Goal: Task Accomplishment & Management: Manage account settings

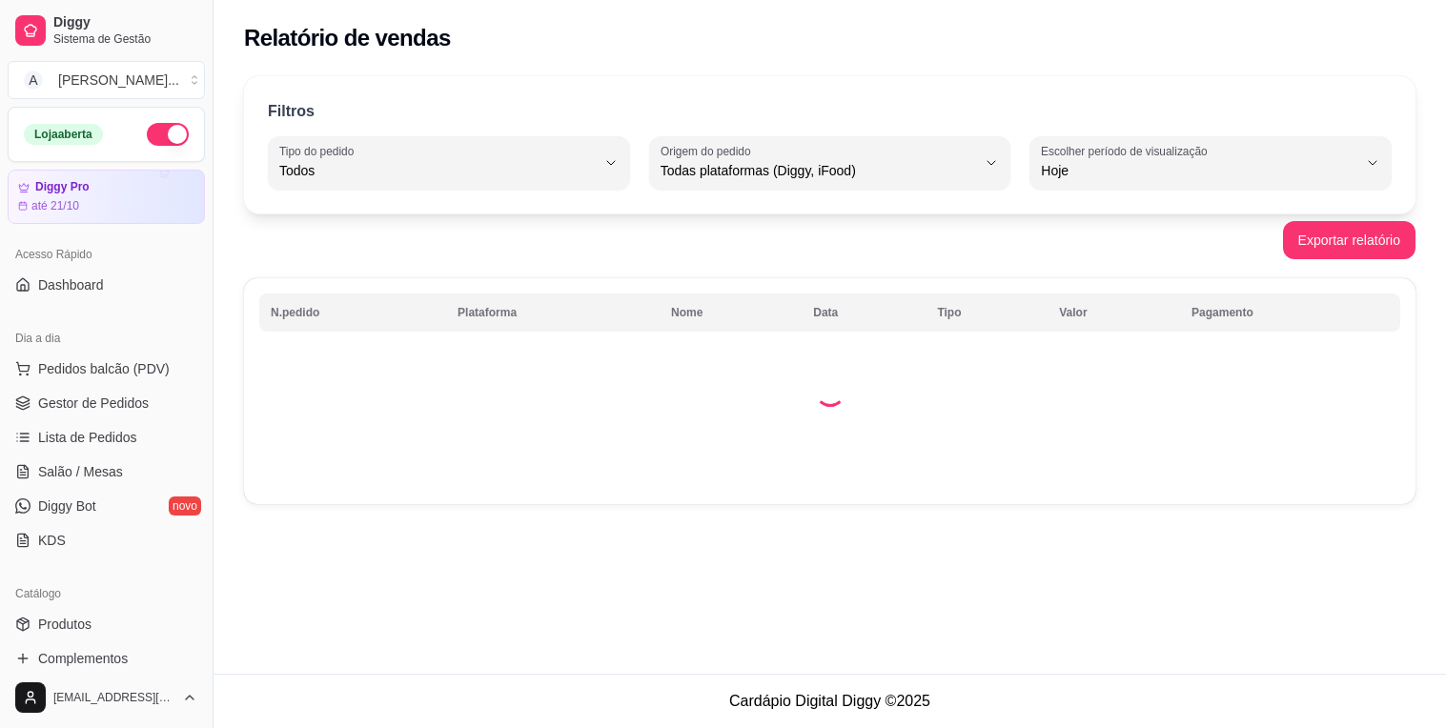
select select "ALL"
select select "0"
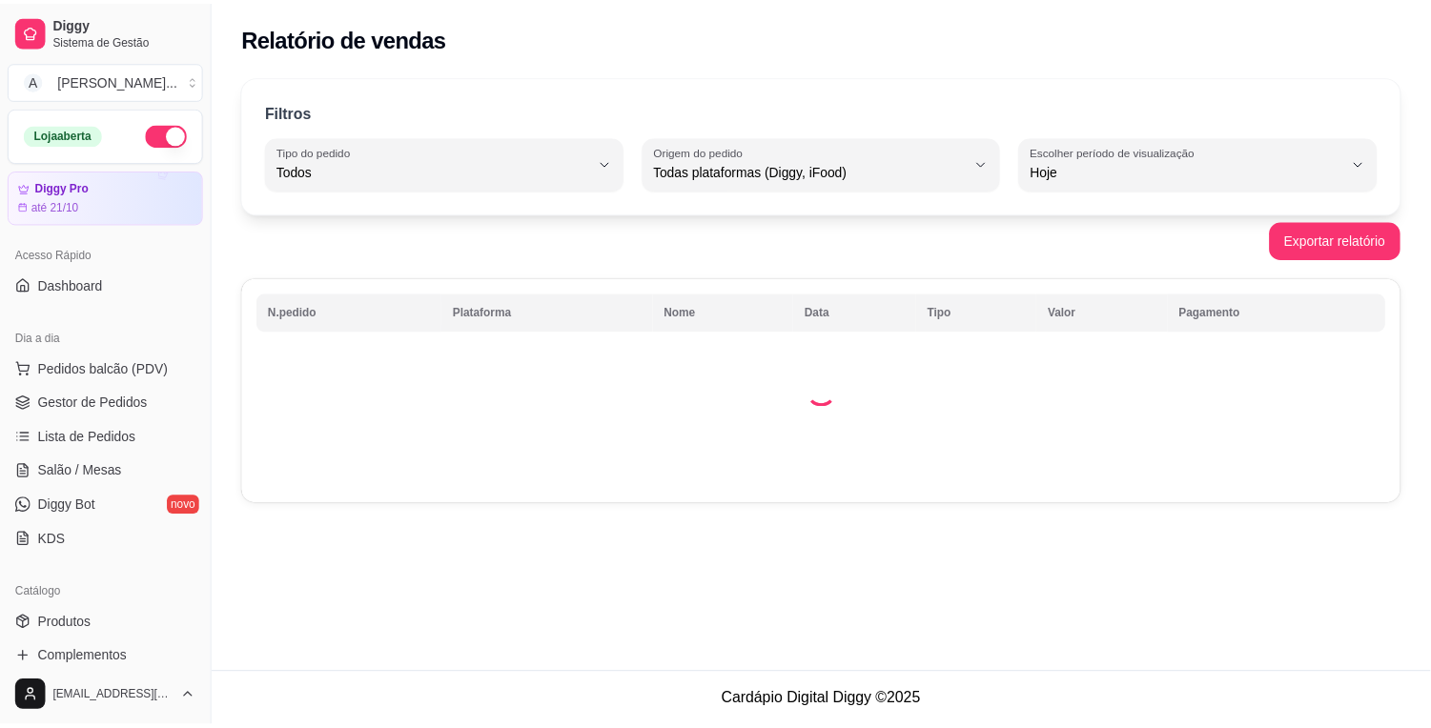
scroll to position [317, 0]
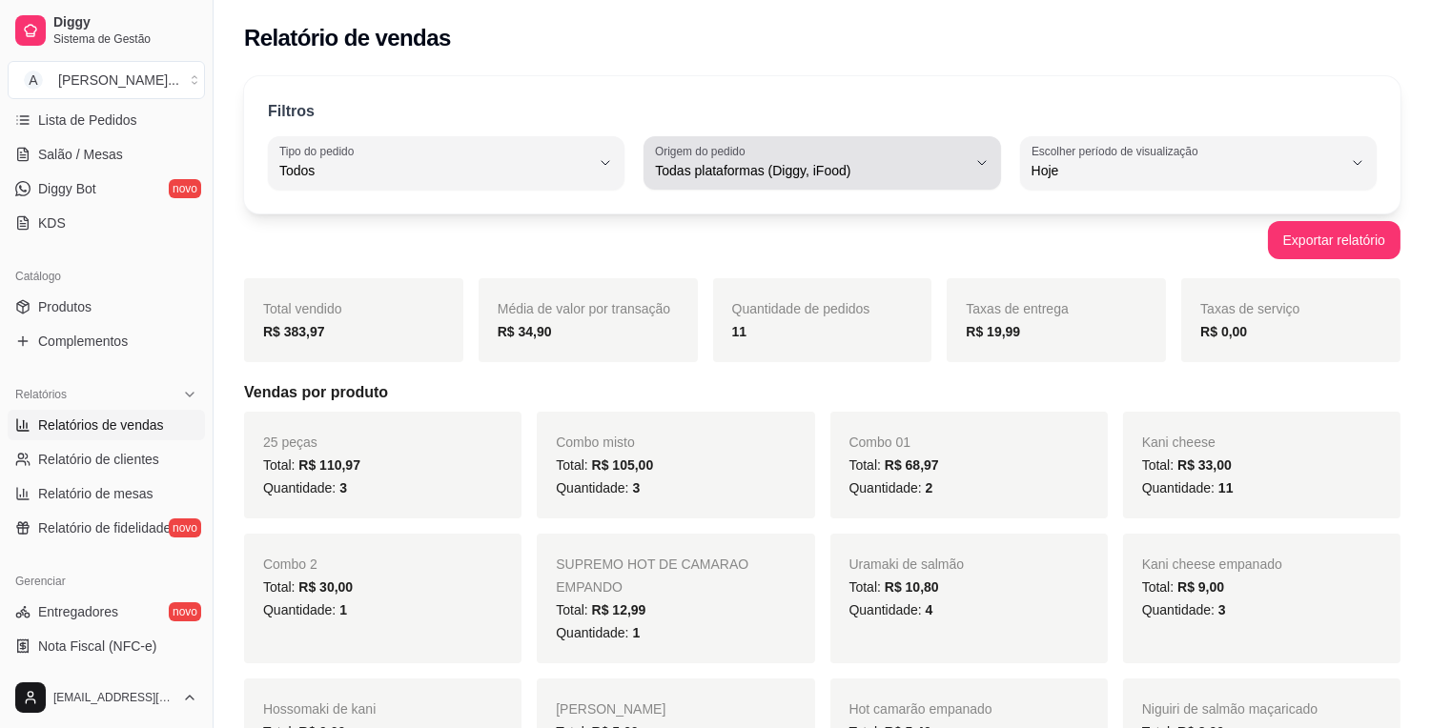
click at [965, 166] on span "Todas plataformas (Diggy, iFood)" at bounding box center [810, 170] width 311 height 19
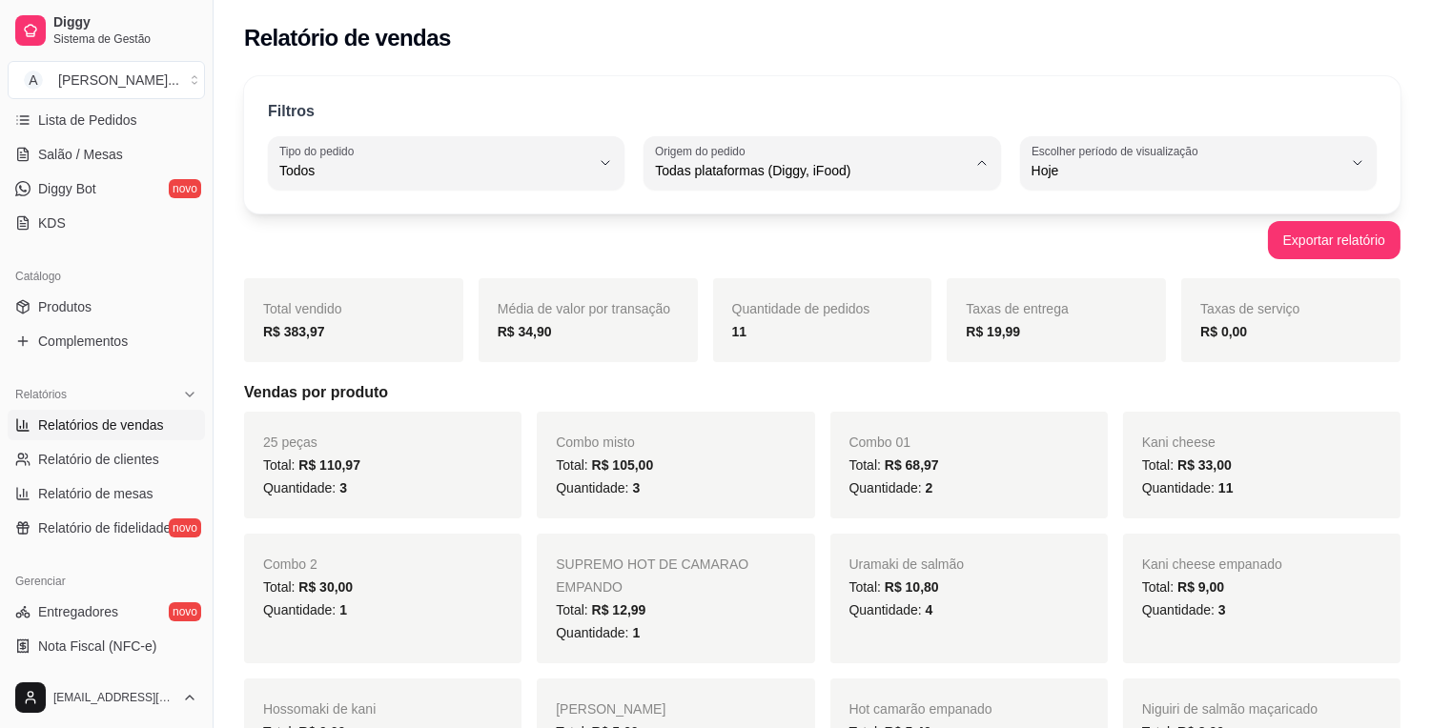
click at [823, 234] on li "Diggy" at bounding box center [823, 248] width 328 height 30
type input "DIGGY"
select select "DIGGY"
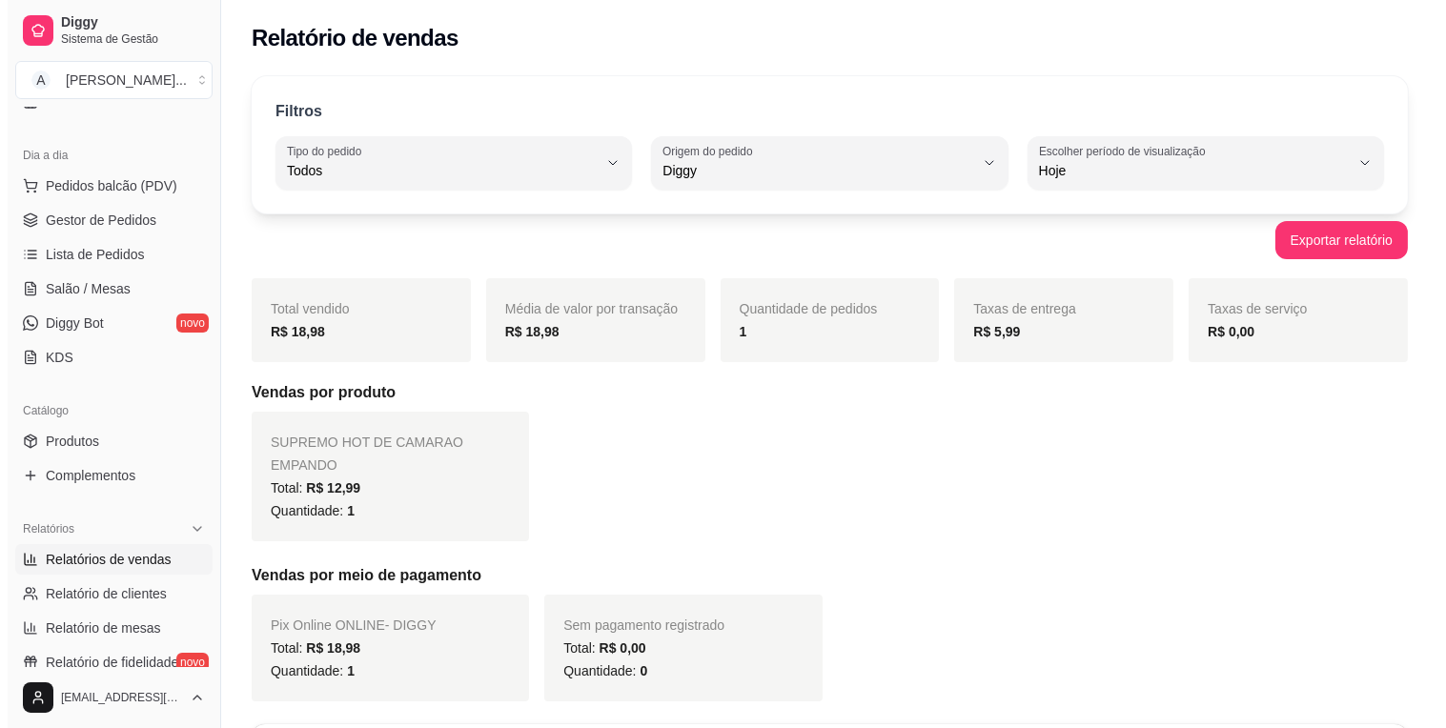
scroll to position [212, 0]
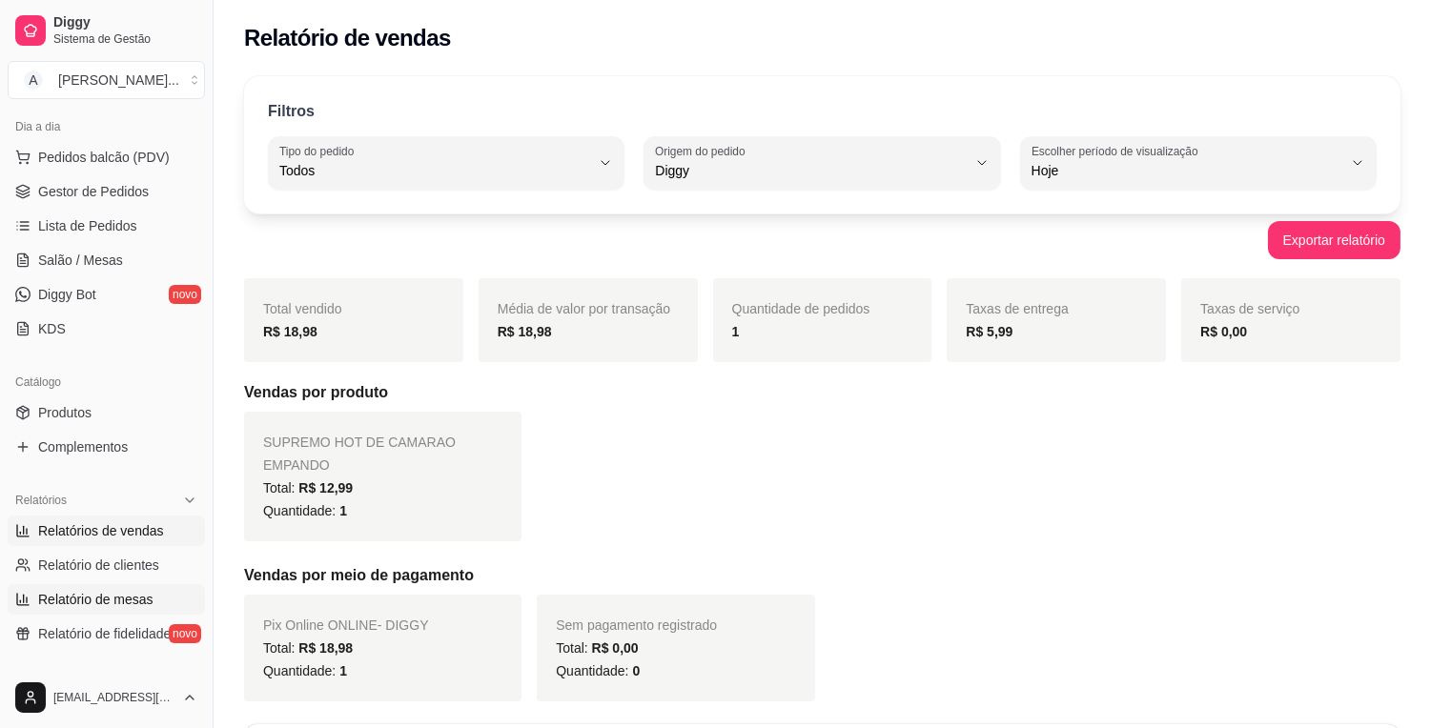
click at [131, 585] on link "Relatório de mesas" at bounding box center [106, 599] width 197 height 30
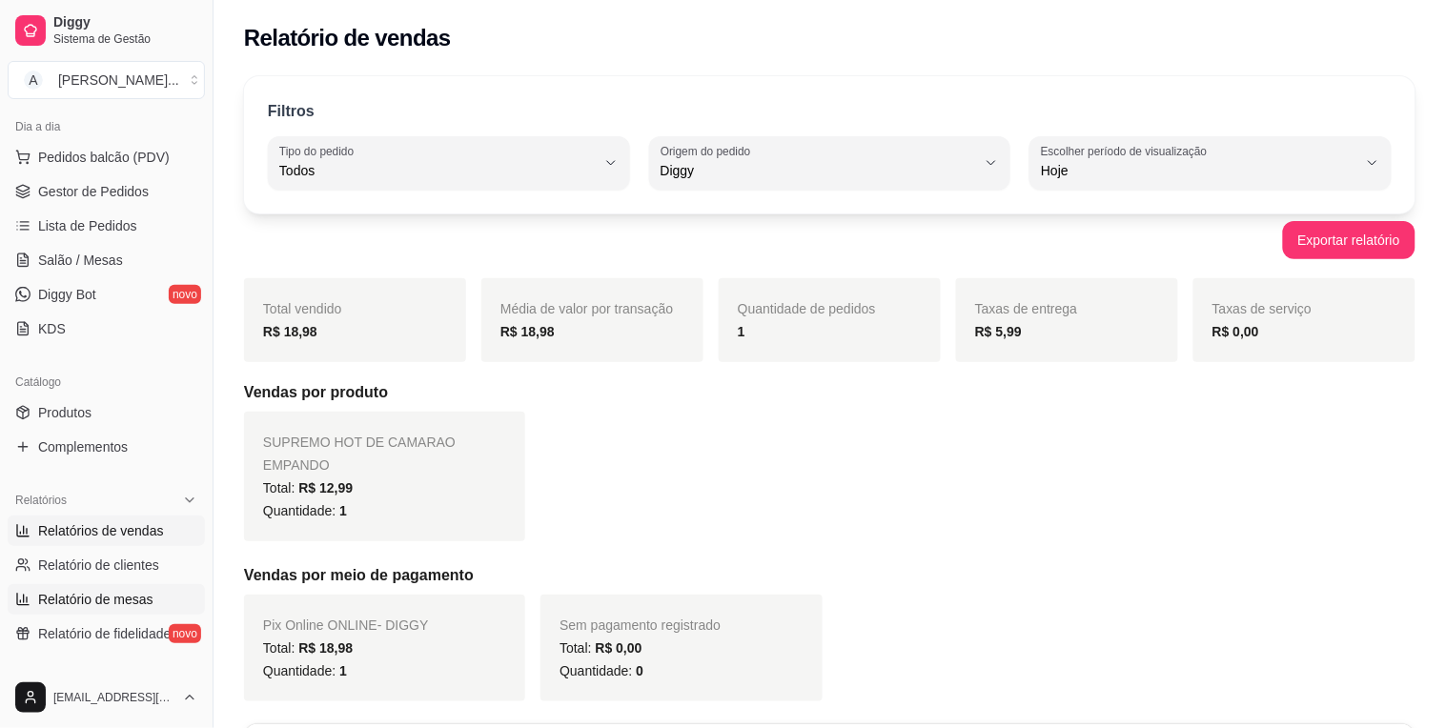
select select "TOTAL_OF_ORDERS"
select select "7"
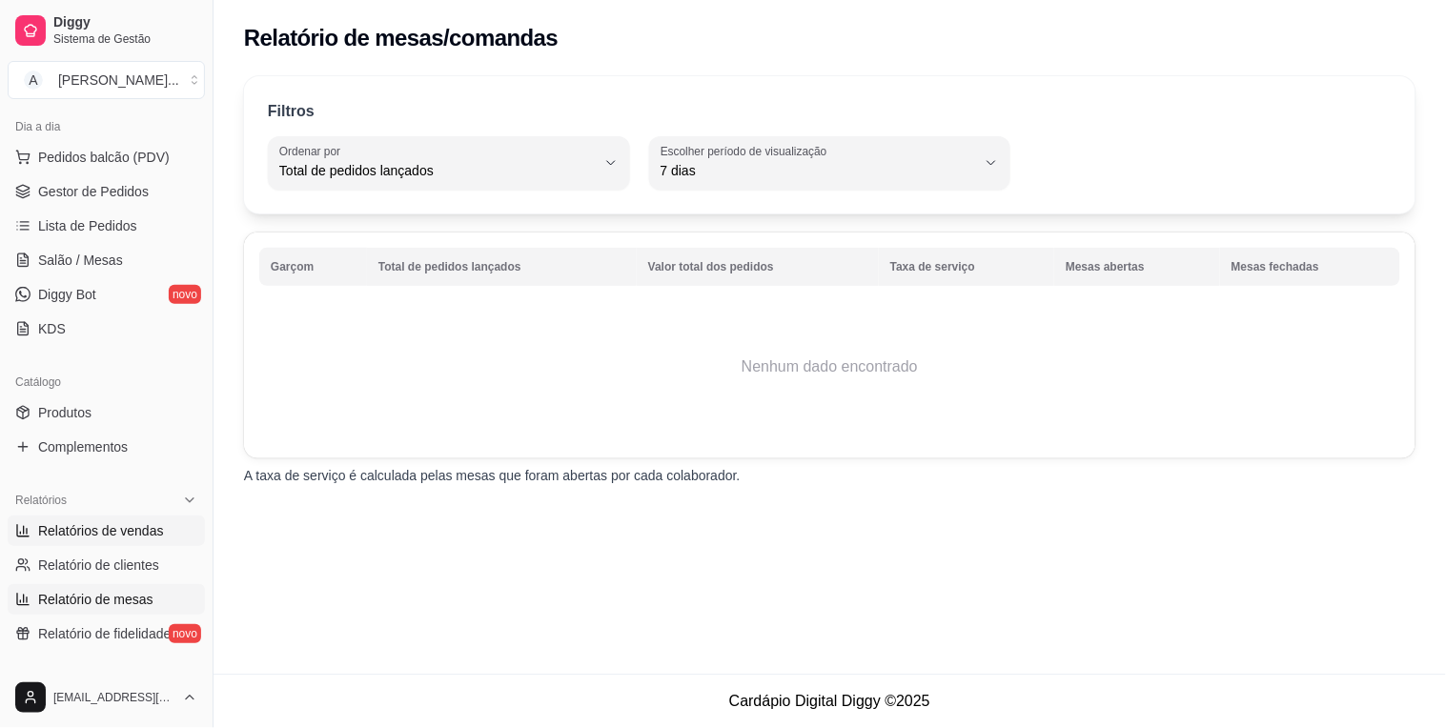
click at [134, 534] on span "Relatórios de vendas" at bounding box center [101, 530] width 126 height 19
select select "ALL"
select select "0"
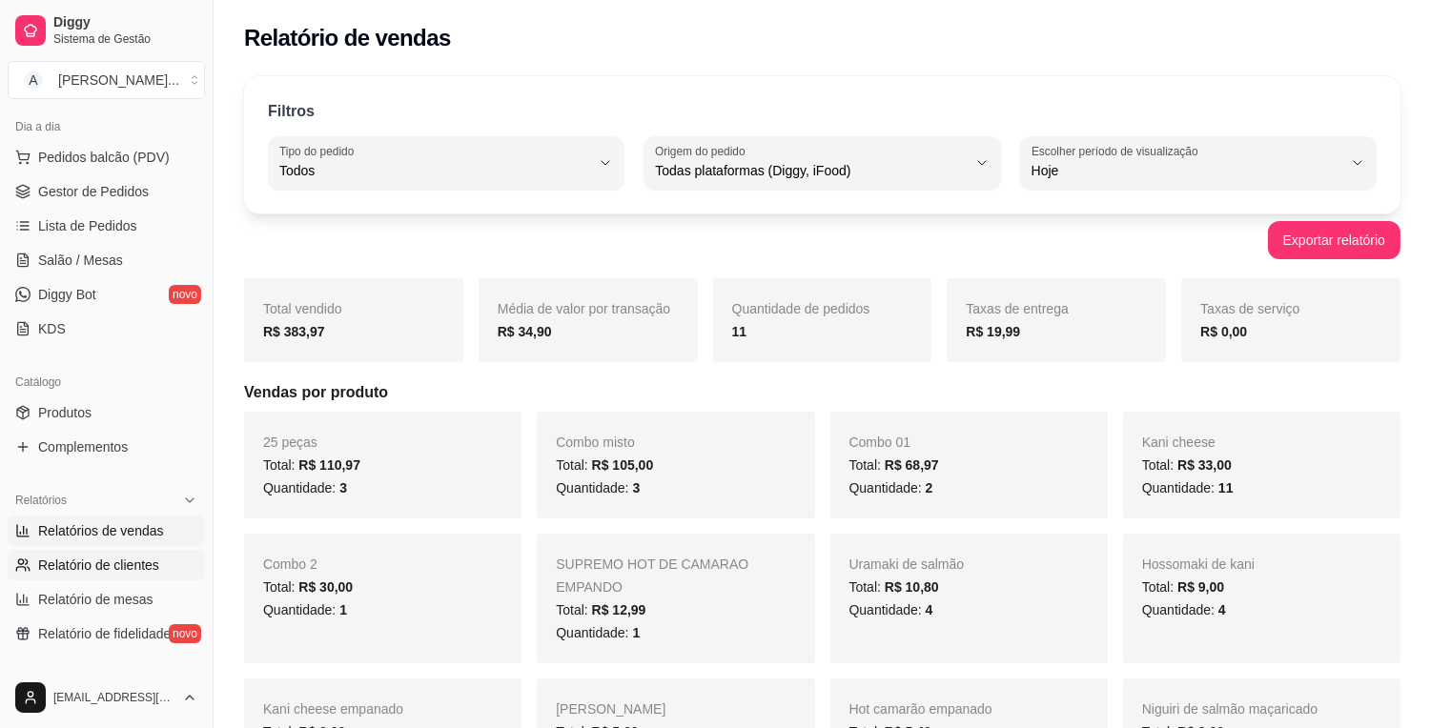
click at [129, 559] on span "Relatório de clientes" at bounding box center [98, 565] width 121 height 19
select select "30"
select select "HIGHEST_TOTAL_SPENT_WITH_ORDERS"
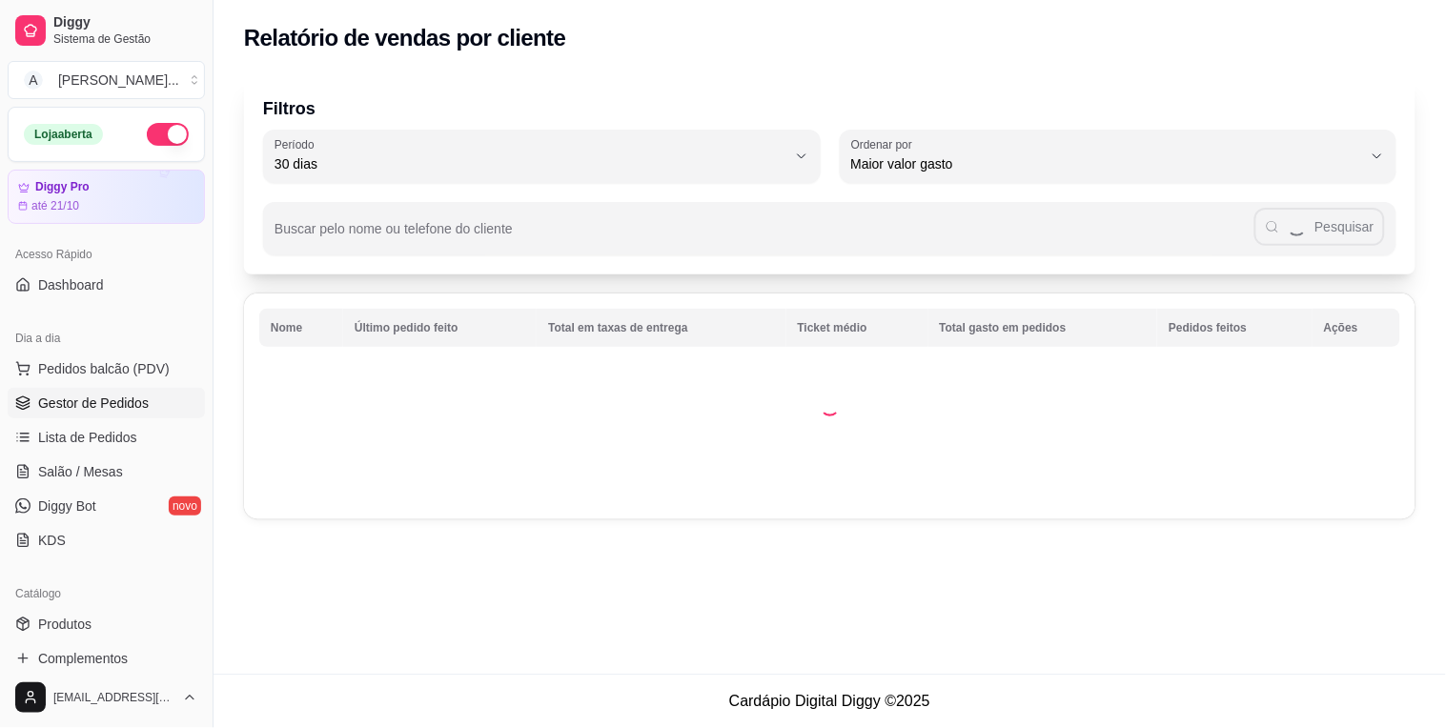
click at [108, 410] on span "Gestor de Pedidos" at bounding box center [93, 403] width 111 height 19
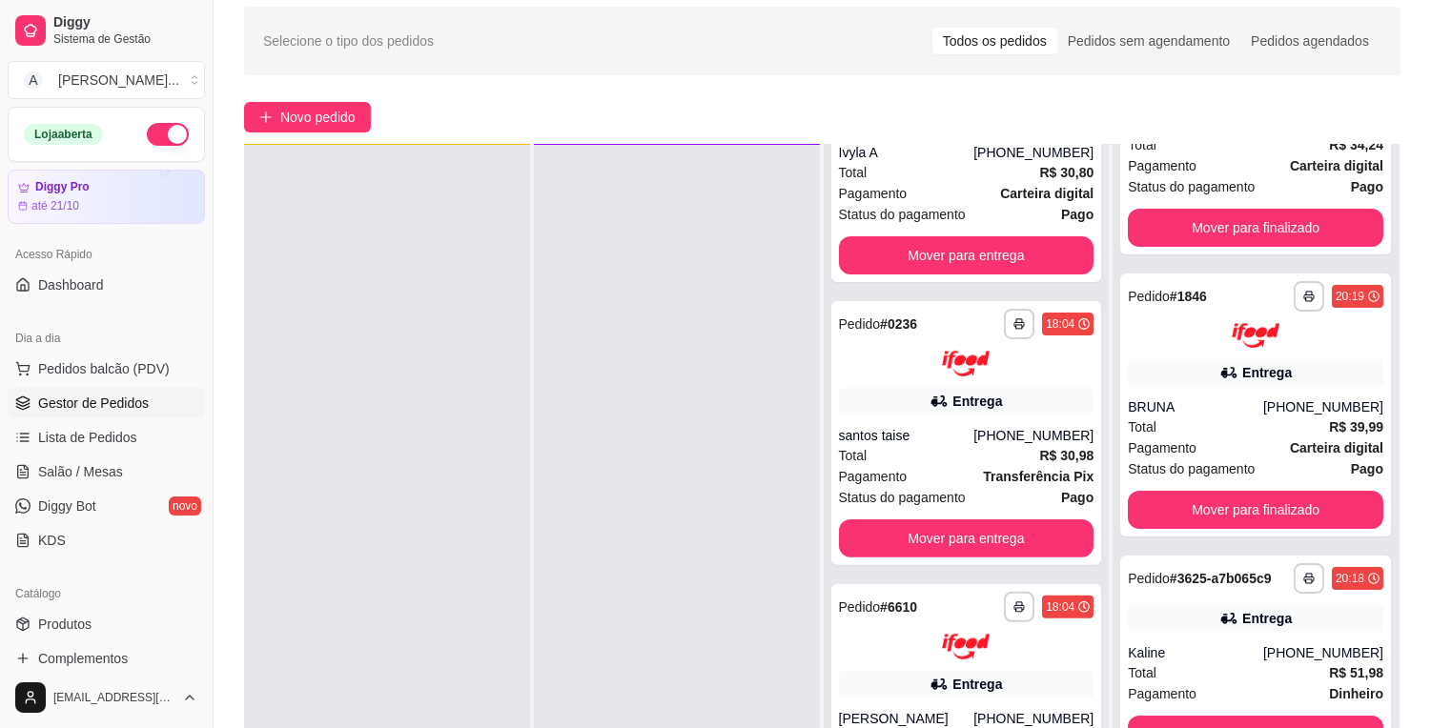
scroll to position [106, 0]
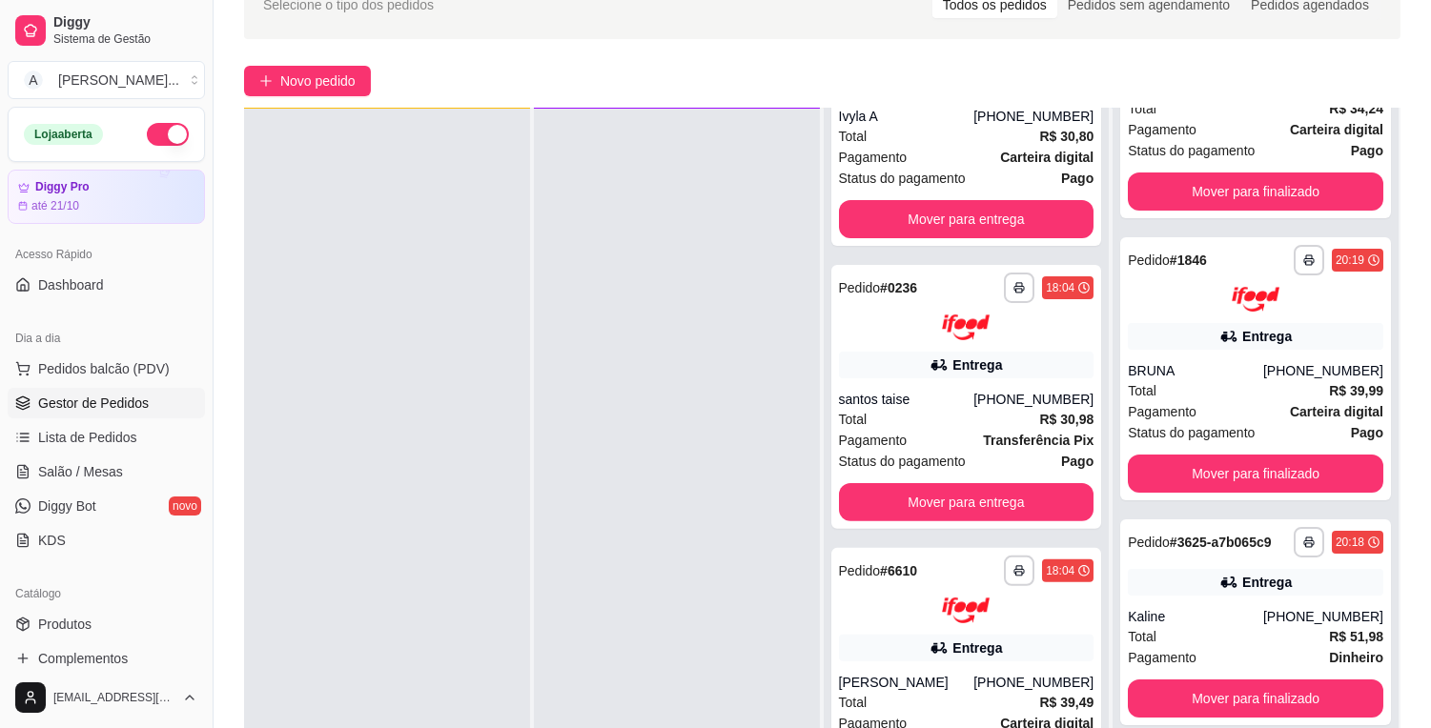
click at [417, 496] on div at bounding box center [387, 473] width 286 height 728
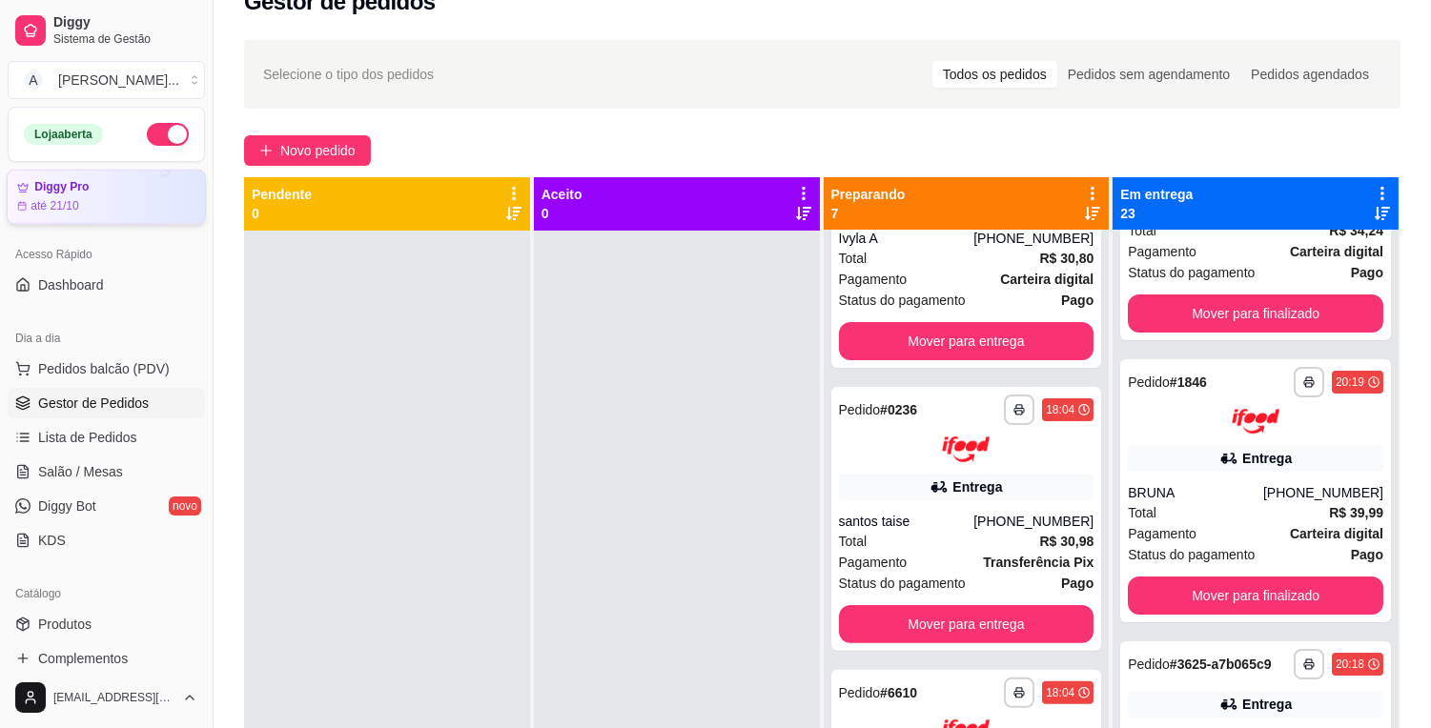
scroll to position [0, 0]
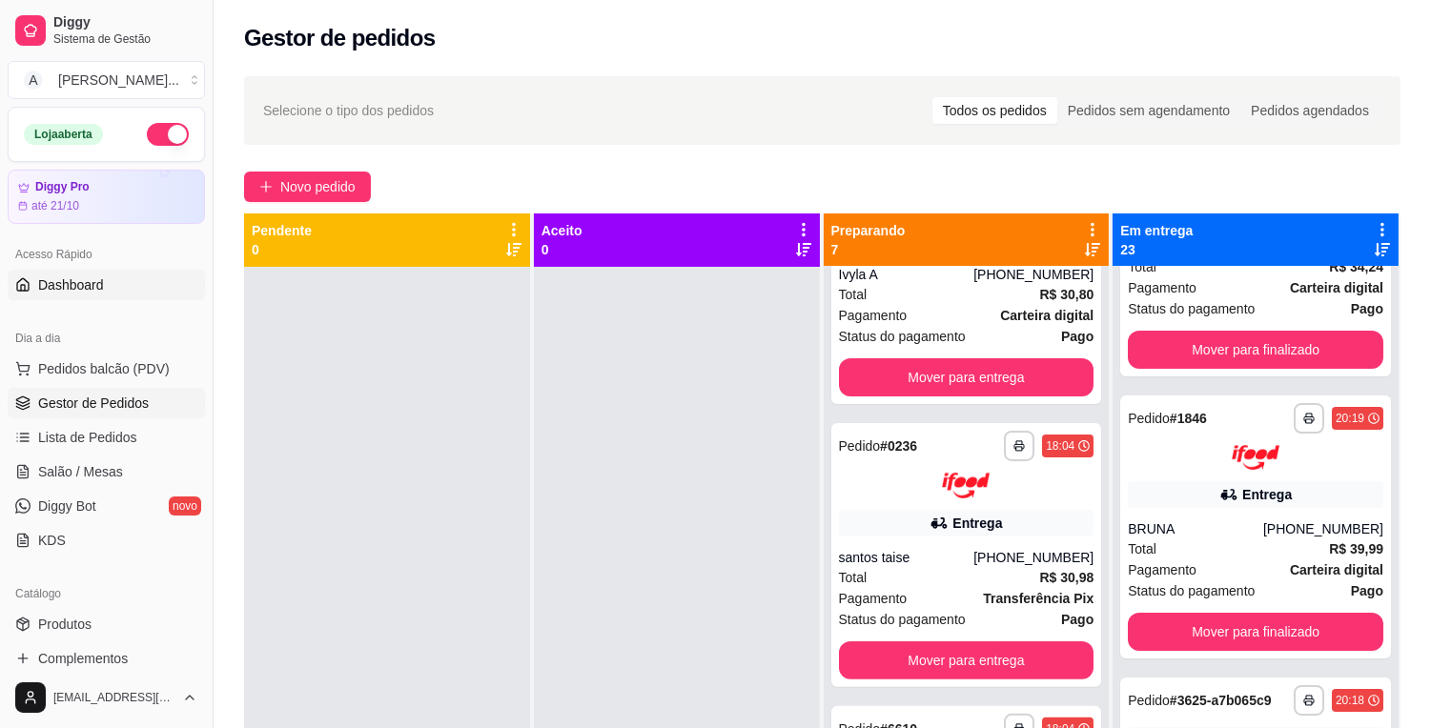
click at [79, 272] on link "Dashboard" at bounding box center [106, 285] width 197 height 30
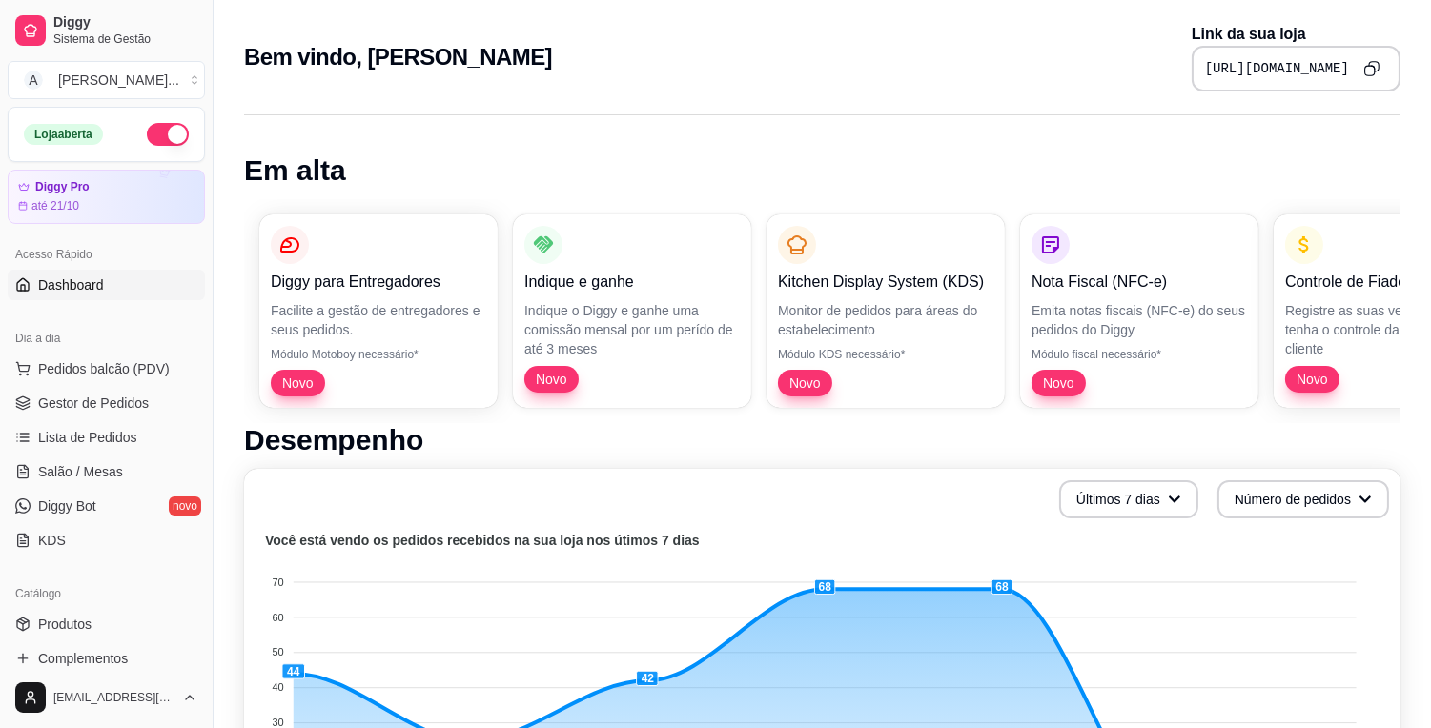
click at [1369, 72] on icon "Copy to clipboard" at bounding box center [1371, 68] width 16 height 16
click at [167, 413] on link "Gestor de Pedidos" at bounding box center [106, 403] width 197 height 30
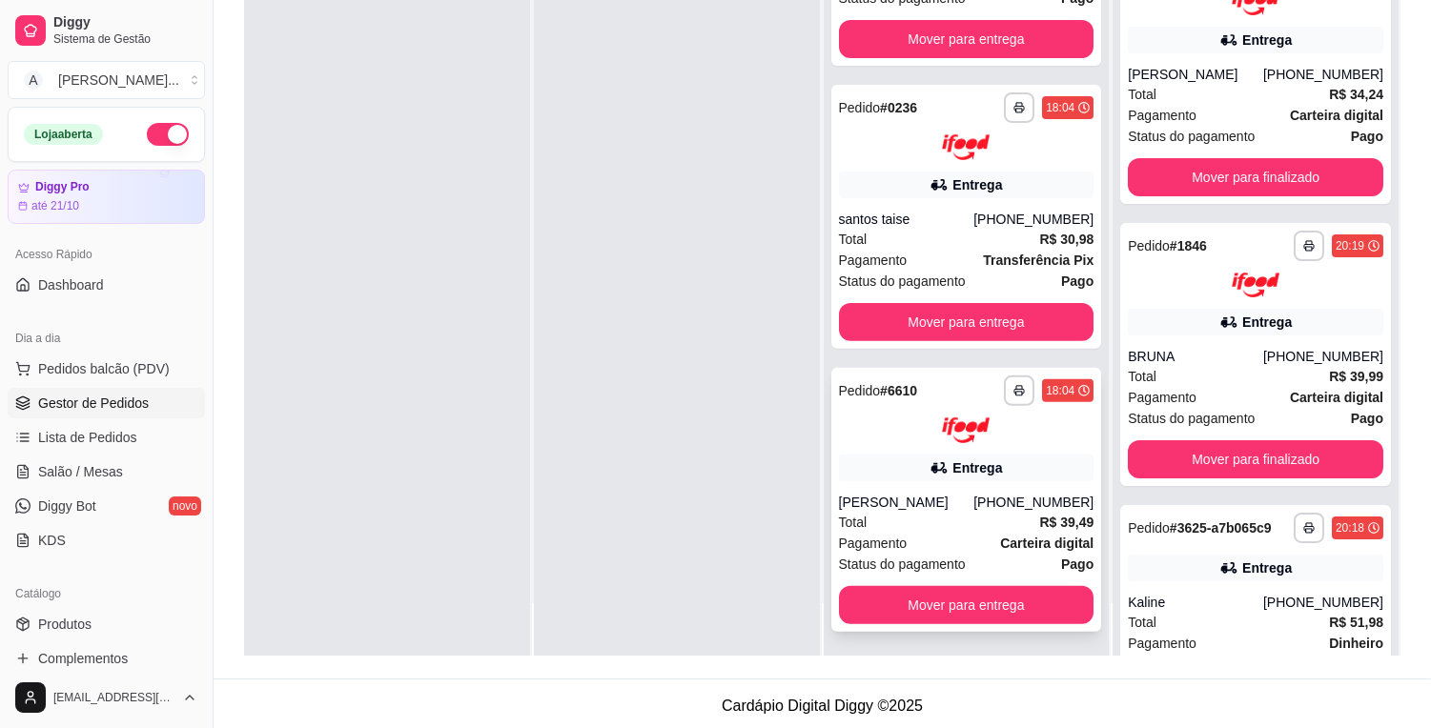
scroll to position [291, 0]
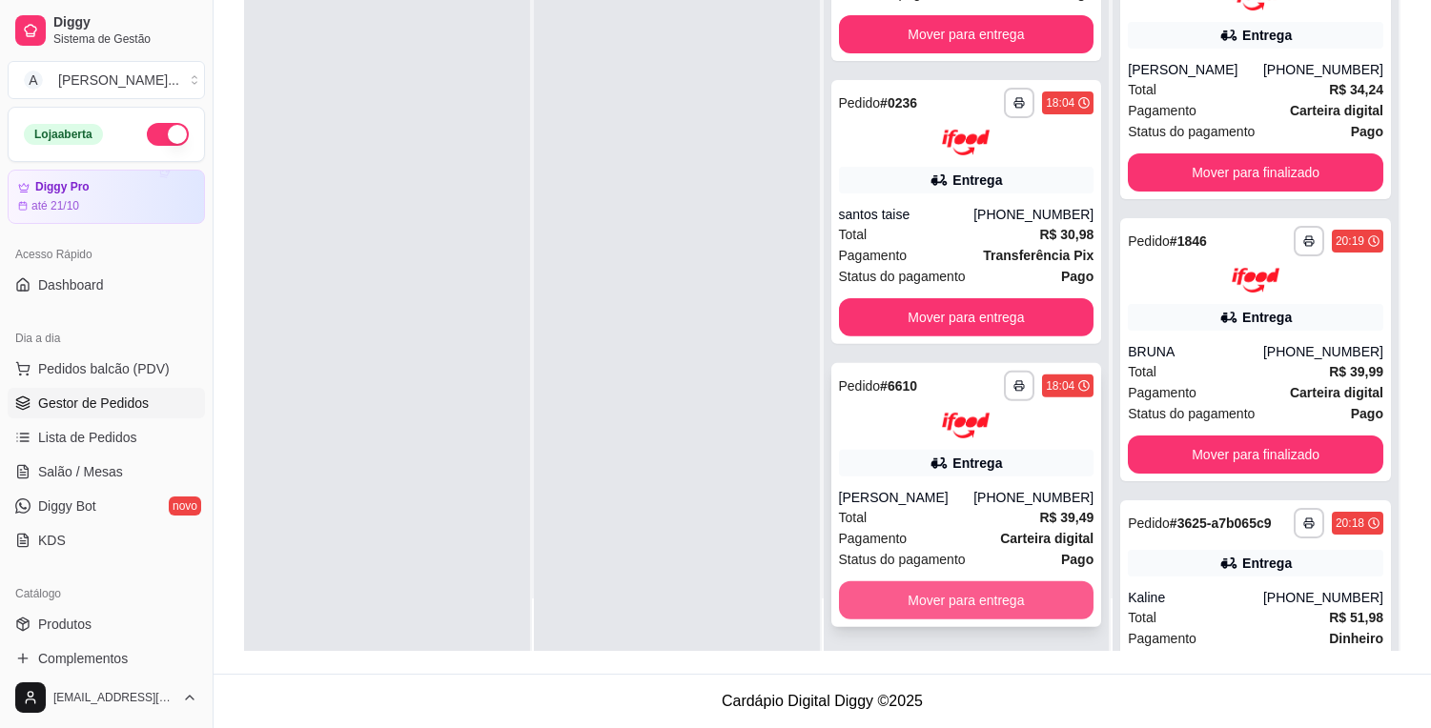
click at [878, 605] on button "Mover para entrega" at bounding box center [966, 600] width 255 height 38
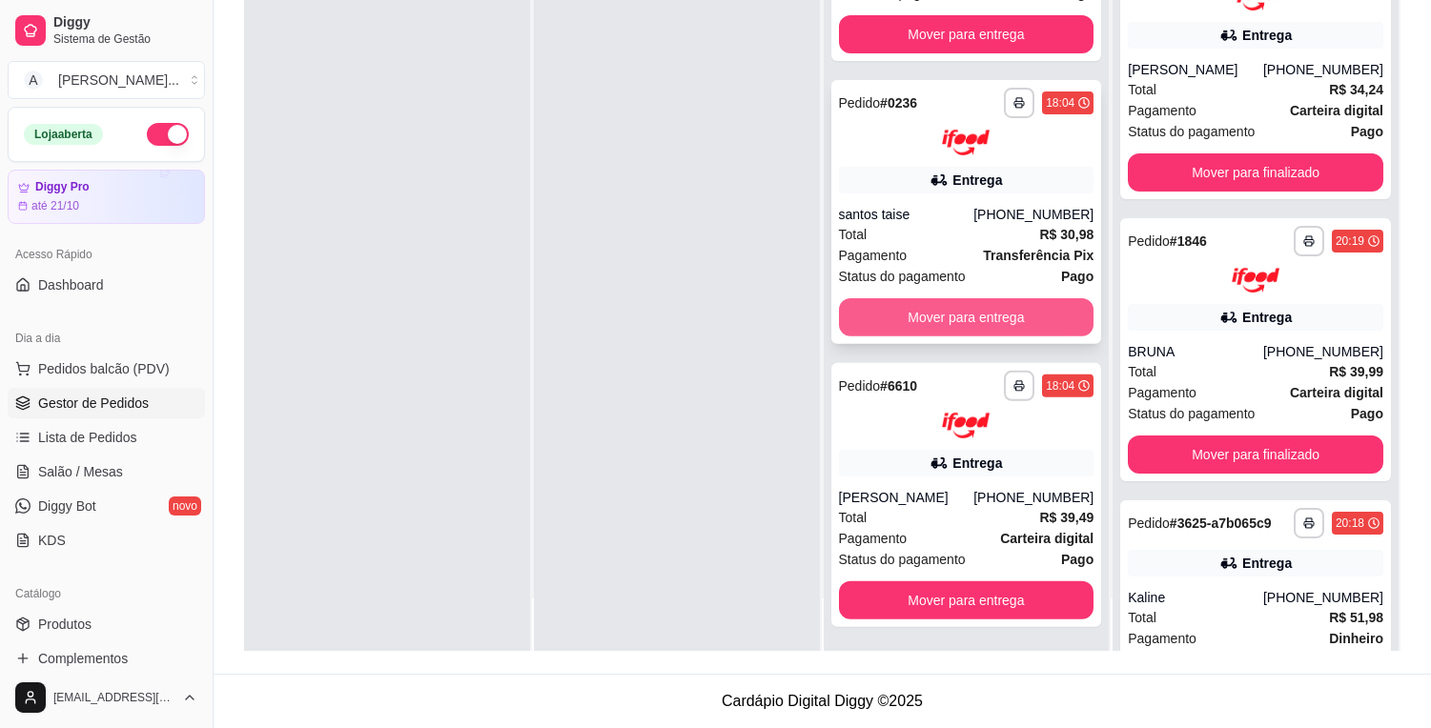
click at [892, 309] on button "Mover para entrega" at bounding box center [966, 317] width 255 height 38
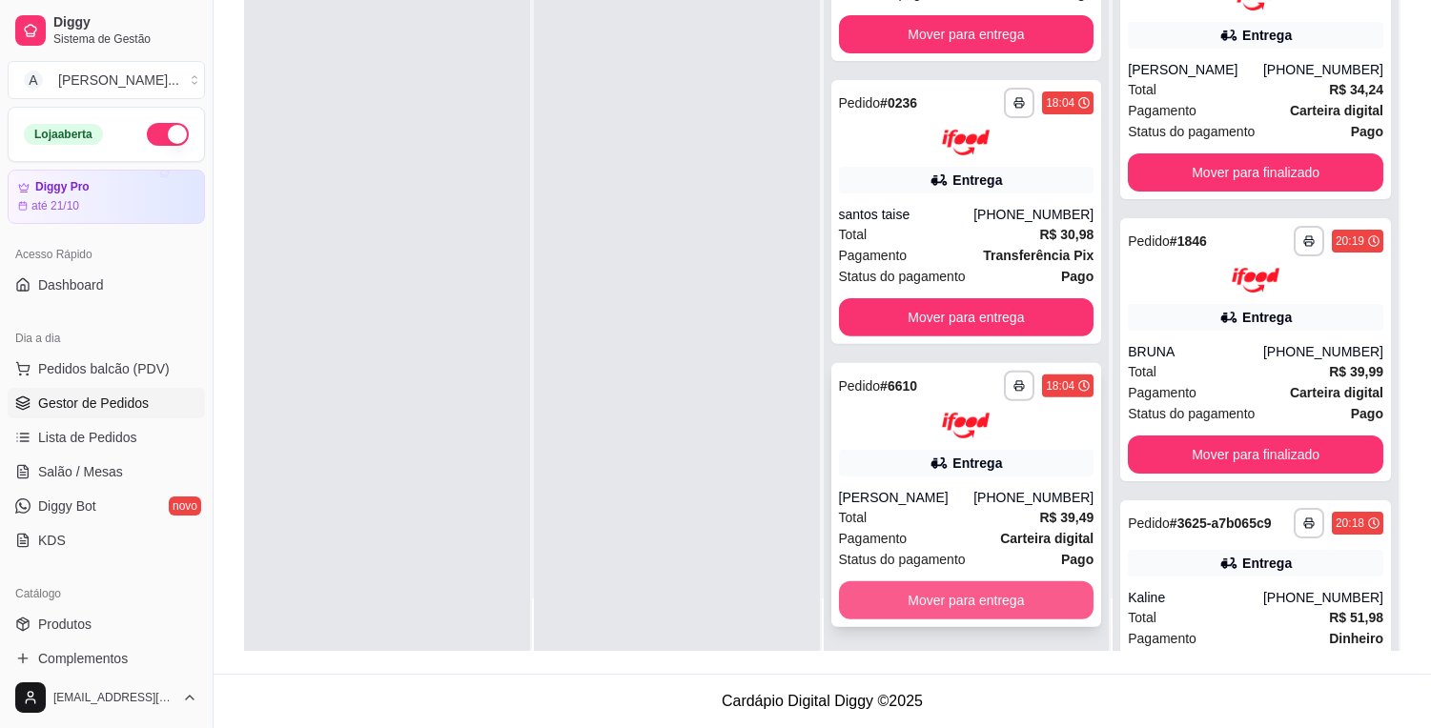
click at [939, 591] on button "Mover para entrega" at bounding box center [966, 600] width 255 height 38
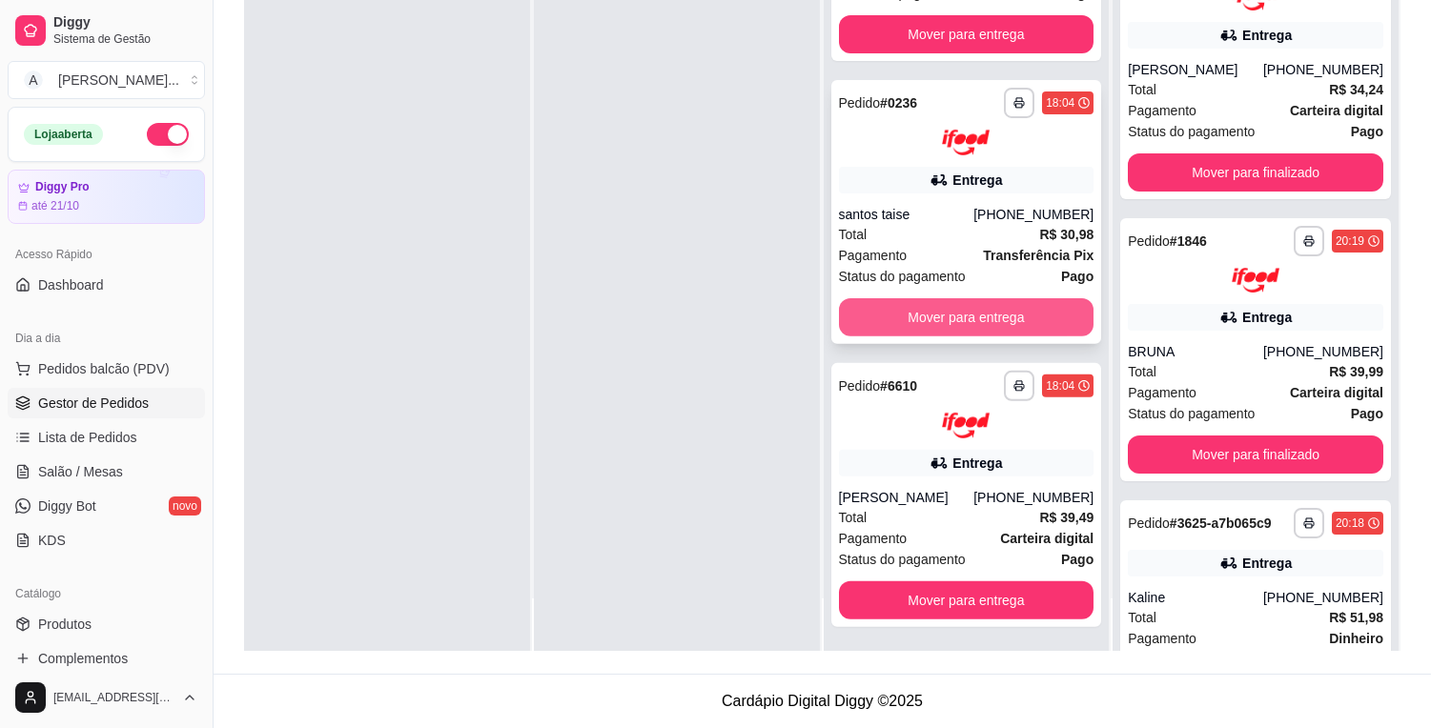
click at [931, 313] on button "Mover para entrega" at bounding box center [966, 317] width 255 height 38
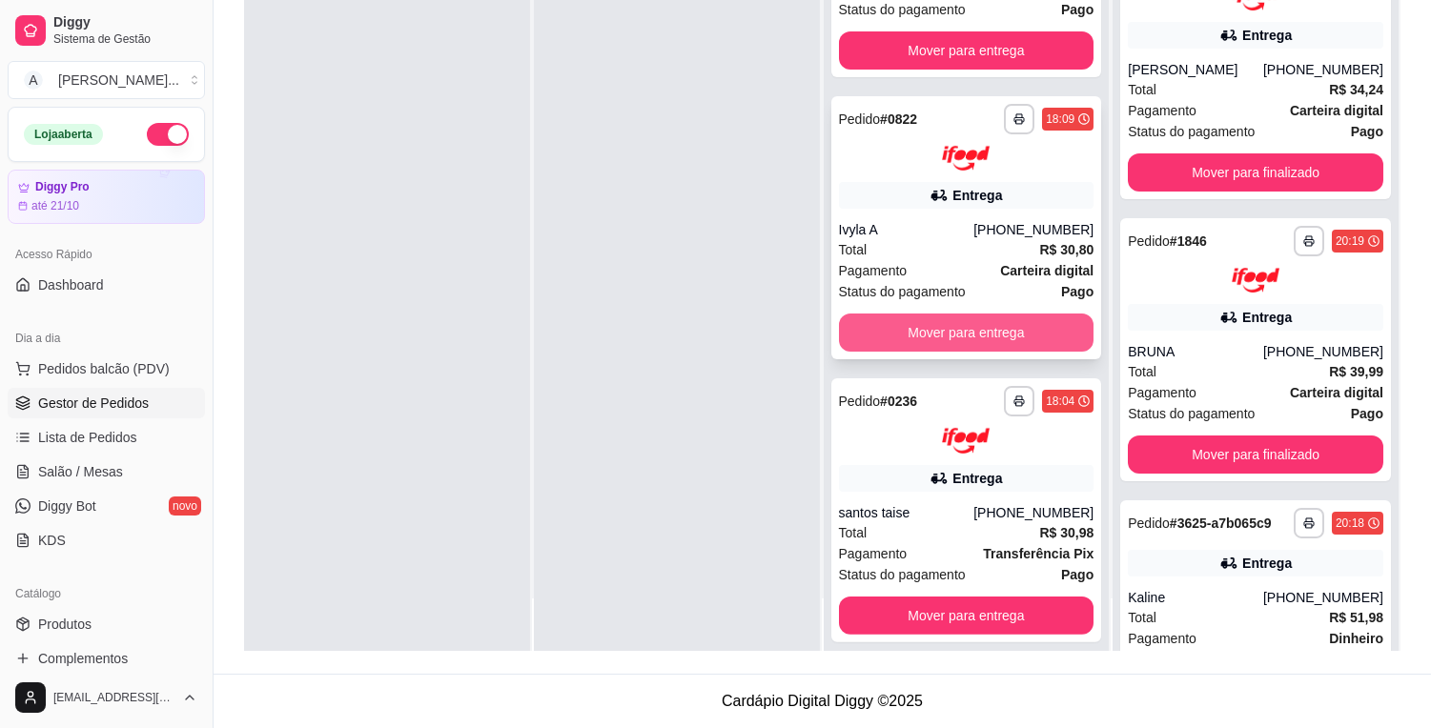
scroll to position [892, 0]
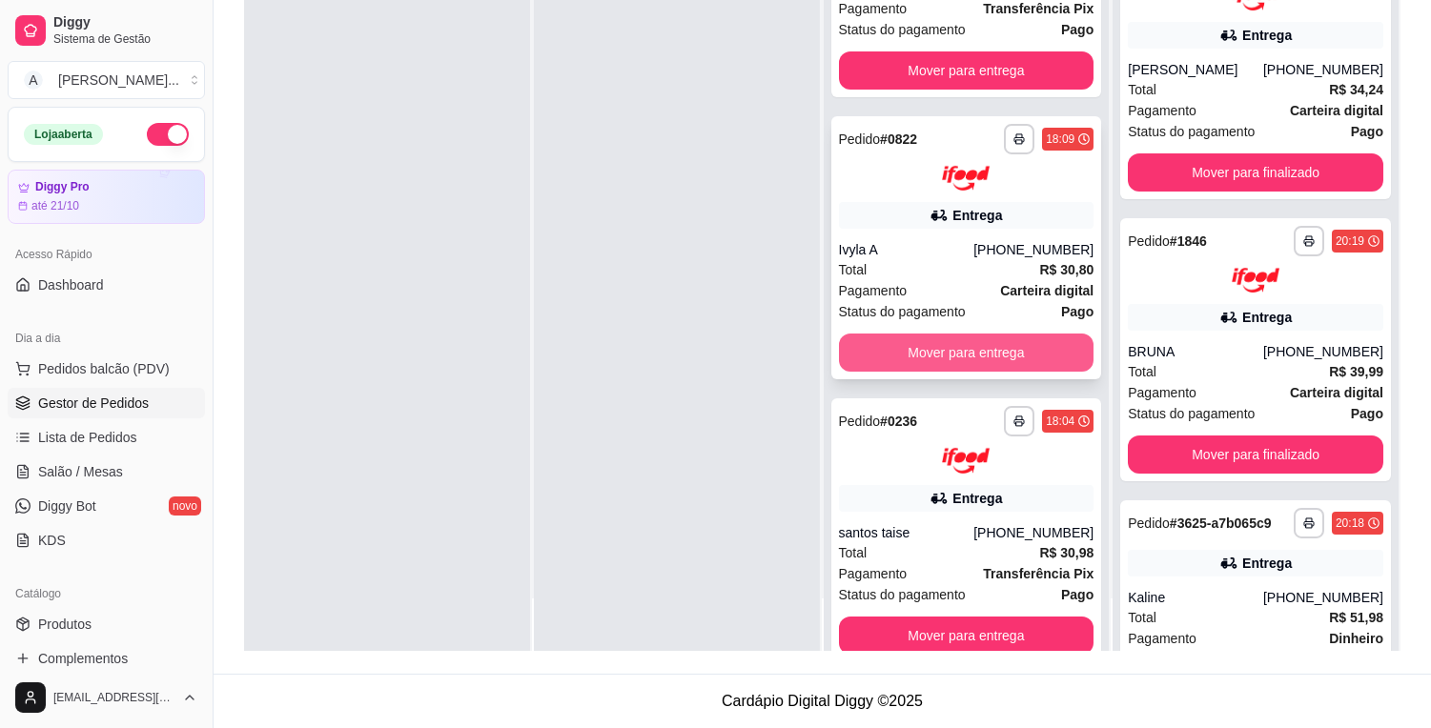
click at [927, 339] on button "Mover para entrega" at bounding box center [966, 353] width 255 height 38
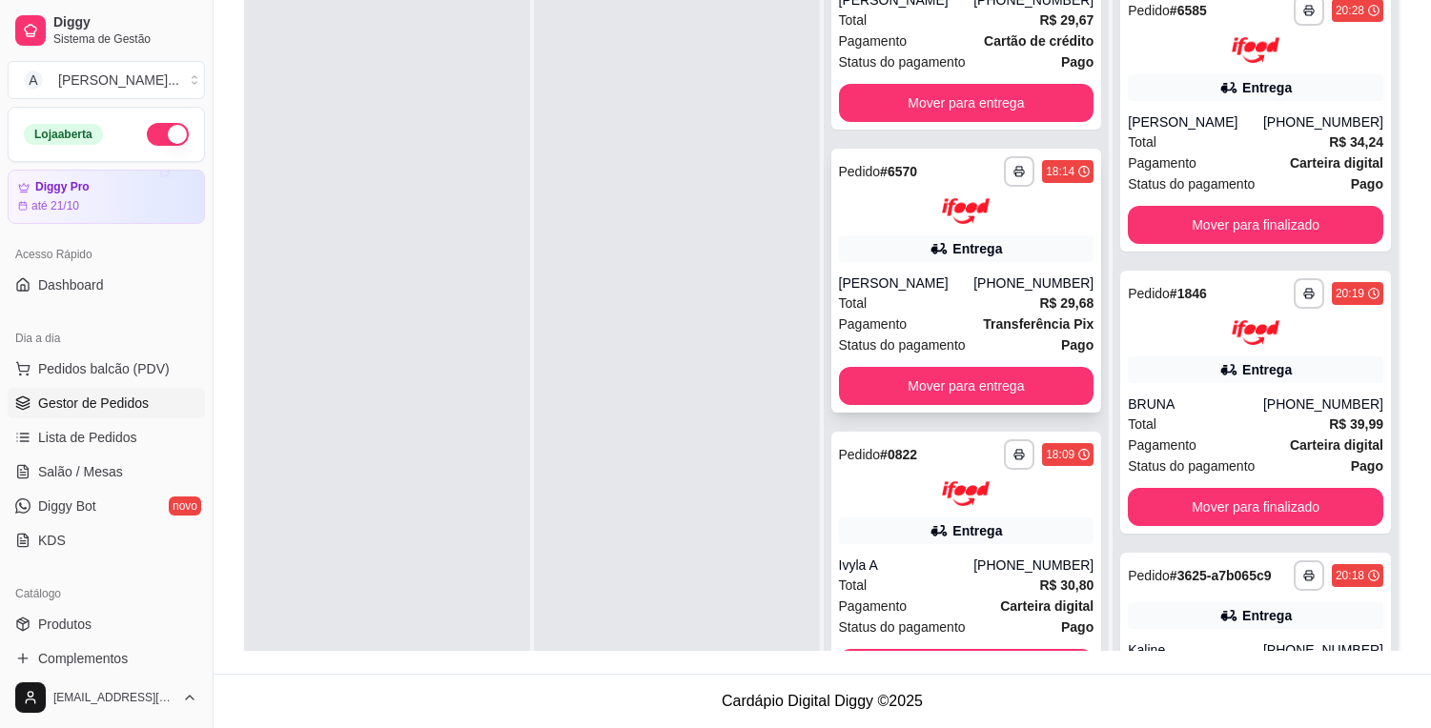
scroll to position [575, 0]
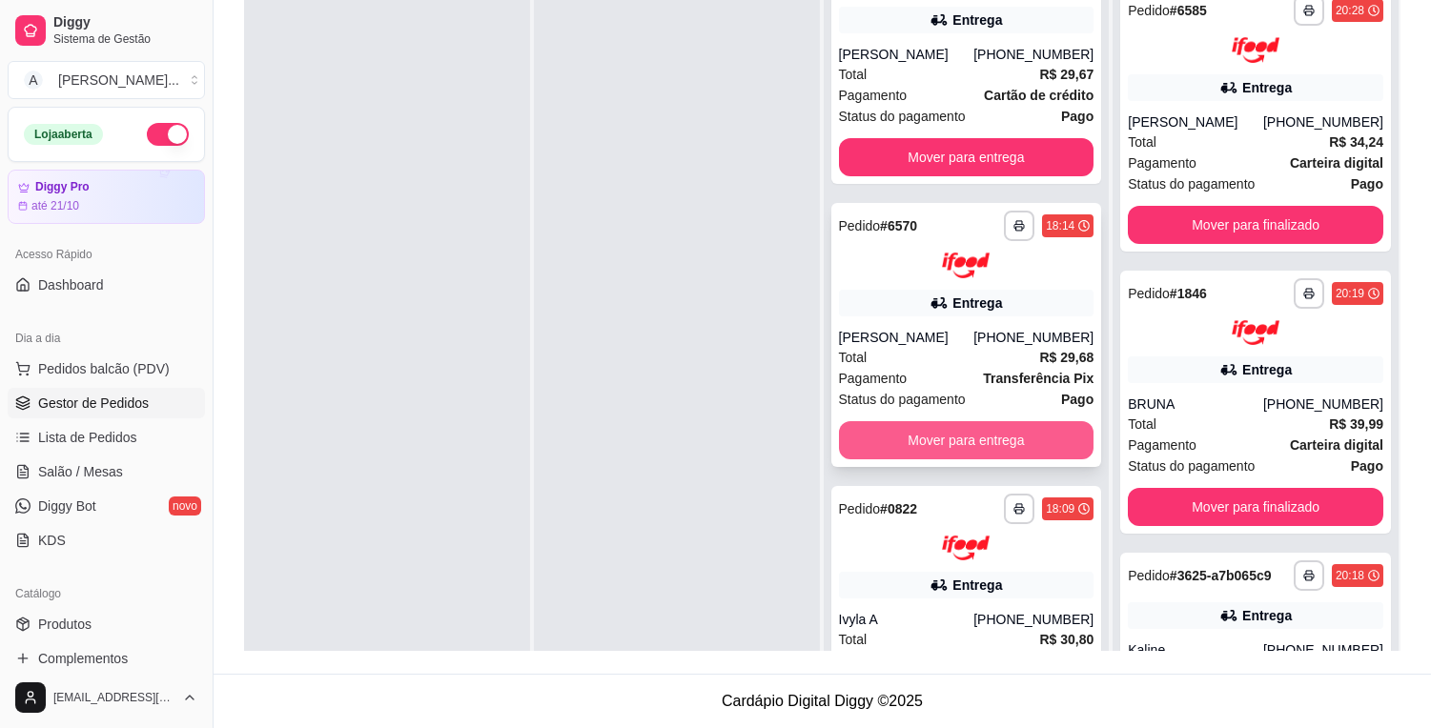
click at [913, 425] on button "Mover para entrega" at bounding box center [966, 440] width 255 height 38
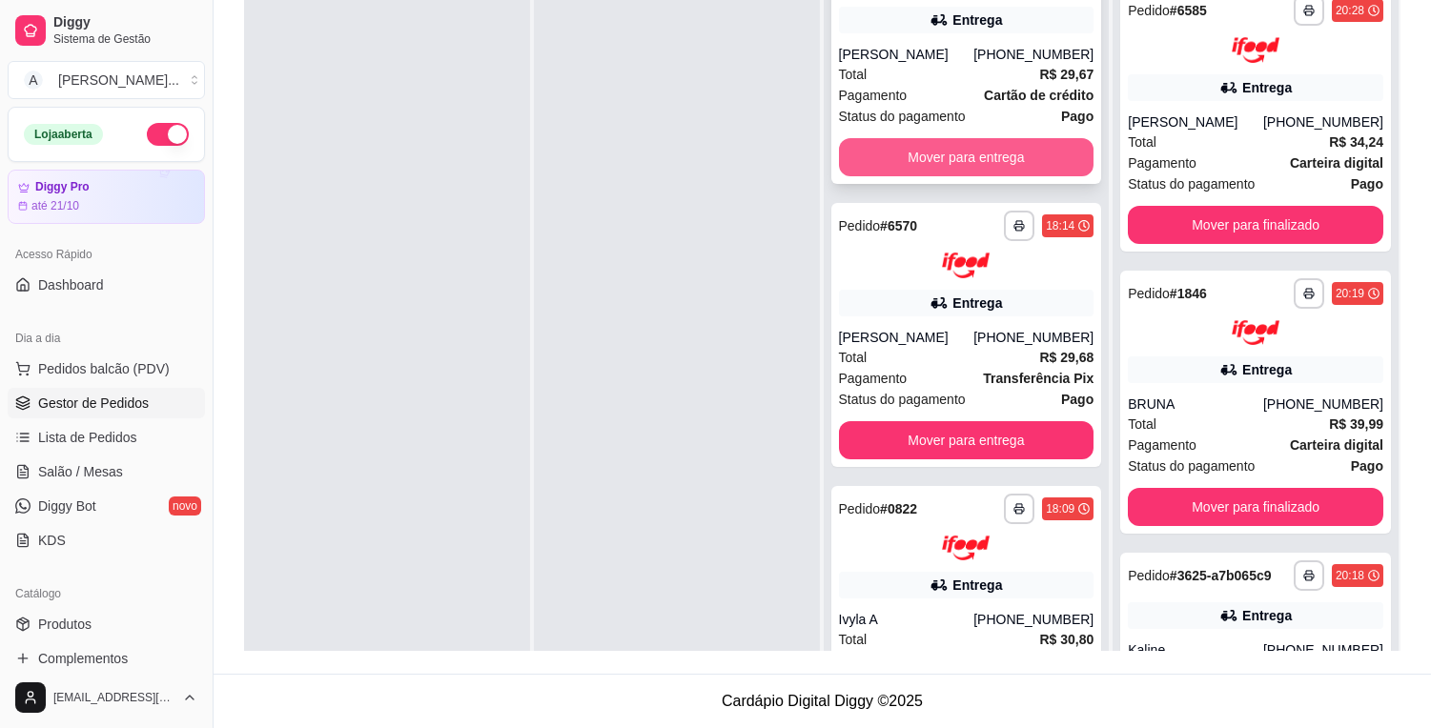
click at [926, 160] on button "Mover para entrega" at bounding box center [966, 157] width 255 height 38
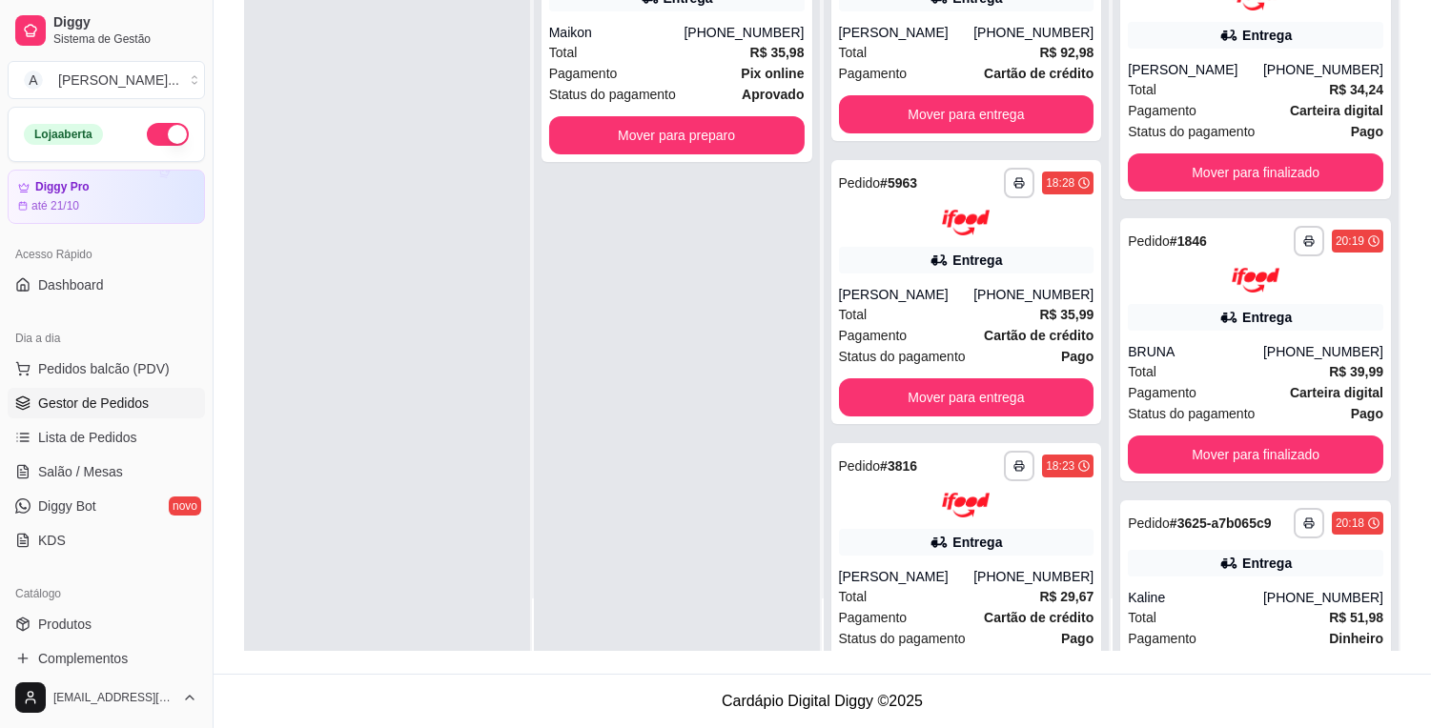
scroll to position [0, 0]
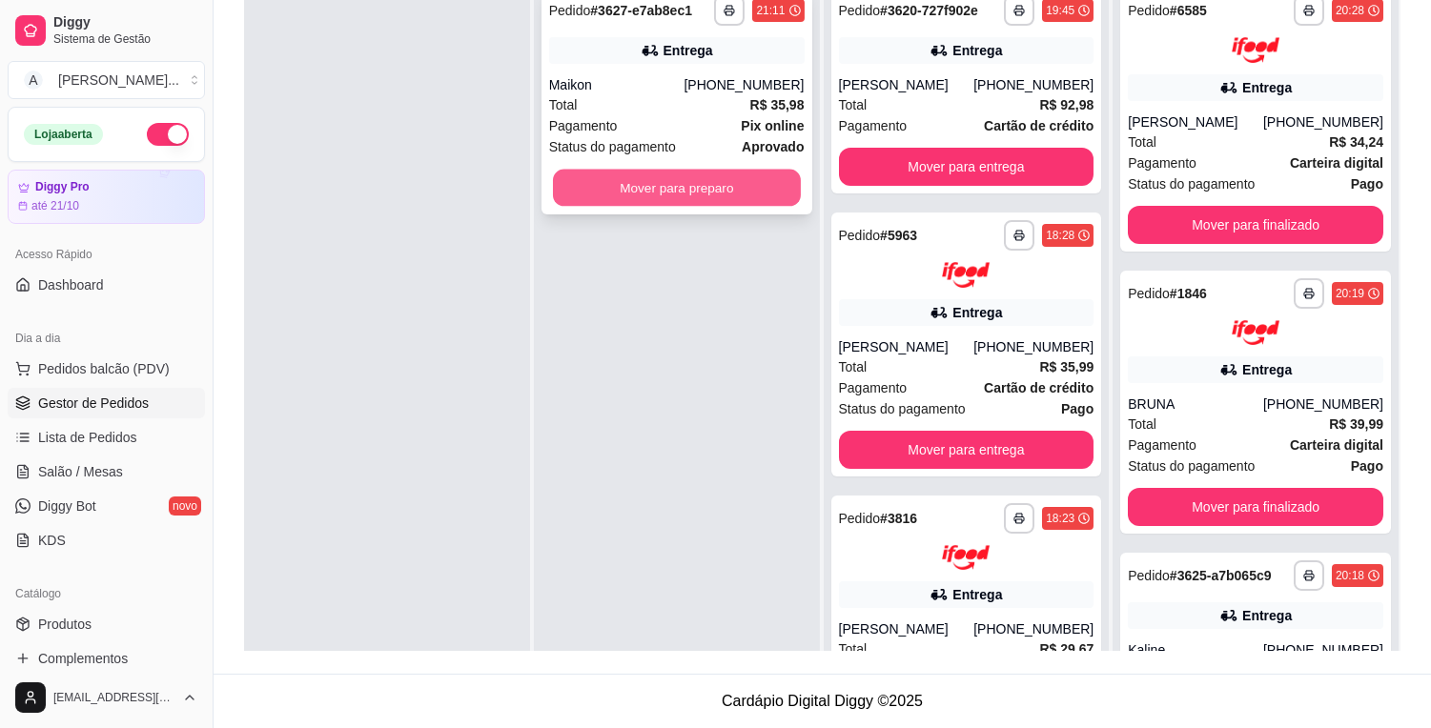
click at [659, 193] on button "Mover para preparo" at bounding box center [677, 188] width 248 height 37
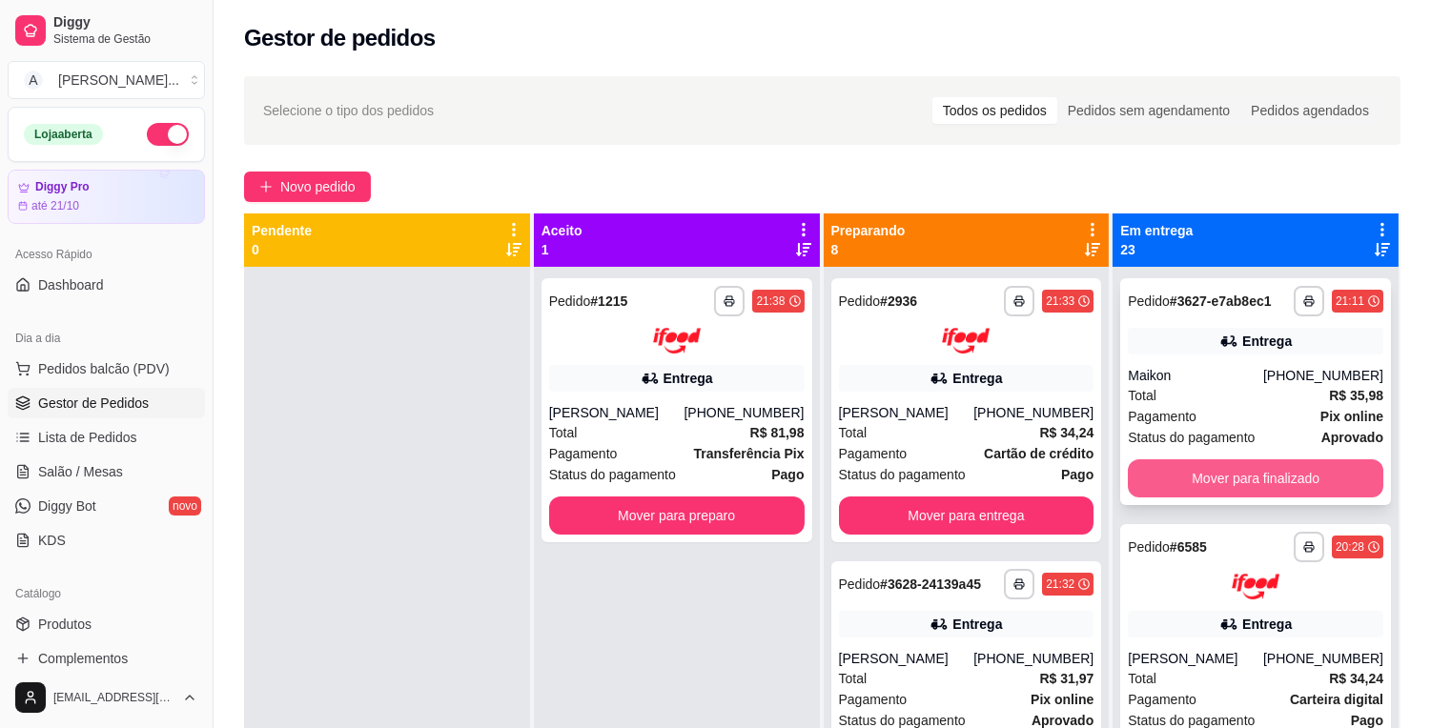
click at [1193, 487] on button "Mover para finalizado" at bounding box center [1254, 478] width 255 height 38
click at [1196, 482] on div "Mover para finalizado" at bounding box center [1254, 478] width 255 height 38
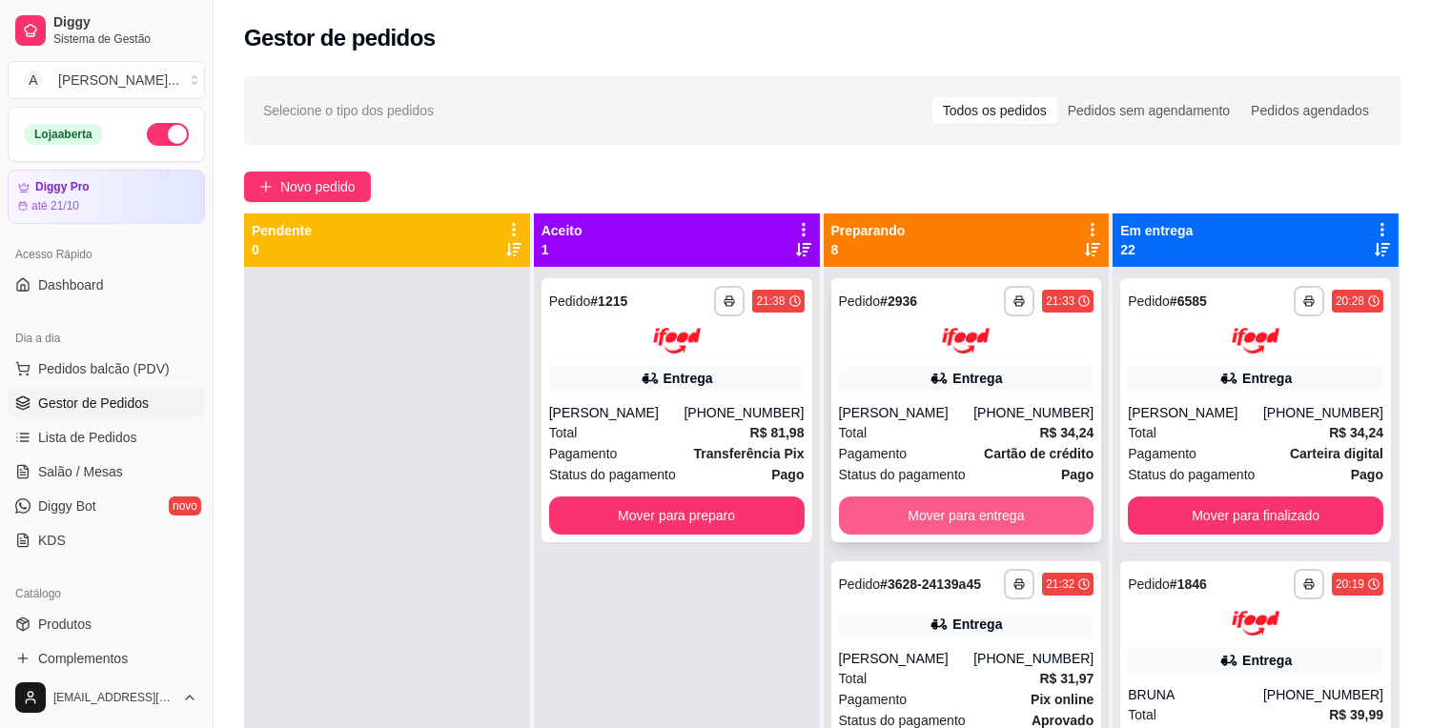
click at [972, 521] on button "Mover para entrega" at bounding box center [966, 516] width 255 height 38
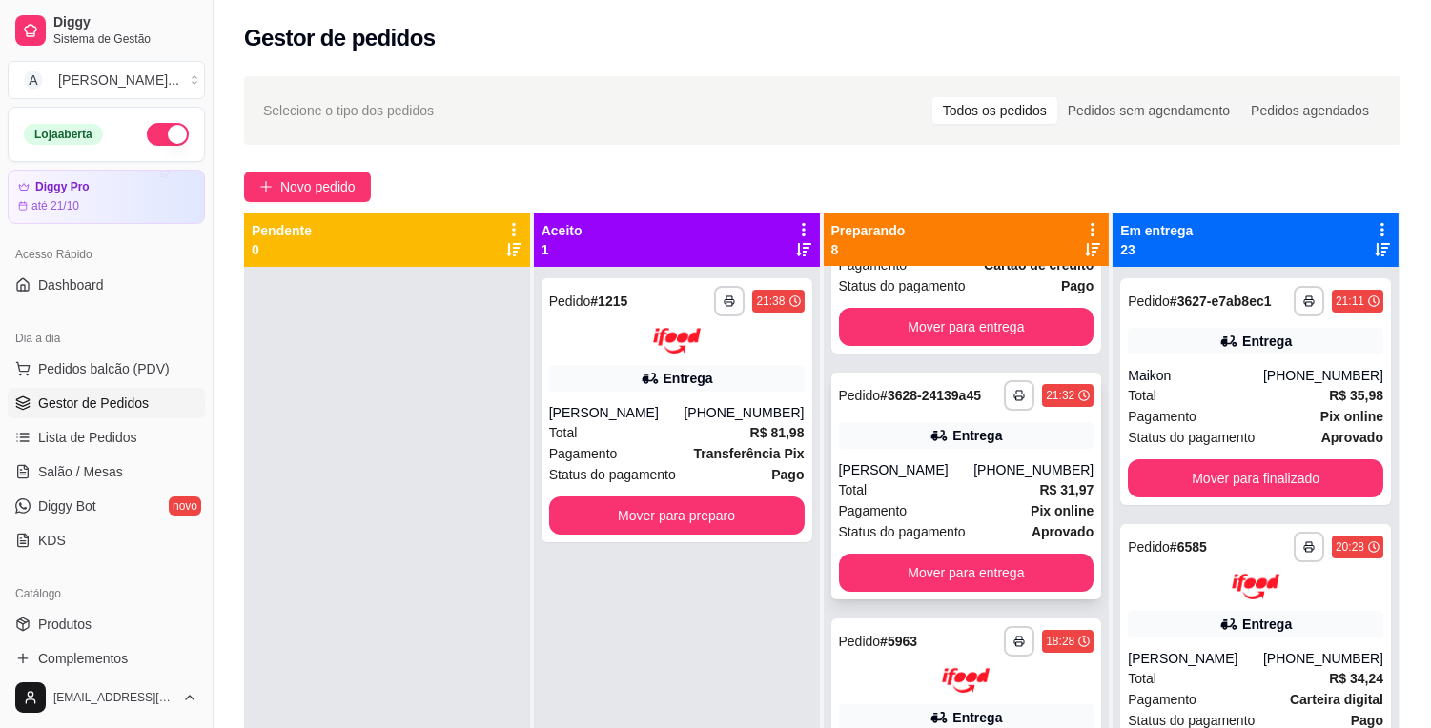
scroll to position [212, 0]
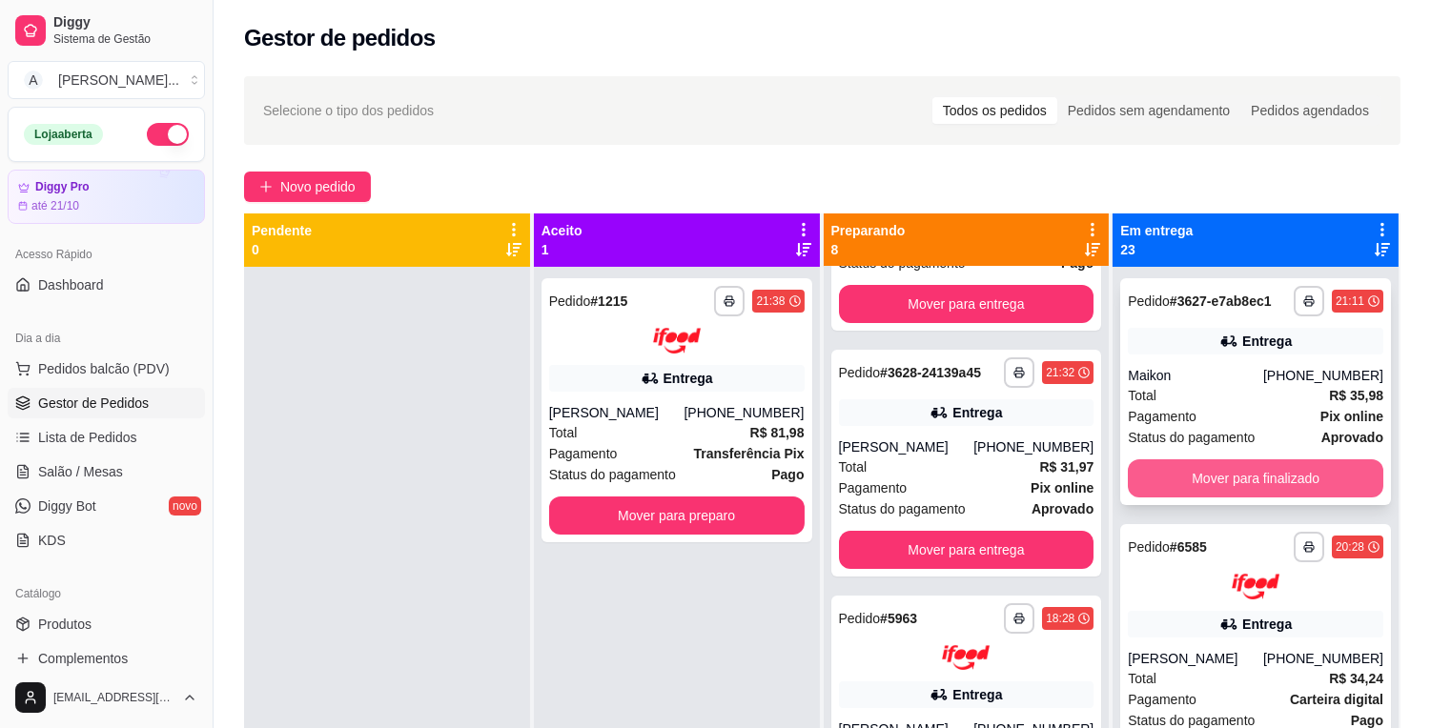
click at [1199, 472] on button "Mover para finalizado" at bounding box center [1254, 478] width 255 height 38
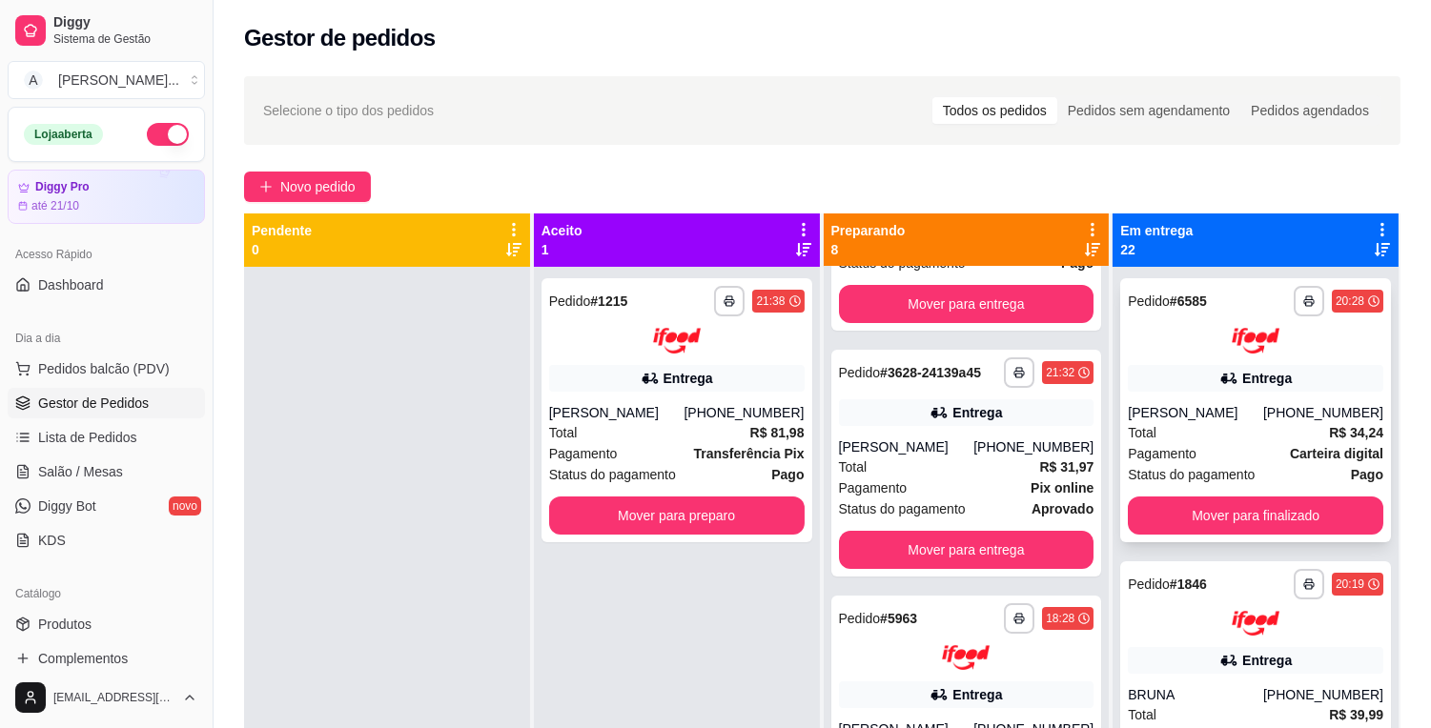
click at [1213, 500] on button "Mover para finalizado" at bounding box center [1254, 516] width 255 height 38
click at [1213, 500] on div "Mover para finalizado" at bounding box center [1254, 516] width 255 height 38
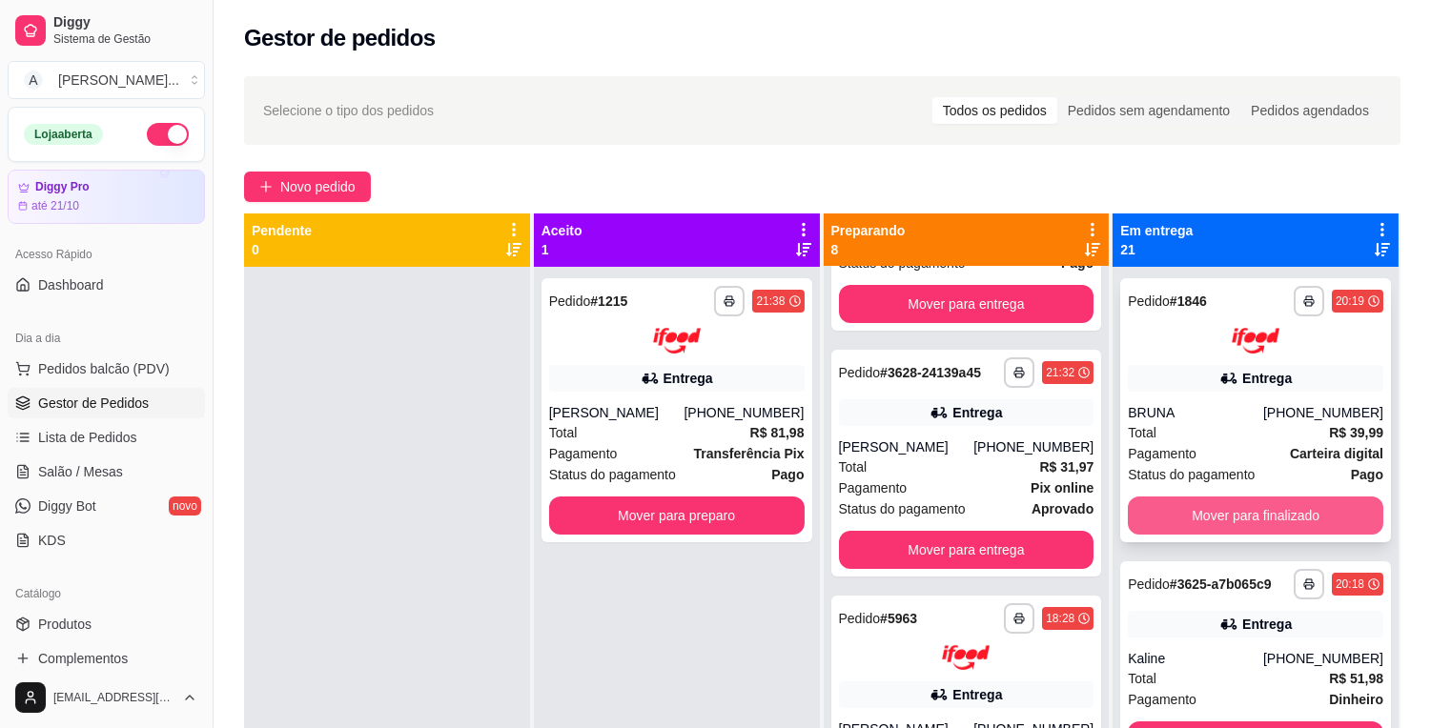
click at [1235, 522] on button "Mover para finalizado" at bounding box center [1254, 516] width 255 height 38
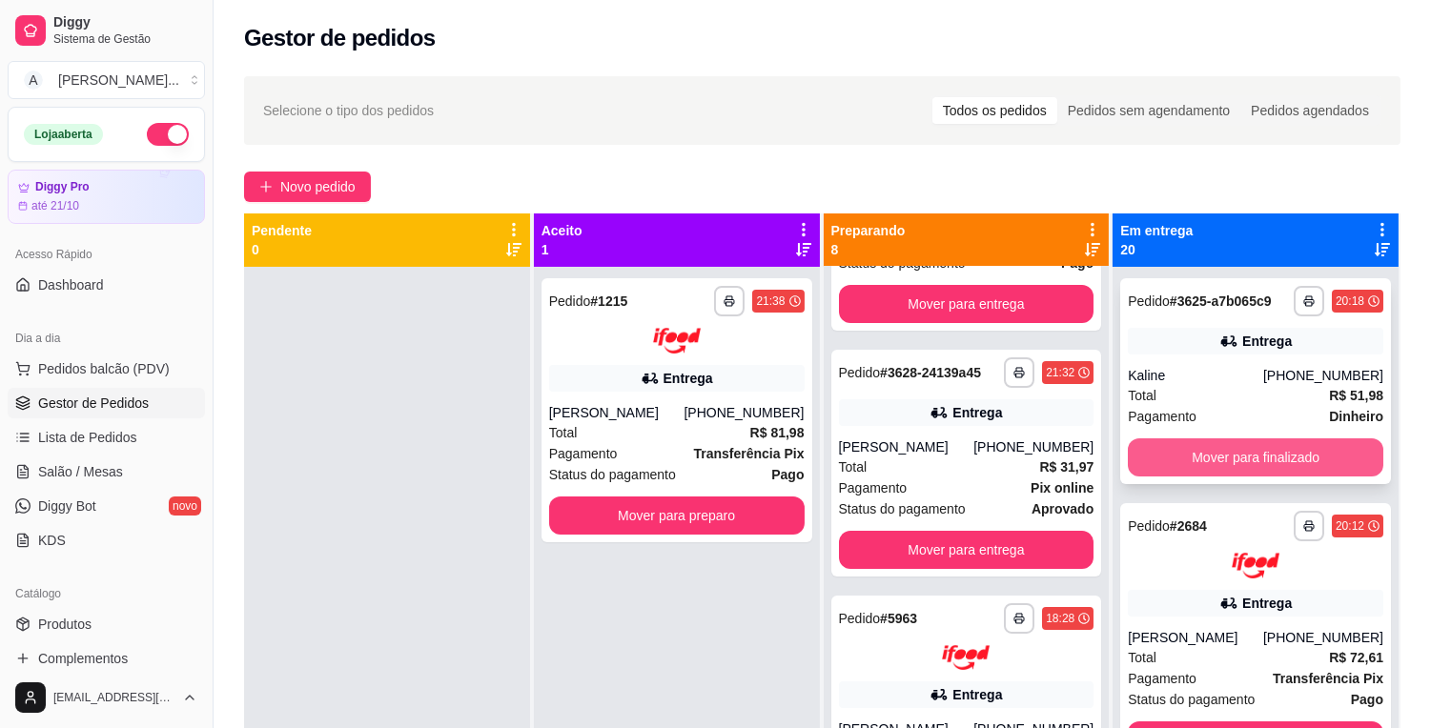
click at [1243, 465] on button "Mover para finalizado" at bounding box center [1254, 457] width 255 height 38
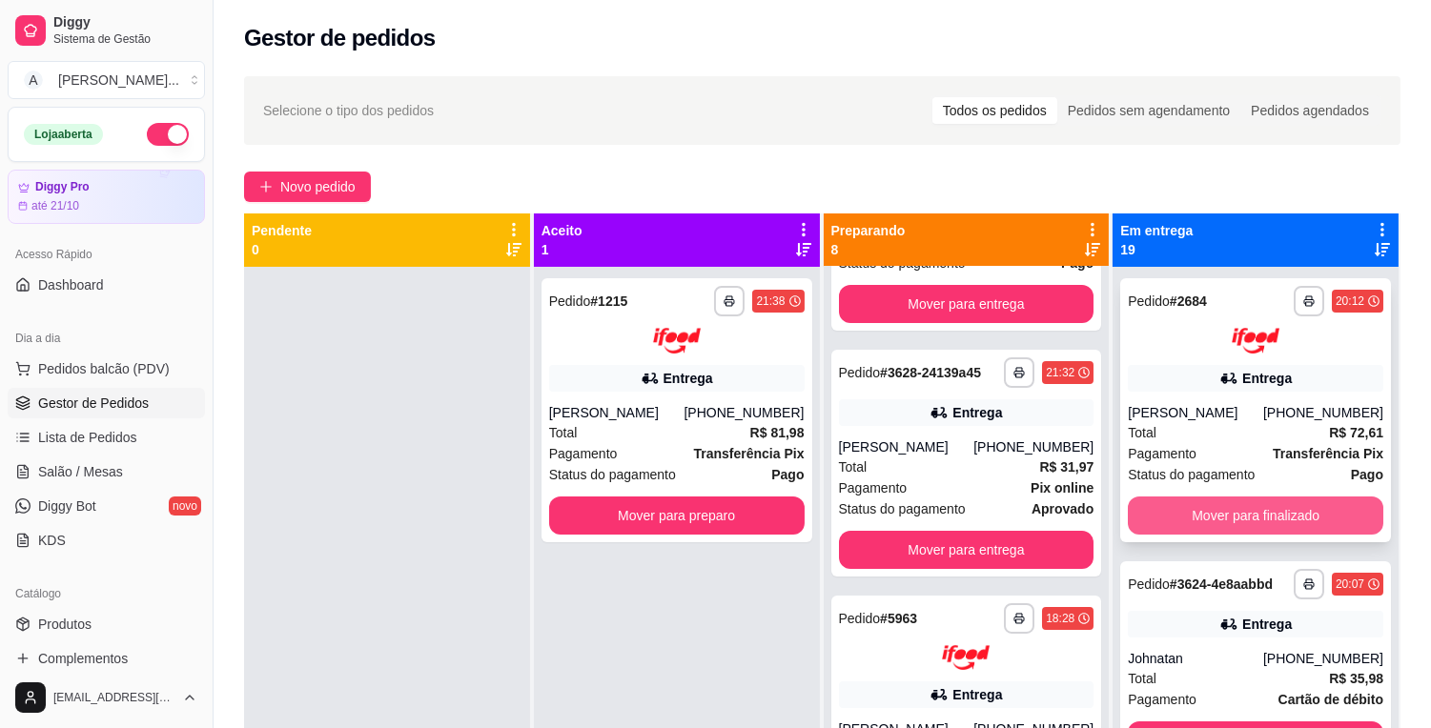
click at [1242, 509] on button "Mover para finalizado" at bounding box center [1254, 516] width 255 height 38
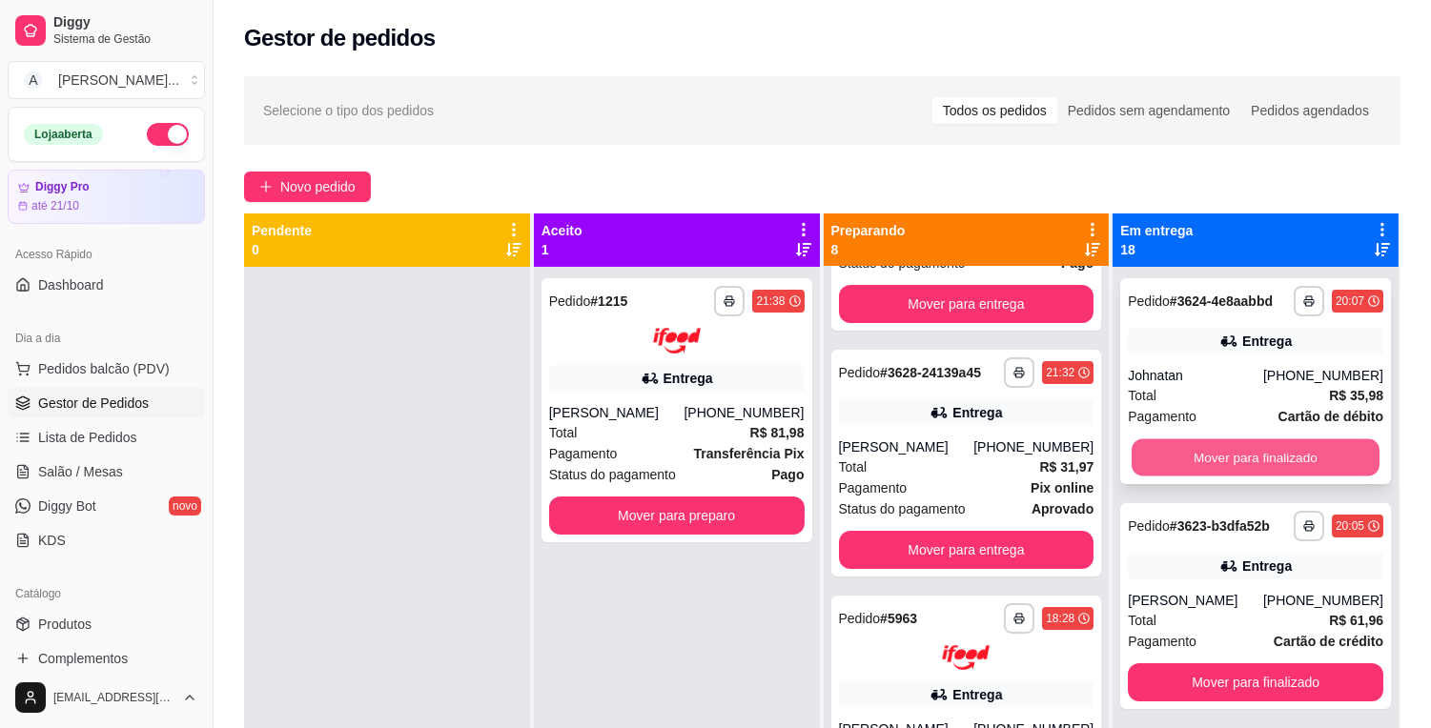
click at [1254, 448] on button "Mover para finalizado" at bounding box center [1255, 457] width 248 height 37
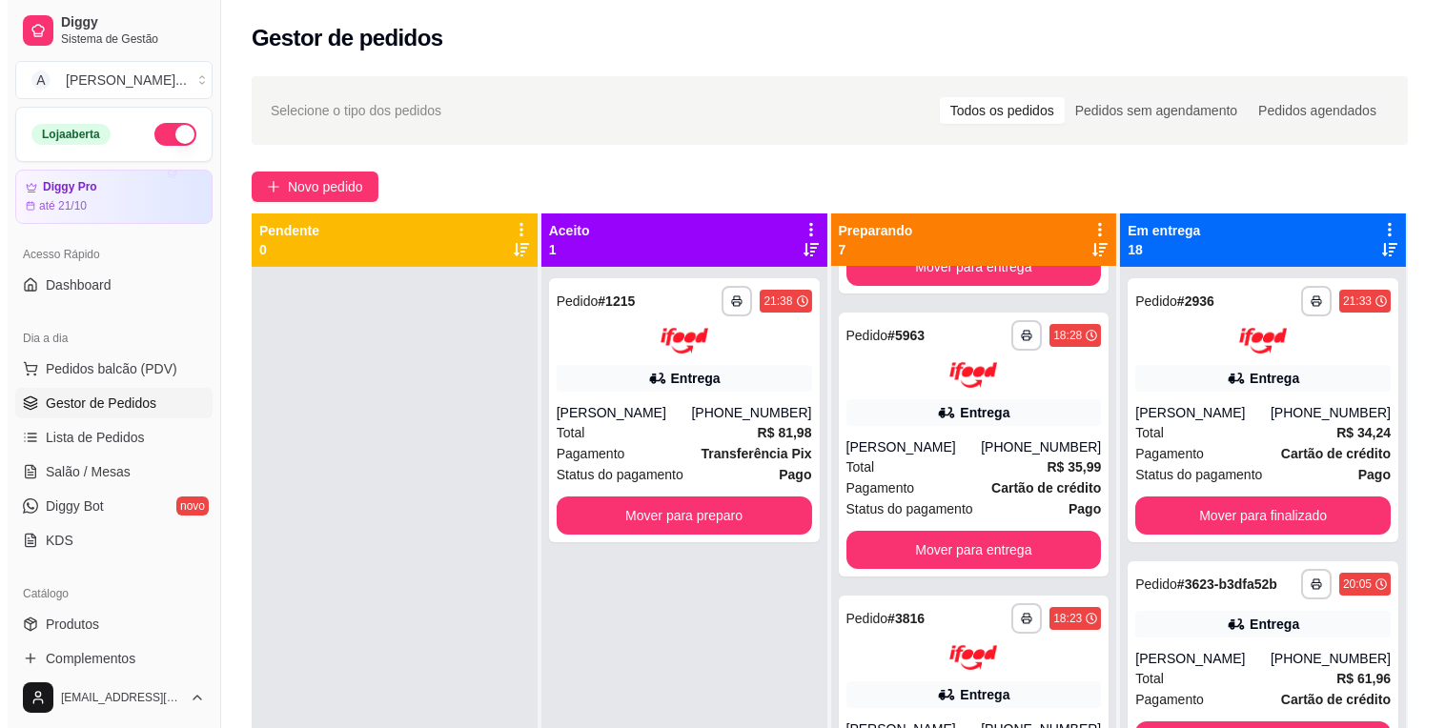
scroll to position [0, 0]
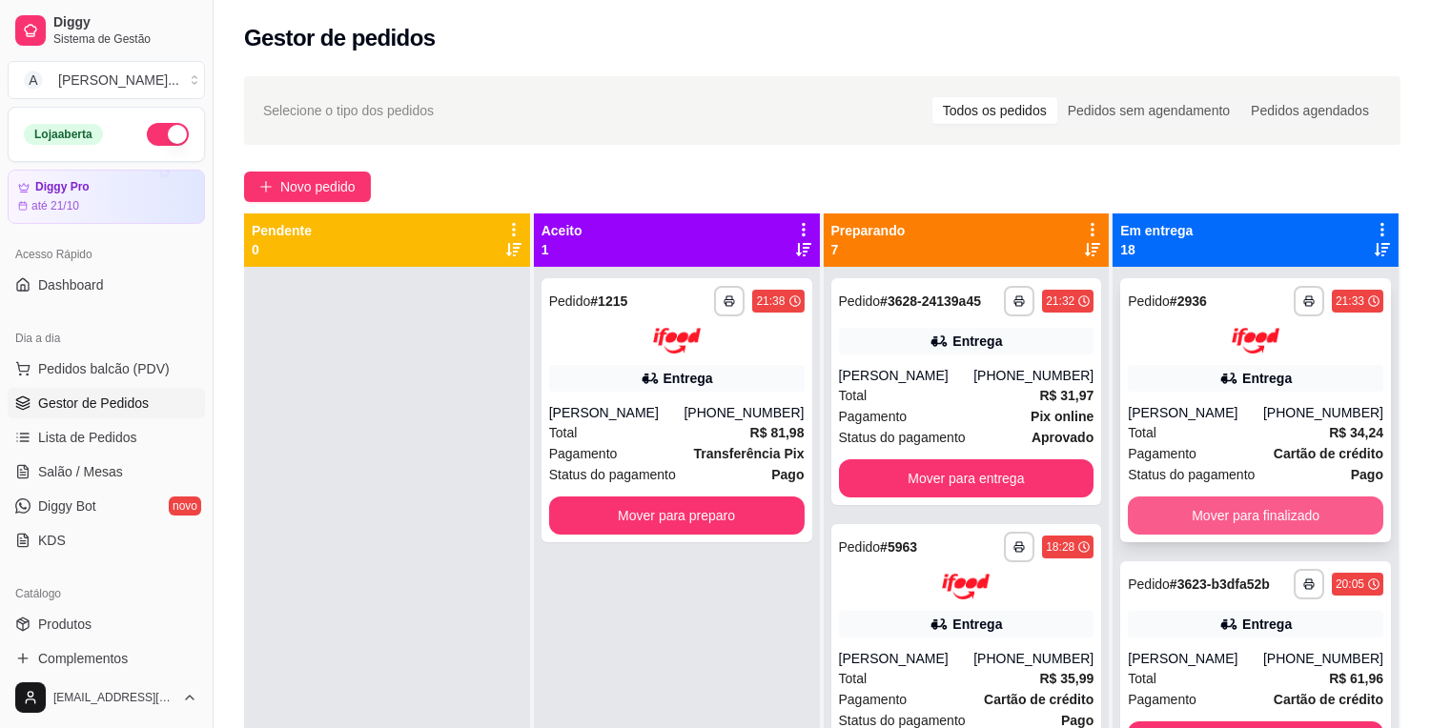
click at [1249, 517] on button "Mover para finalizado" at bounding box center [1254, 516] width 255 height 38
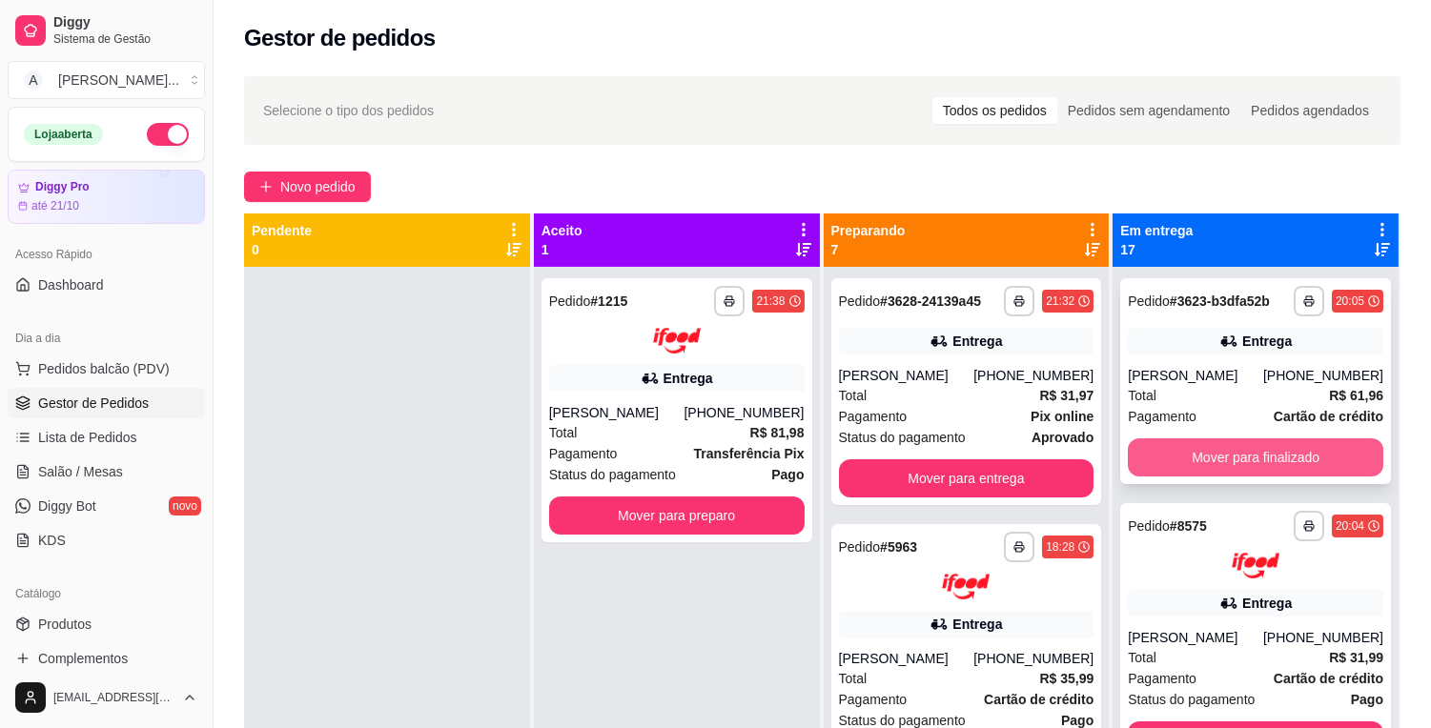
click at [1262, 445] on button "Mover para finalizado" at bounding box center [1254, 457] width 255 height 38
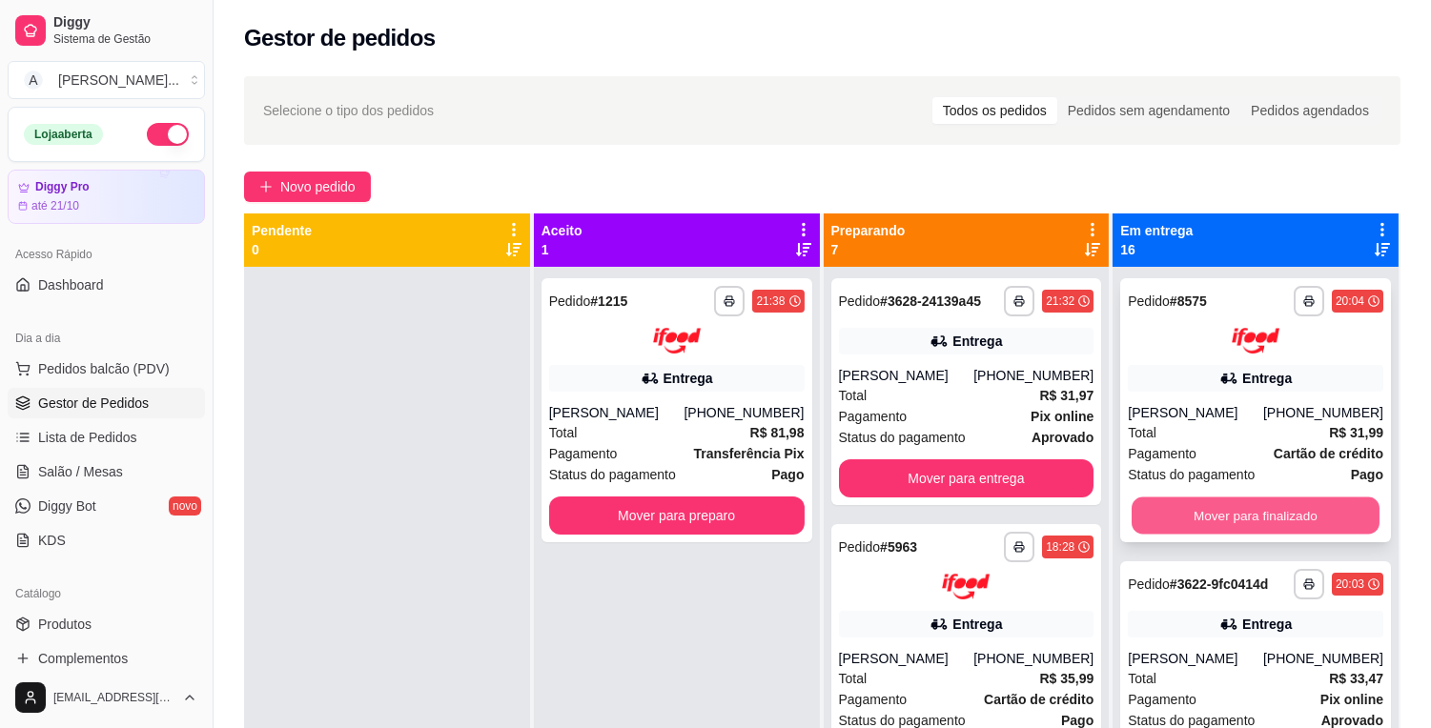
click at [1262, 506] on button "Mover para finalizado" at bounding box center [1255, 515] width 248 height 37
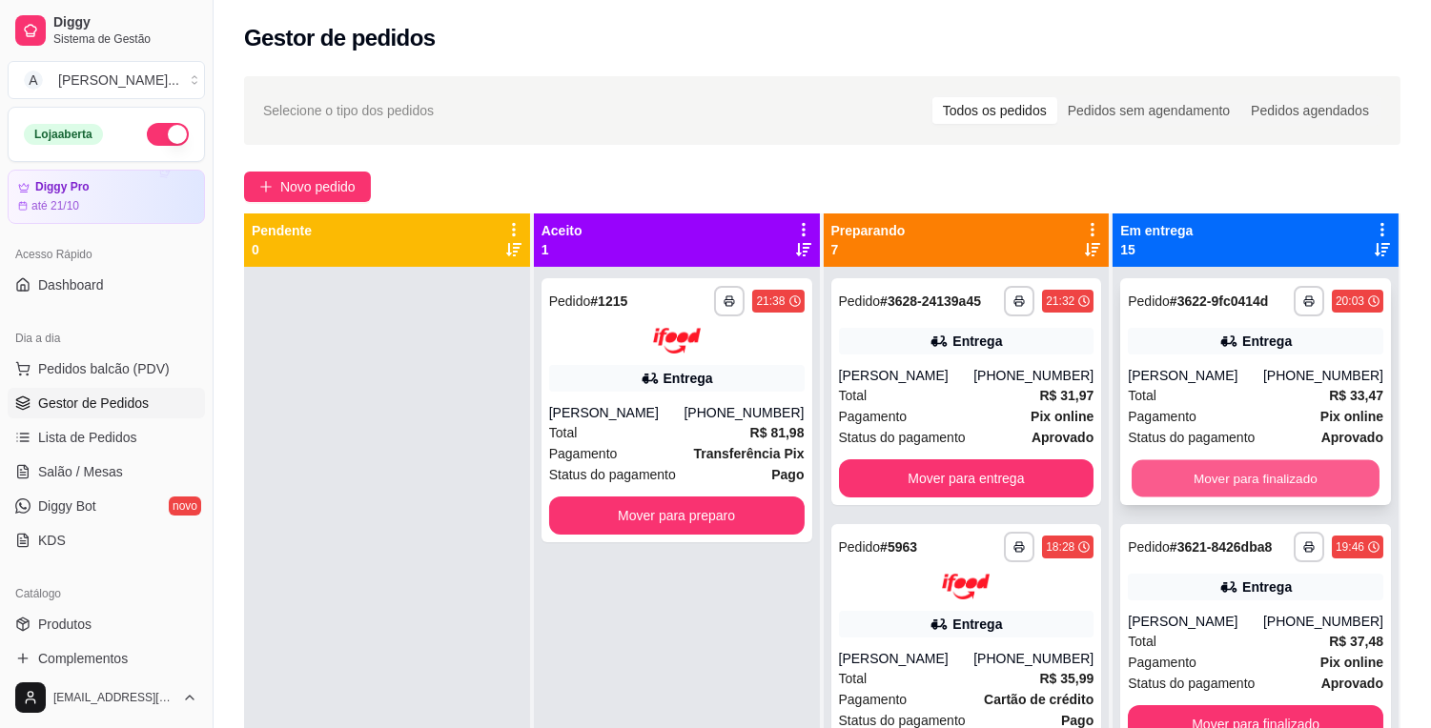
click at [1263, 484] on button "Mover para finalizado" at bounding box center [1255, 478] width 248 height 37
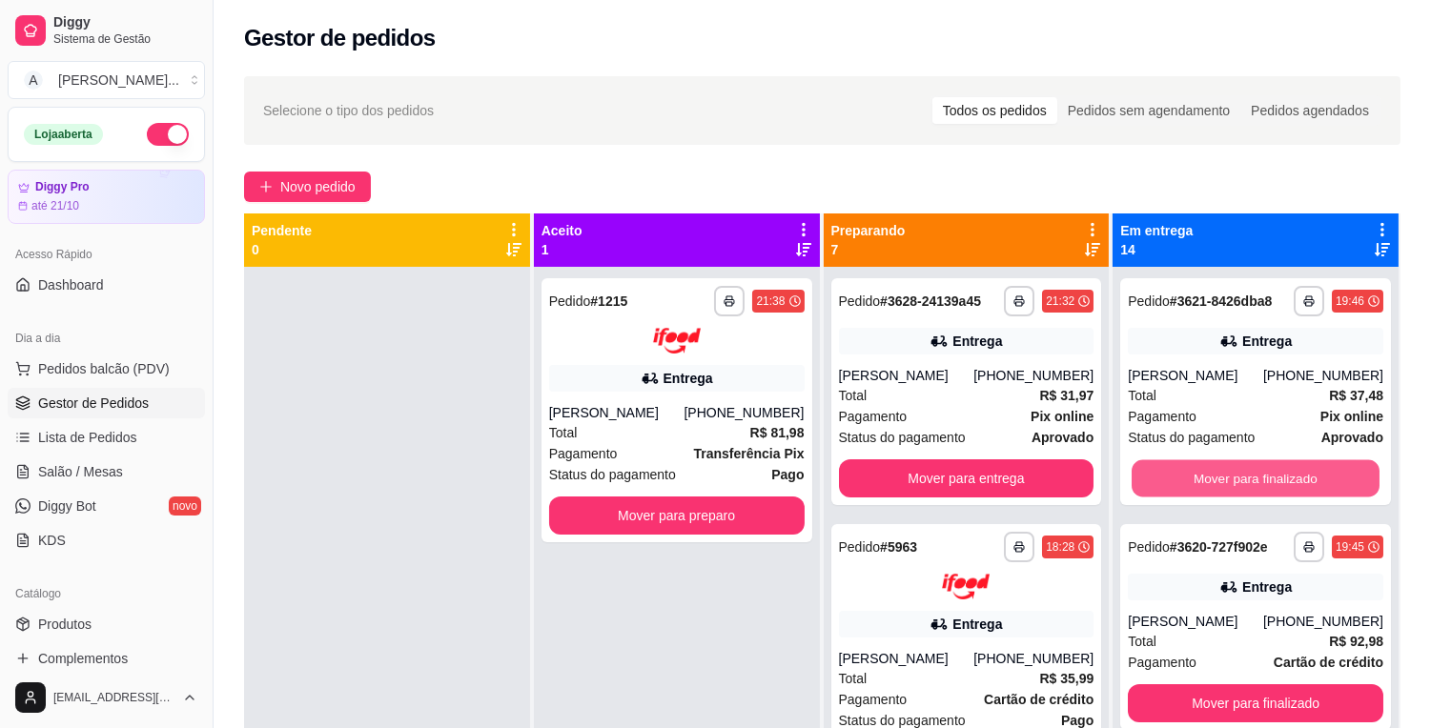
click at [1263, 484] on button "Mover para finalizado" at bounding box center [1255, 478] width 248 height 37
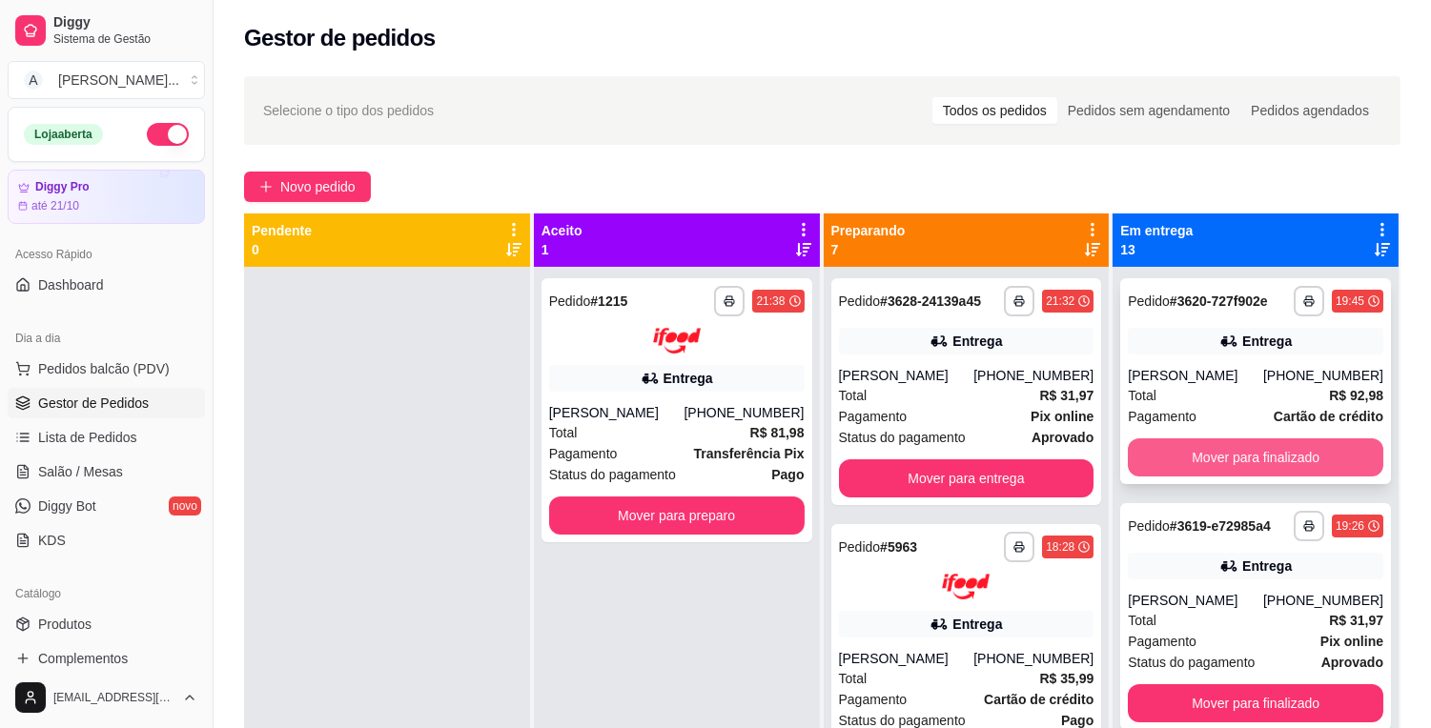
click at [1269, 463] on button "Mover para finalizado" at bounding box center [1254, 457] width 255 height 38
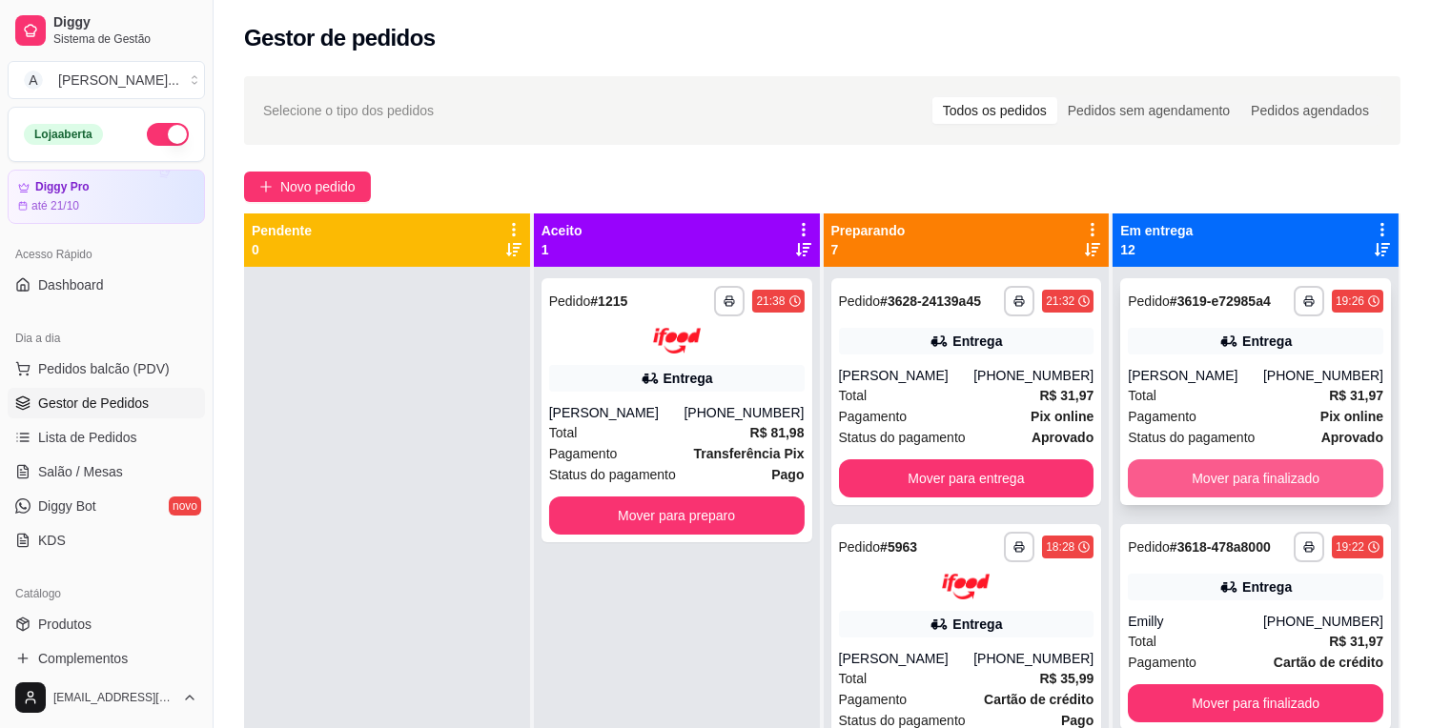
click at [1271, 493] on button "Mover para finalizado" at bounding box center [1254, 478] width 255 height 38
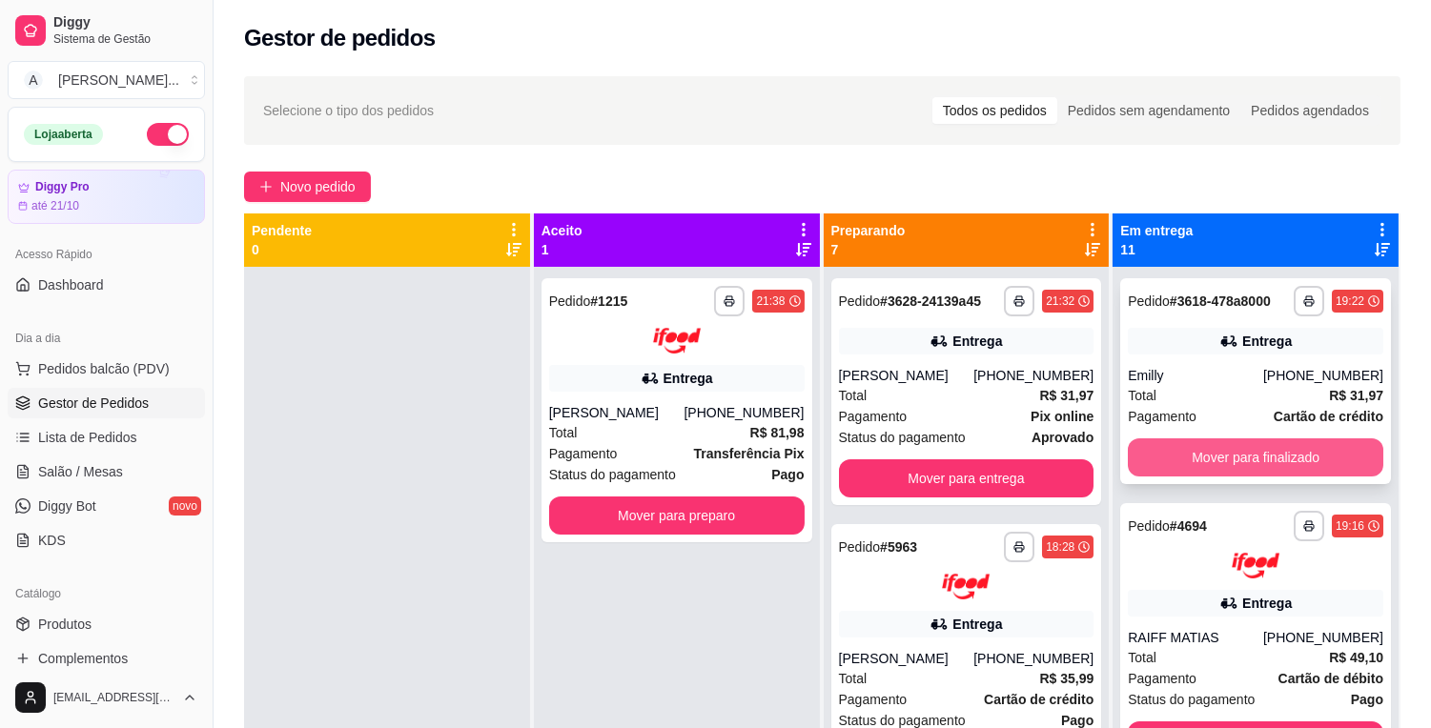
click at [1277, 460] on button "Mover para finalizado" at bounding box center [1254, 457] width 255 height 38
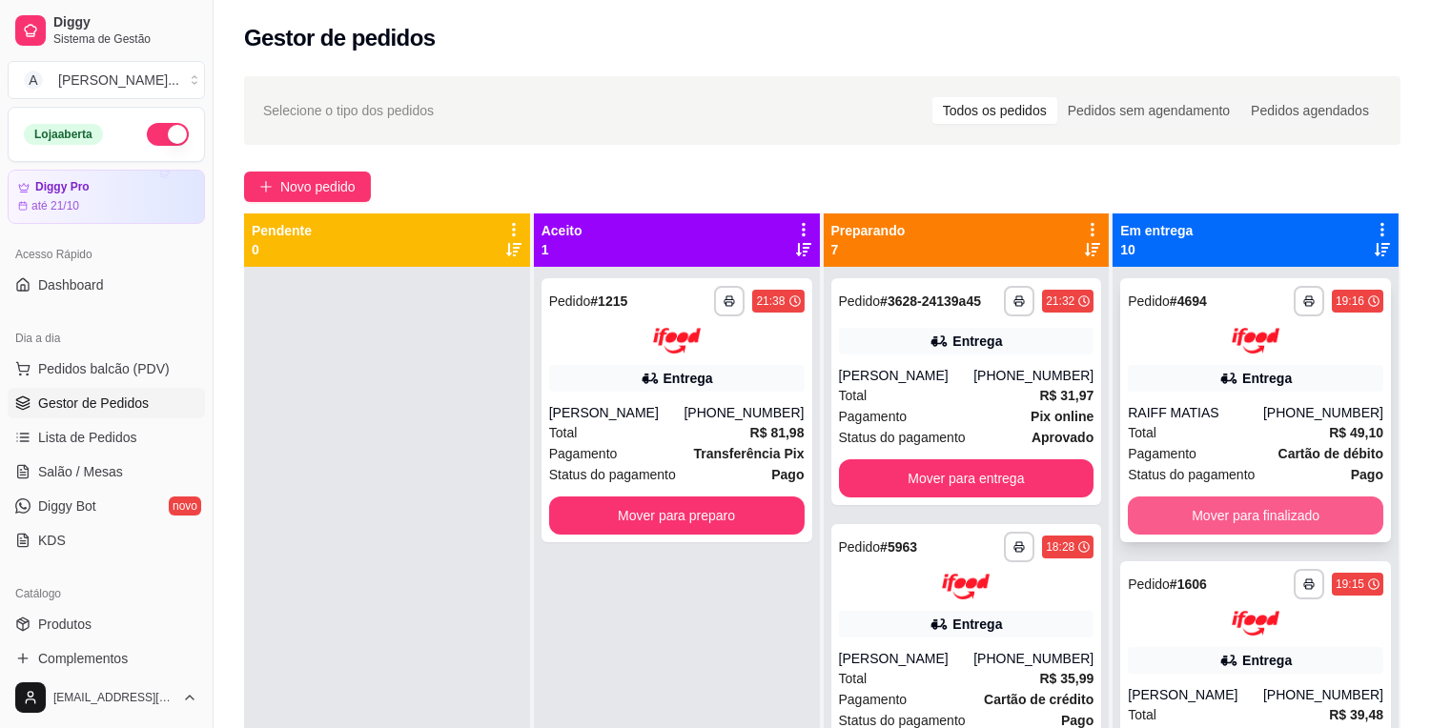
click at [1270, 508] on button "Mover para finalizado" at bounding box center [1254, 516] width 255 height 38
click at [1270, 508] on div "Mover para finalizado" at bounding box center [1254, 516] width 255 height 38
click at [1271, 508] on button "Mover para finalizado" at bounding box center [1254, 516] width 255 height 38
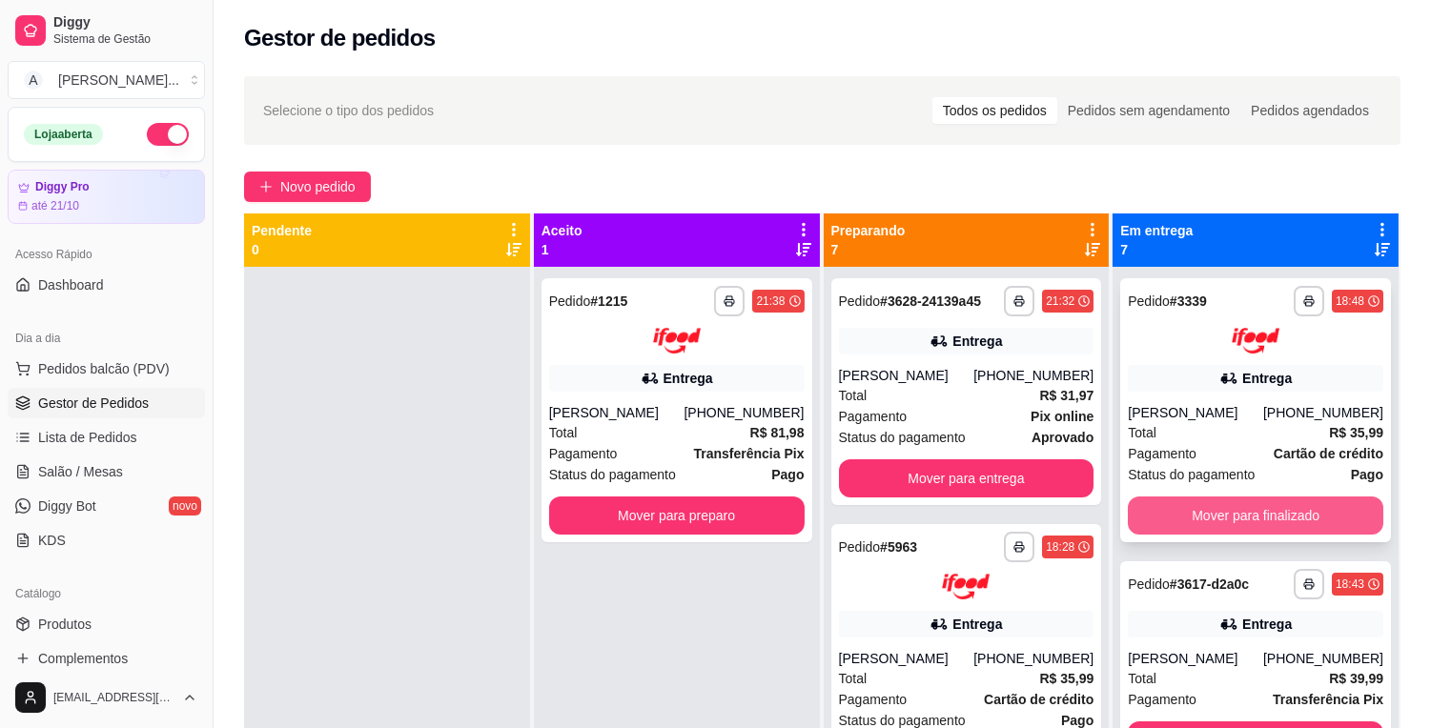
click at [1271, 527] on button "Mover para finalizado" at bounding box center [1254, 516] width 255 height 38
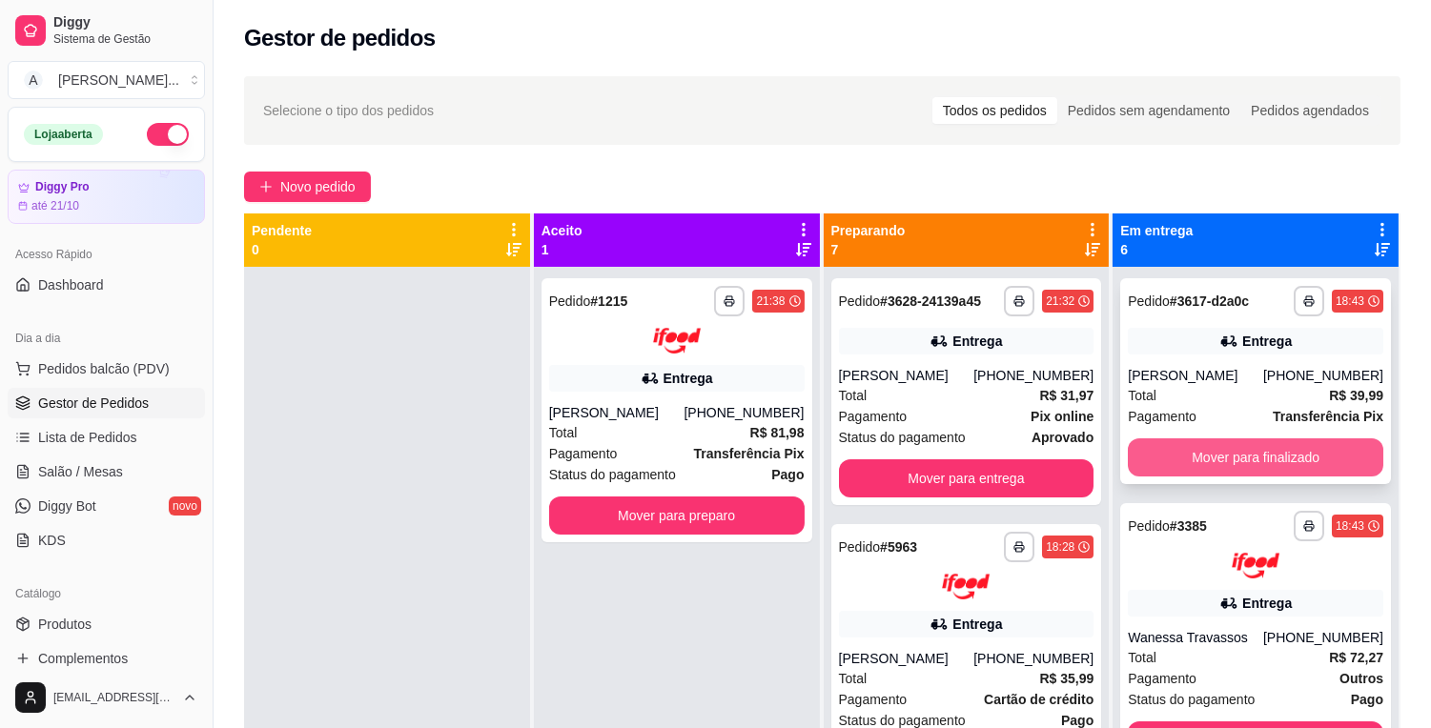
click at [1280, 467] on button "Mover para finalizado" at bounding box center [1254, 457] width 255 height 38
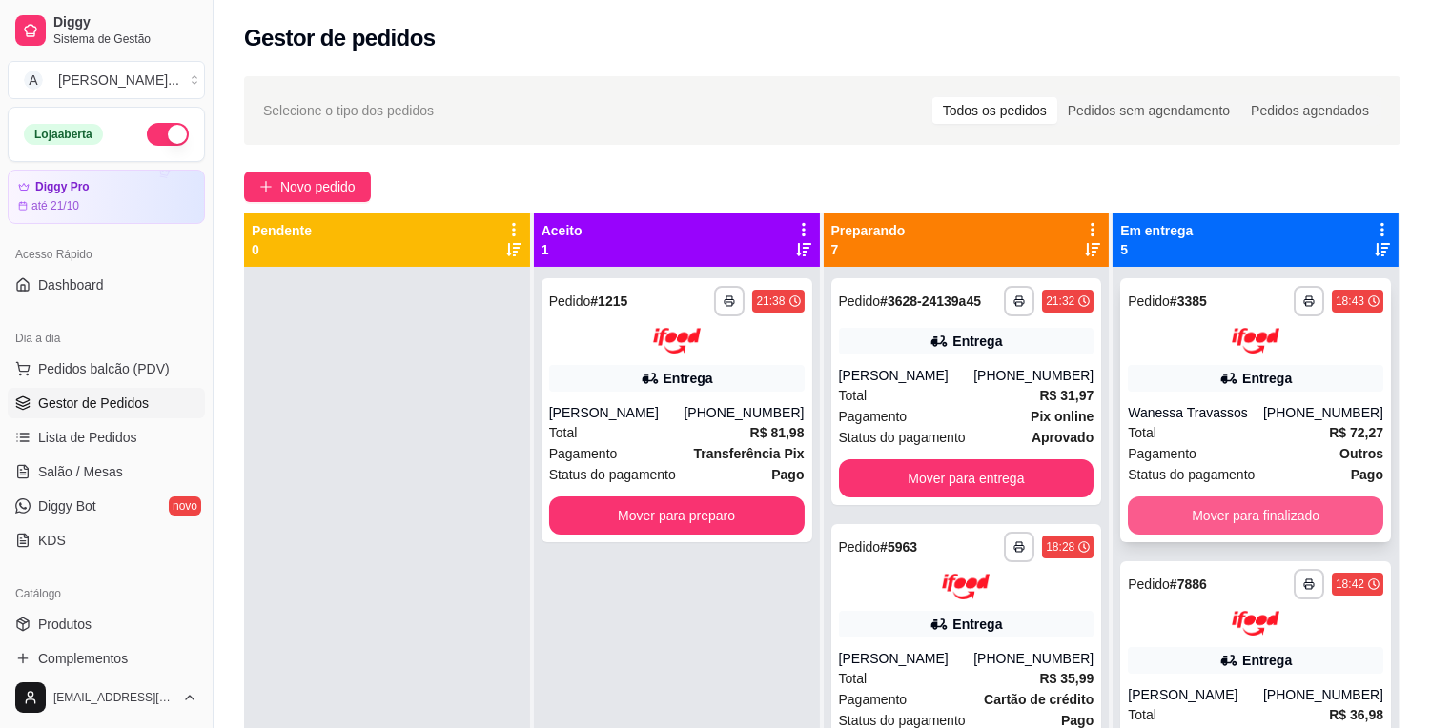
click at [1275, 516] on button "Mover para finalizado" at bounding box center [1254, 516] width 255 height 38
click at [1275, 516] on div "Mover para finalizado" at bounding box center [1254, 516] width 255 height 38
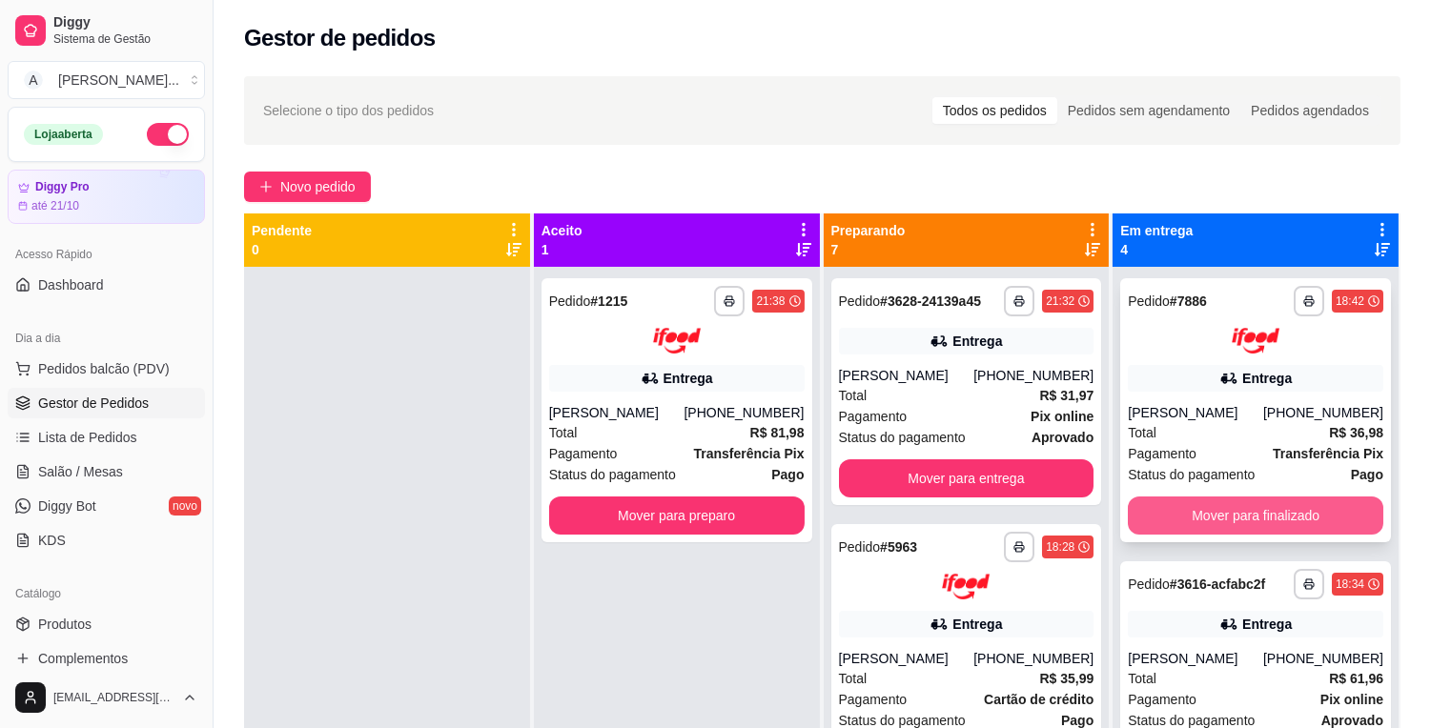
click at [1272, 516] on button "Mover para finalizado" at bounding box center [1254, 516] width 255 height 38
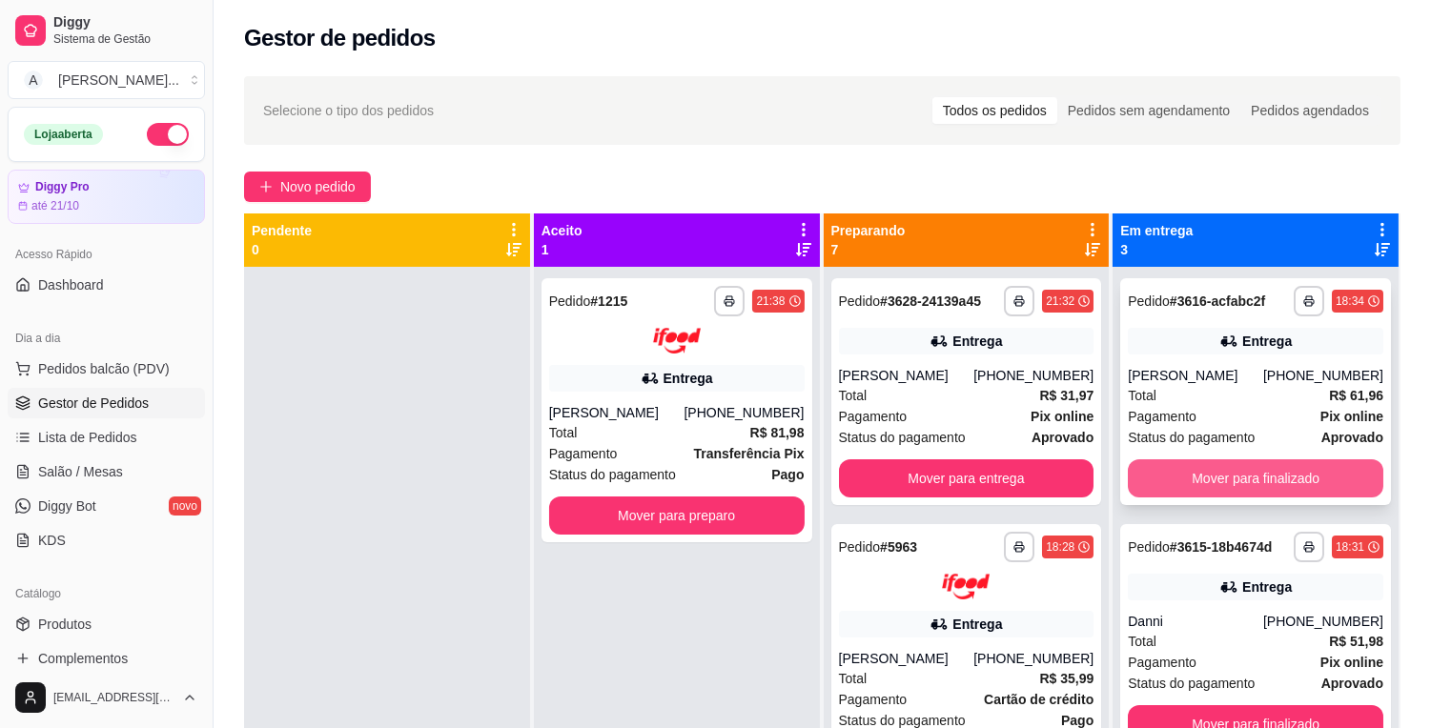
click at [1278, 483] on button "Mover para finalizado" at bounding box center [1254, 478] width 255 height 38
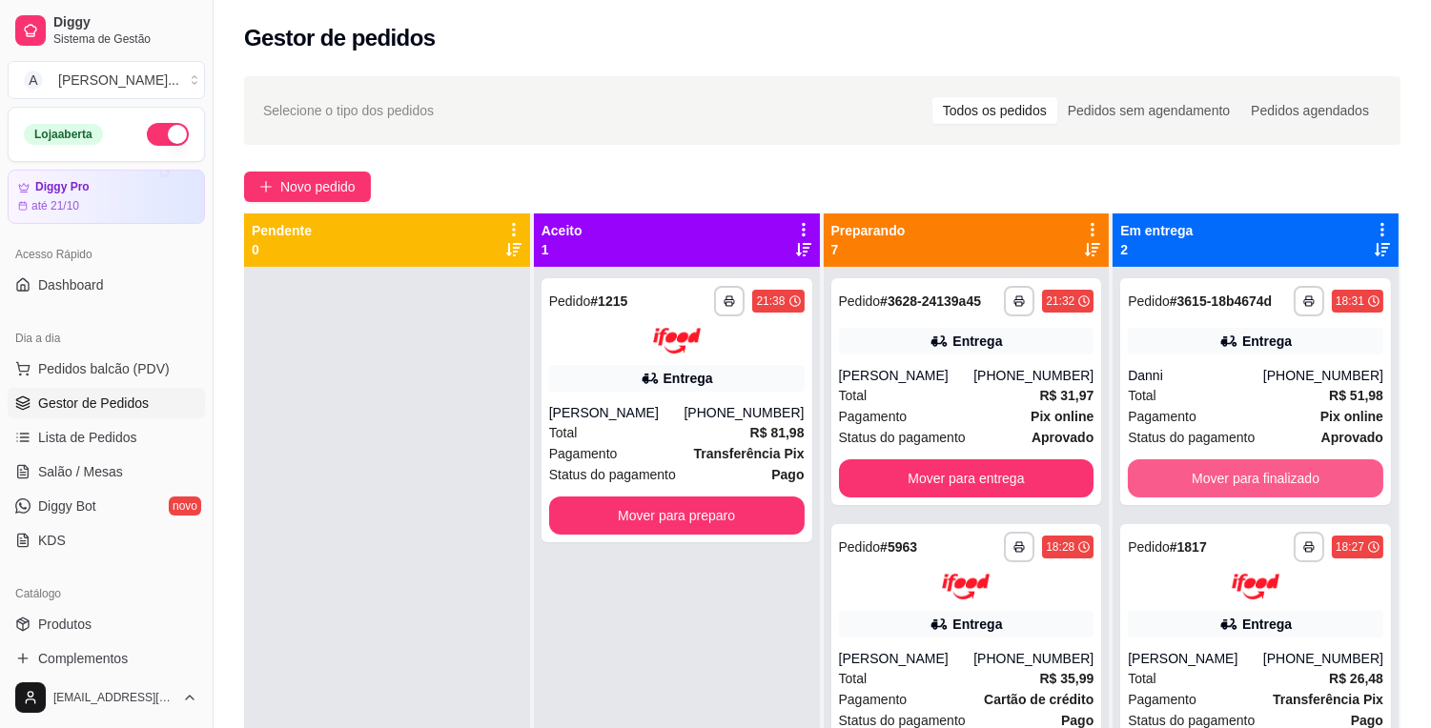
click at [1278, 483] on button "Mover para finalizado" at bounding box center [1254, 478] width 255 height 38
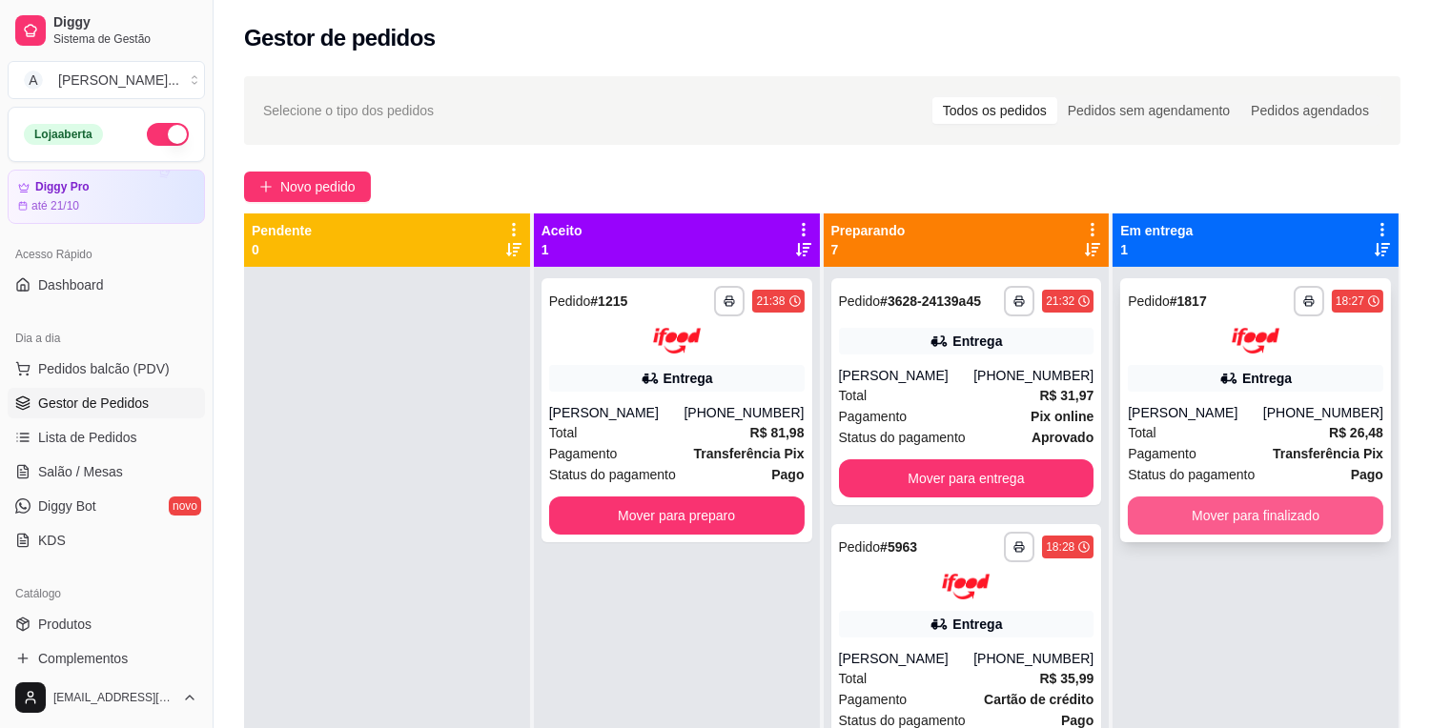
click at [1278, 507] on button "Mover para finalizado" at bounding box center [1254, 516] width 255 height 38
click at [1278, 507] on div "Mover para finalizado" at bounding box center [1254, 516] width 255 height 38
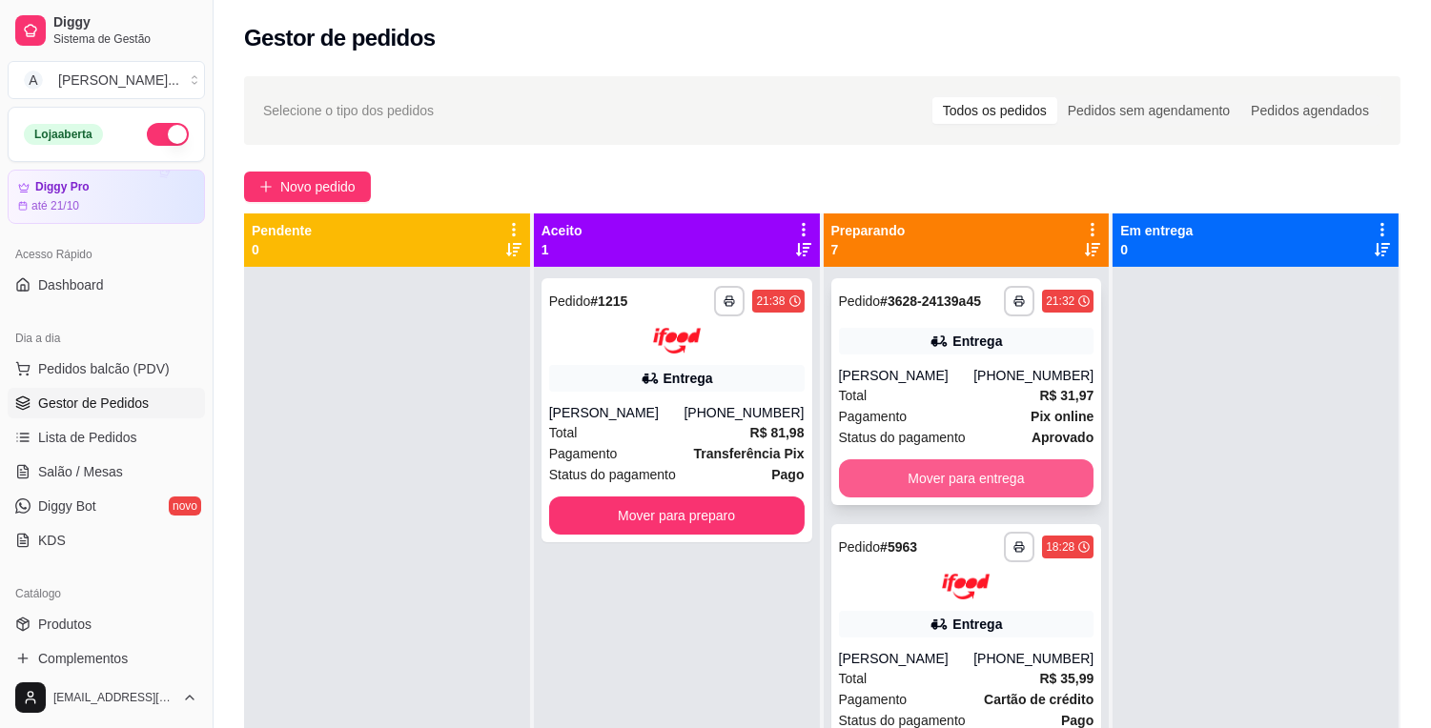
click at [997, 494] on button "Mover para entrega" at bounding box center [966, 478] width 255 height 38
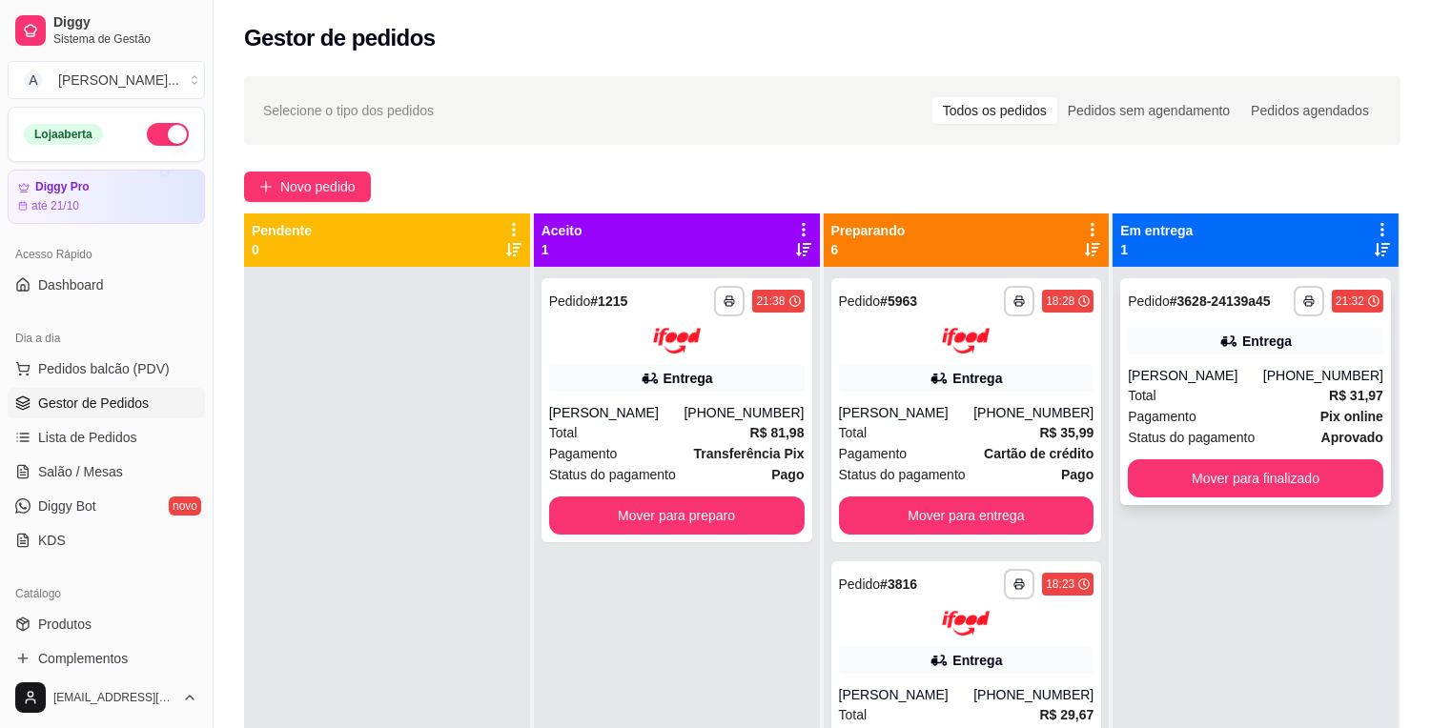
click at [1202, 405] on div "Total R$ 31,97" at bounding box center [1254, 395] width 255 height 21
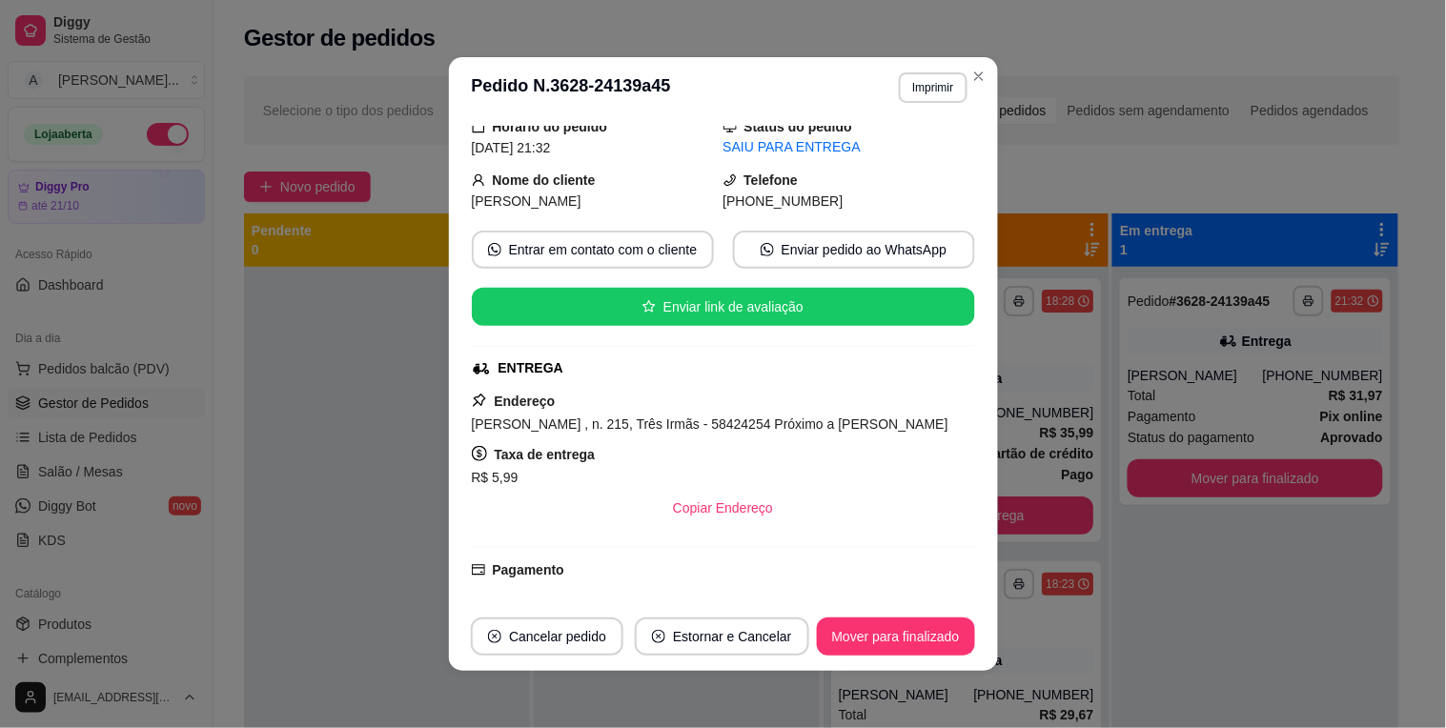
scroll to position [212, 0]
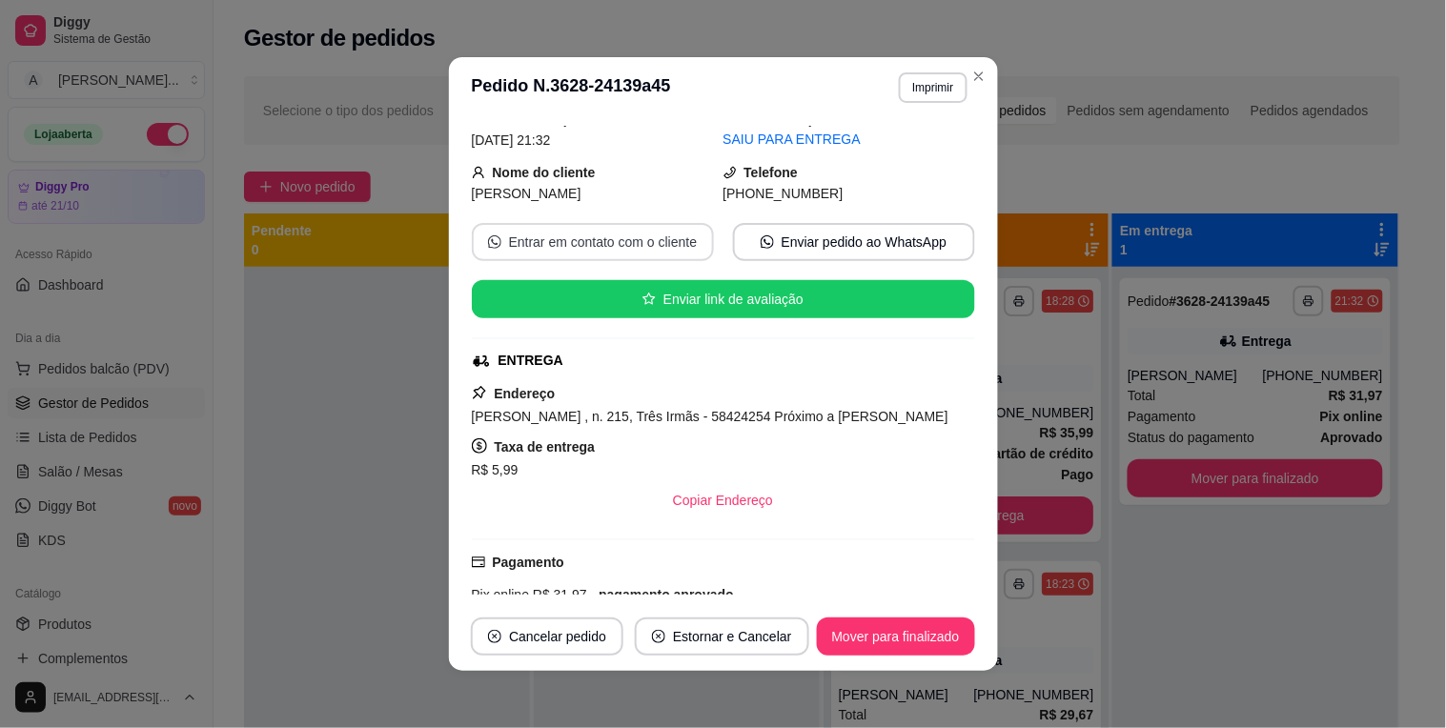
click at [649, 241] on button "Entrar em contato com o cliente" at bounding box center [593, 242] width 242 height 38
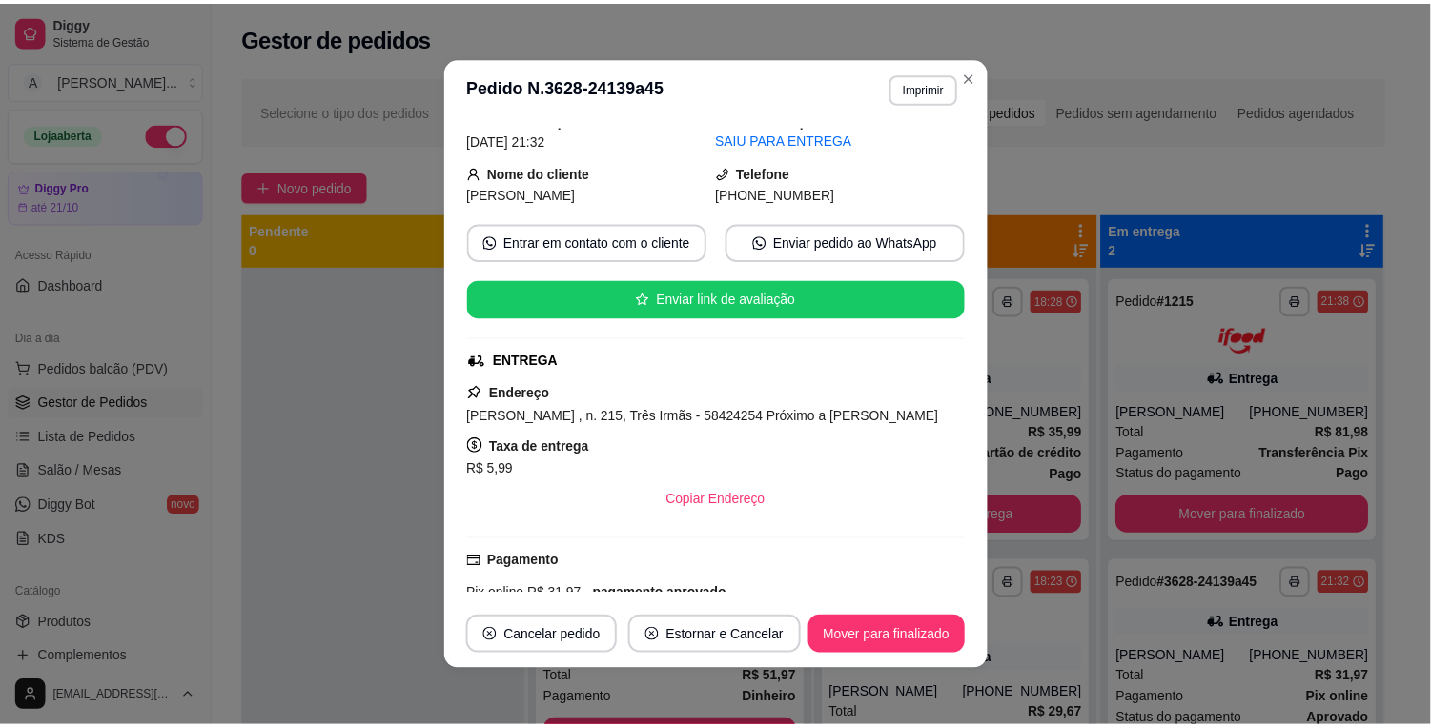
scroll to position [80, 0]
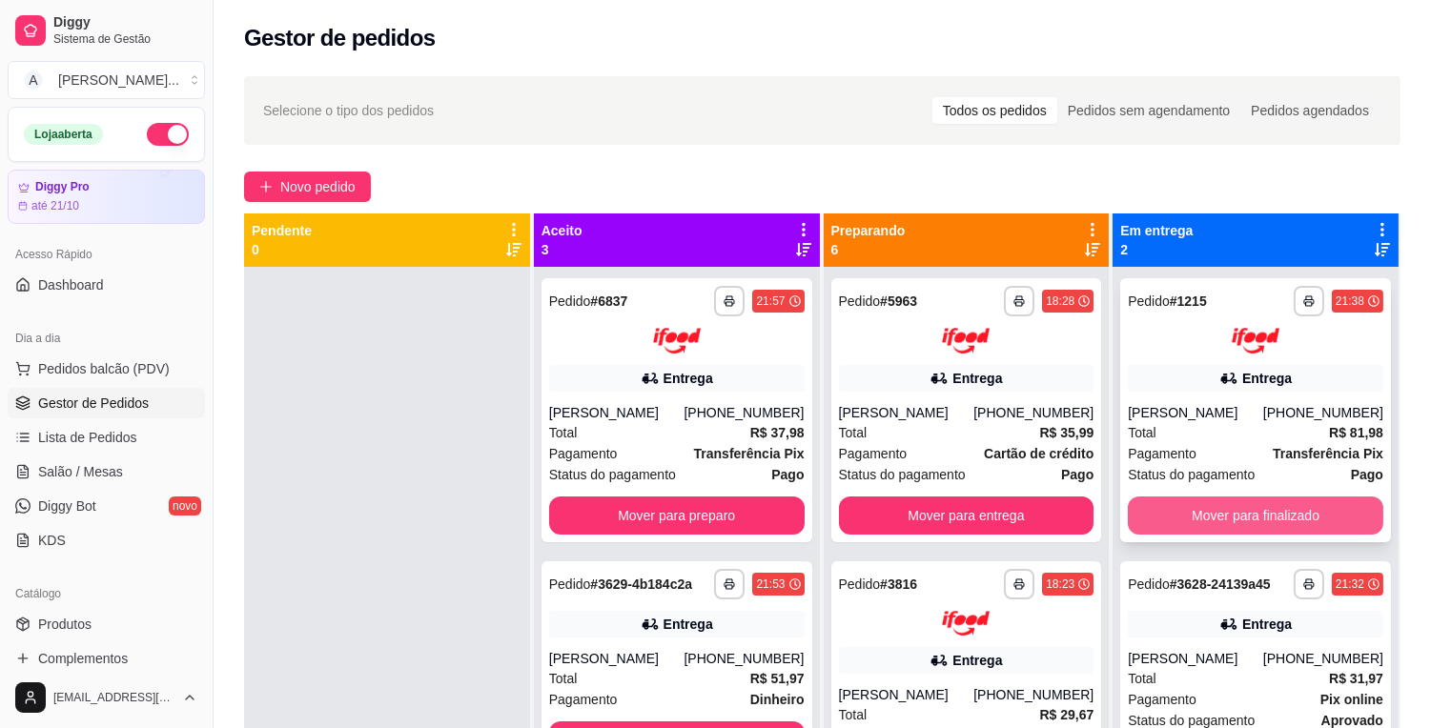
click at [1268, 531] on button "Mover para finalizado" at bounding box center [1254, 516] width 255 height 38
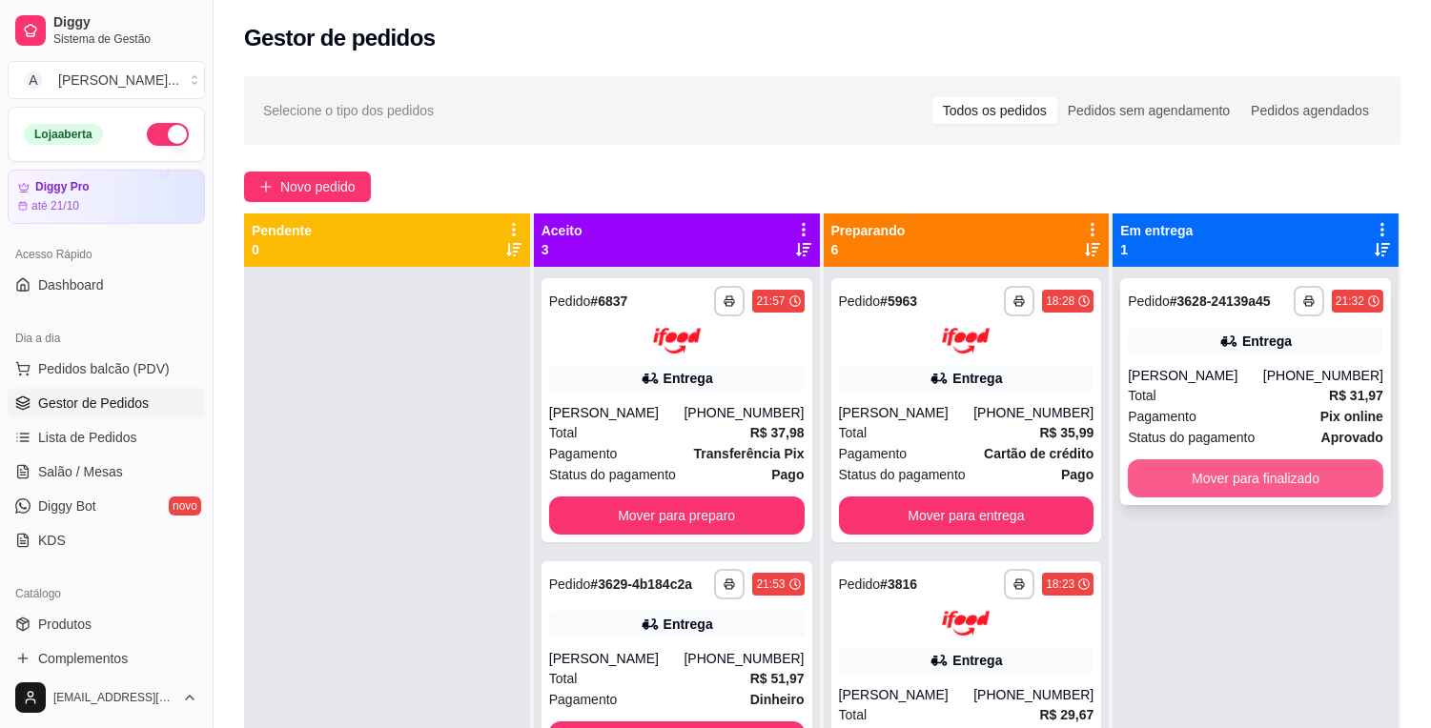
click at [1259, 498] on button "Mover para finalizado" at bounding box center [1254, 478] width 255 height 38
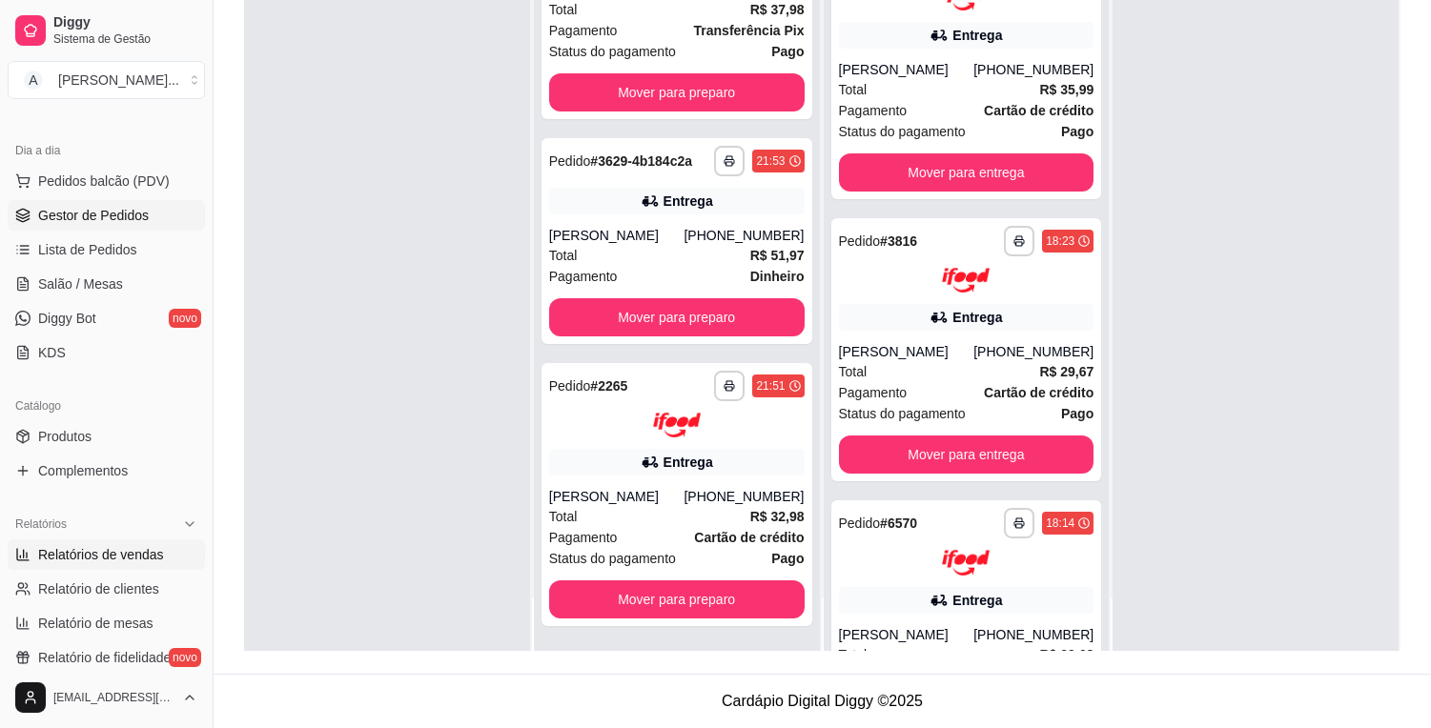
scroll to position [317, 0]
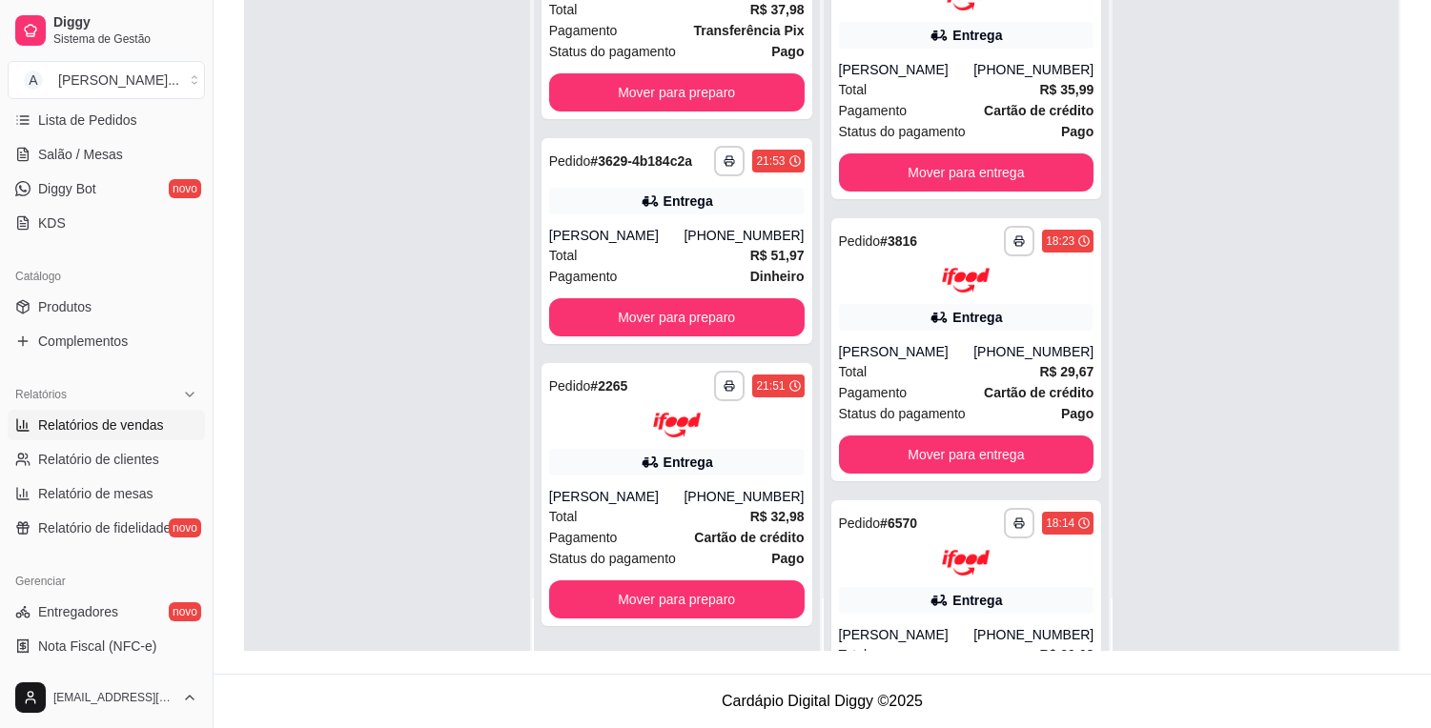
click at [137, 423] on span "Relatórios de vendas" at bounding box center [101, 425] width 126 height 19
select select "ALL"
select select "0"
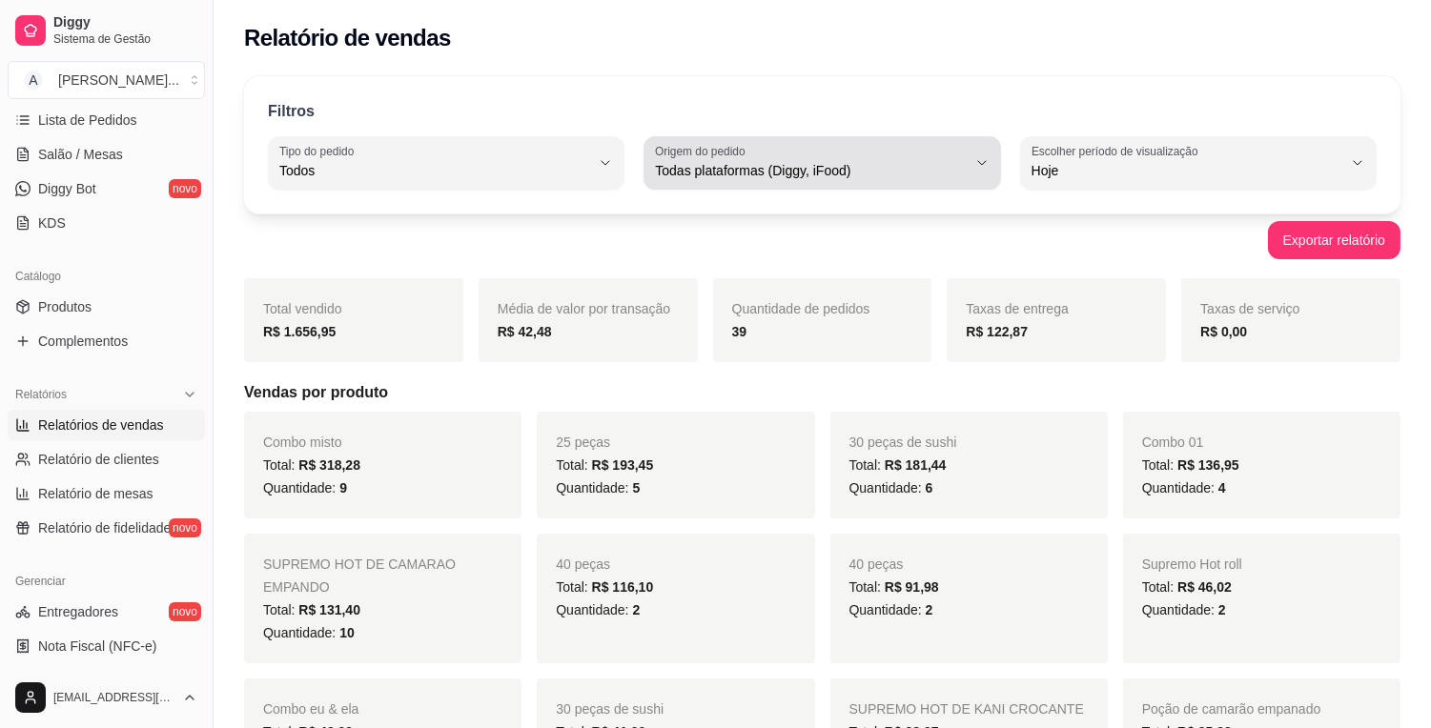
click at [894, 181] on div "Todas plataformas (Diggy, iFood)" at bounding box center [810, 163] width 311 height 38
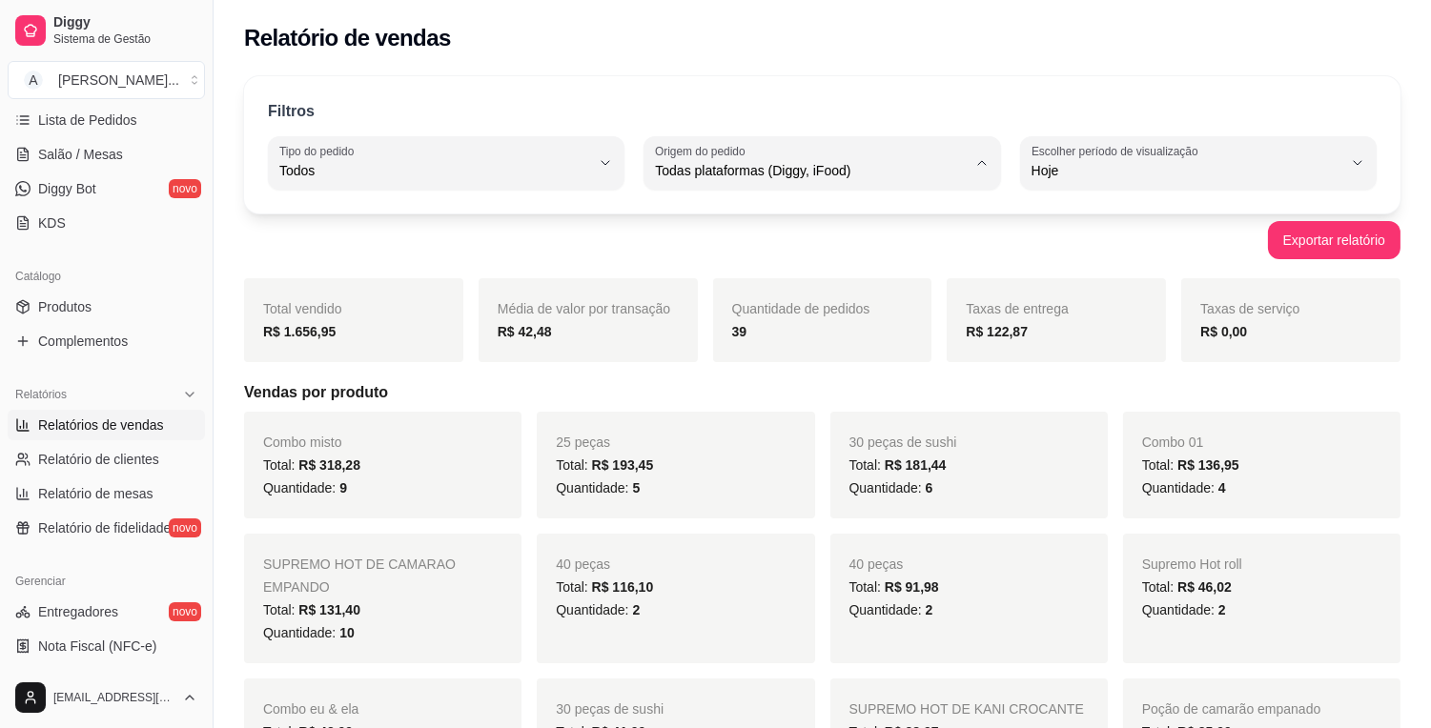
click at [547, 244] on div "Exportar relatório" at bounding box center [822, 240] width 1156 height 38
click at [110, 122] on span "Lista de Pedidos" at bounding box center [87, 120] width 99 height 19
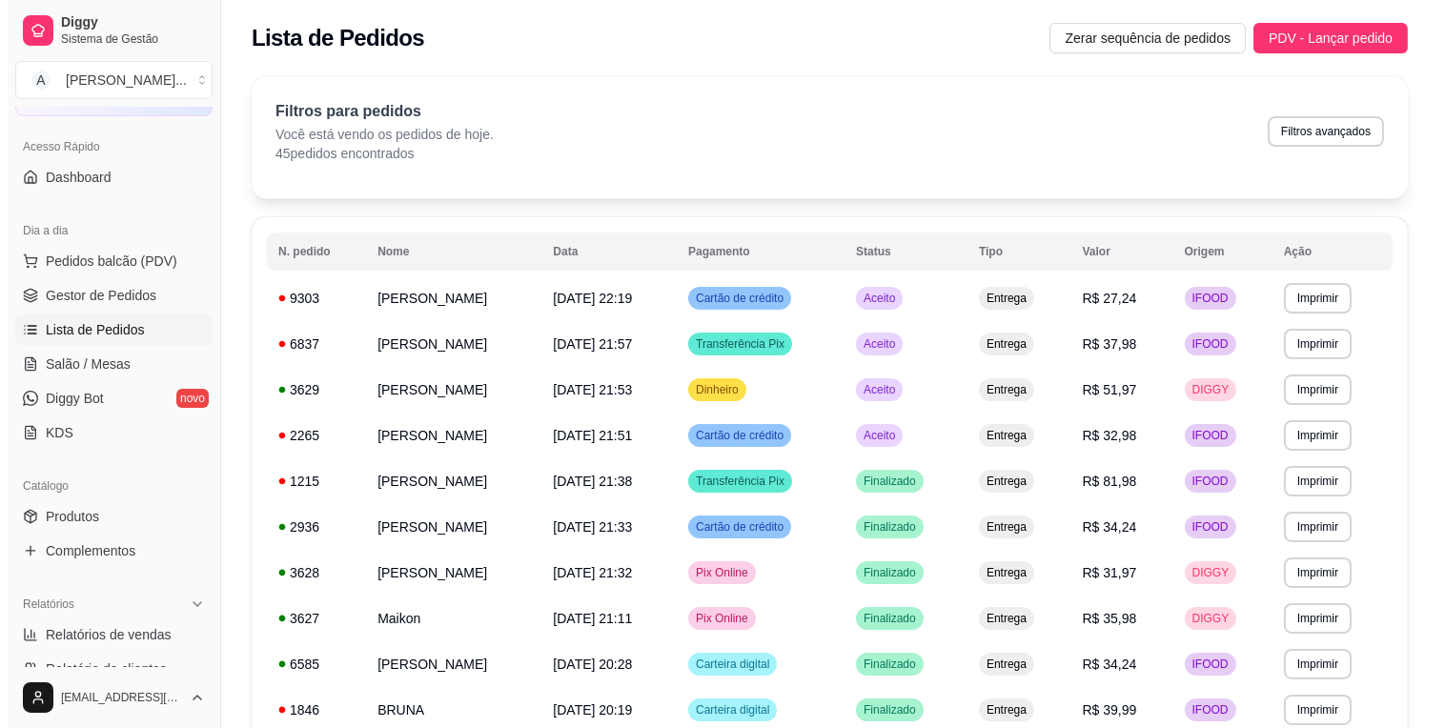
scroll to position [106, 0]
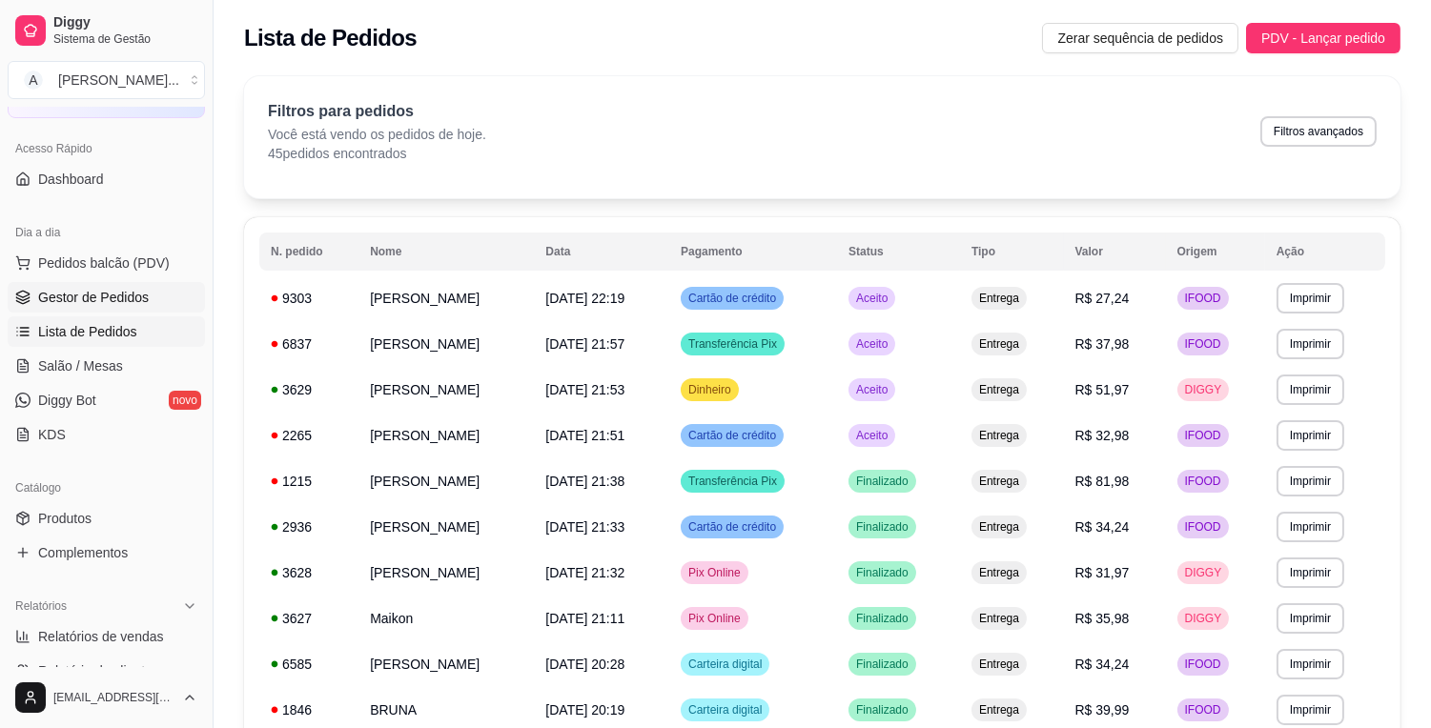
click at [121, 297] on span "Gestor de Pedidos" at bounding box center [93, 297] width 111 height 19
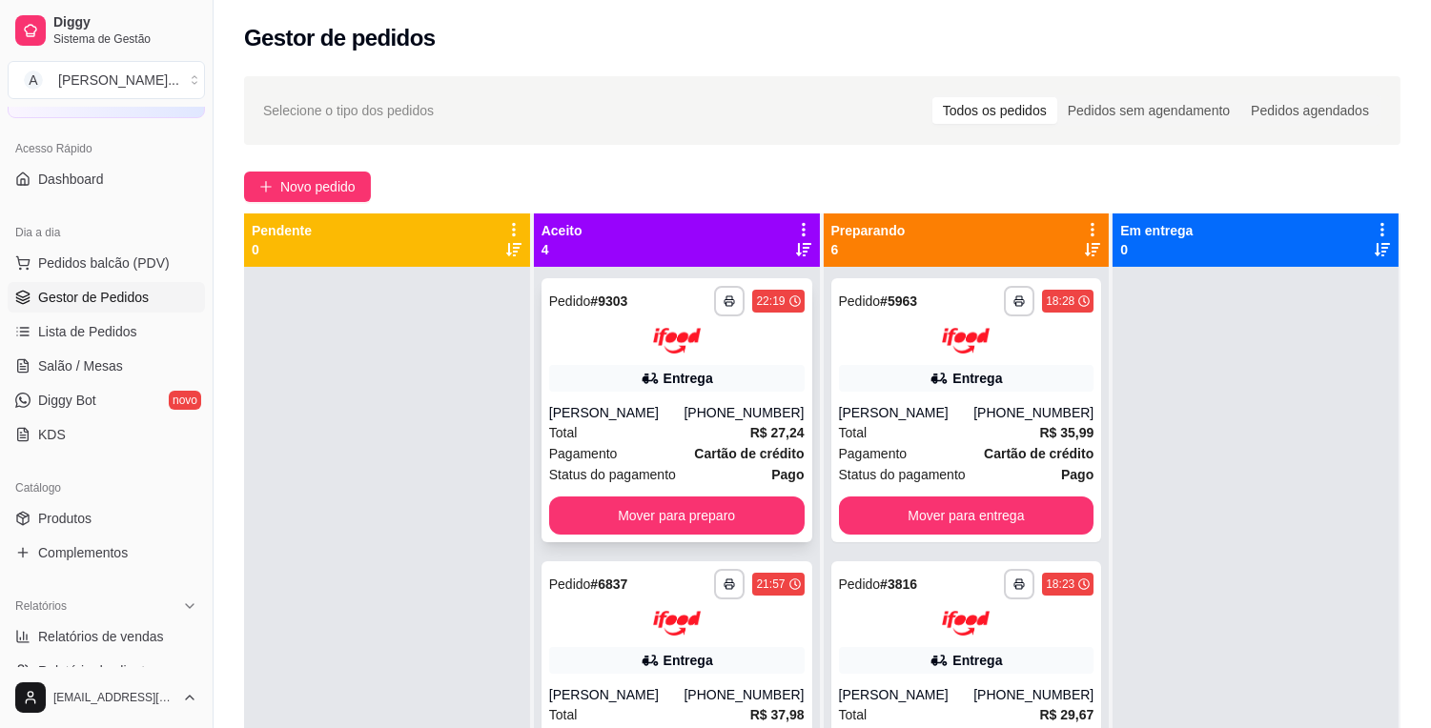
click at [659, 416] on div "[PERSON_NAME]" at bounding box center [616, 412] width 135 height 19
click at [690, 381] on div "Entrega" at bounding box center [688, 378] width 50 height 19
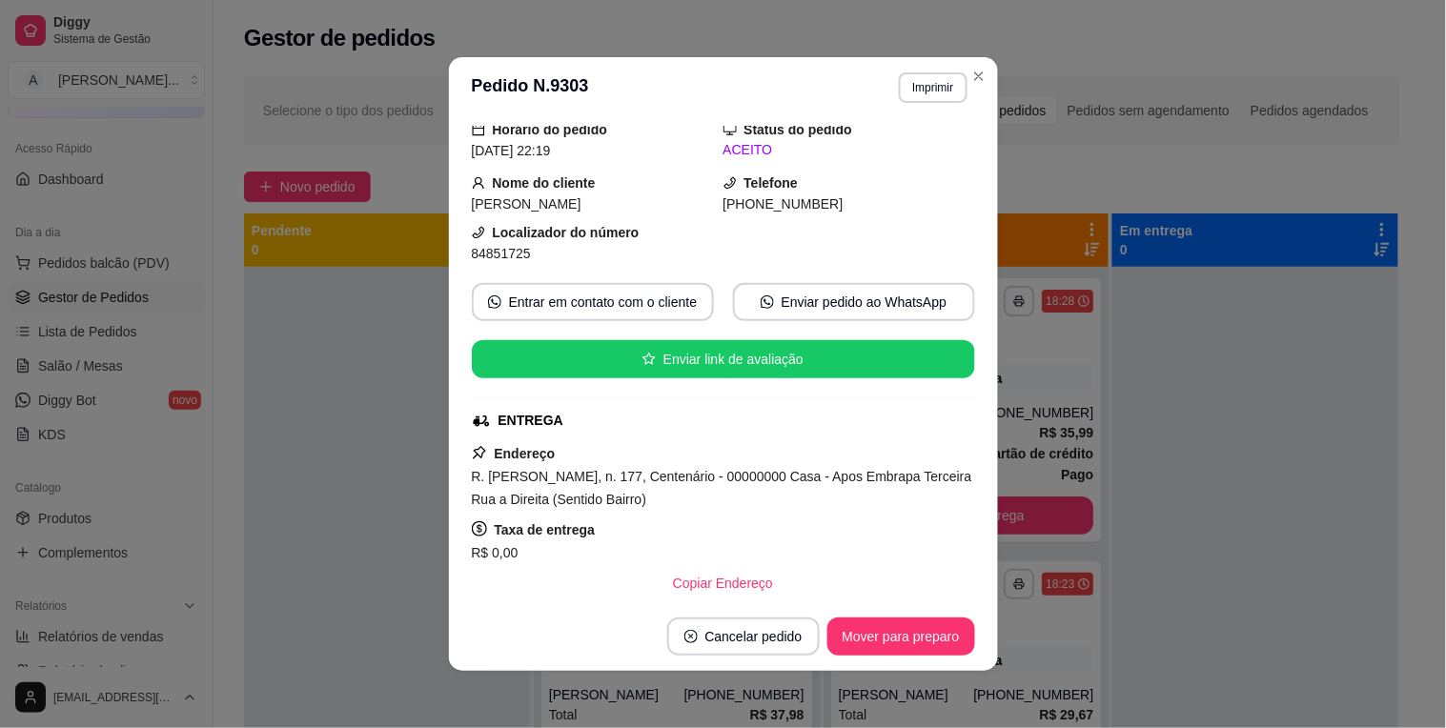
scroll to position [106, 0]
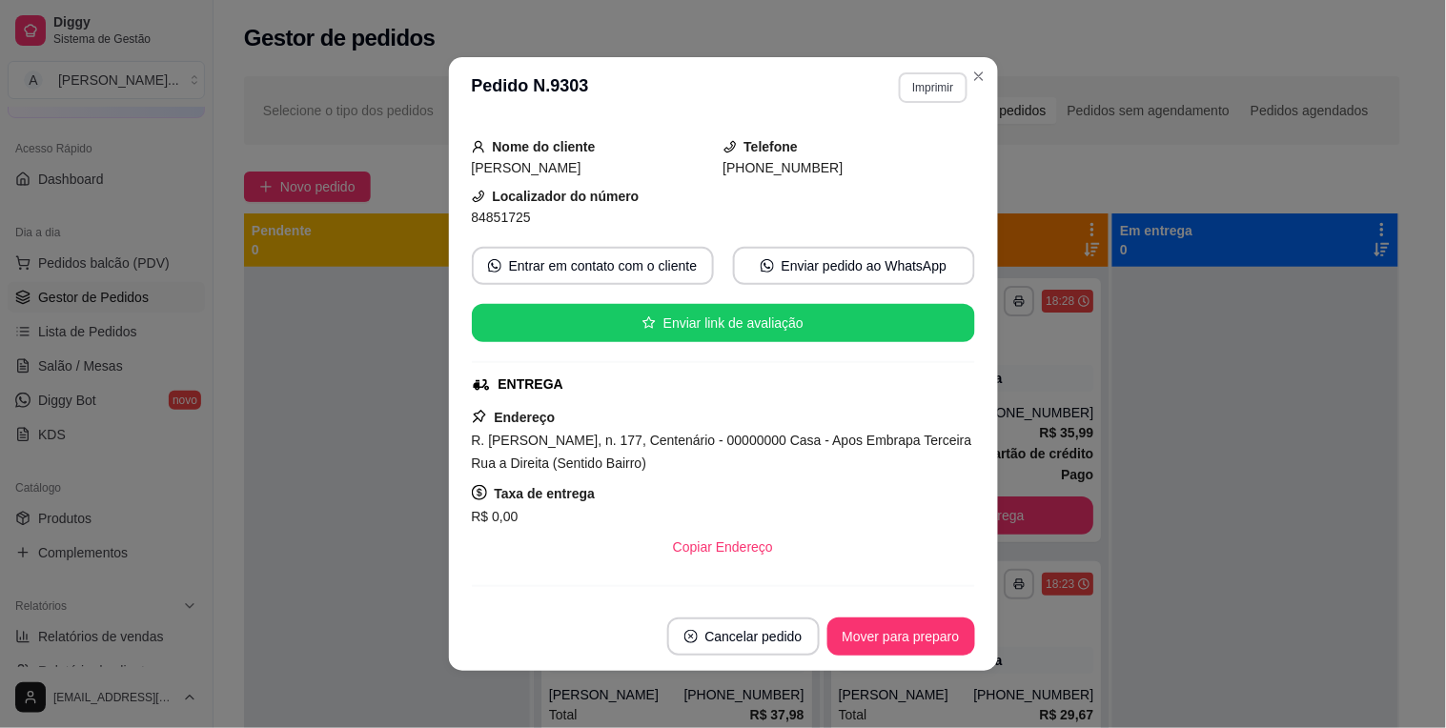
click at [913, 73] on button "Imprimir" at bounding box center [933, 87] width 68 height 30
click at [903, 147] on button "IMPRESSORA" at bounding box center [891, 155] width 133 height 30
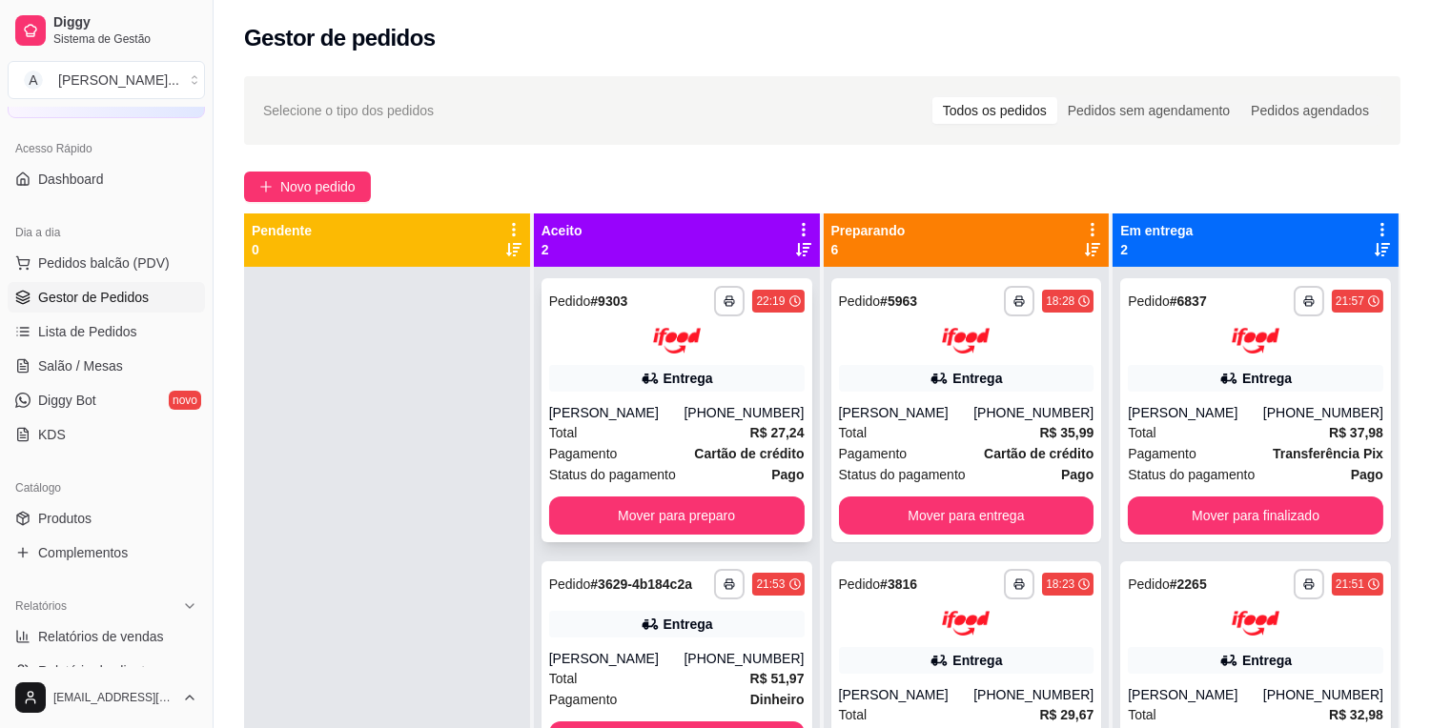
click at [663, 374] on div "Entrega" at bounding box center [688, 378] width 50 height 19
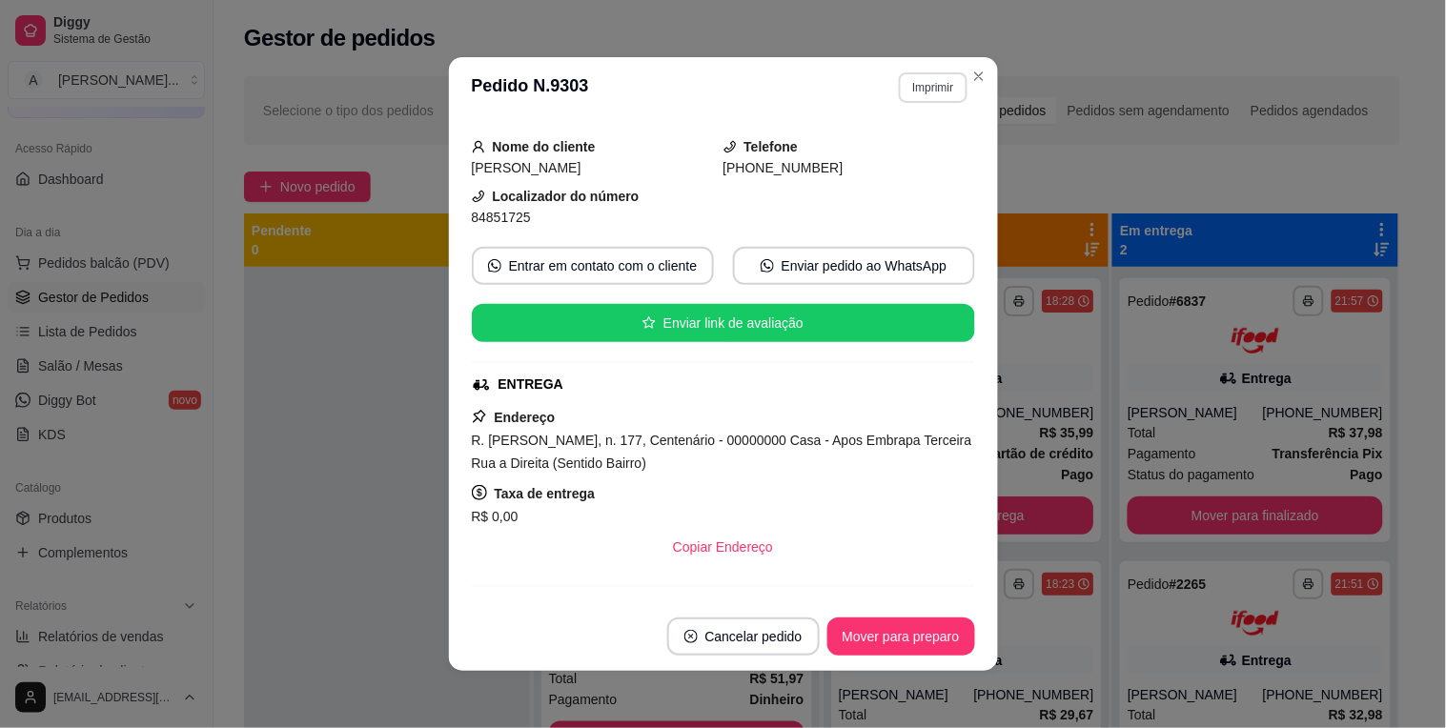
click at [920, 93] on button "Imprimir" at bounding box center [933, 87] width 68 height 30
click at [904, 151] on button "IMPRESSORA" at bounding box center [892, 155] width 138 height 30
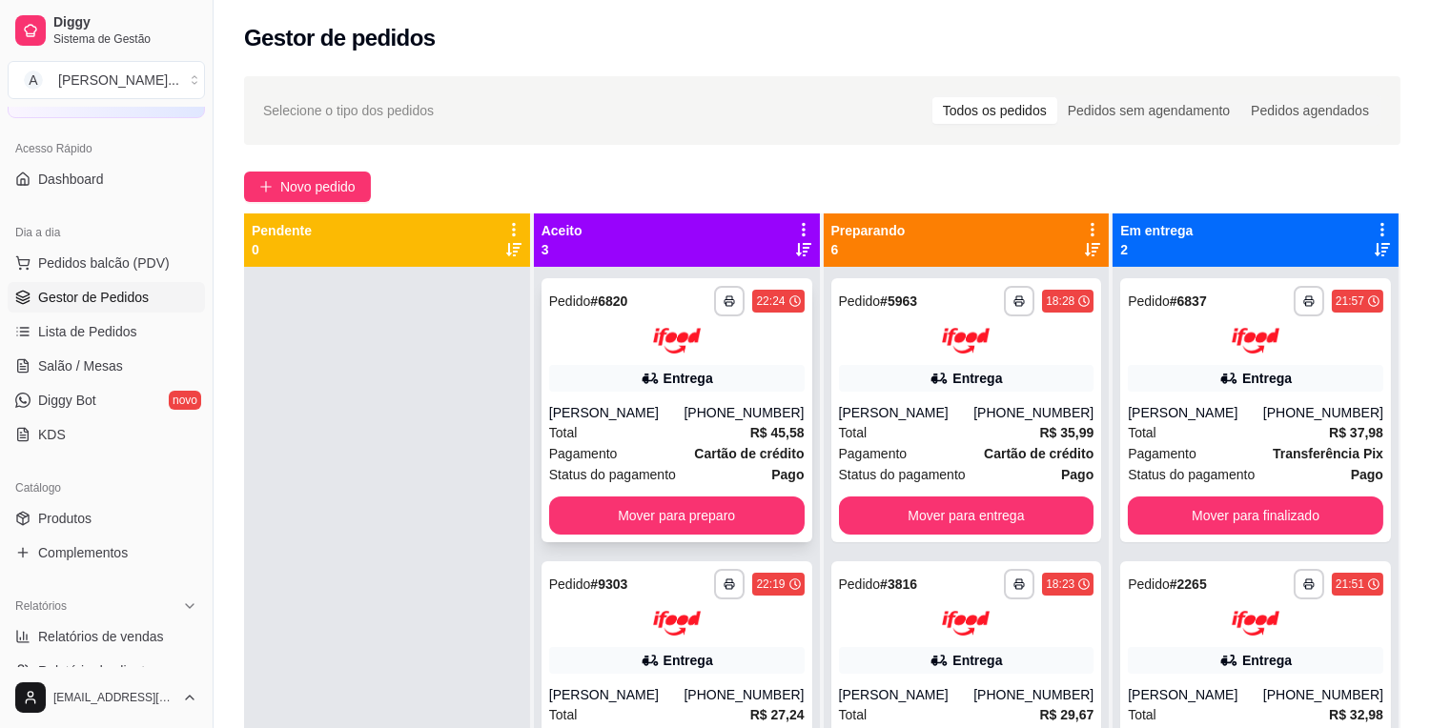
click at [584, 440] on div "Total R$ 45,58" at bounding box center [676, 432] width 255 height 21
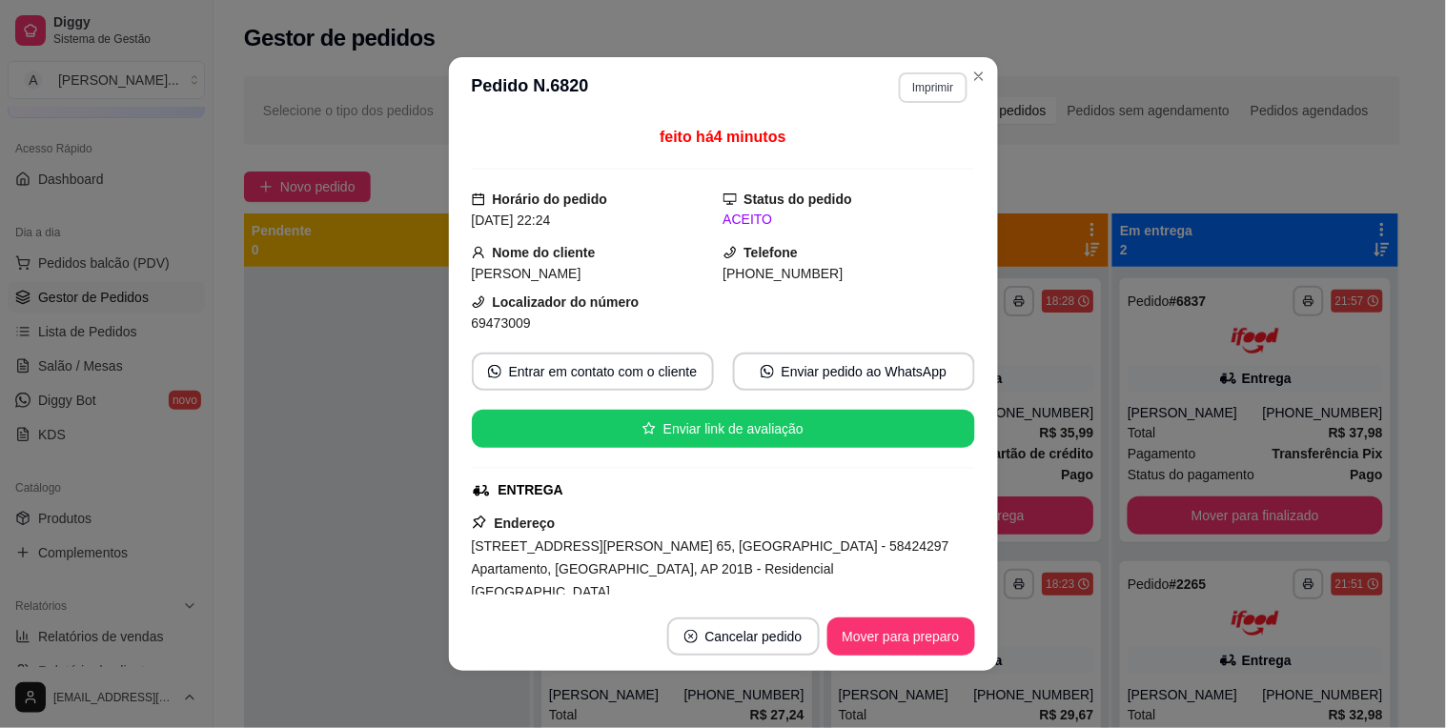
click at [905, 86] on button "Imprimir" at bounding box center [933, 87] width 68 height 30
click at [907, 151] on button "IMPRESSORA" at bounding box center [891, 155] width 133 height 30
click at [935, 90] on button "Imprimir" at bounding box center [933, 87] width 68 height 30
click at [920, 149] on button "IMPRESSORA" at bounding box center [892, 155] width 138 height 30
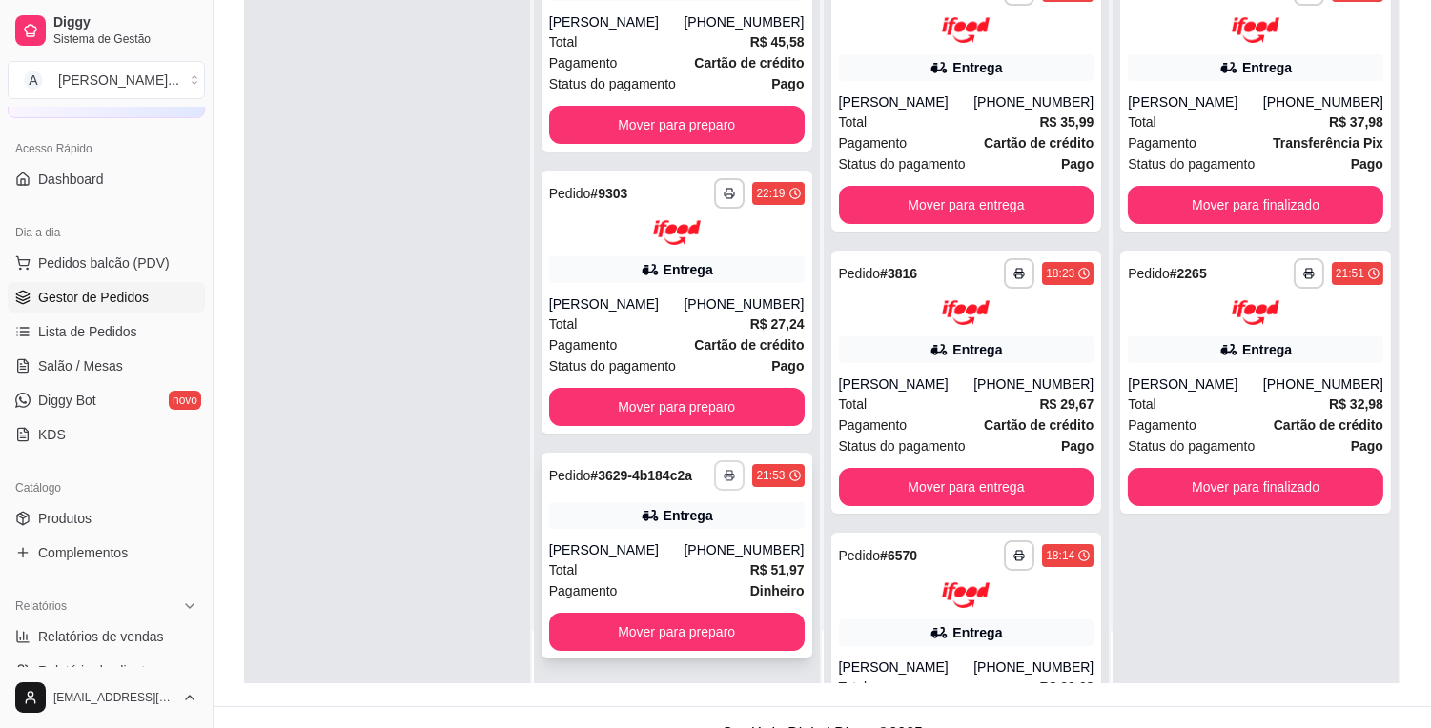
scroll to position [291, 0]
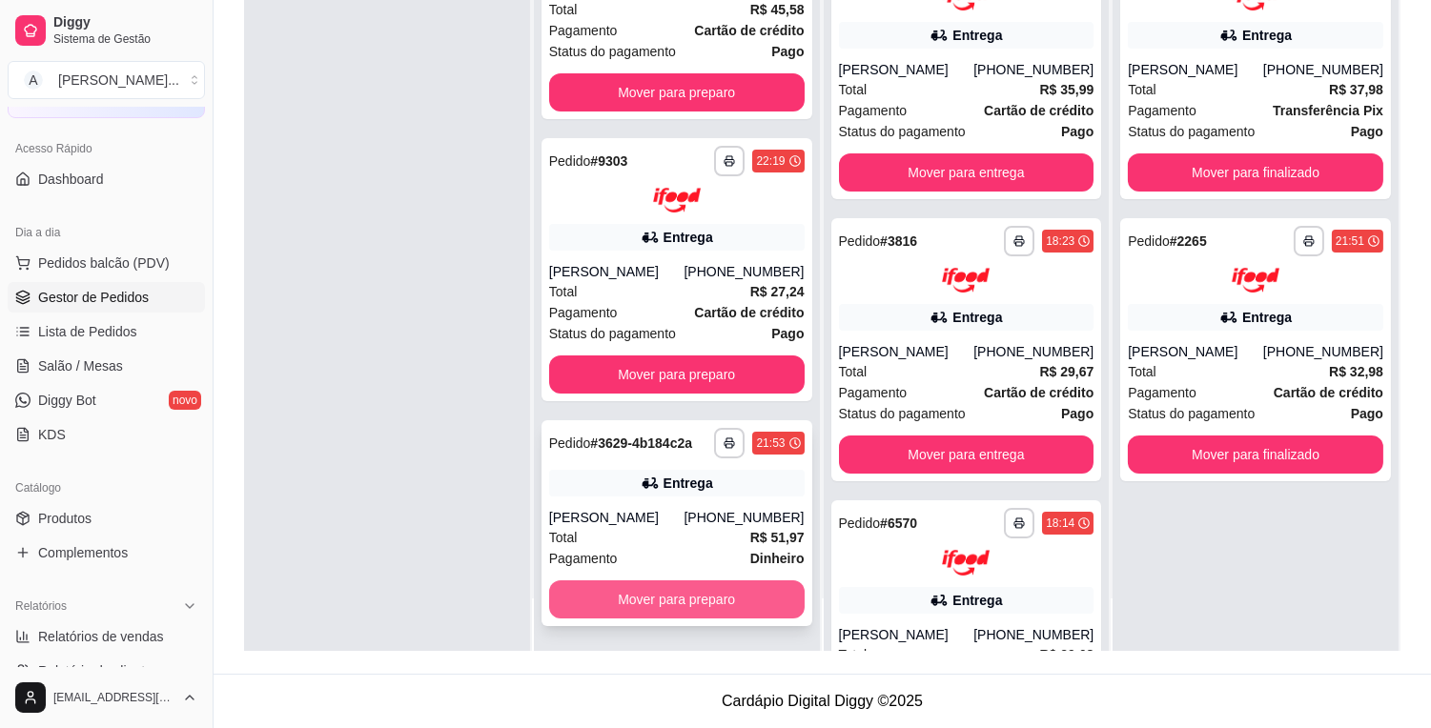
click at [678, 586] on button "Mover para preparo" at bounding box center [676, 599] width 255 height 38
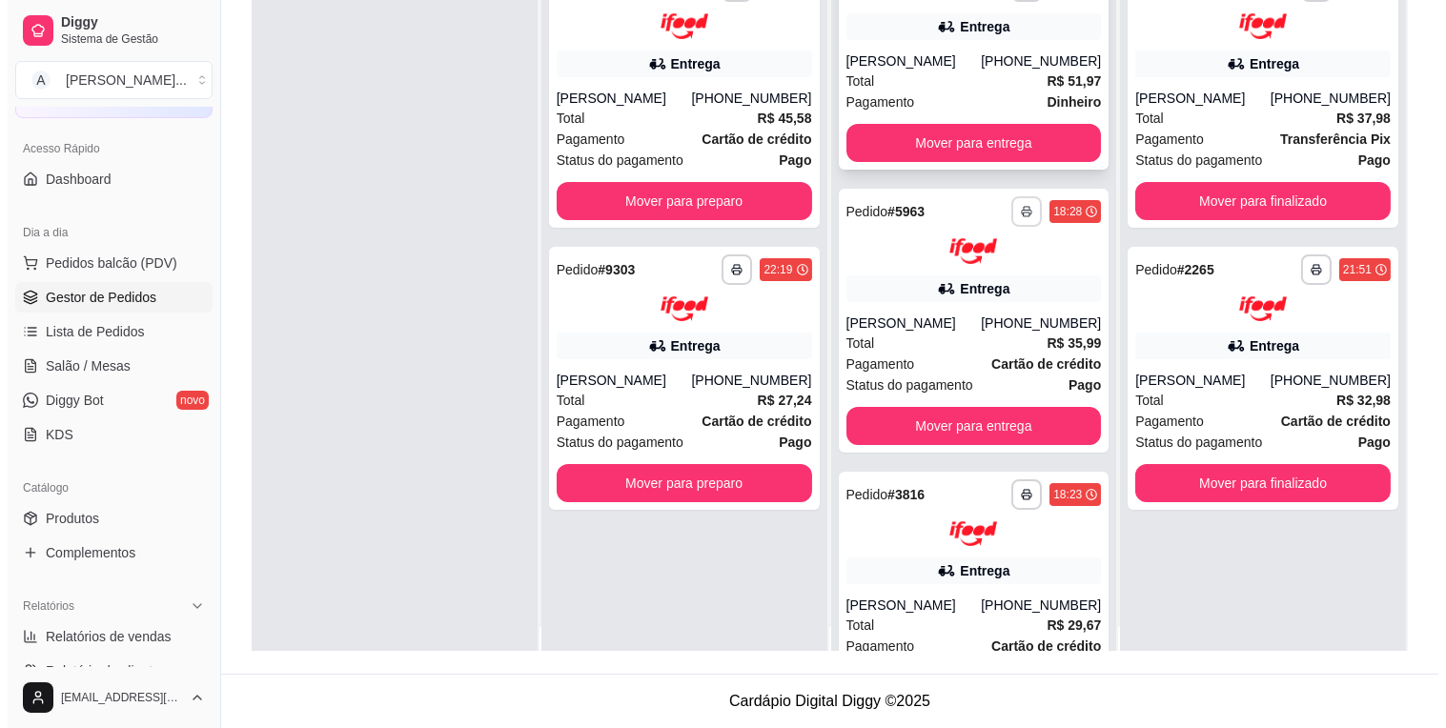
scroll to position [0, 0]
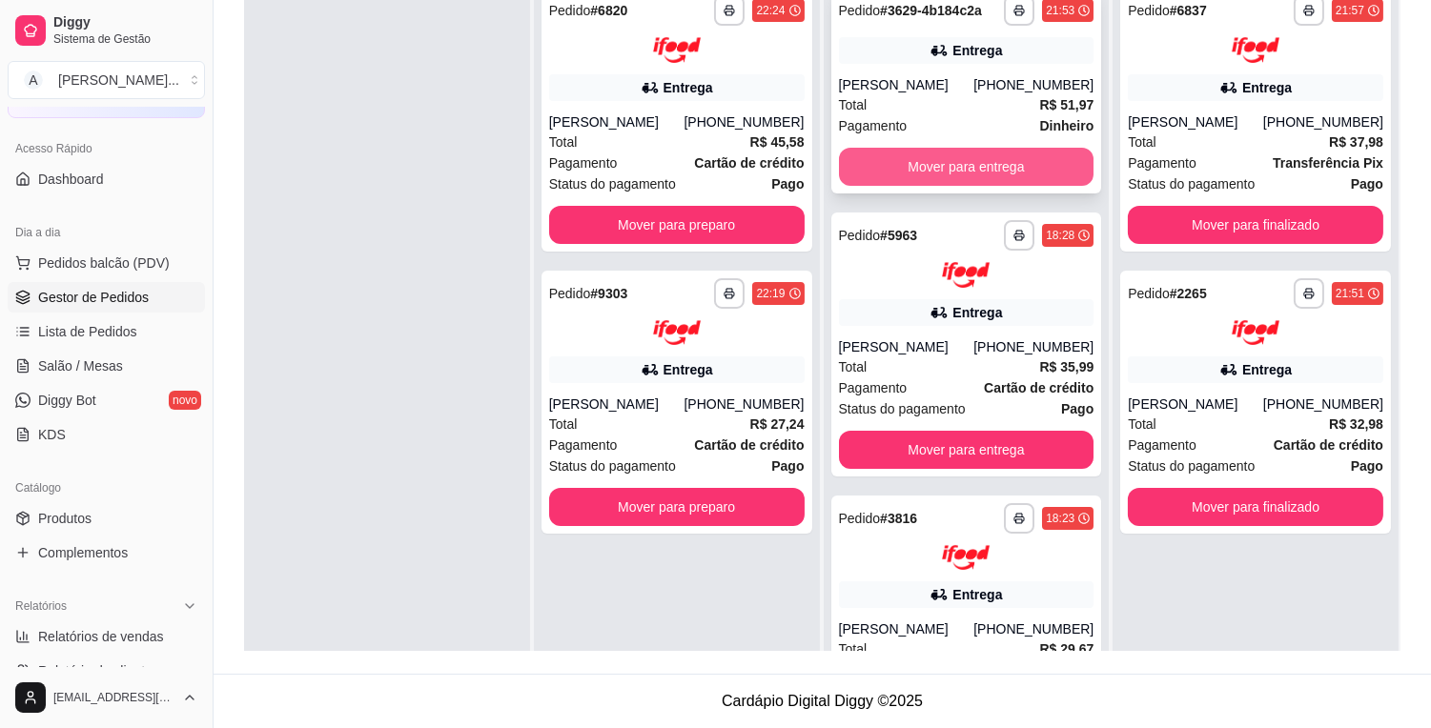
click at [1008, 169] on button "Mover para entrega" at bounding box center [966, 167] width 255 height 38
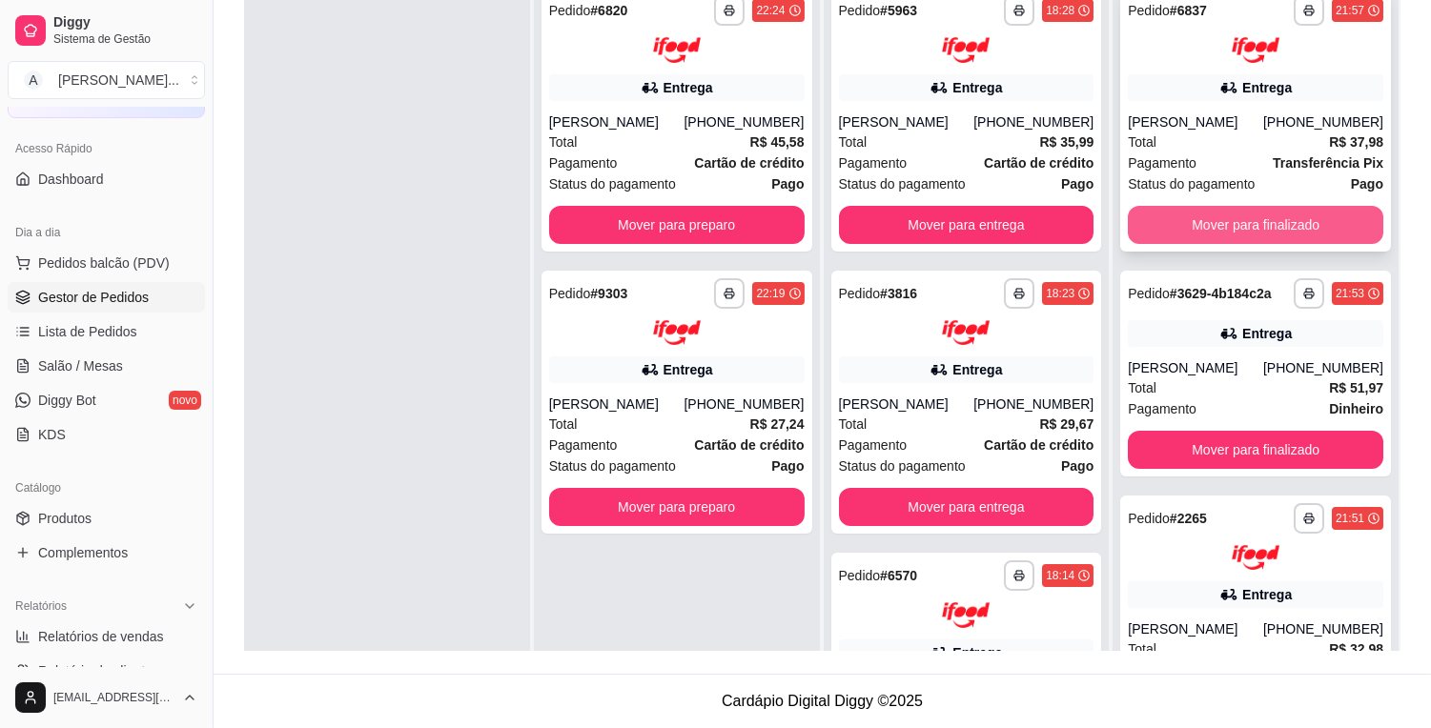
click at [1177, 207] on button "Mover para finalizado" at bounding box center [1254, 225] width 255 height 38
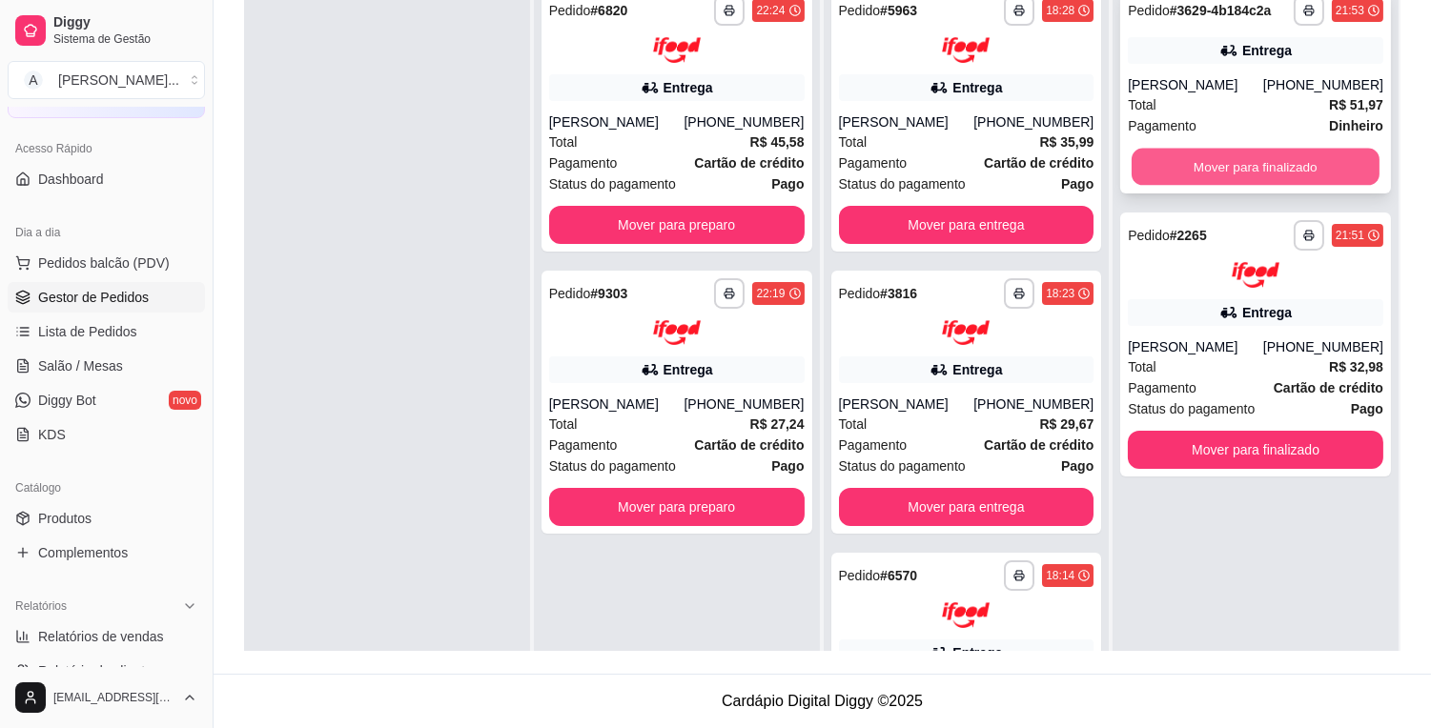
click at [1182, 177] on button "Mover para finalizado" at bounding box center [1255, 167] width 248 height 37
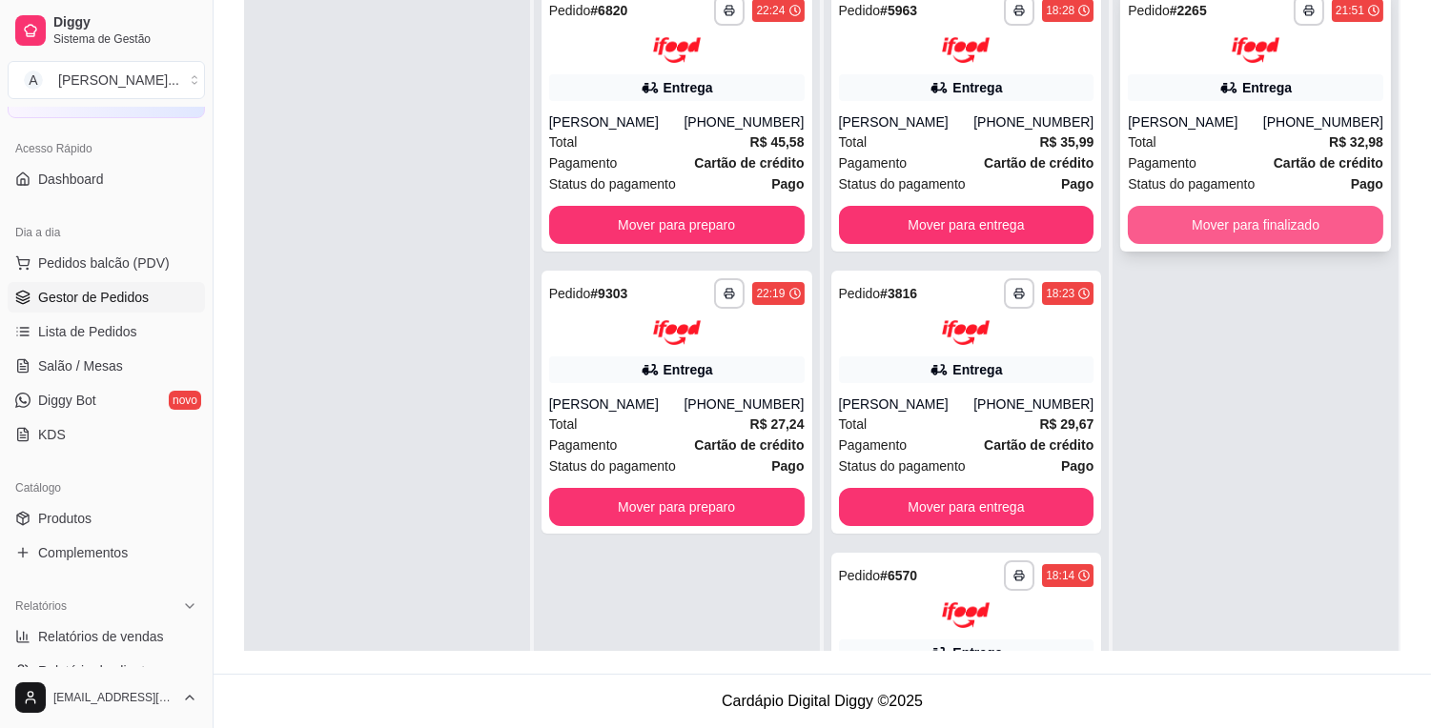
click at [1177, 231] on button "Mover para finalizado" at bounding box center [1254, 225] width 255 height 38
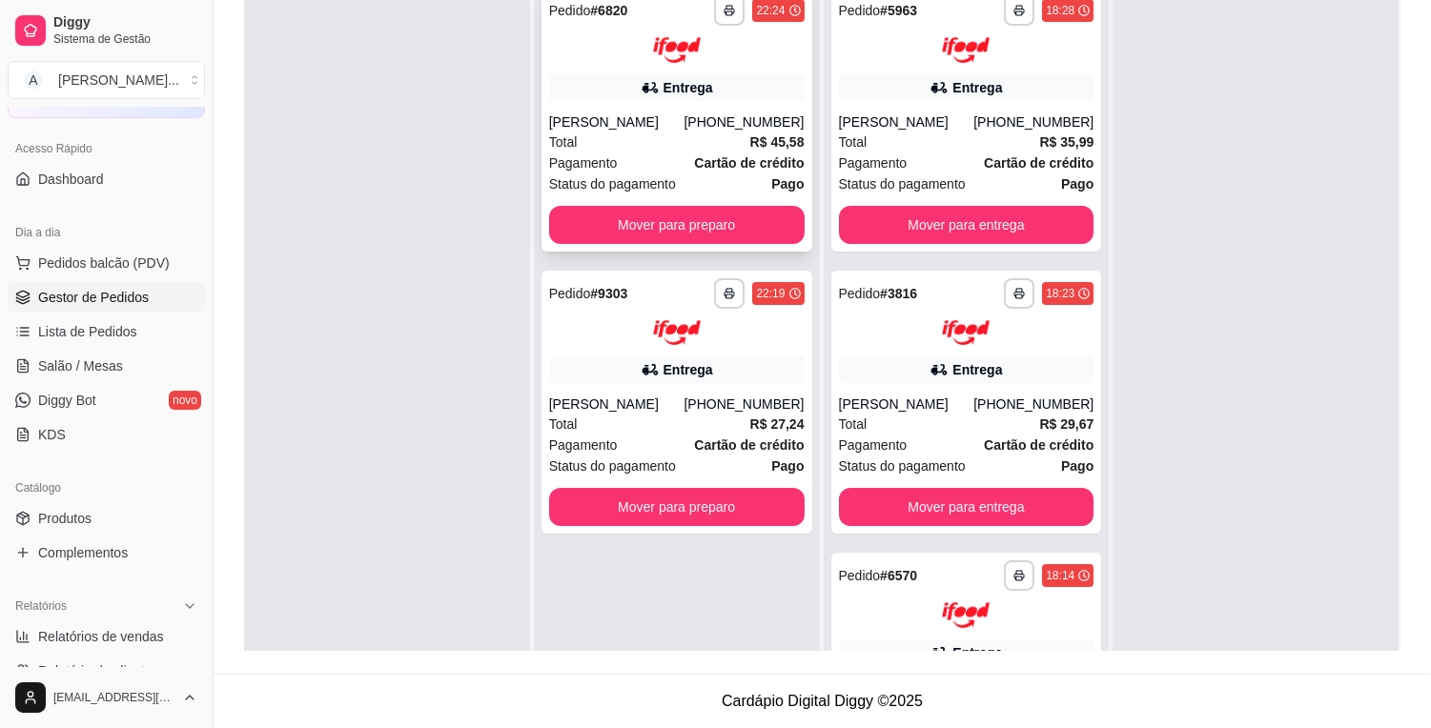
click at [630, 159] on div "Pagamento Cartão de crédito" at bounding box center [676, 162] width 255 height 21
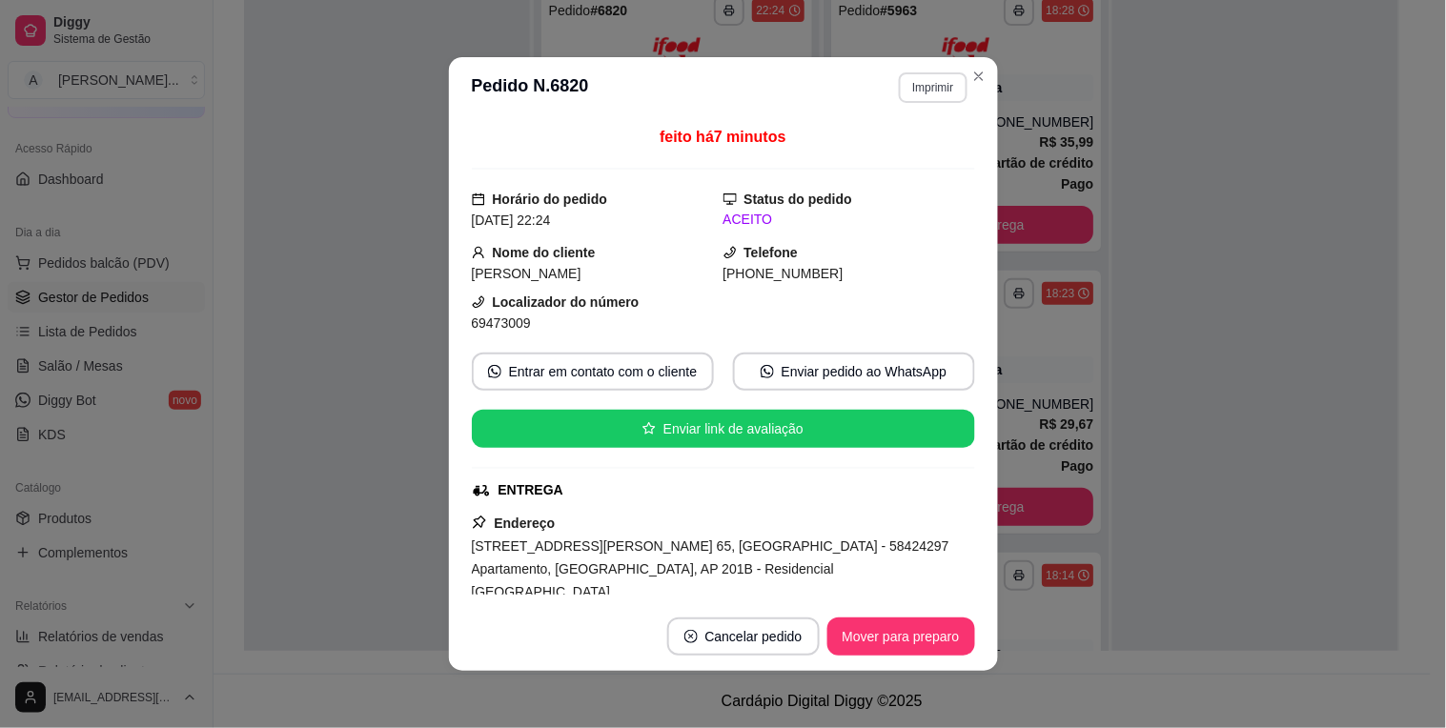
click at [917, 80] on button "Imprimir" at bounding box center [933, 87] width 68 height 30
click at [904, 152] on button "IMPRESSORA" at bounding box center [891, 156] width 133 height 30
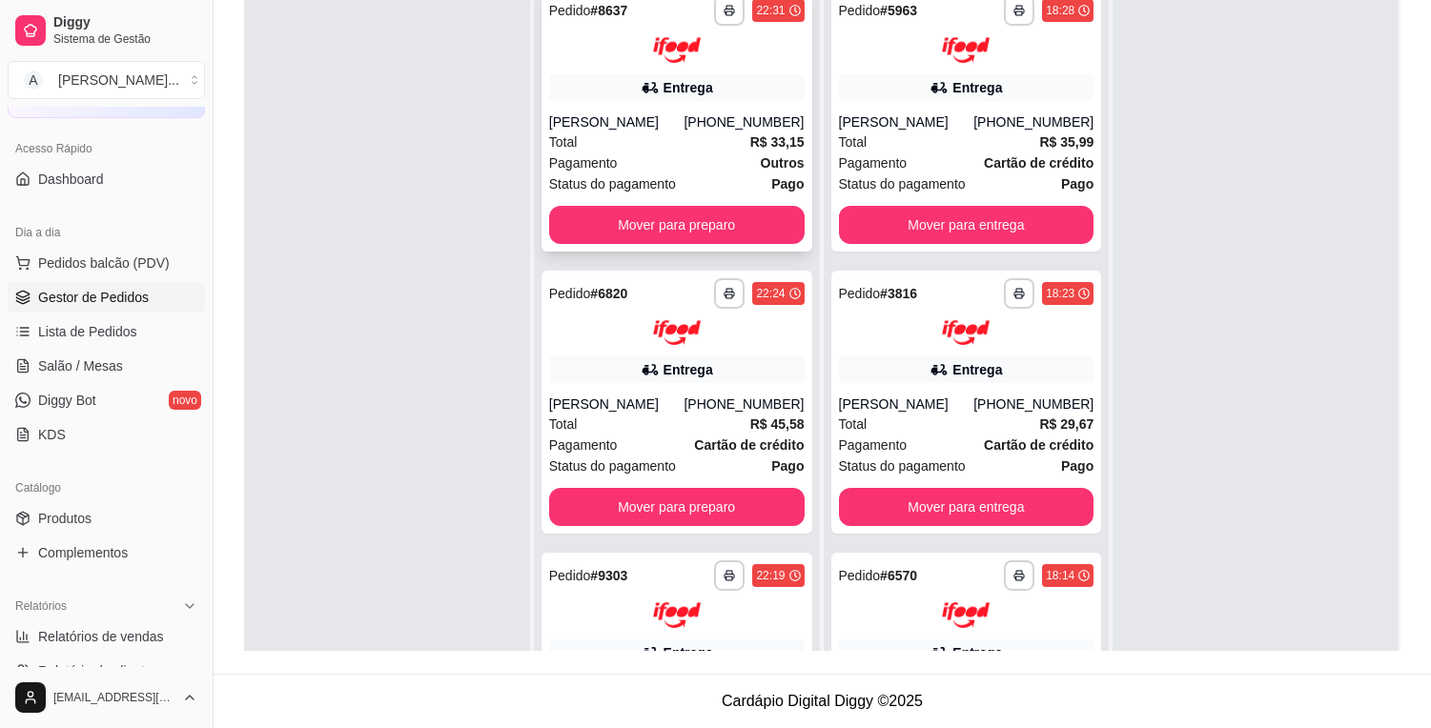
click at [582, 146] on div "Total R$ 33,15" at bounding box center [676, 142] width 255 height 21
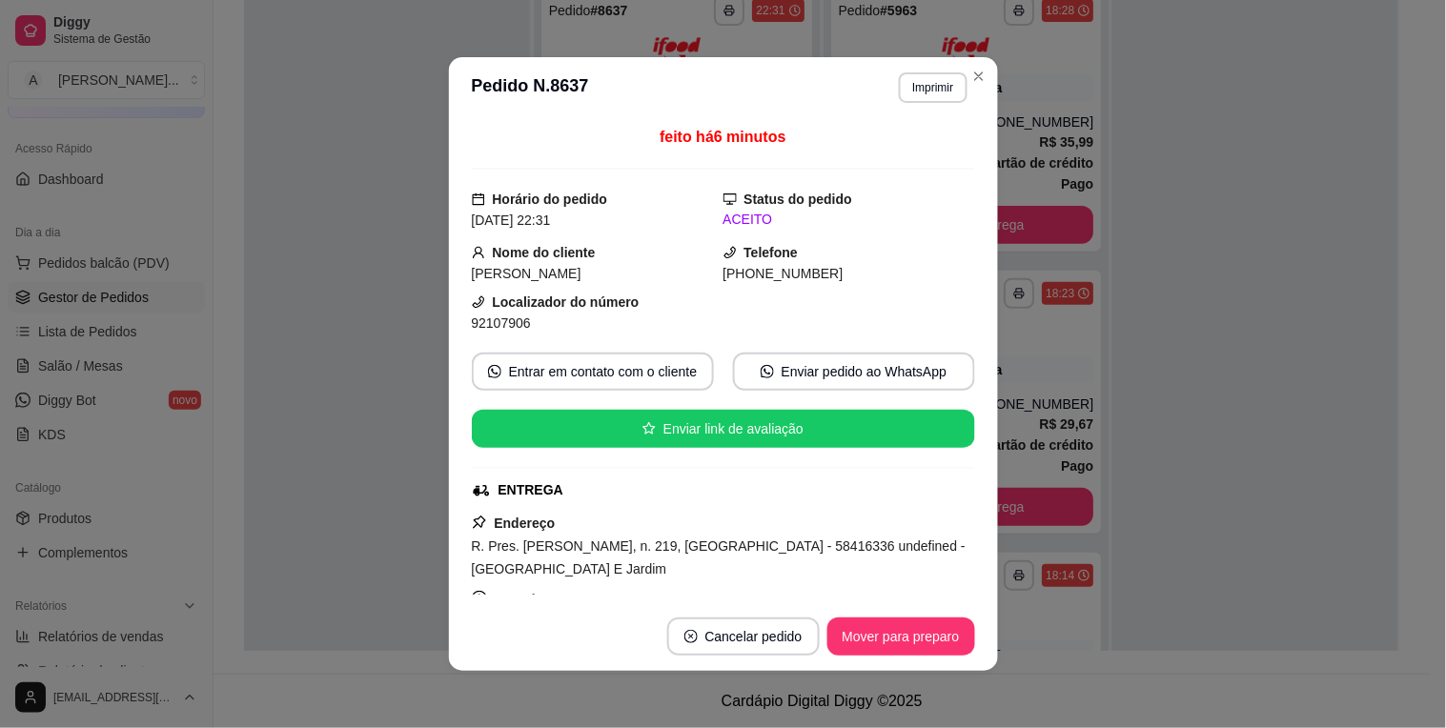
scroll to position [212, 0]
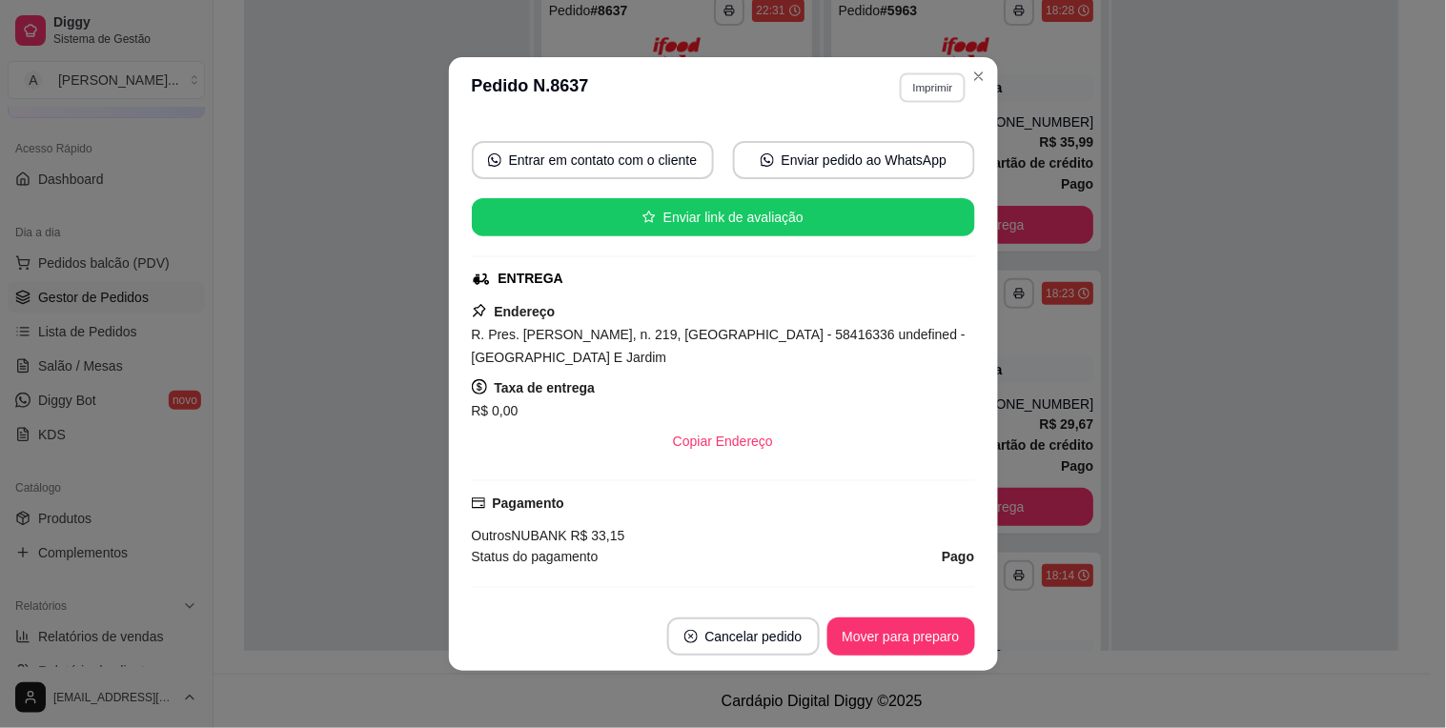
click at [923, 86] on button "Imprimir" at bounding box center [933, 87] width 66 height 30
click at [920, 141] on button "IMPRESSORA" at bounding box center [892, 156] width 138 height 30
click at [920, 141] on div "Escolha a impressora IMPRESSORA" at bounding box center [892, 143] width 157 height 65
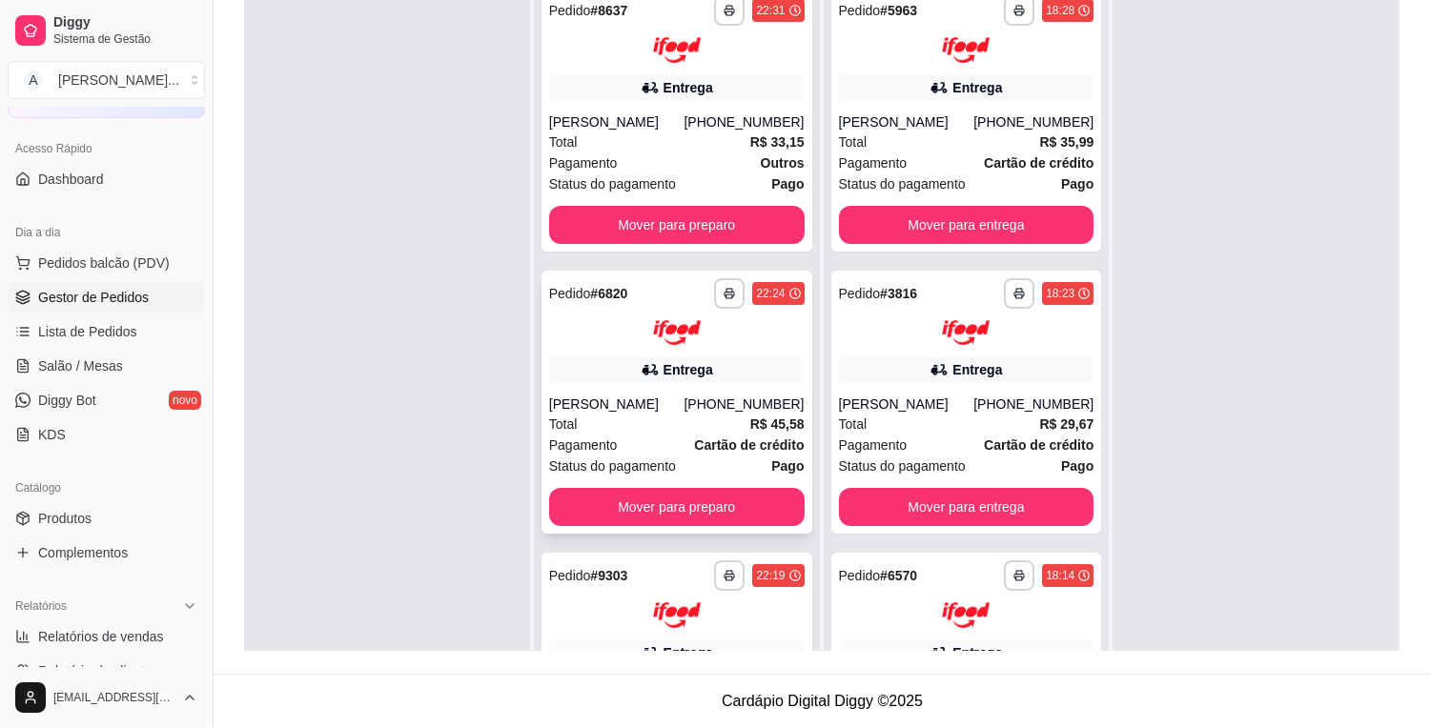
click at [639, 429] on div "Total R$ 45,58" at bounding box center [676, 424] width 255 height 21
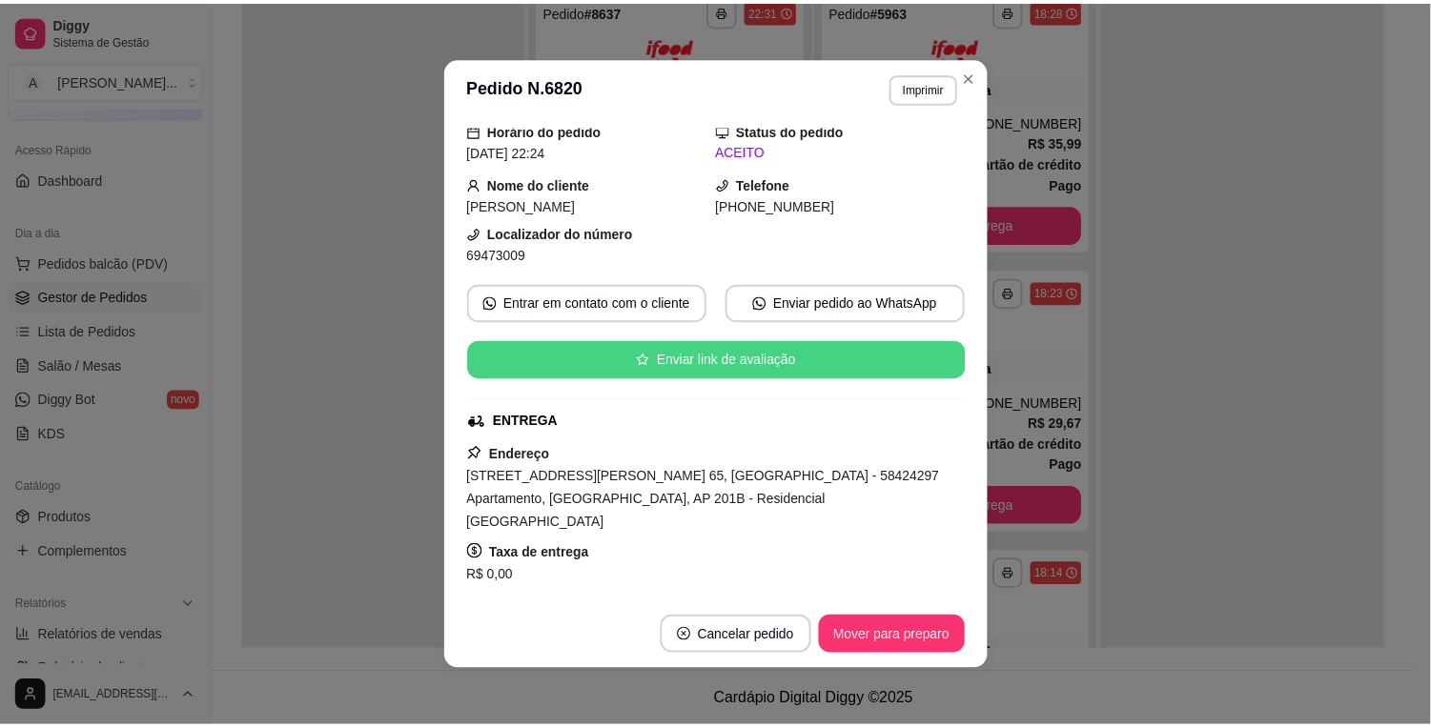
scroll to position [106, 0]
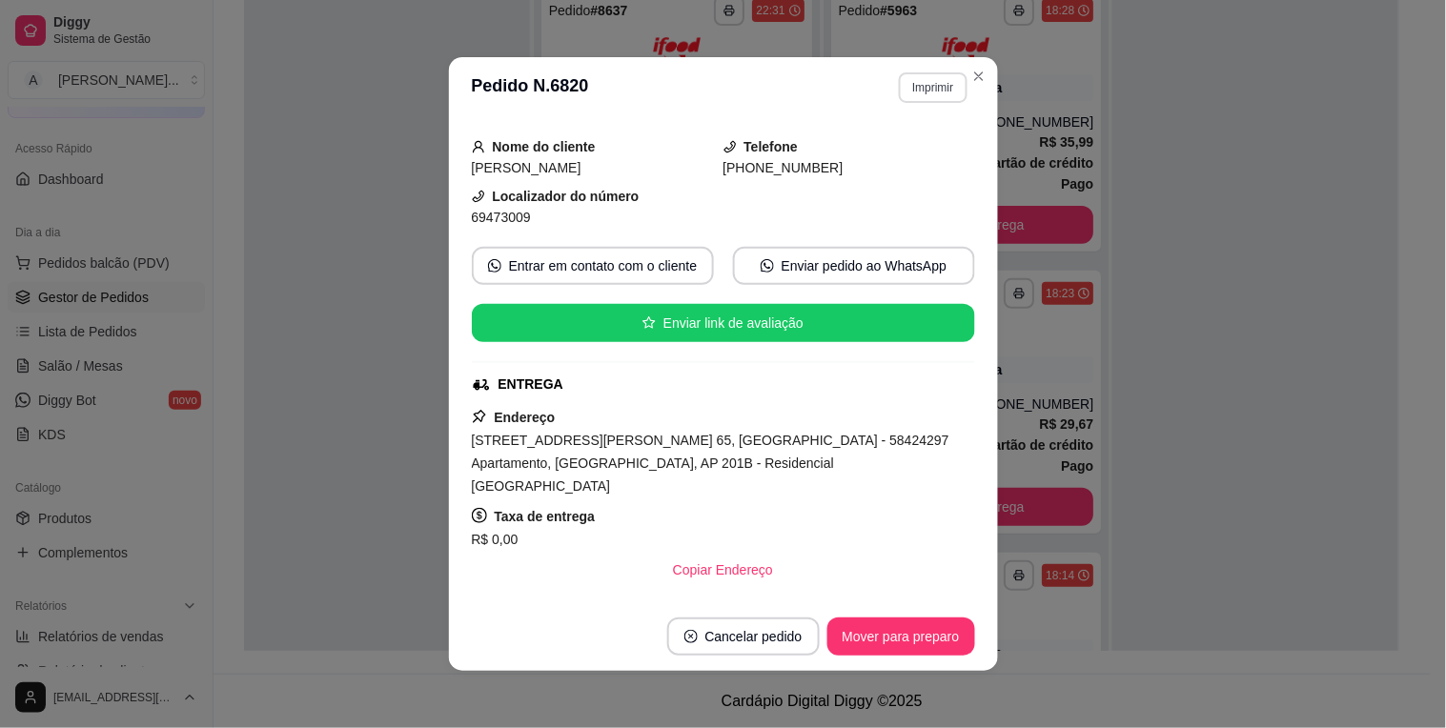
click at [936, 83] on button "Imprimir" at bounding box center [933, 87] width 68 height 30
click at [919, 154] on button "IMPRESSORA" at bounding box center [892, 156] width 138 height 30
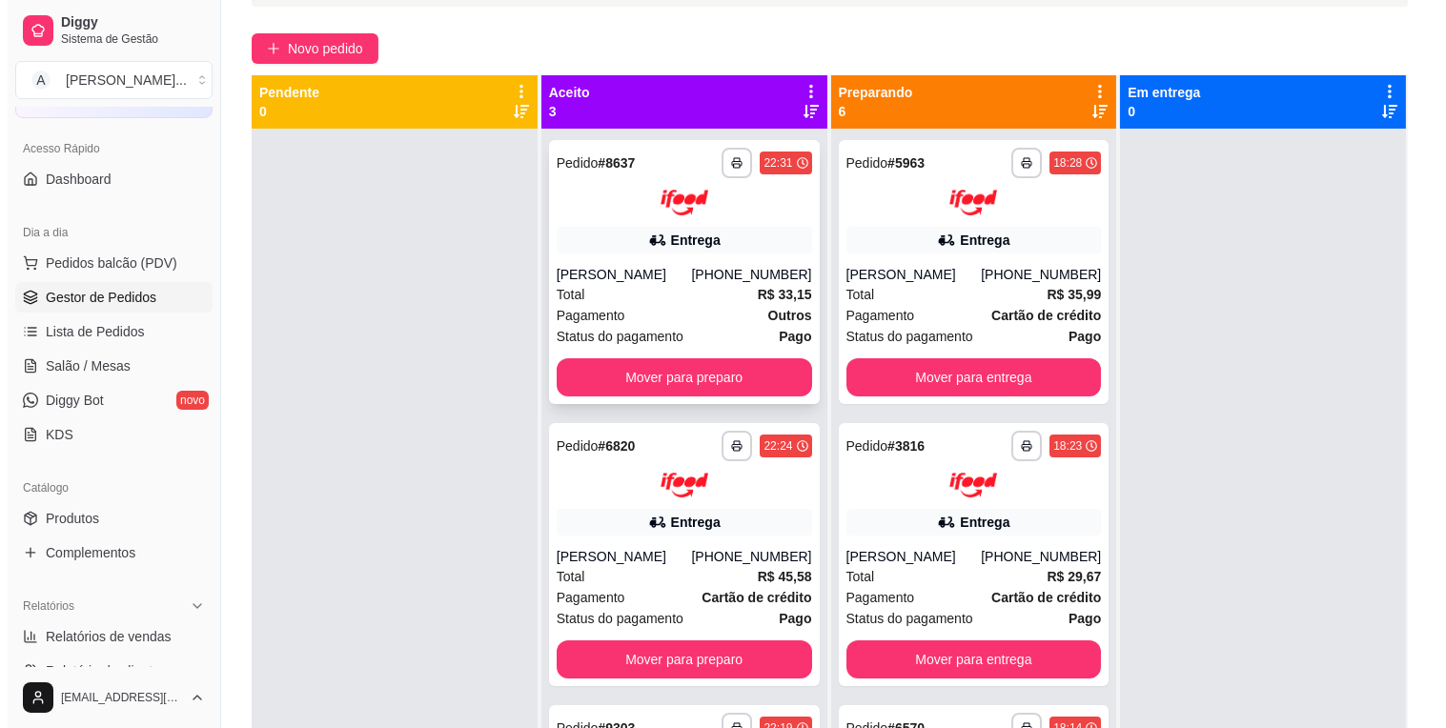
scroll to position [79, 0]
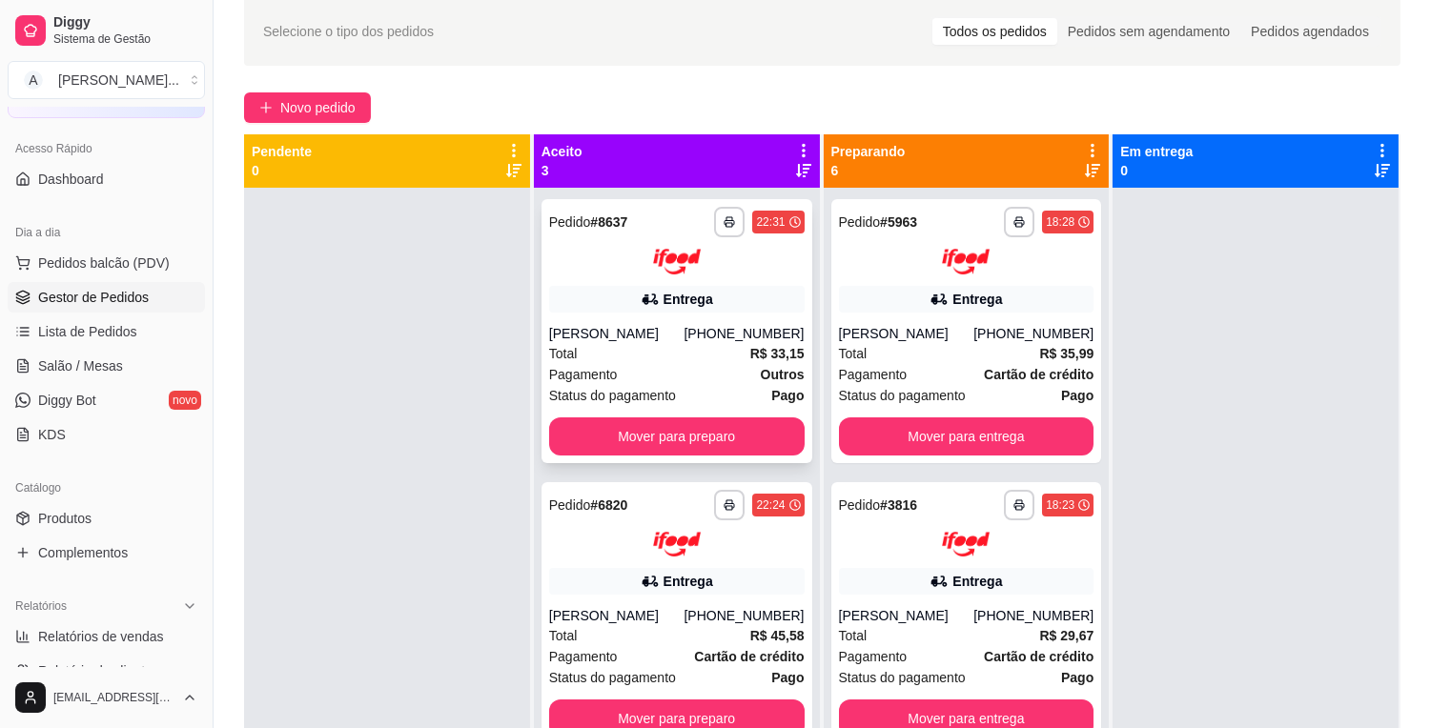
click at [653, 265] on img at bounding box center [677, 262] width 48 height 26
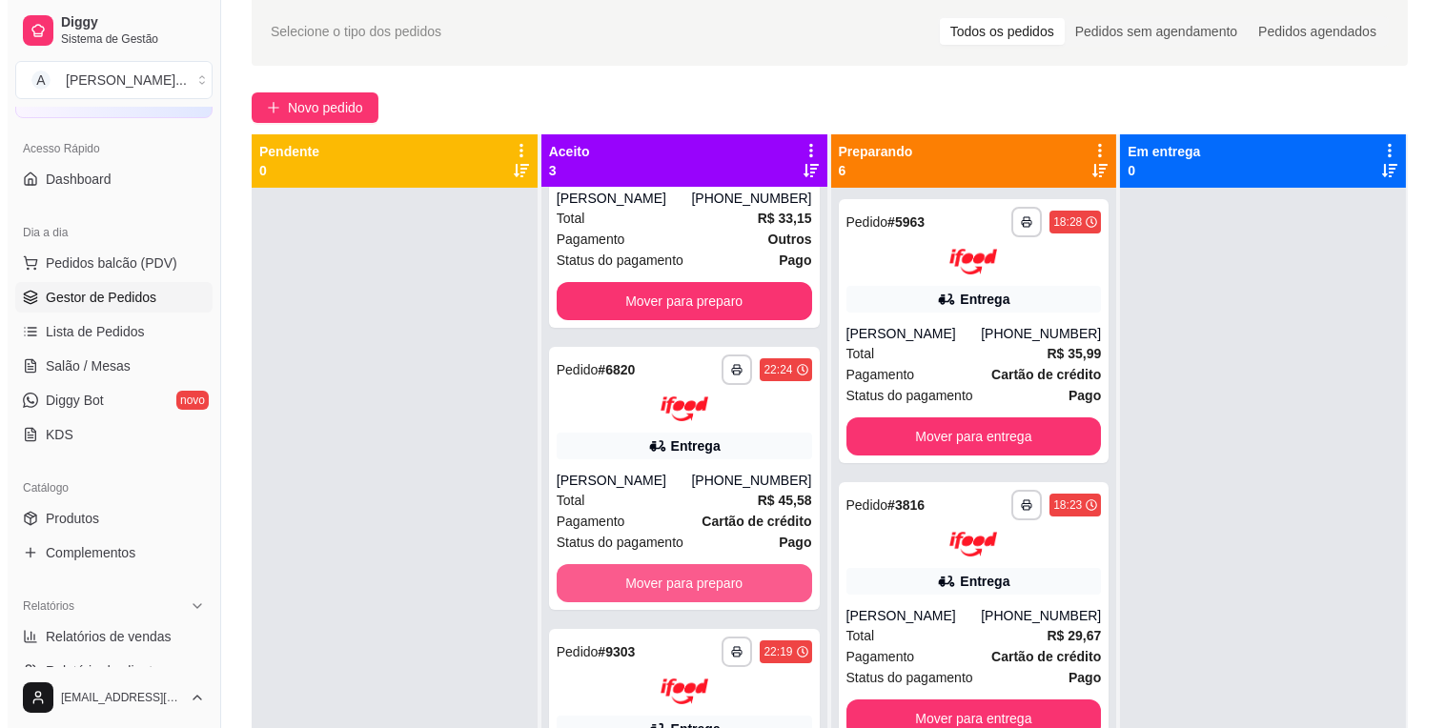
scroll to position [137, 0]
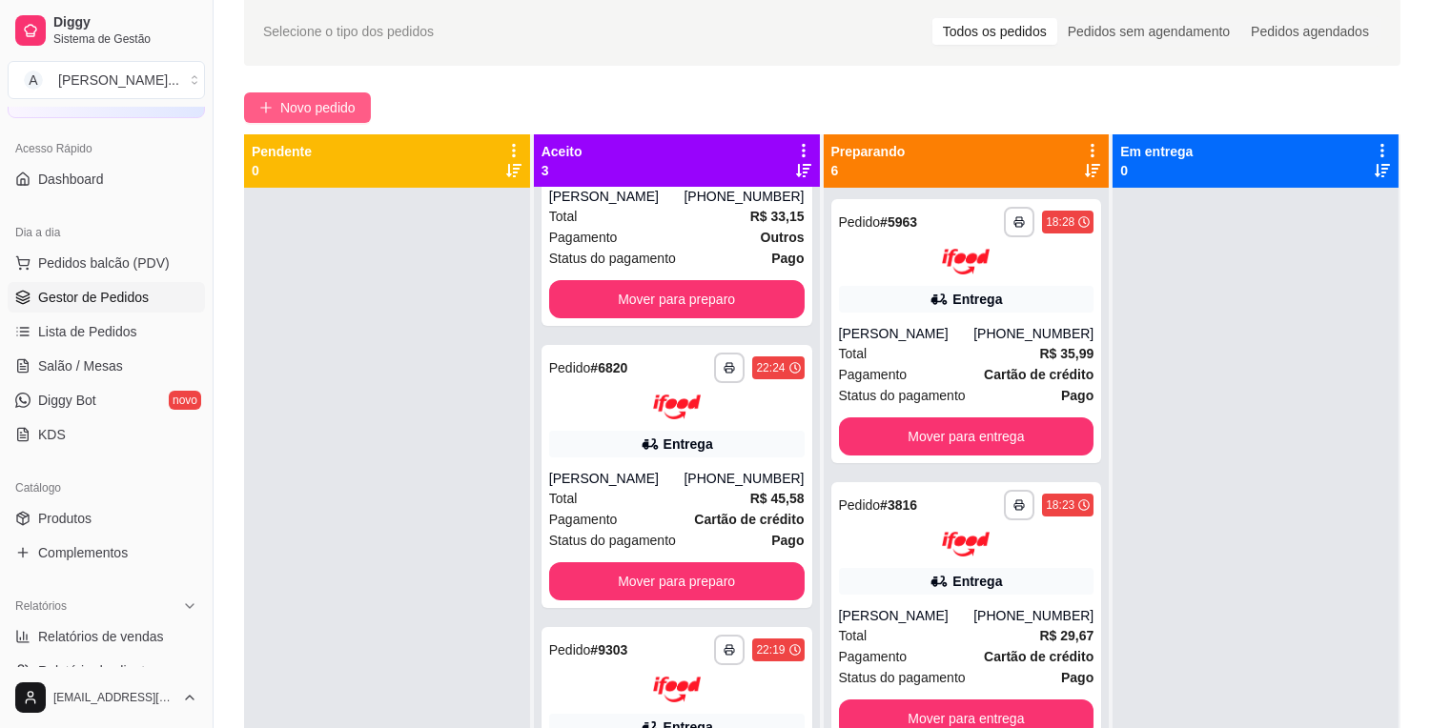
click at [312, 107] on span "Novo pedido" at bounding box center [317, 107] width 75 height 21
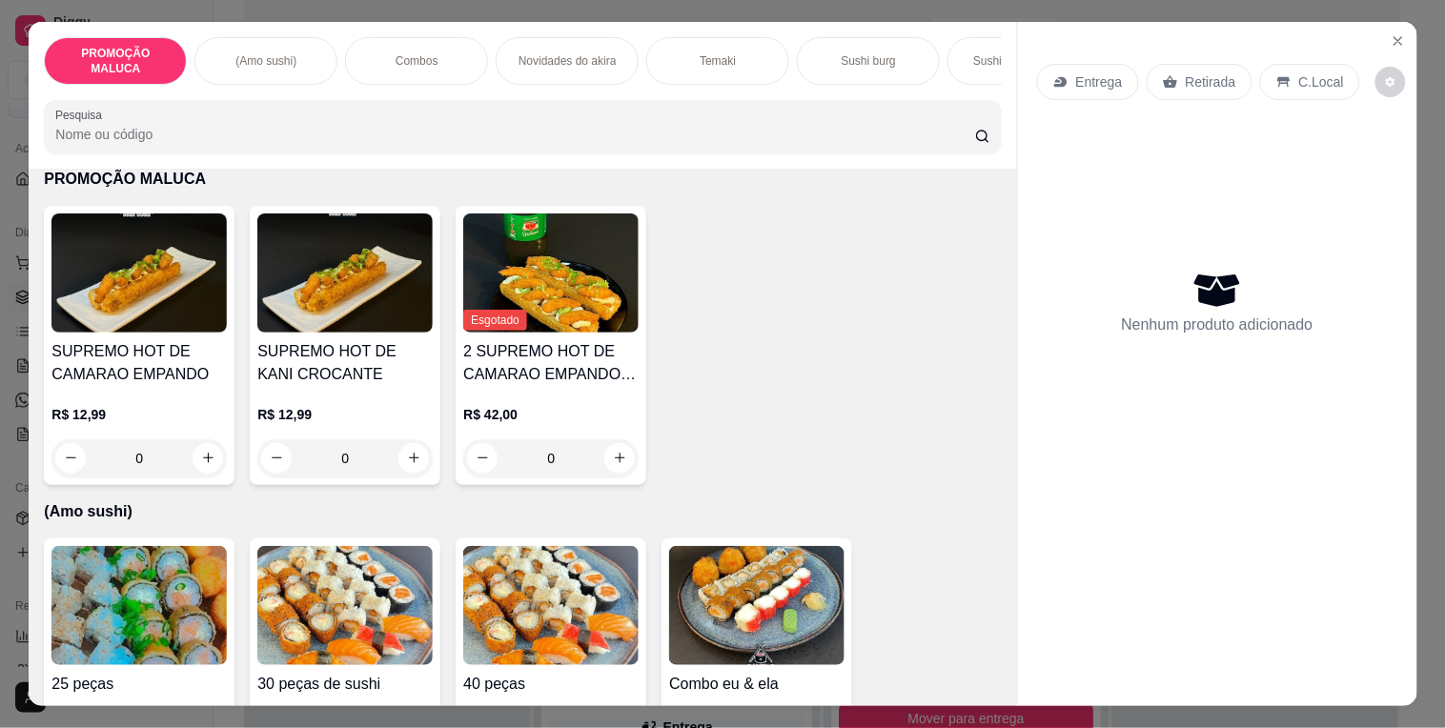
scroll to position [106, 0]
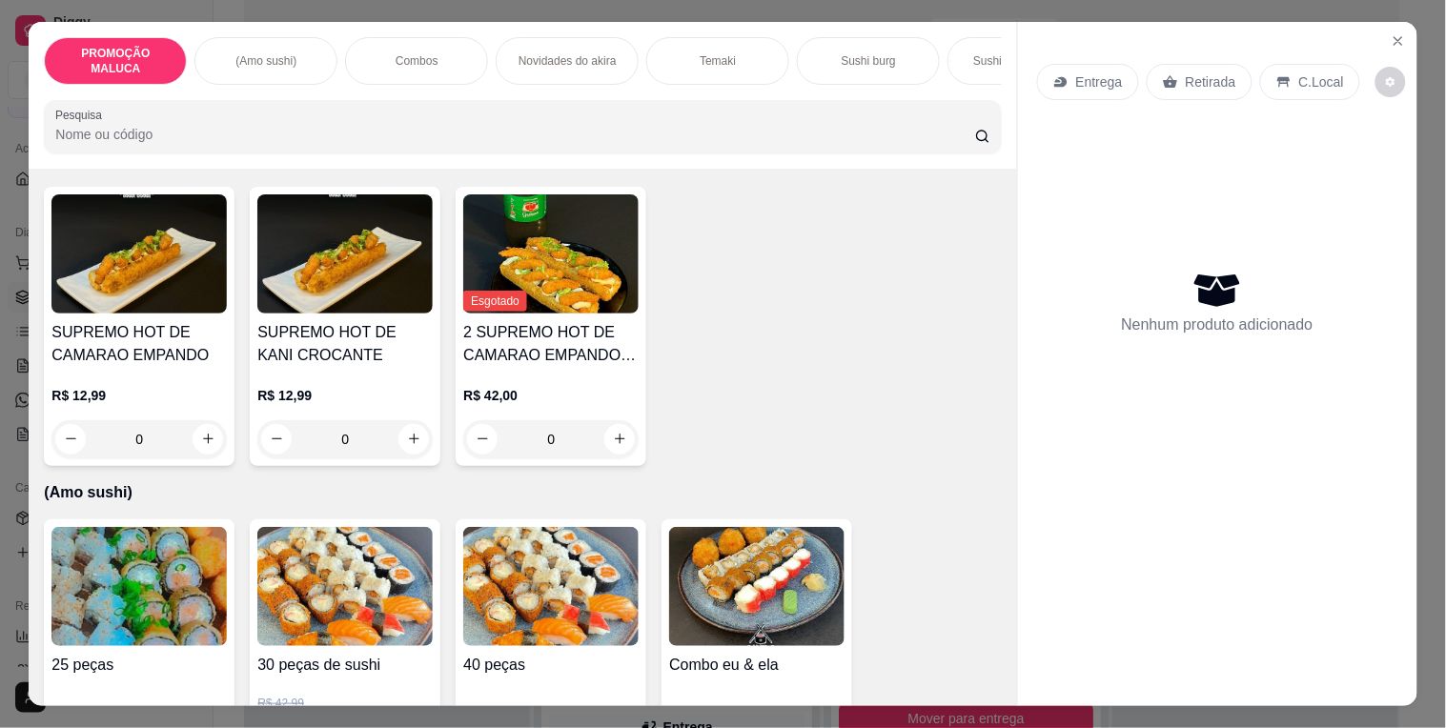
click at [211, 450] on div "0" at bounding box center [138, 439] width 175 height 38
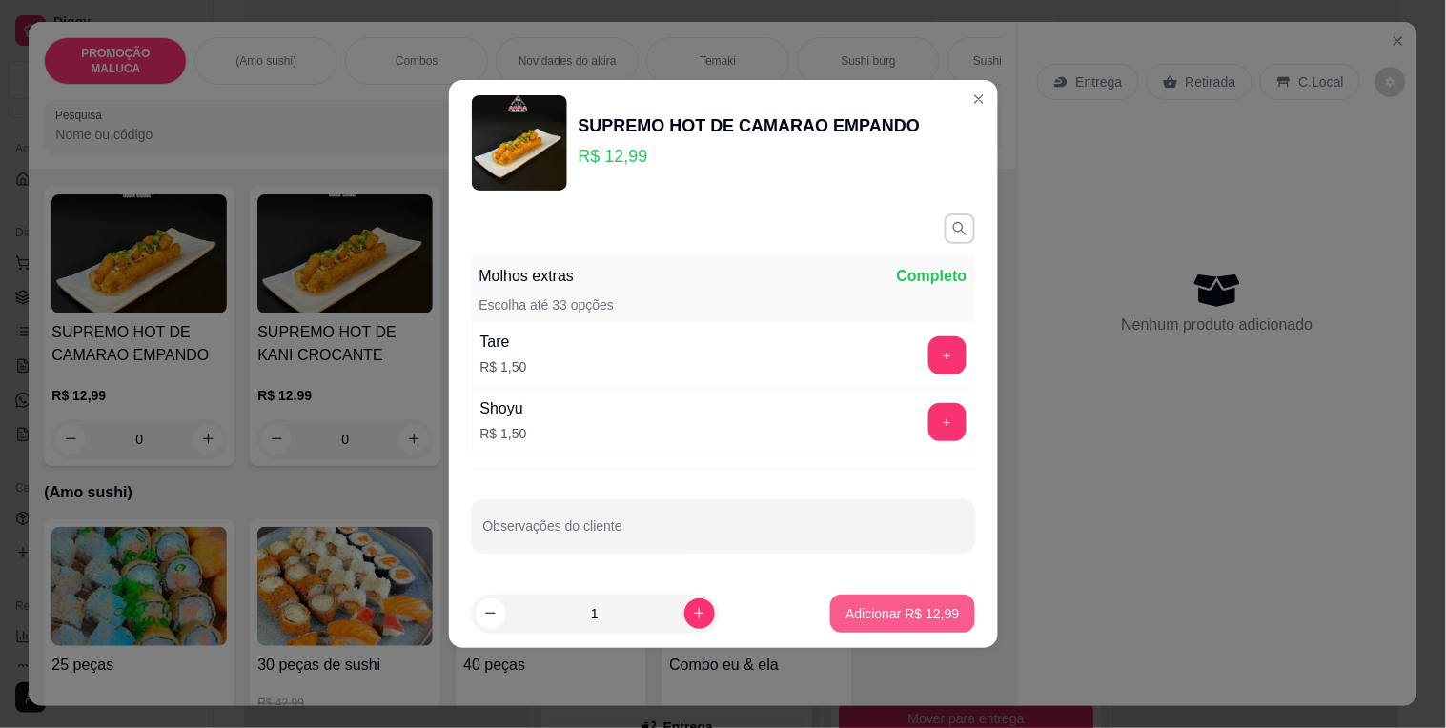
click at [919, 613] on p "Adicionar R$ 12,99" at bounding box center [901, 613] width 113 height 19
type input "1"
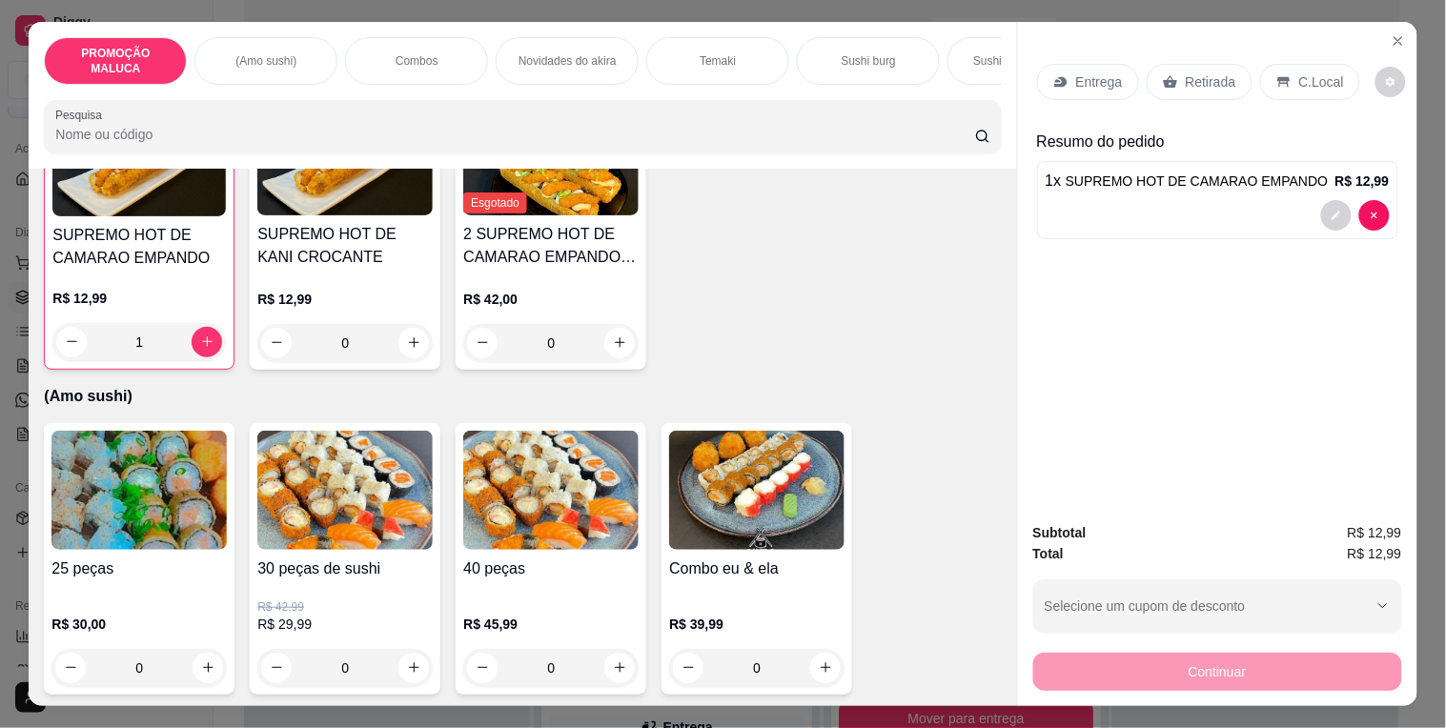
scroll to position [212, 0]
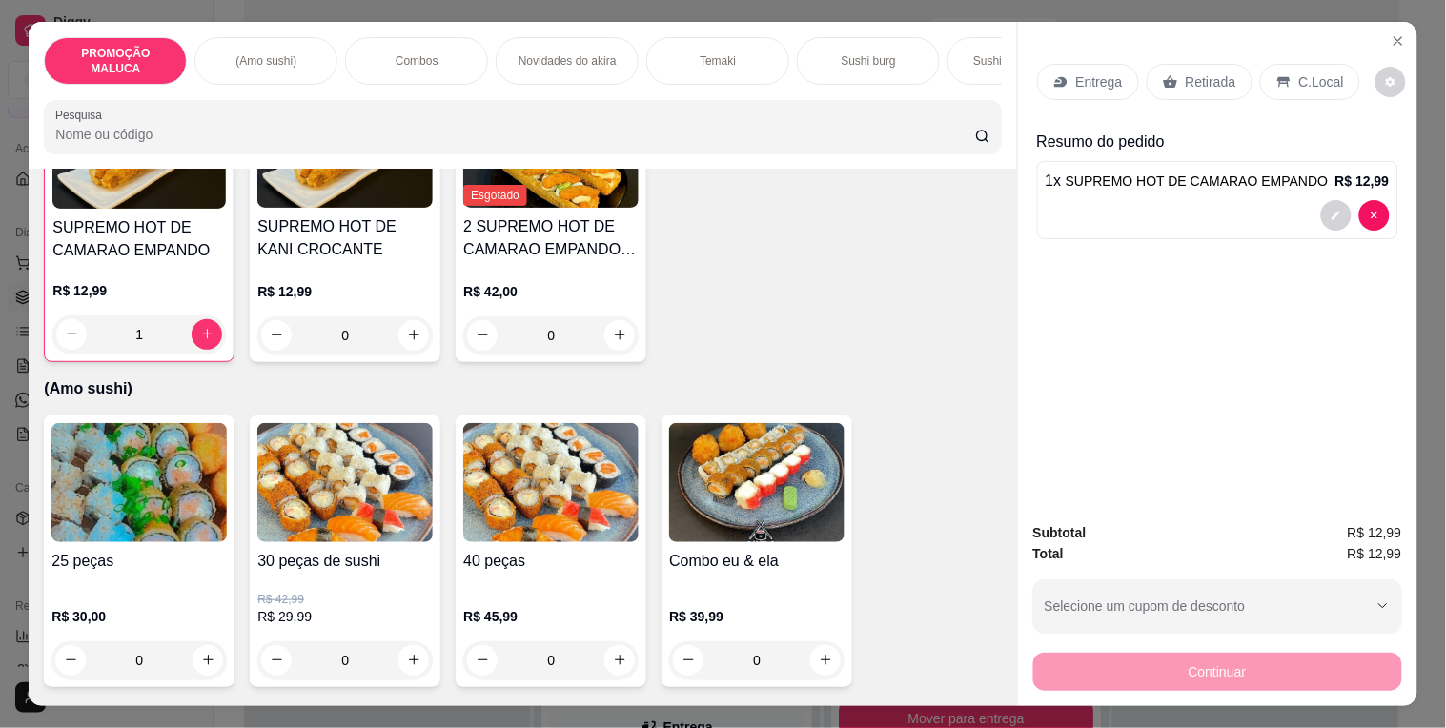
click at [372, 532] on img at bounding box center [344, 482] width 175 height 119
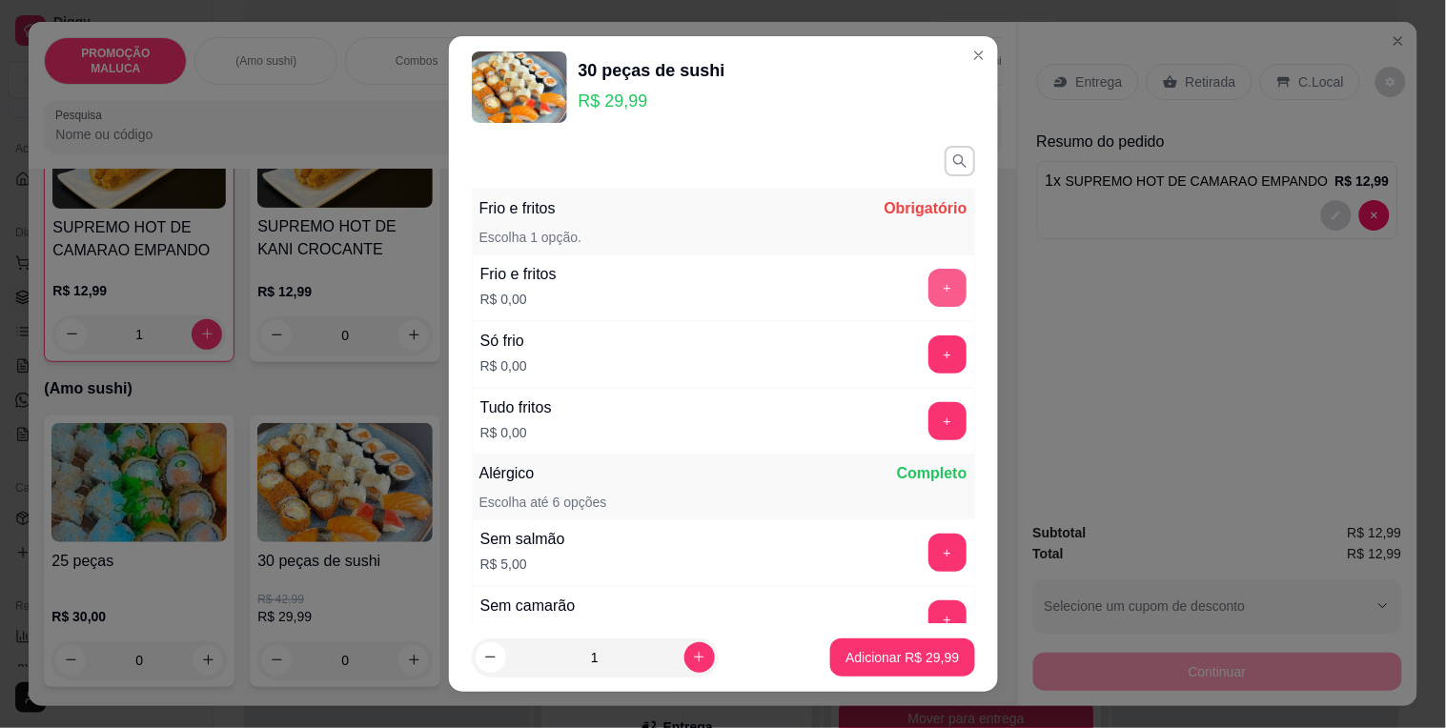
click at [928, 297] on button "+" at bounding box center [947, 288] width 38 height 38
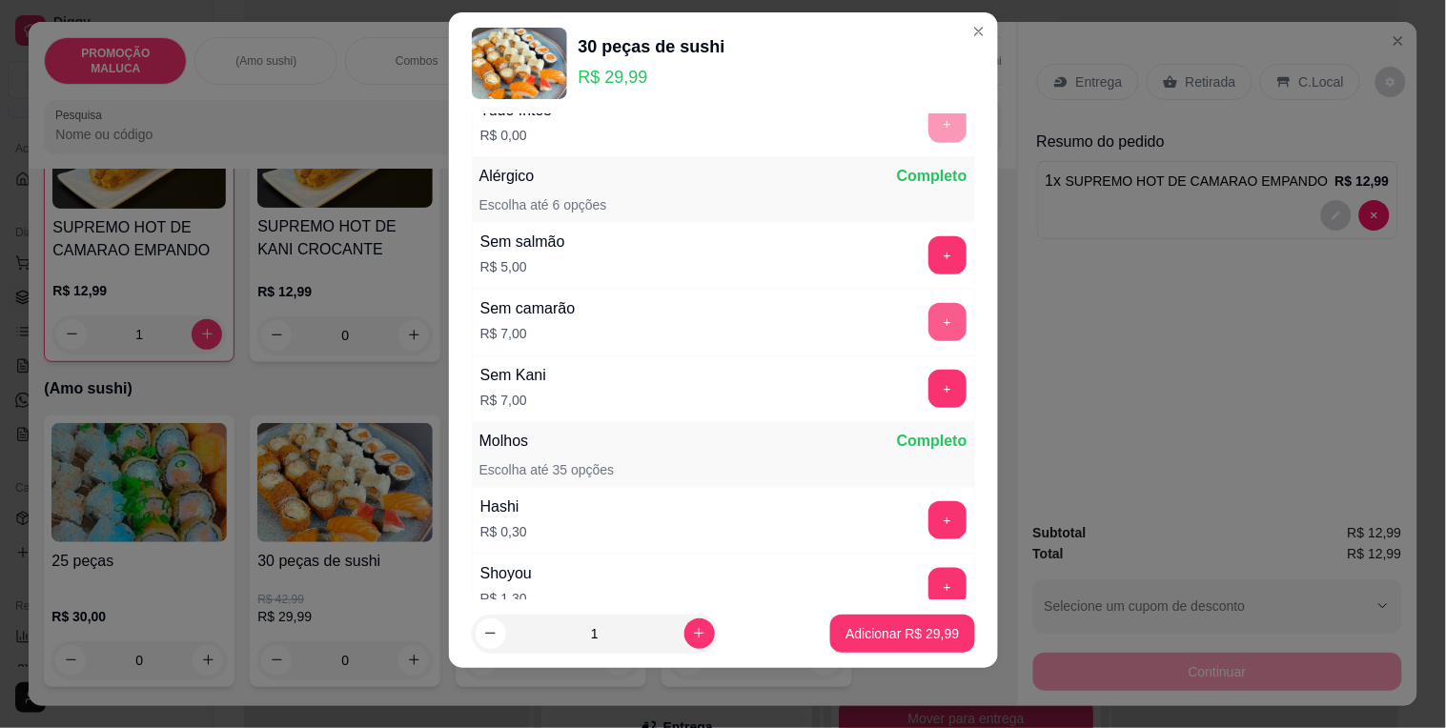
scroll to position [316, 0]
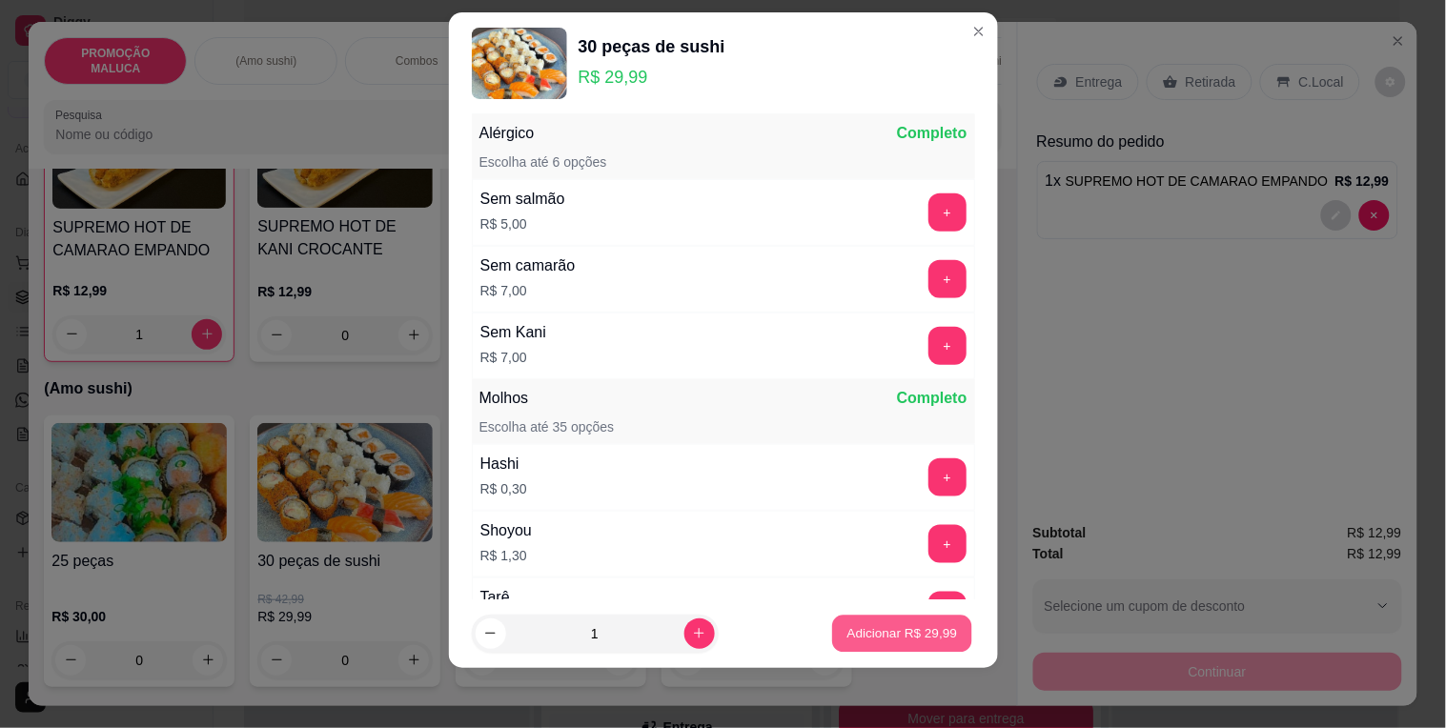
click at [862, 622] on button "Adicionar R$ 29,99" at bounding box center [903, 633] width 140 height 37
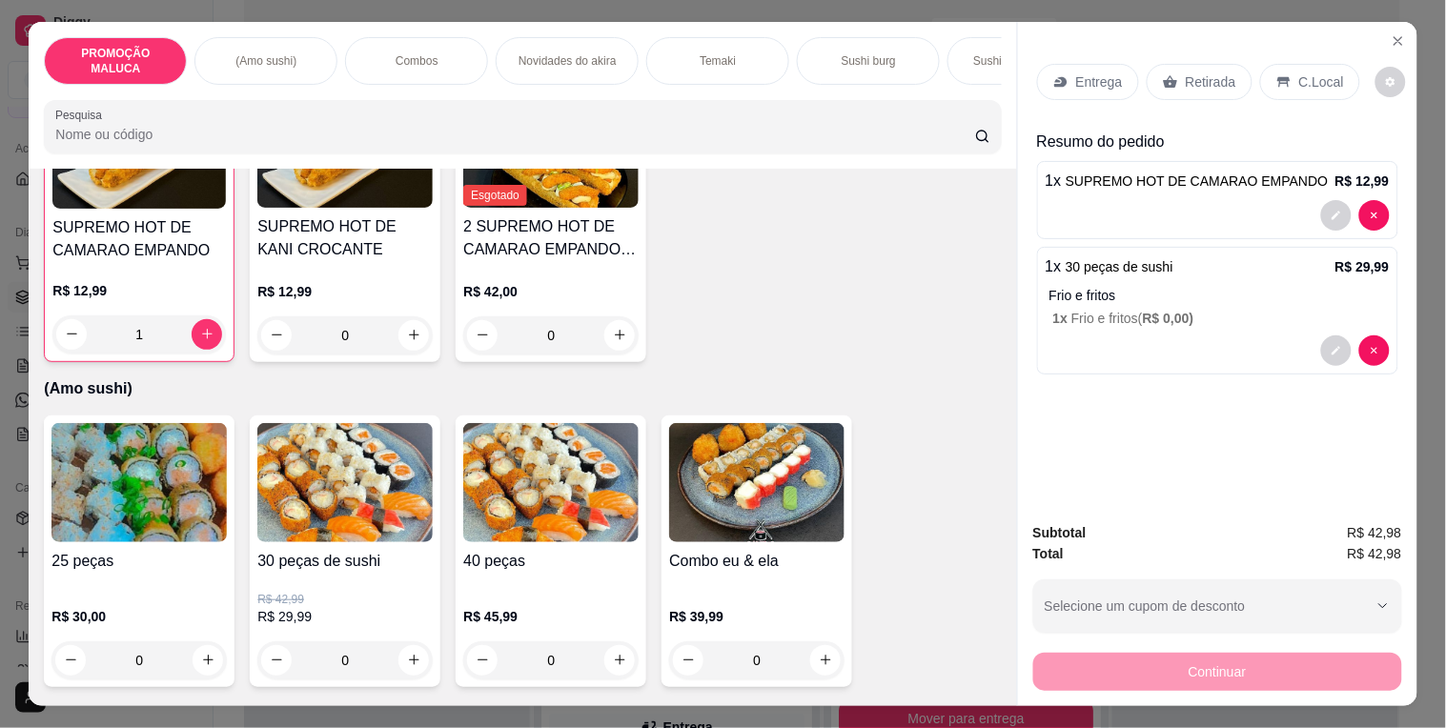
click at [1102, 77] on p "Entrega" at bounding box center [1099, 81] width 47 height 19
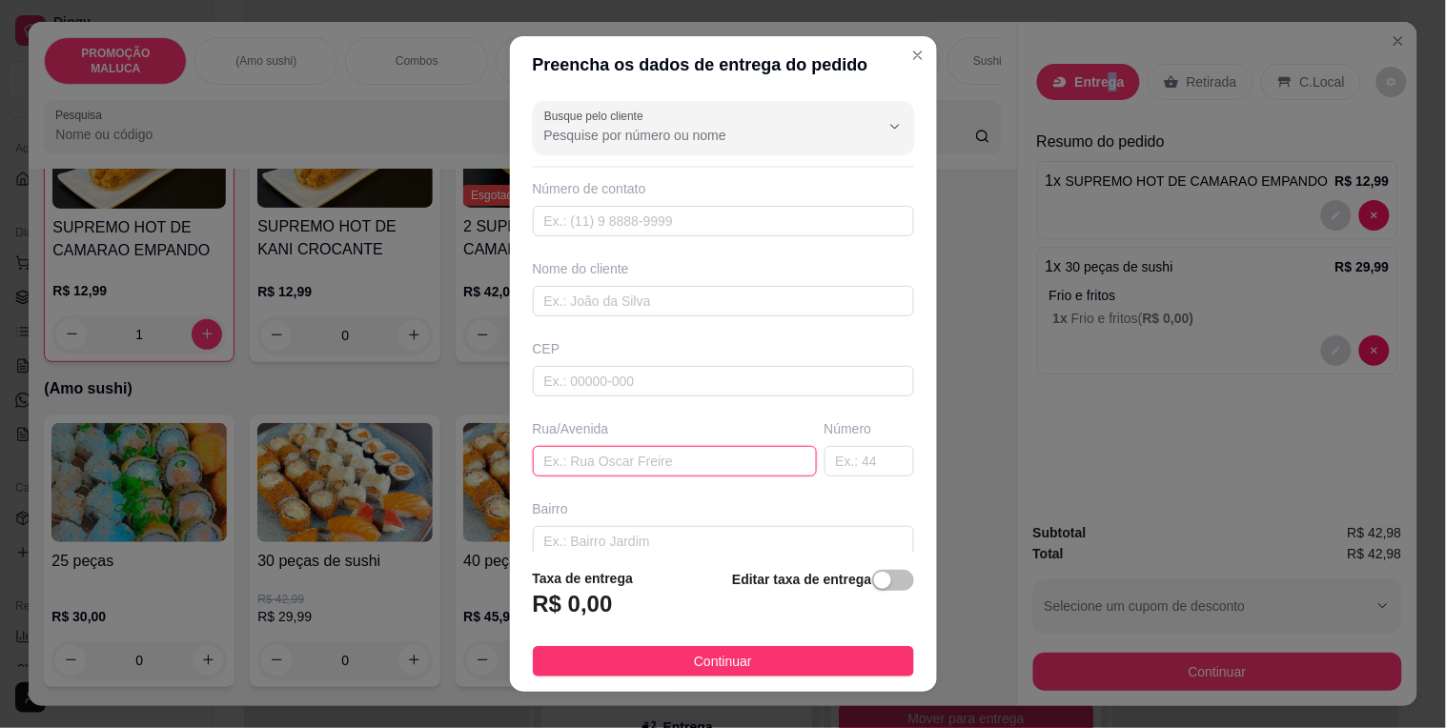
click at [651, 467] on input "text" at bounding box center [675, 461] width 284 height 30
paste input "[STREET_ADDRESS][PERSON_NAME]"
type input "[STREET_ADDRESS][PERSON_NAME]"
click at [673, 530] on input "text" at bounding box center [723, 541] width 381 height 30
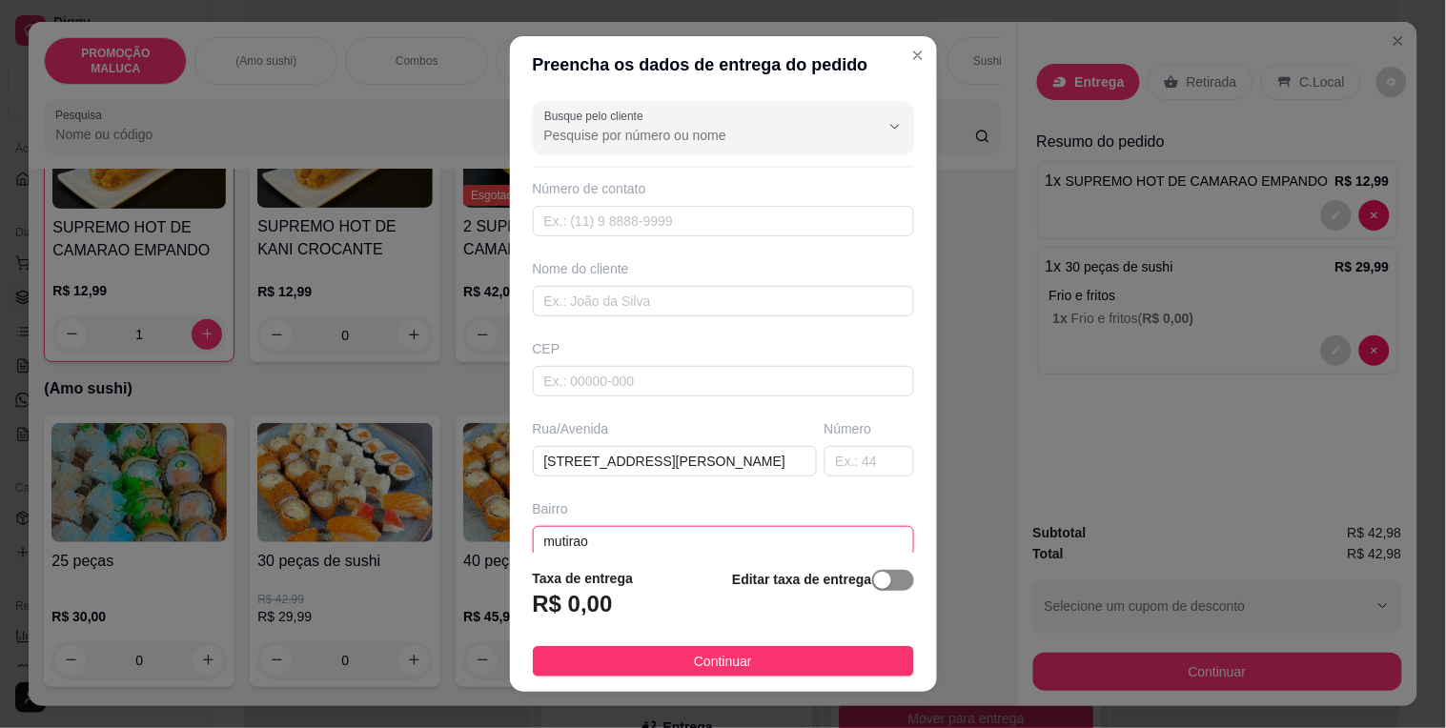
type input "mutirao"
click at [883, 575] on span "button" at bounding box center [893, 580] width 42 height 21
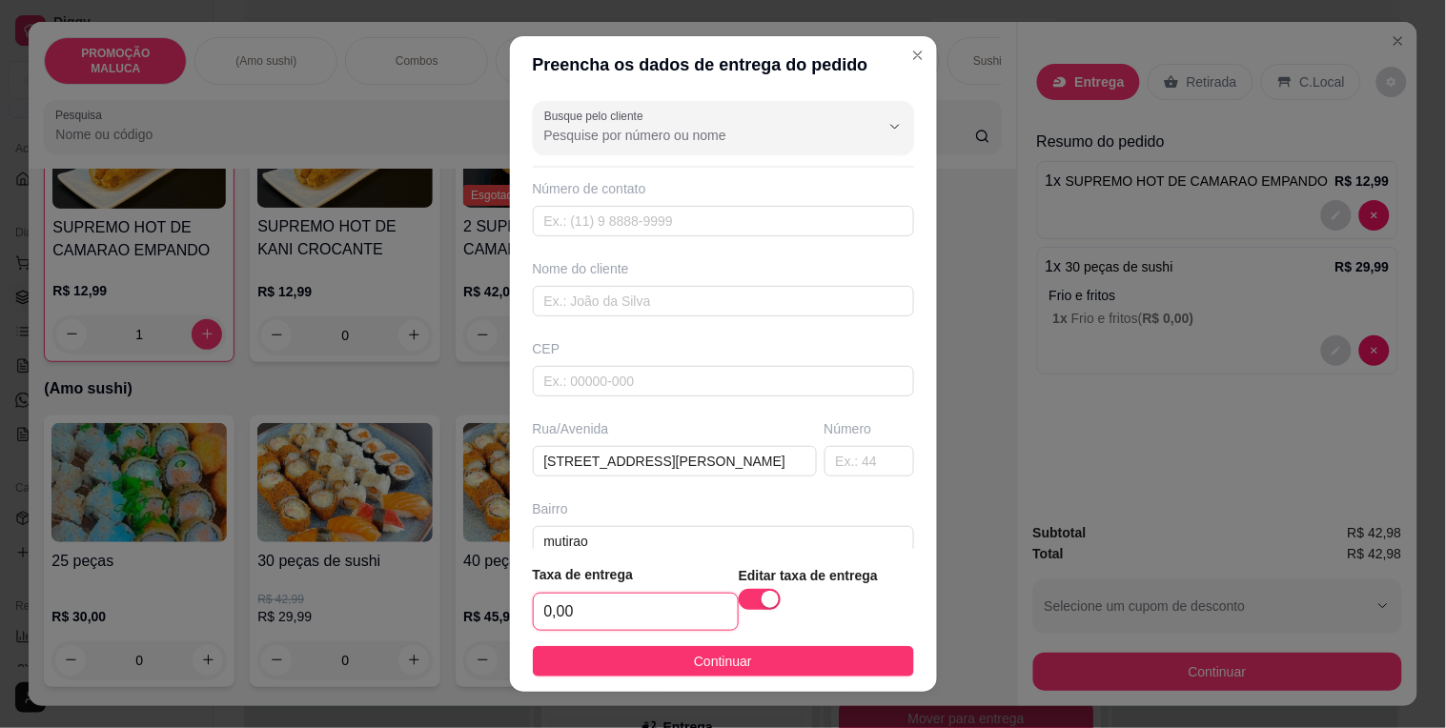
click at [669, 598] on input "0,00" at bounding box center [636, 612] width 204 height 36
type input "10,00"
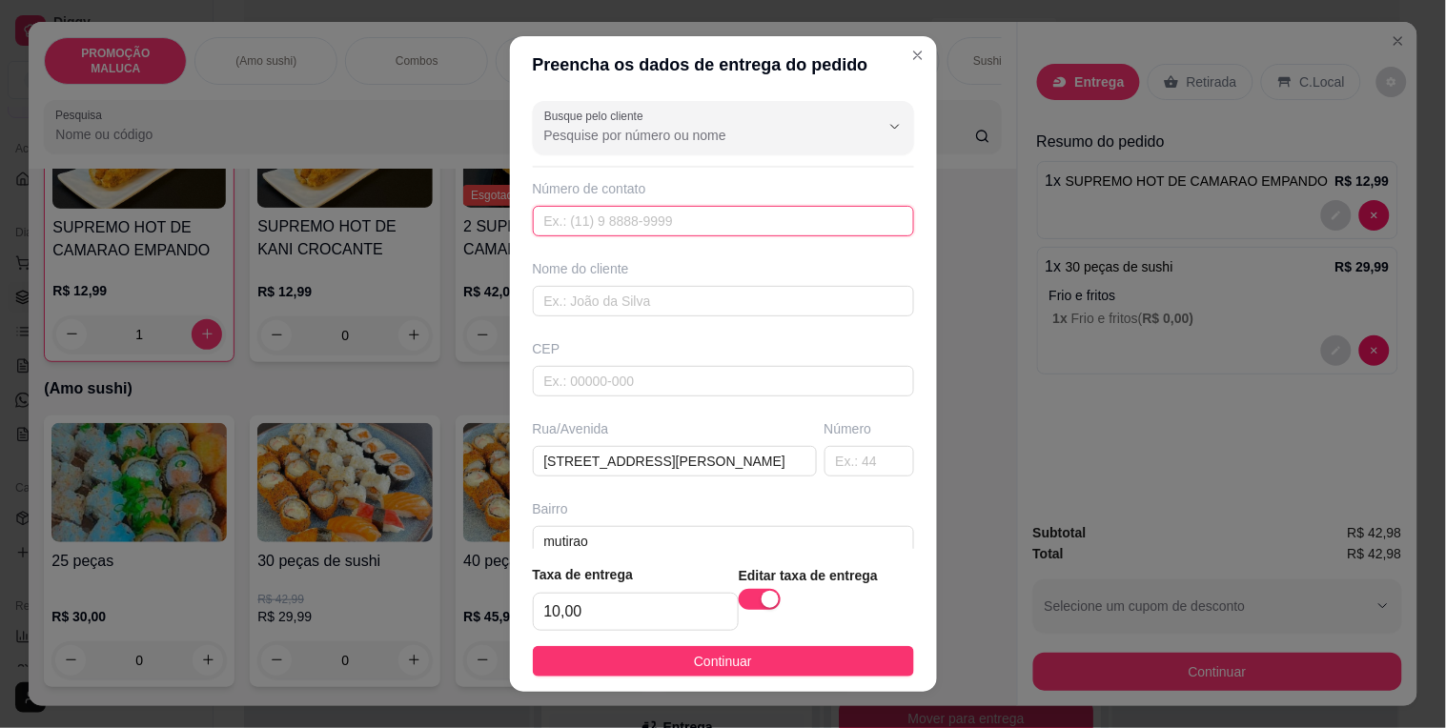
click at [659, 231] on input "text" at bounding box center [723, 221] width 381 height 30
paste input "558 39631-4715"
drag, startPoint x: 549, startPoint y: 223, endPoint x: 527, endPoint y: 223, distance: 21.9
click at [533, 223] on input "558 39631-4715" at bounding box center [723, 221] width 381 height 30
click at [565, 221] on input "[PHONE_NUMBER]" at bounding box center [723, 221] width 381 height 30
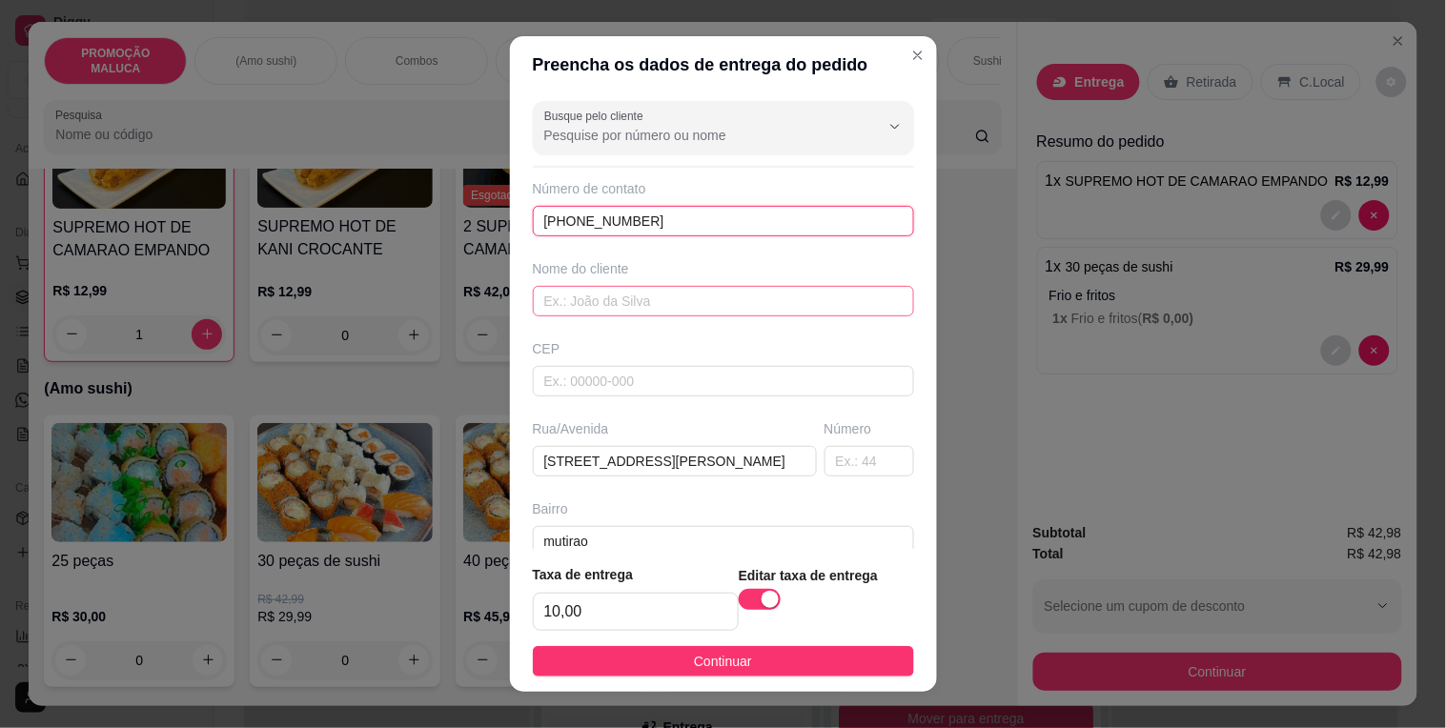
type input "[PHONE_NUMBER]"
click at [615, 302] on input "text" at bounding box center [723, 301] width 381 height 30
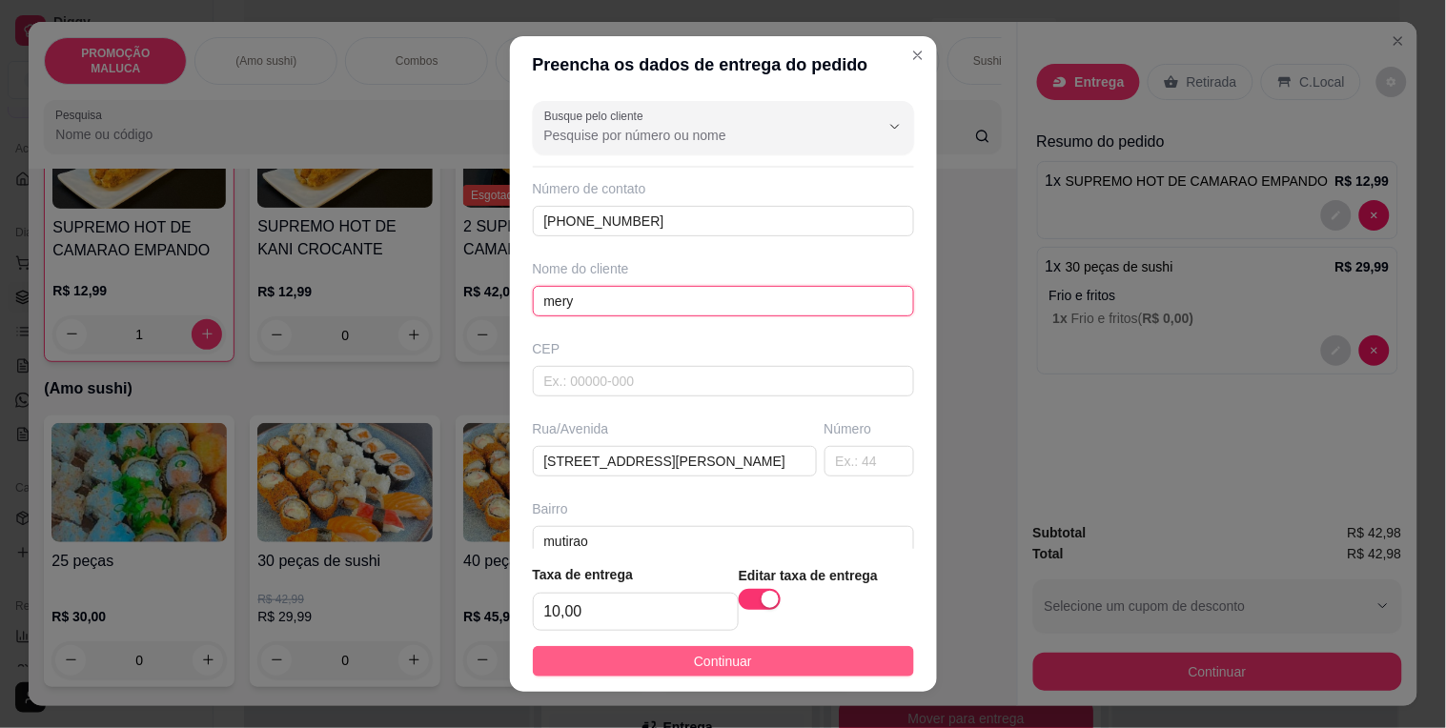
type input "mery"
click at [694, 661] on span "Continuar" at bounding box center [723, 661] width 58 height 21
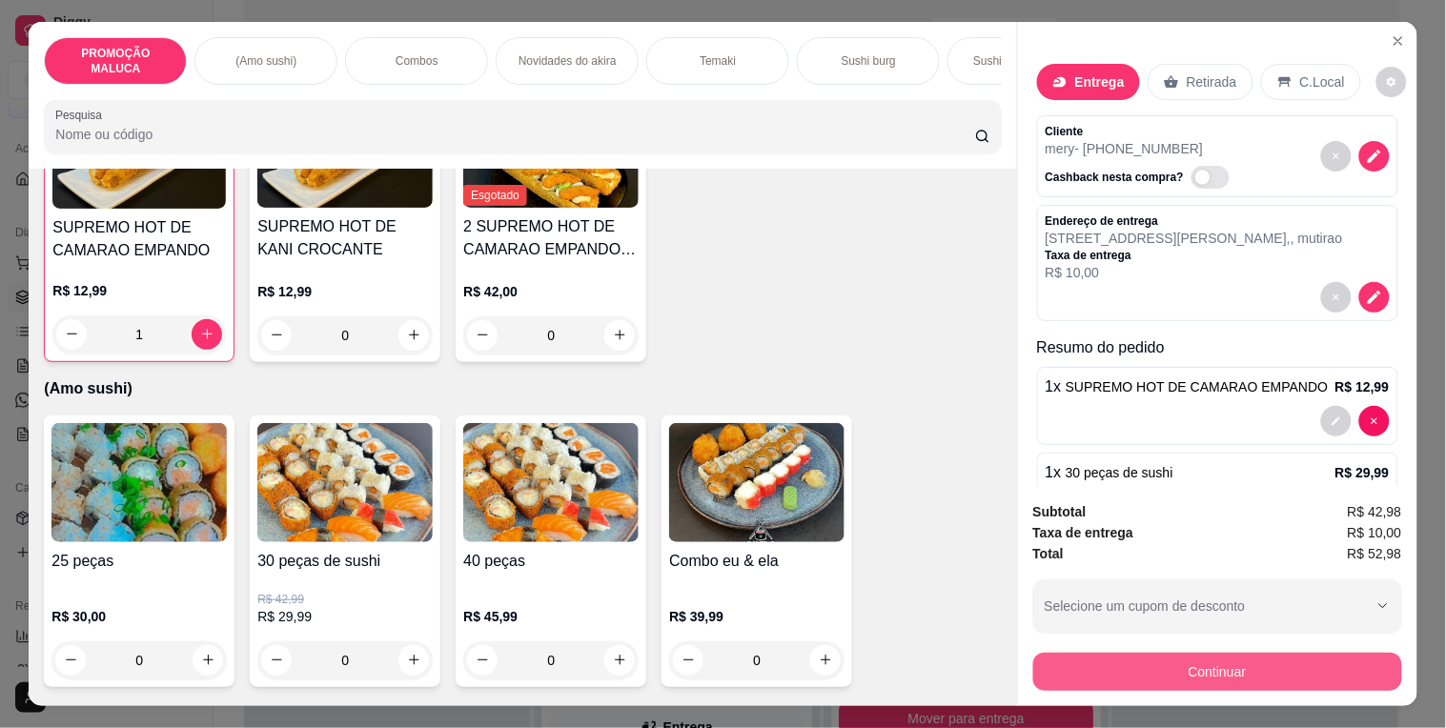
click at [1148, 667] on button "Continuar" at bounding box center [1217, 672] width 369 height 38
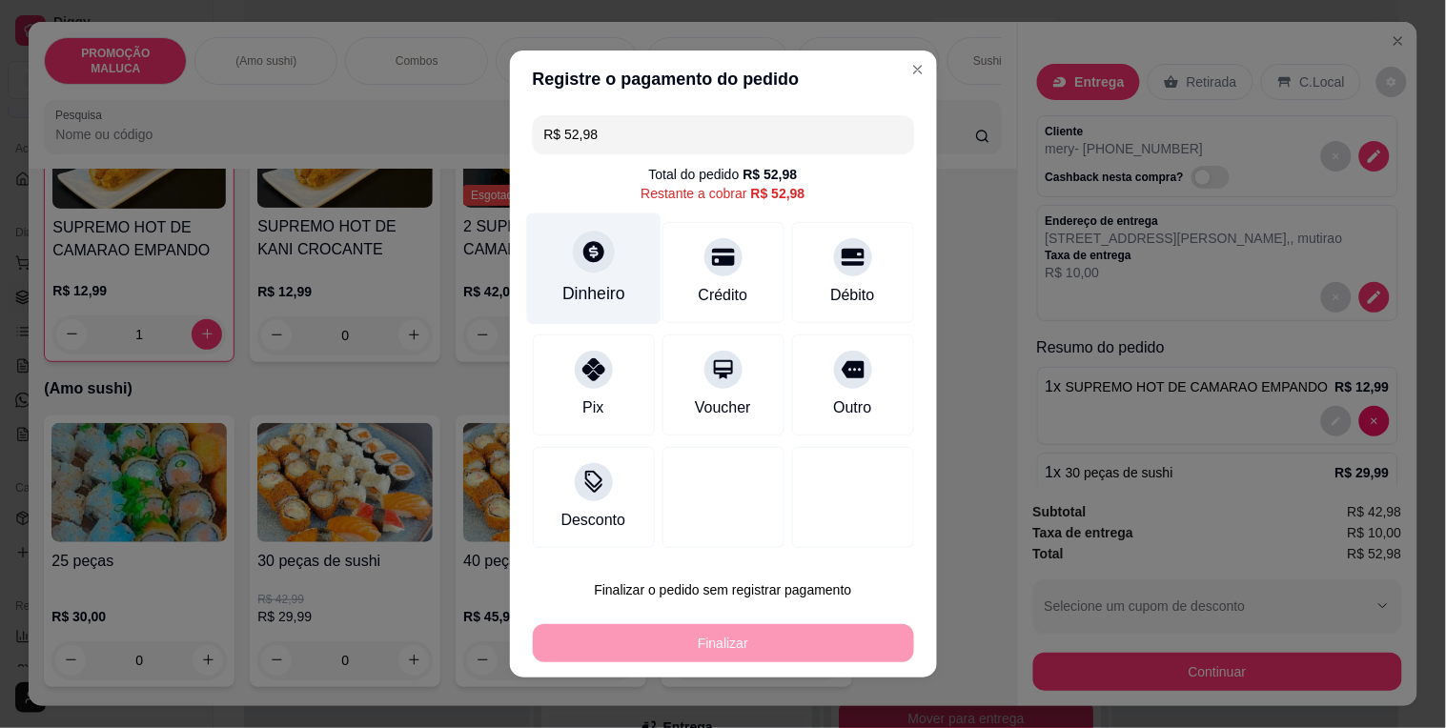
click at [579, 272] on div at bounding box center [594, 252] width 42 height 42
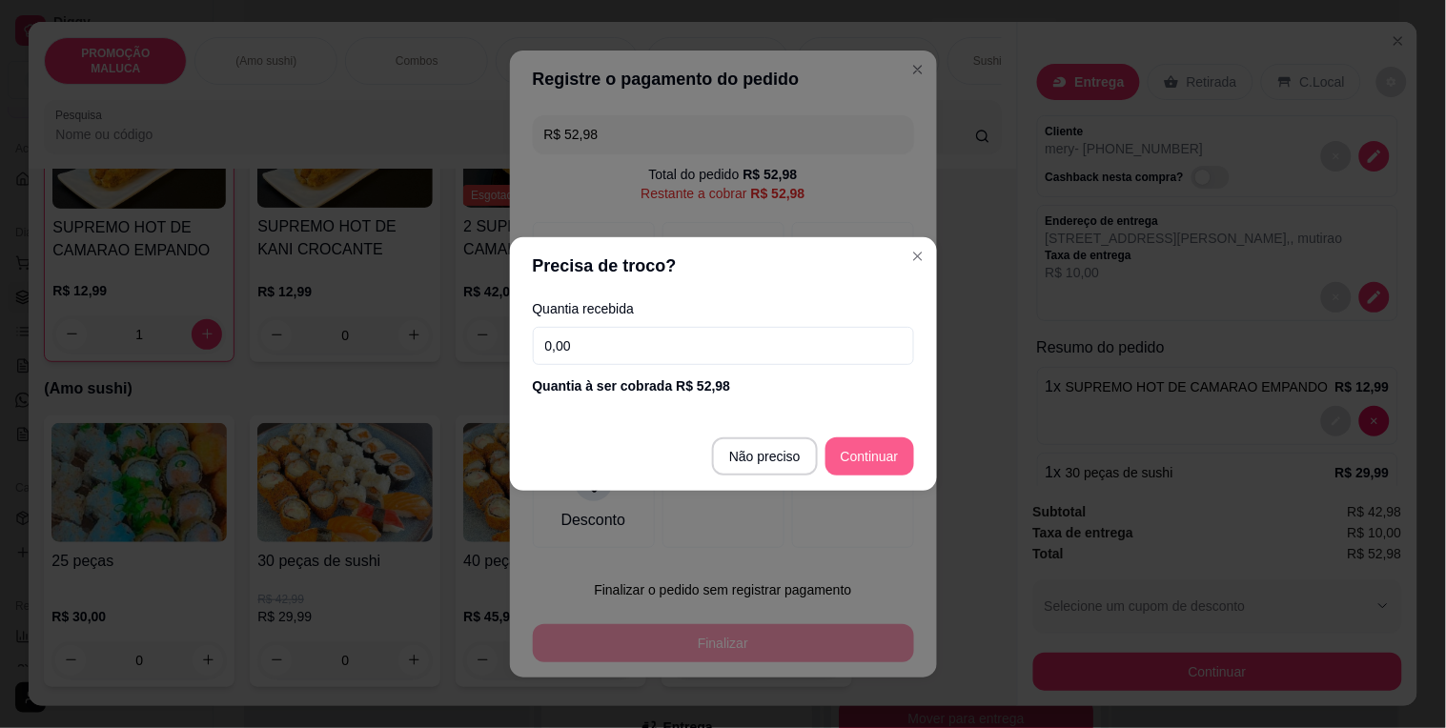
type input "R$ 0,00"
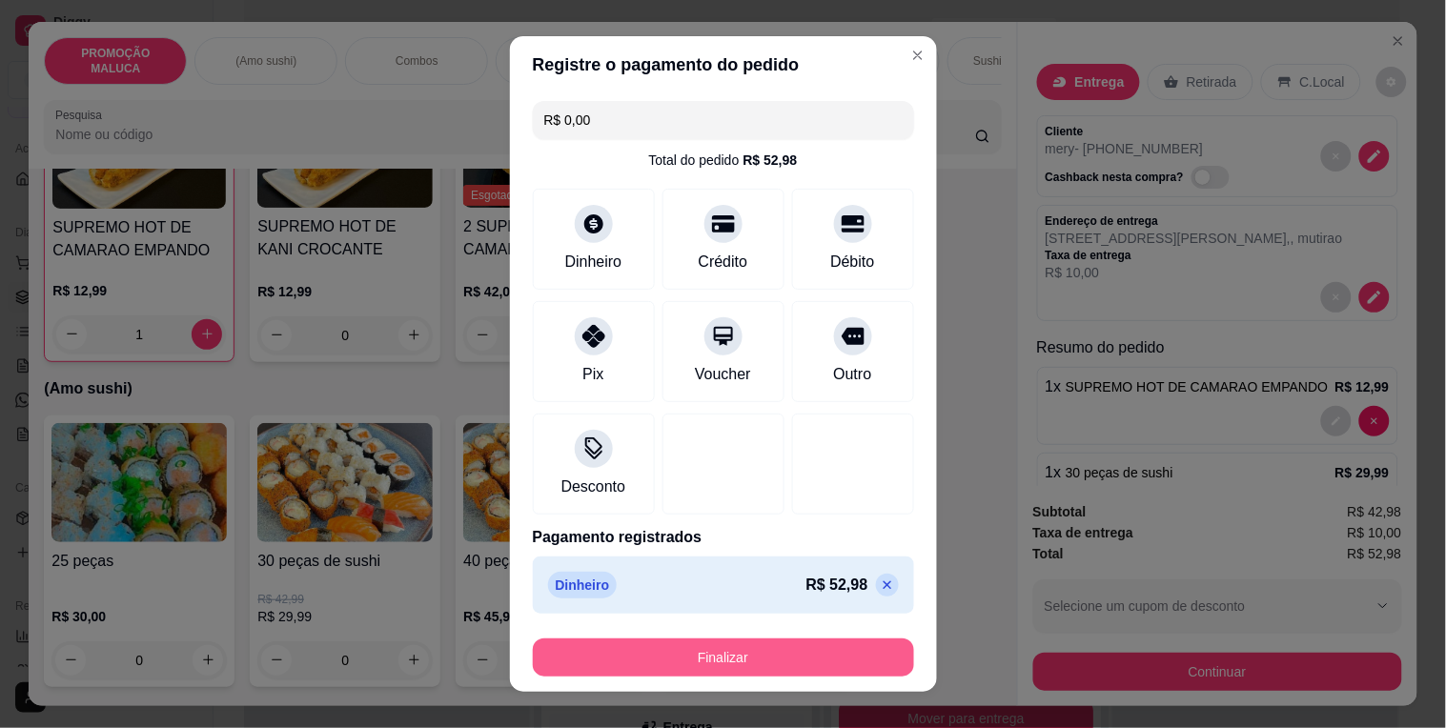
click at [763, 645] on button "Finalizar" at bounding box center [723, 658] width 381 height 38
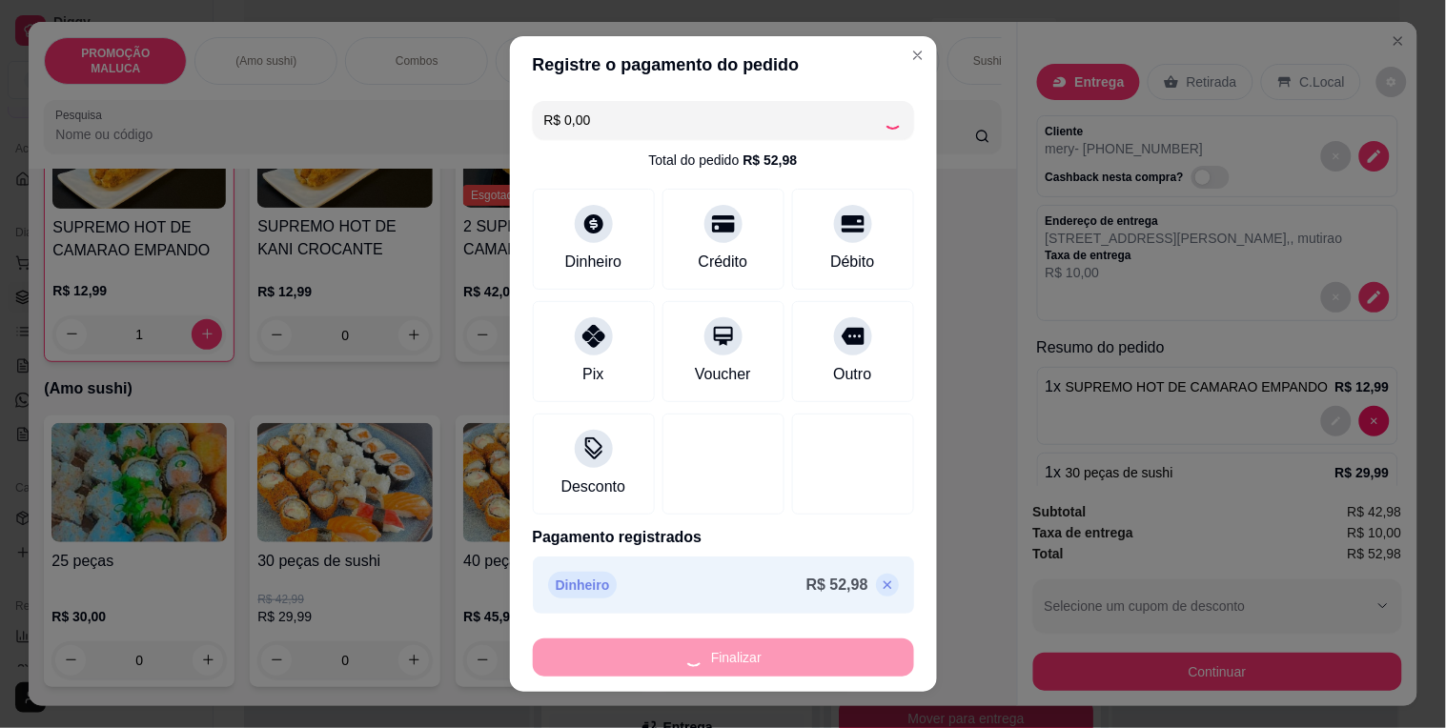
type input "0"
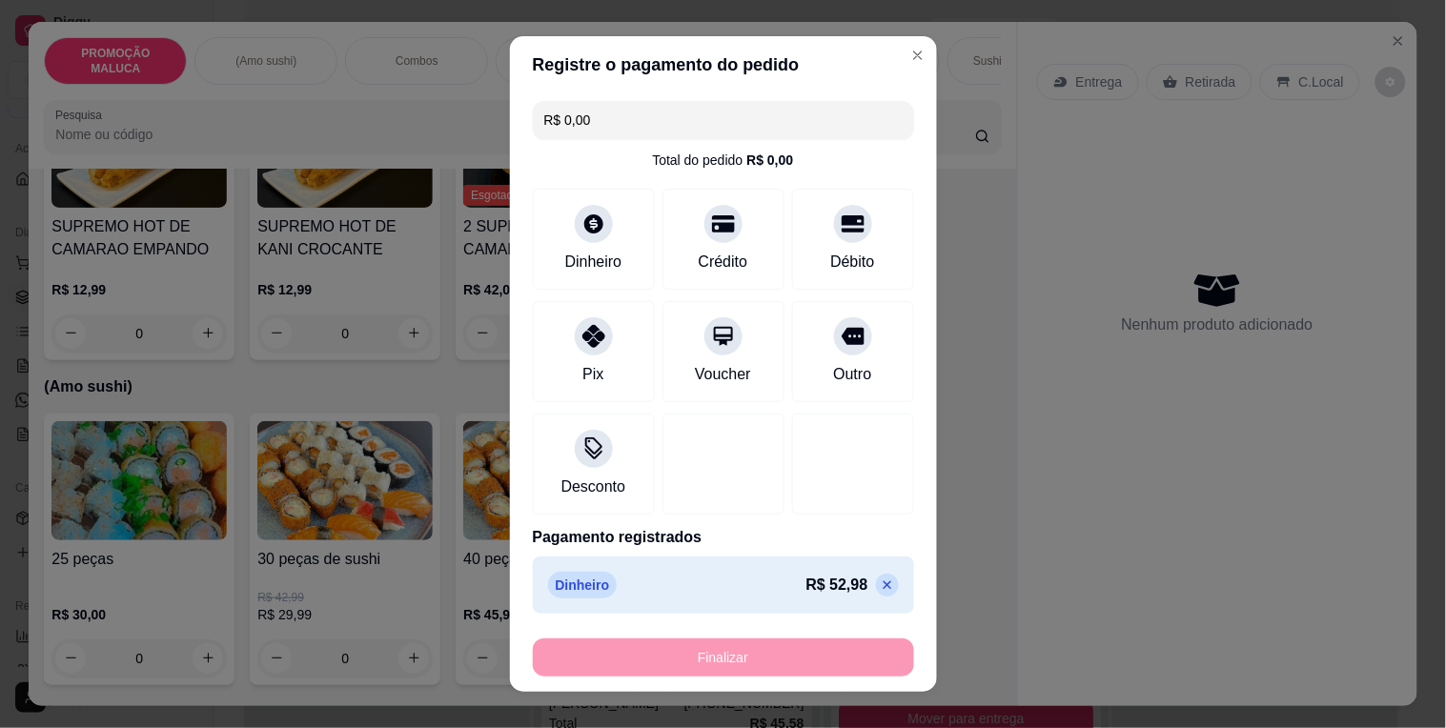
type input "-R$ 52,98"
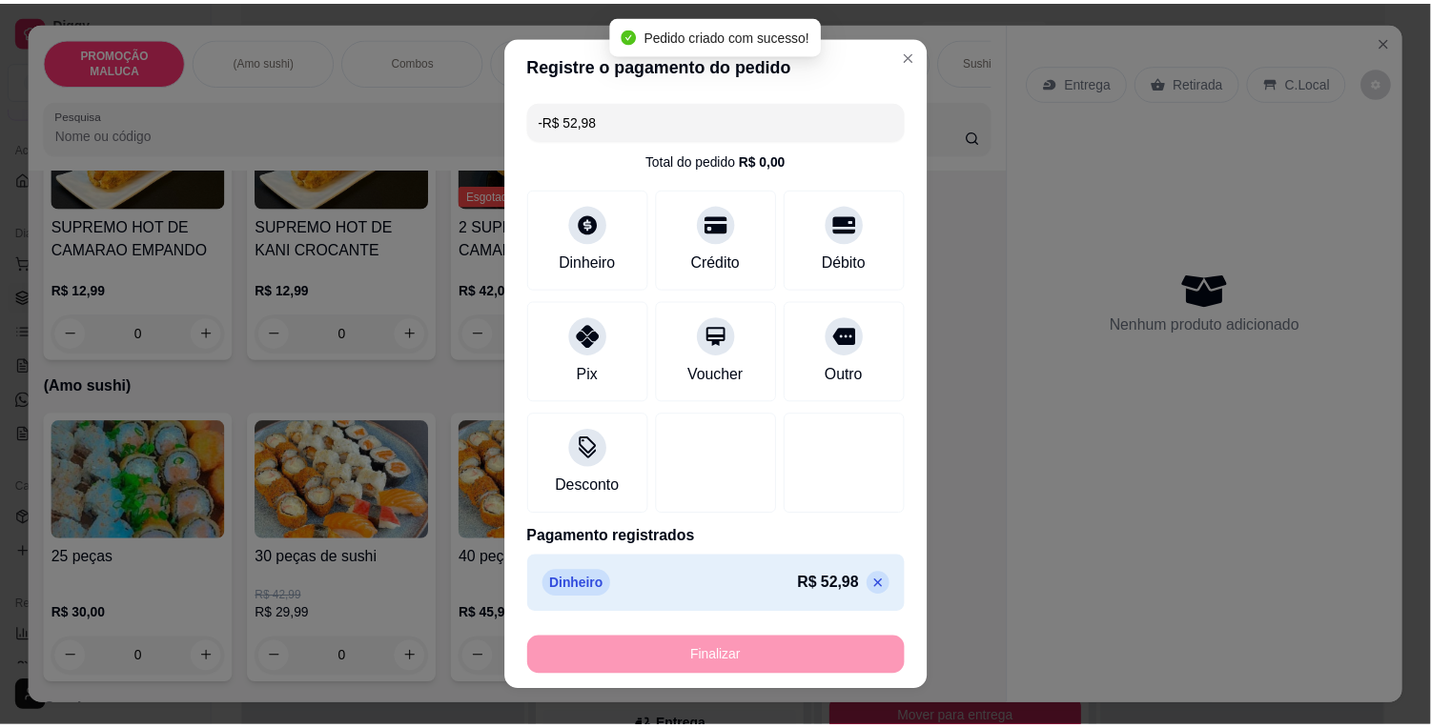
scroll to position [211, 0]
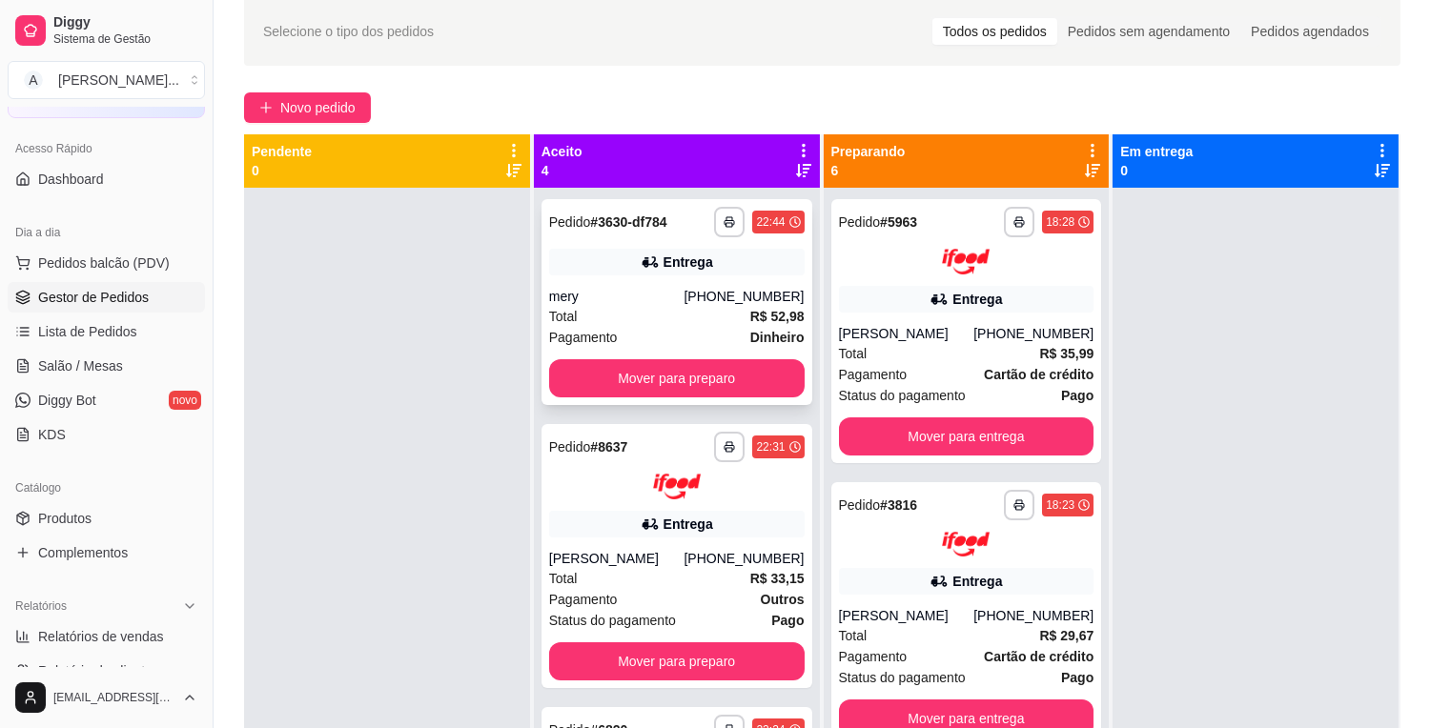
click at [660, 302] on div "mery" at bounding box center [616, 296] width 135 height 19
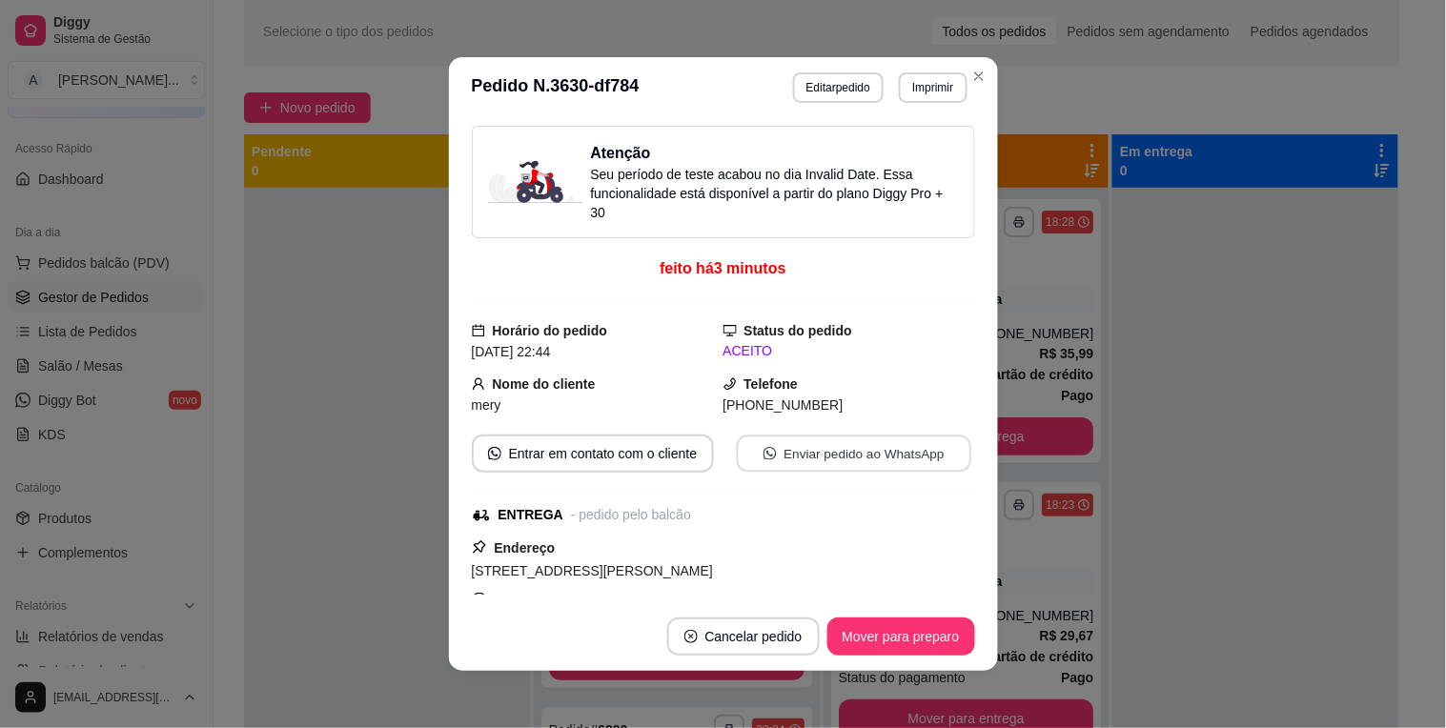
click at [787, 460] on button "Enviar pedido ao WhatsApp" at bounding box center [853, 454] width 234 height 37
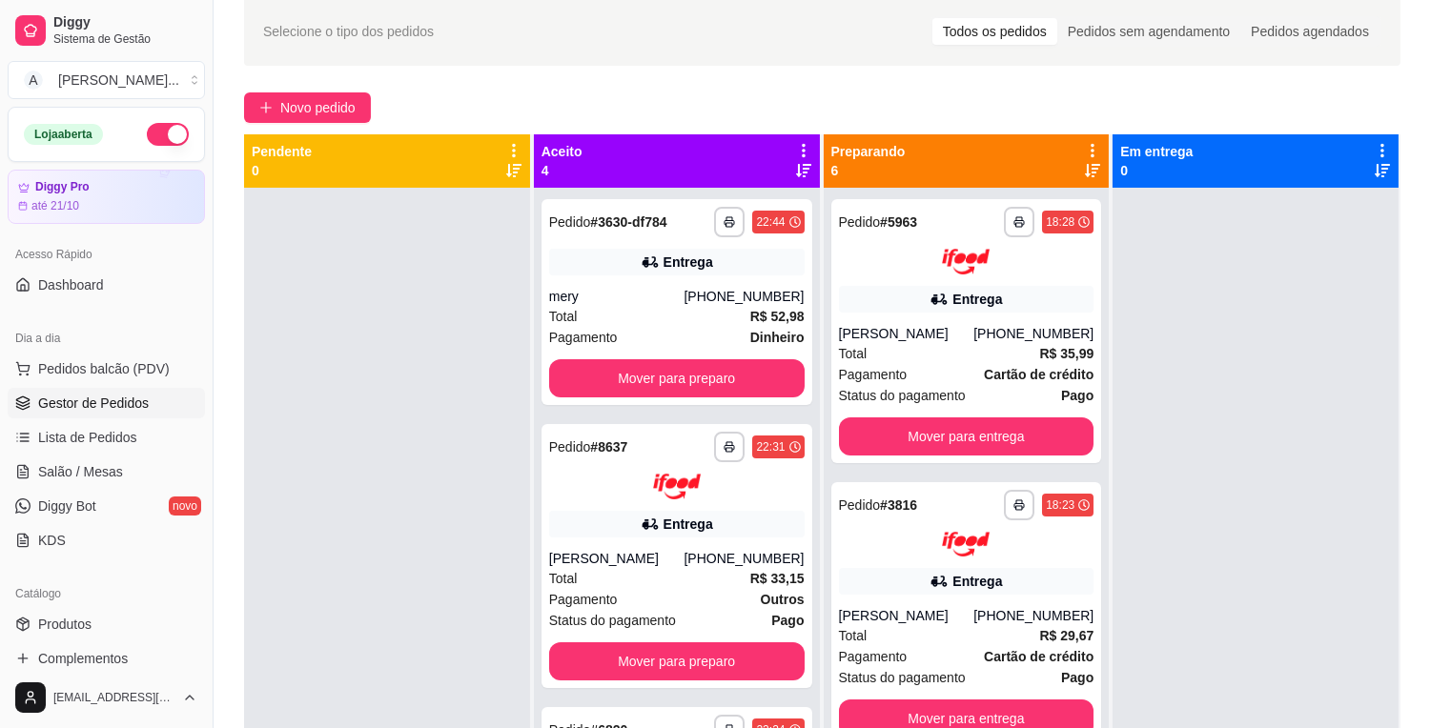
click at [147, 134] on button "button" at bounding box center [168, 134] width 42 height 23
click at [653, 307] on div "Total R$ 52,98" at bounding box center [676, 316] width 255 height 21
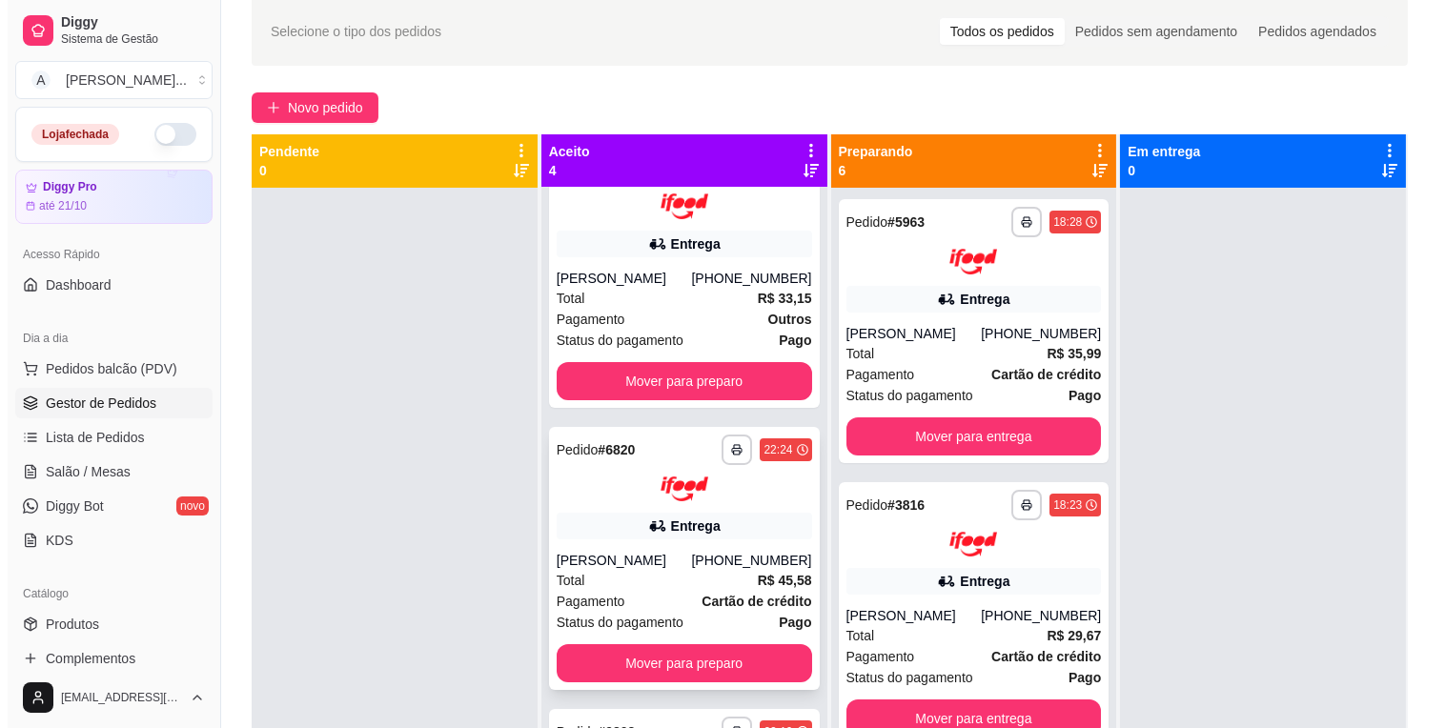
scroll to position [317, 0]
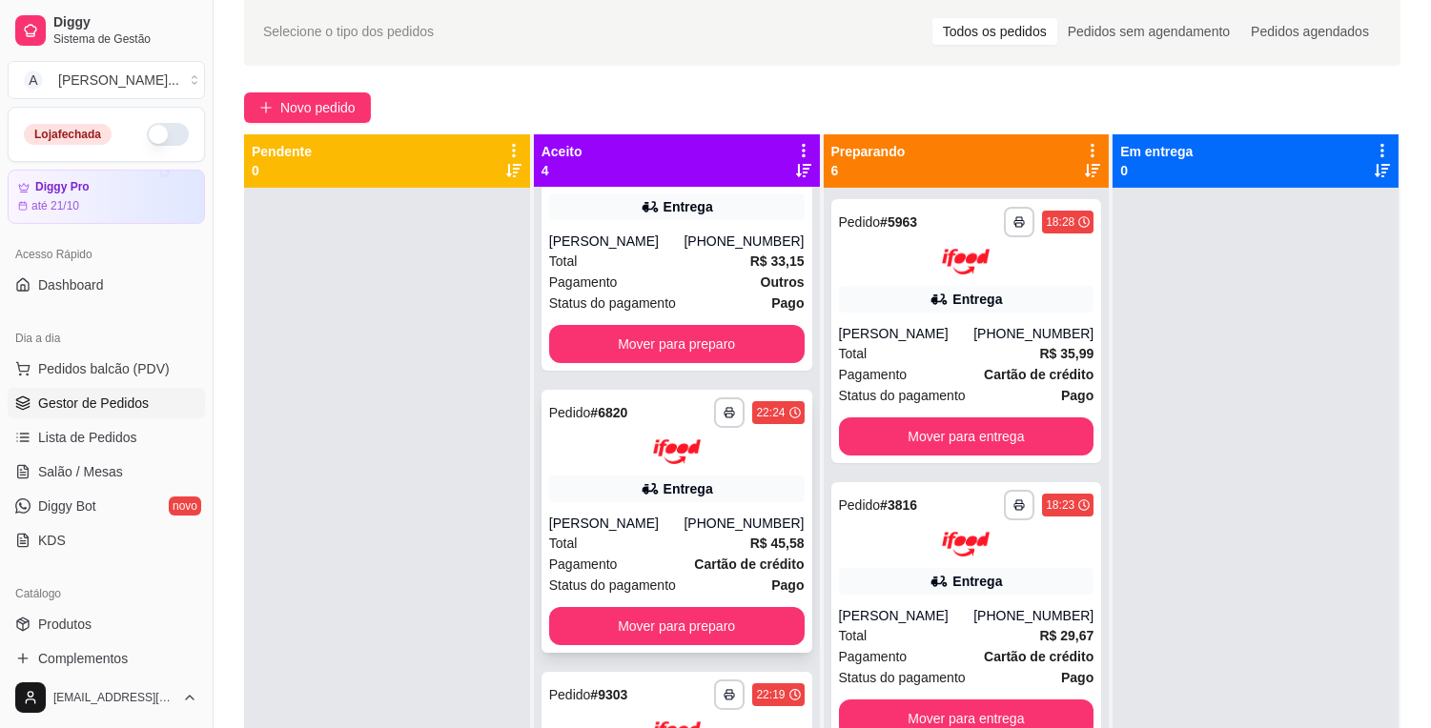
click at [660, 555] on div "Pagamento Cartão de crédito" at bounding box center [676, 564] width 255 height 21
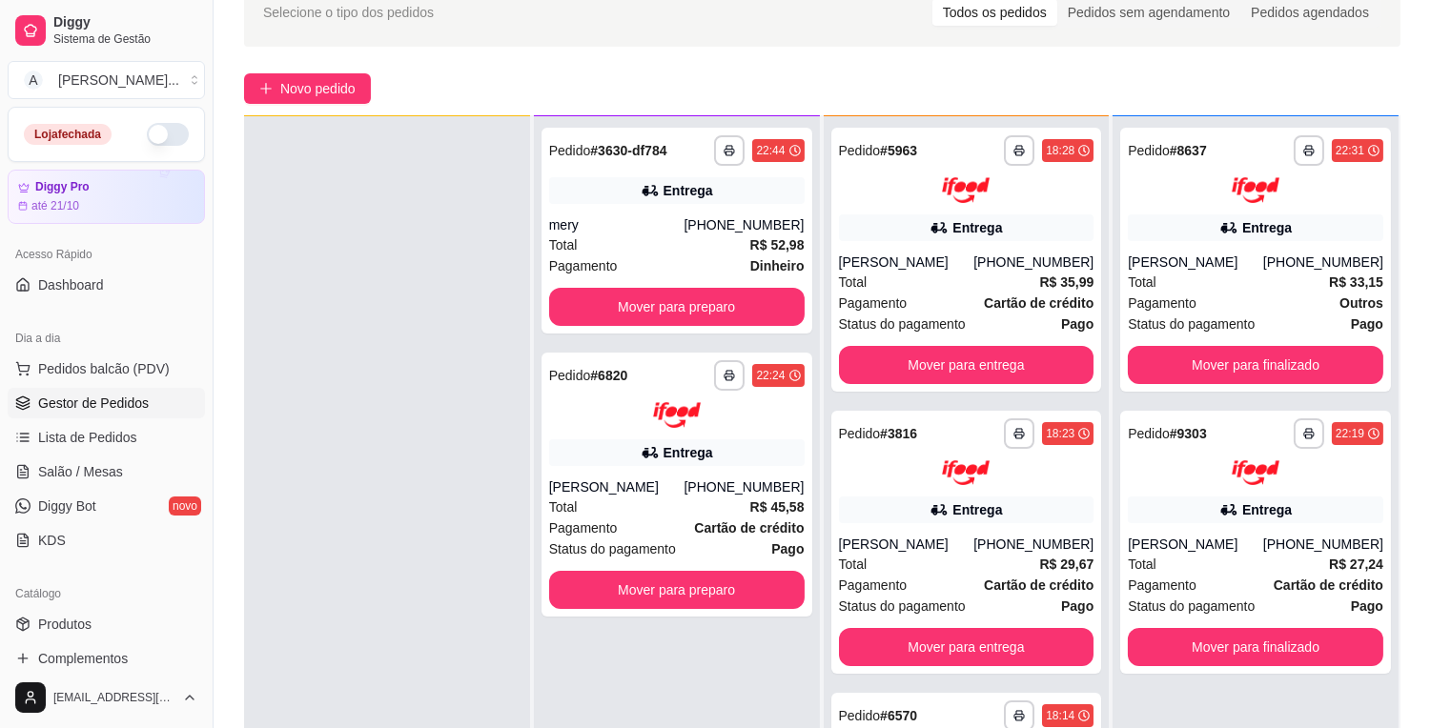
scroll to position [212, 0]
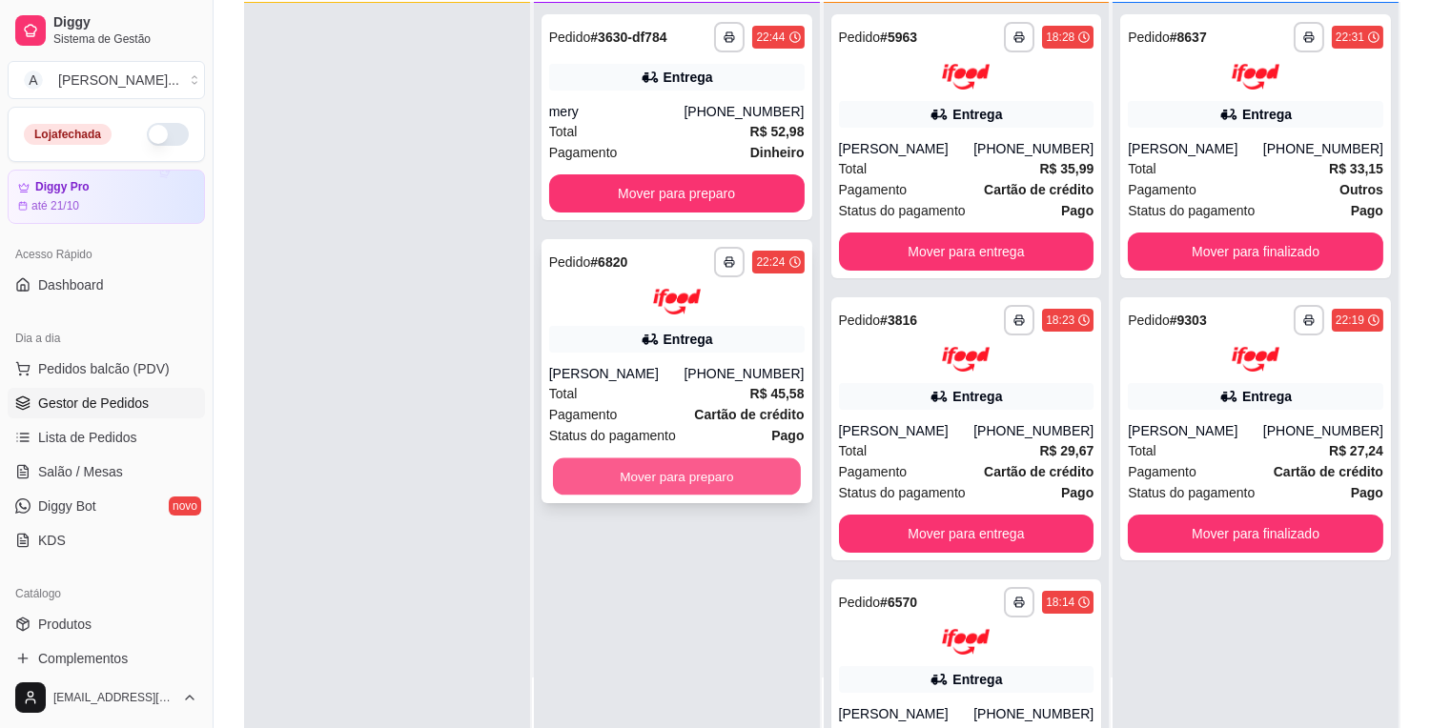
click at [610, 468] on button "Mover para preparo" at bounding box center [677, 475] width 248 height 37
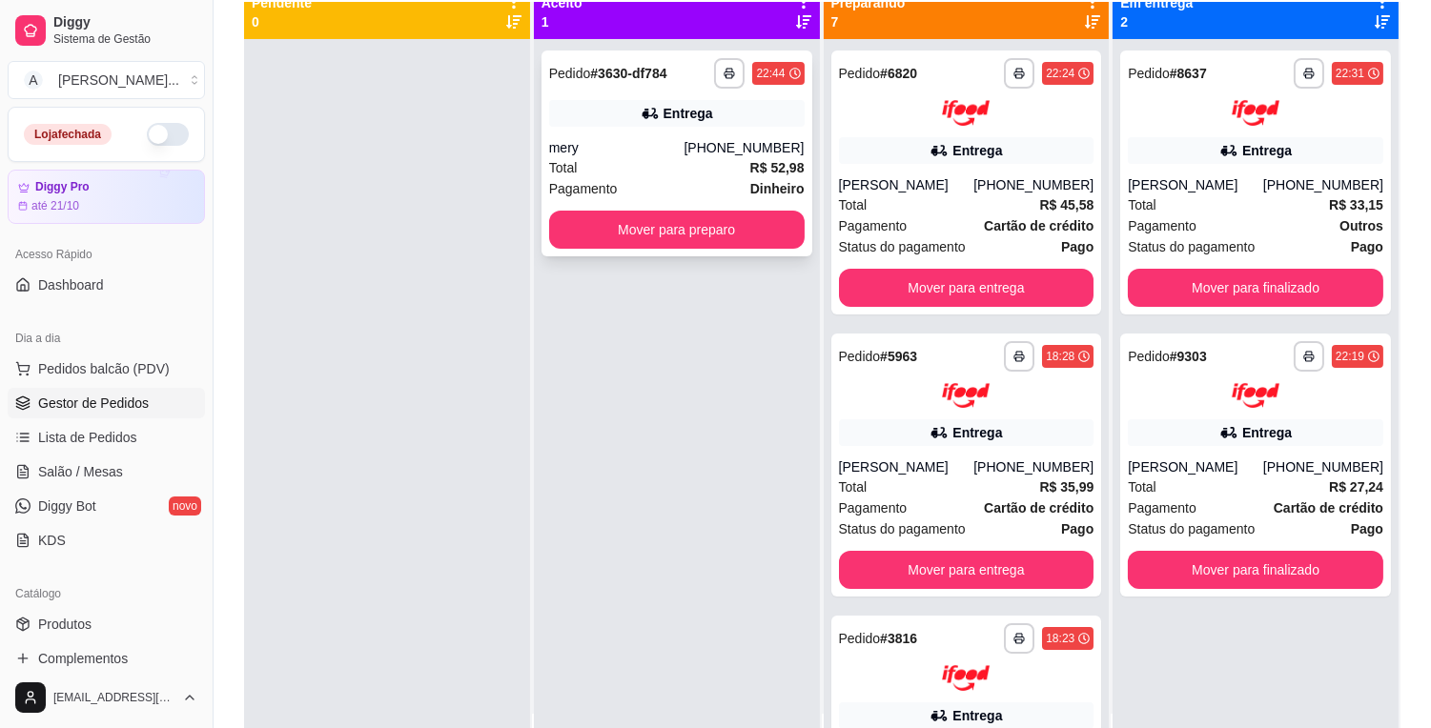
scroll to position [0, 0]
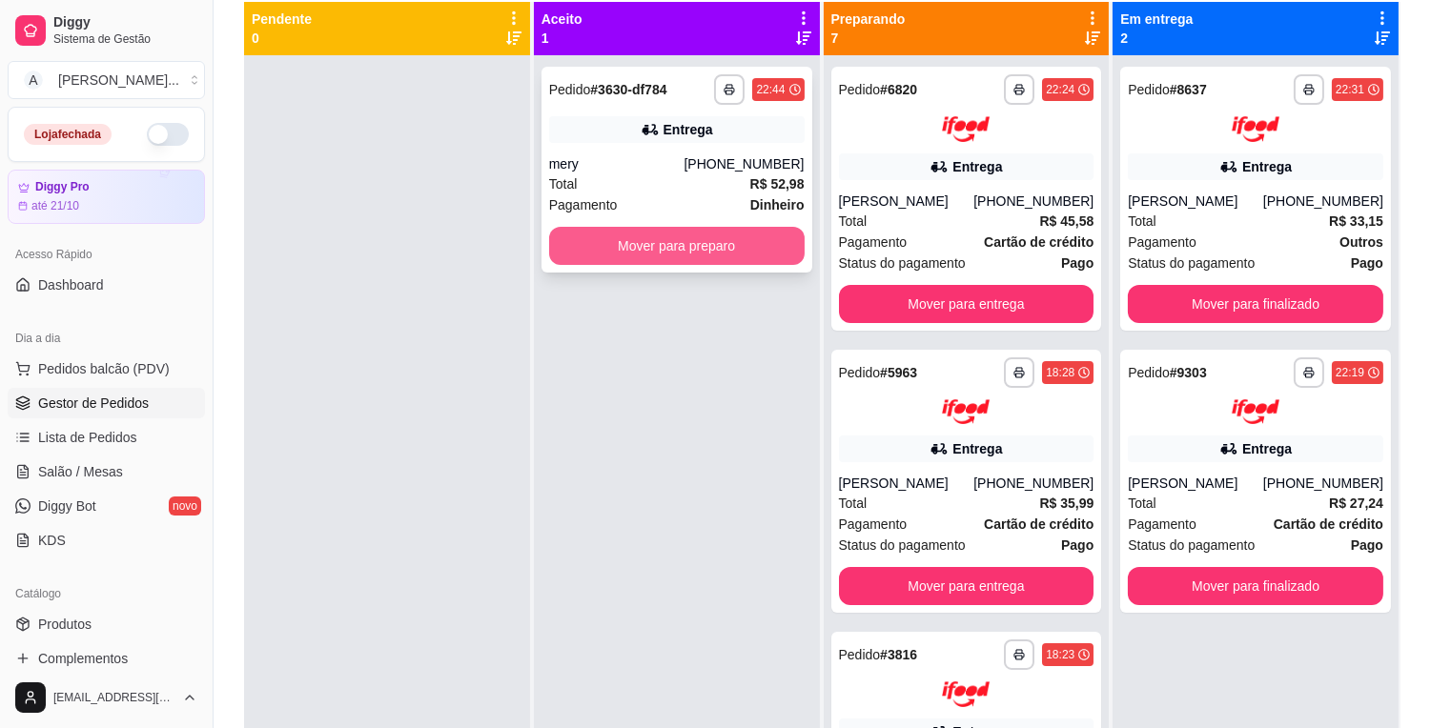
click at [661, 251] on button "Mover para preparo" at bounding box center [676, 246] width 255 height 38
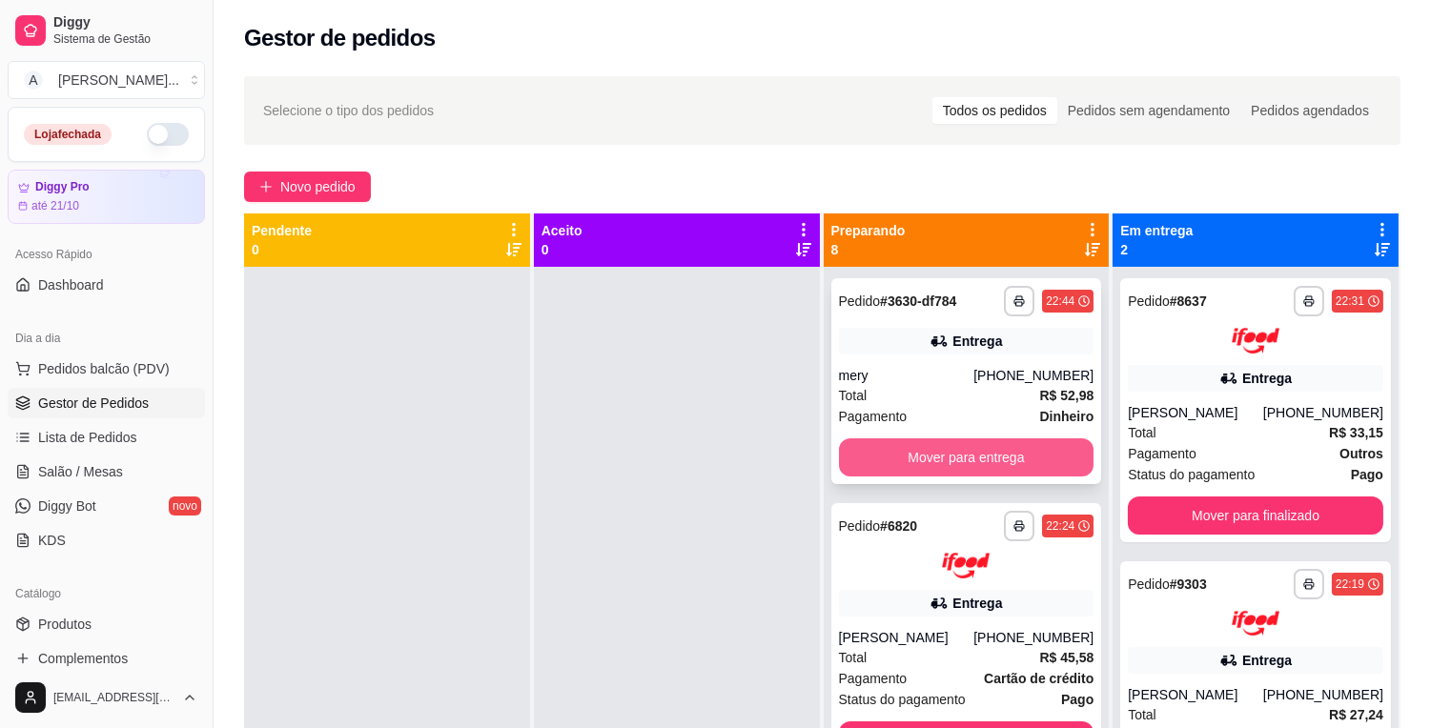
click at [949, 446] on button "Mover para entrega" at bounding box center [966, 457] width 255 height 38
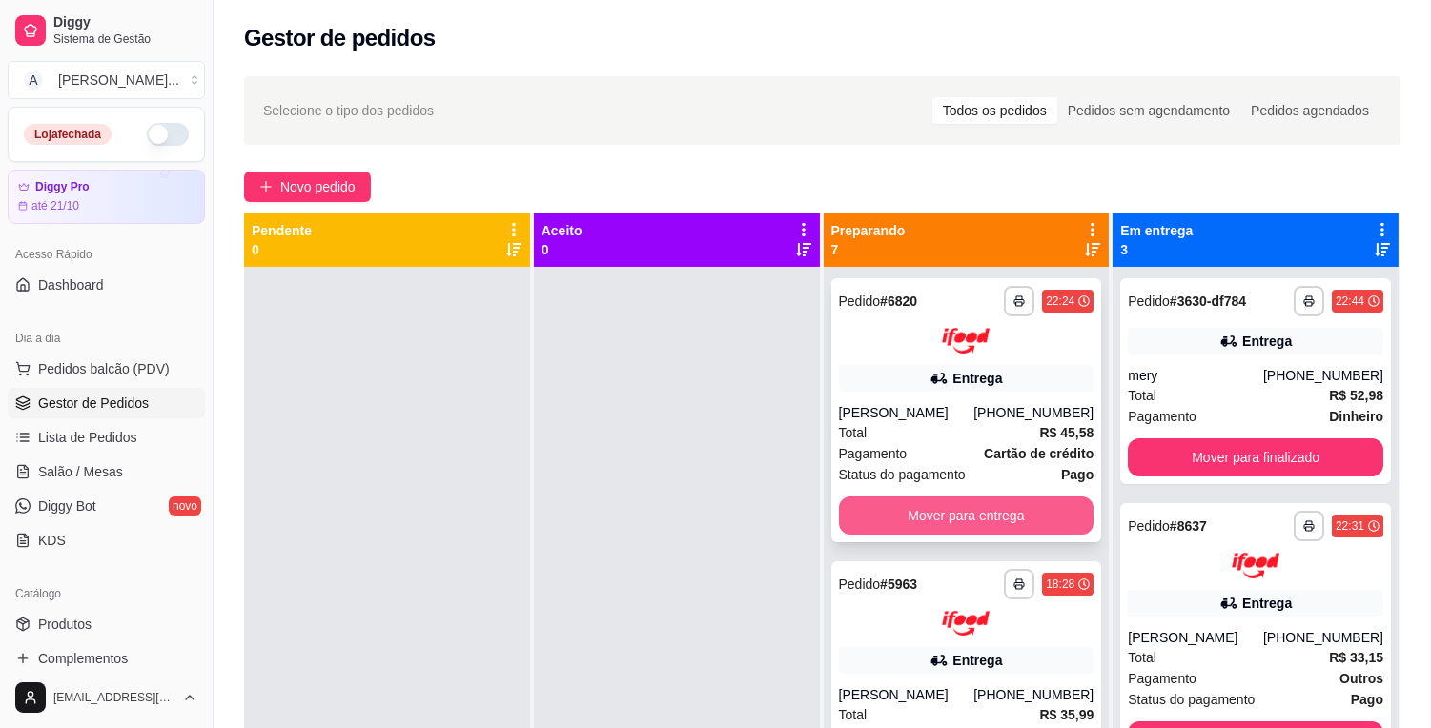
click at [957, 502] on button "Mover para entrega" at bounding box center [966, 516] width 255 height 38
click at [957, 511] on button "Mover para entrega" at bounding box center [967, 515] width 248 height 37
click at [957, 511] on button "Mover para entrega" at bounding box center [966, 516] width 255 height 38
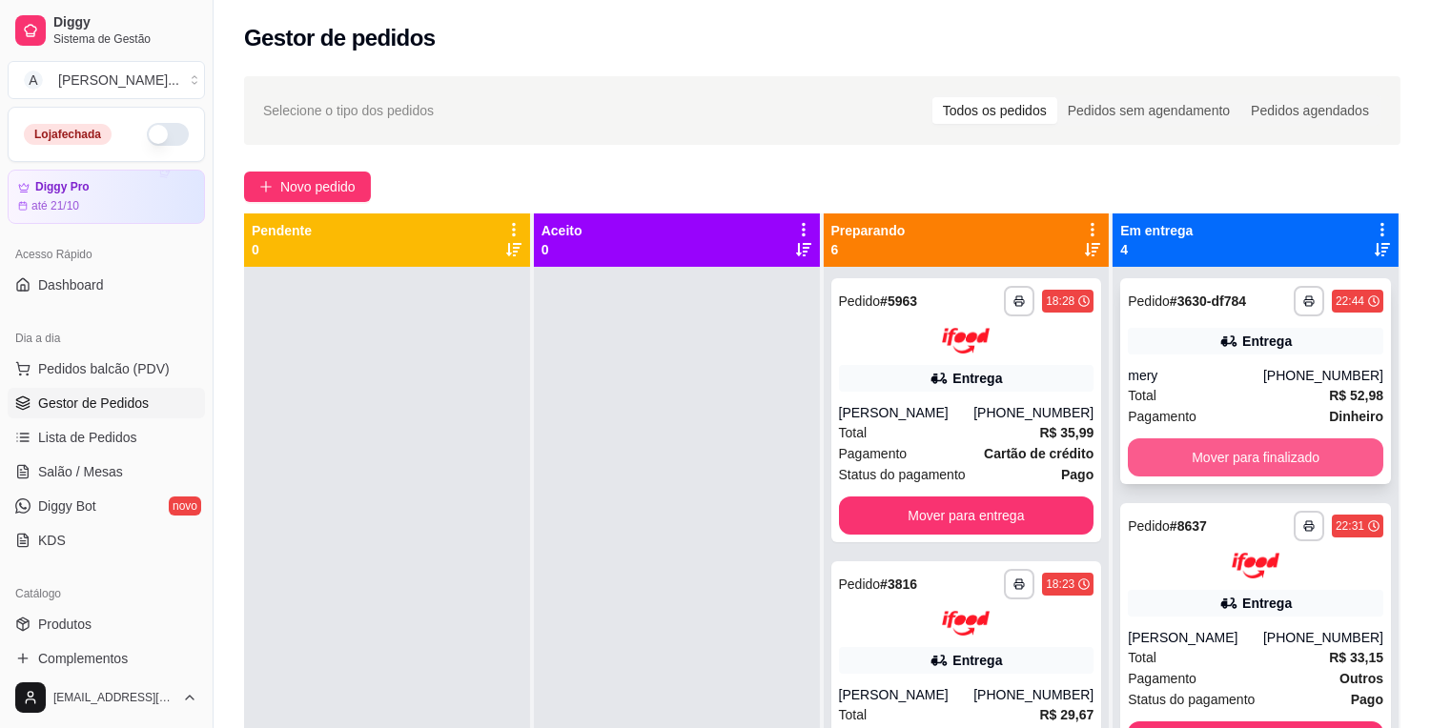
click at [1249, 442] on button "Mover para finalizado" at bounding box center [1254, 457] width 255 height 38
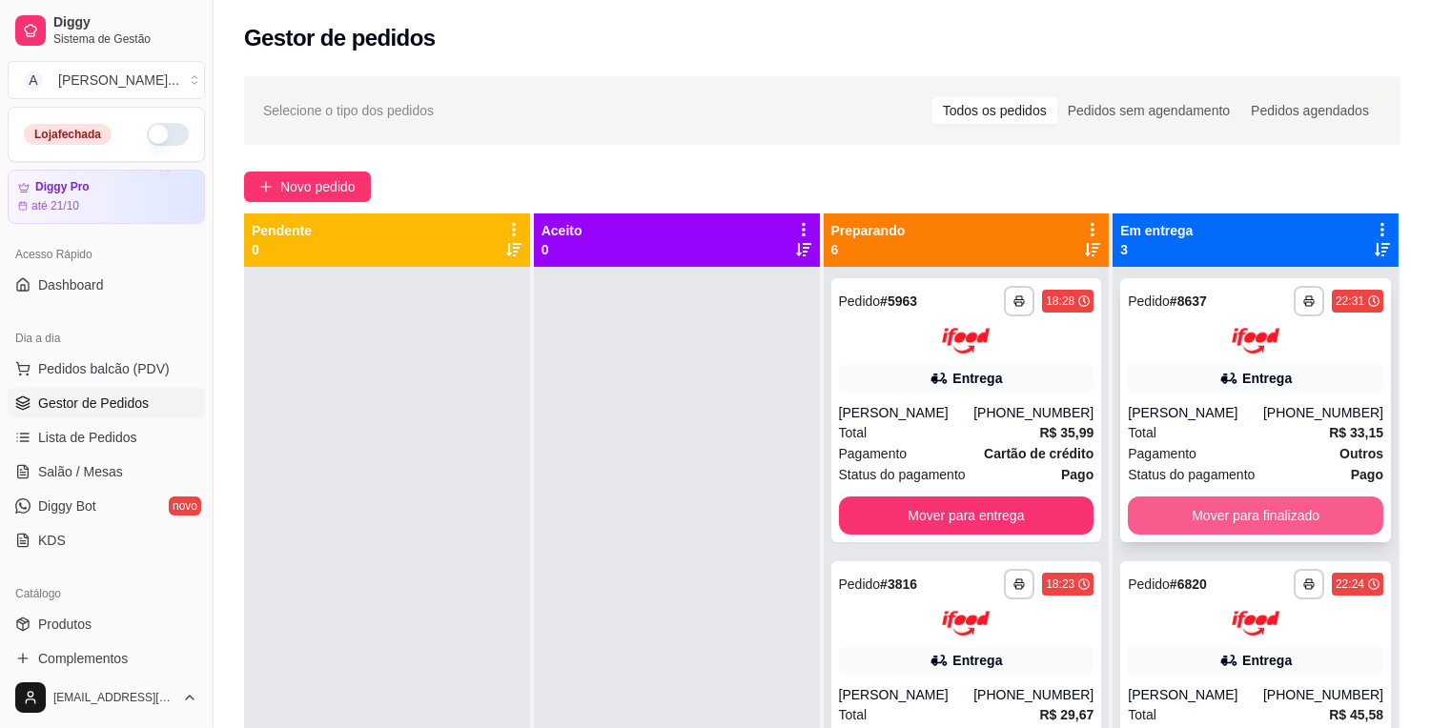
click at [1256, 502] on button "Mover para finalizado" at bounding box center [1254, 516] width 255 height 38
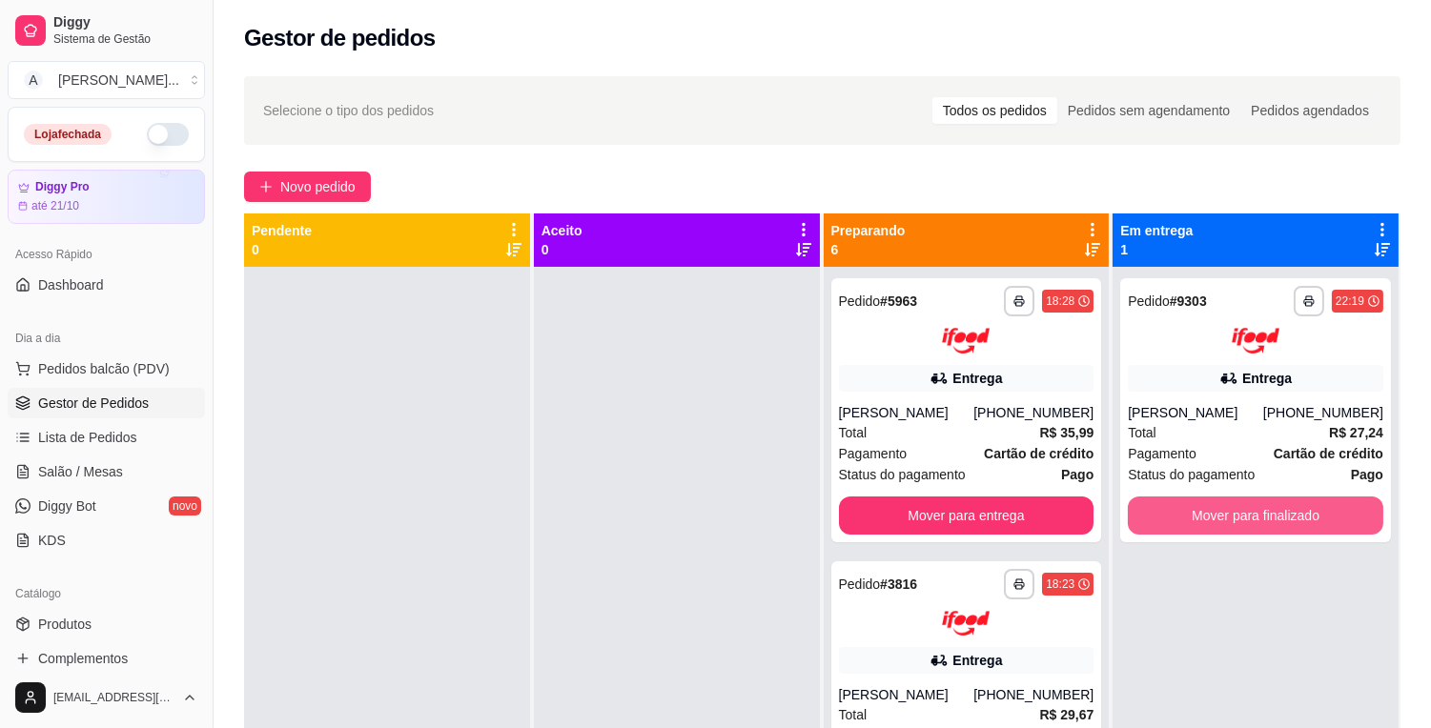
click at [1259, 503] on button "Mover para finalizado" at bounding box center [1254, 516] width 255 height 38
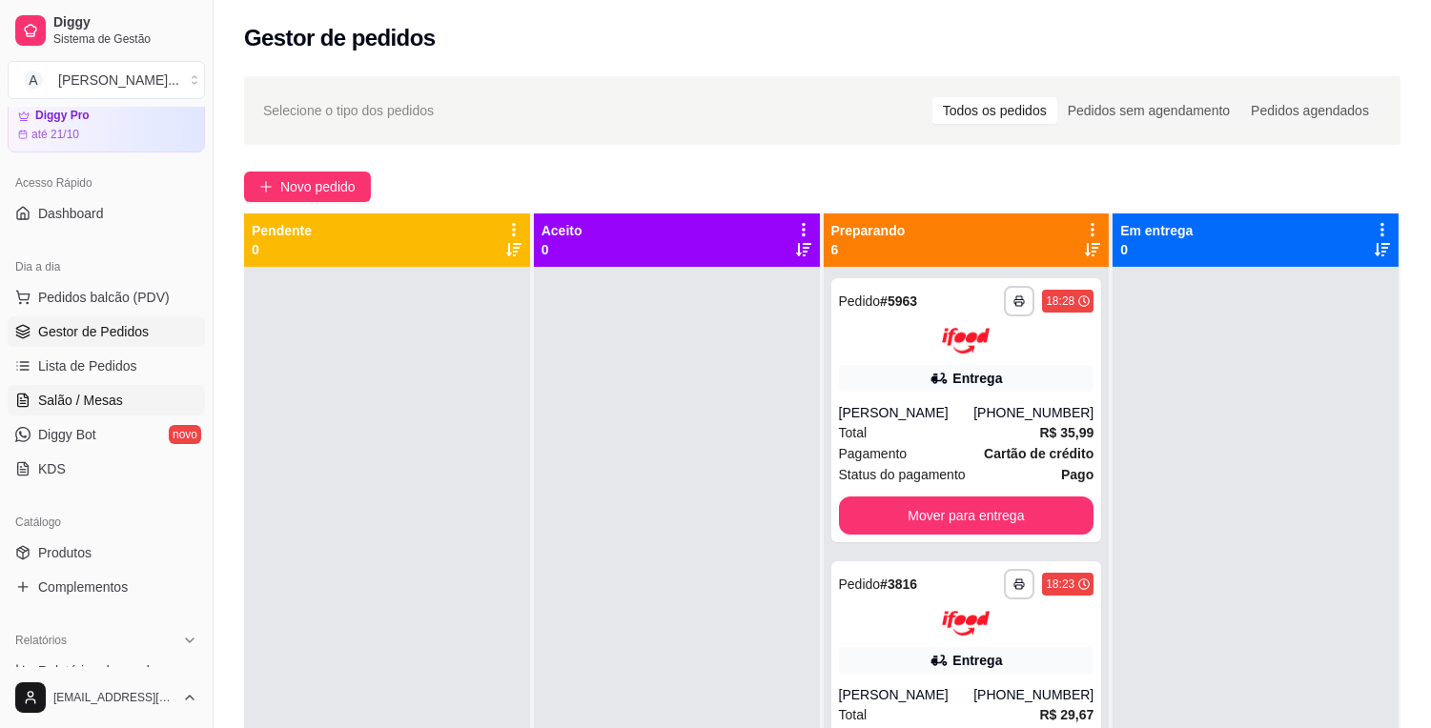
scroll to position [106, 0]
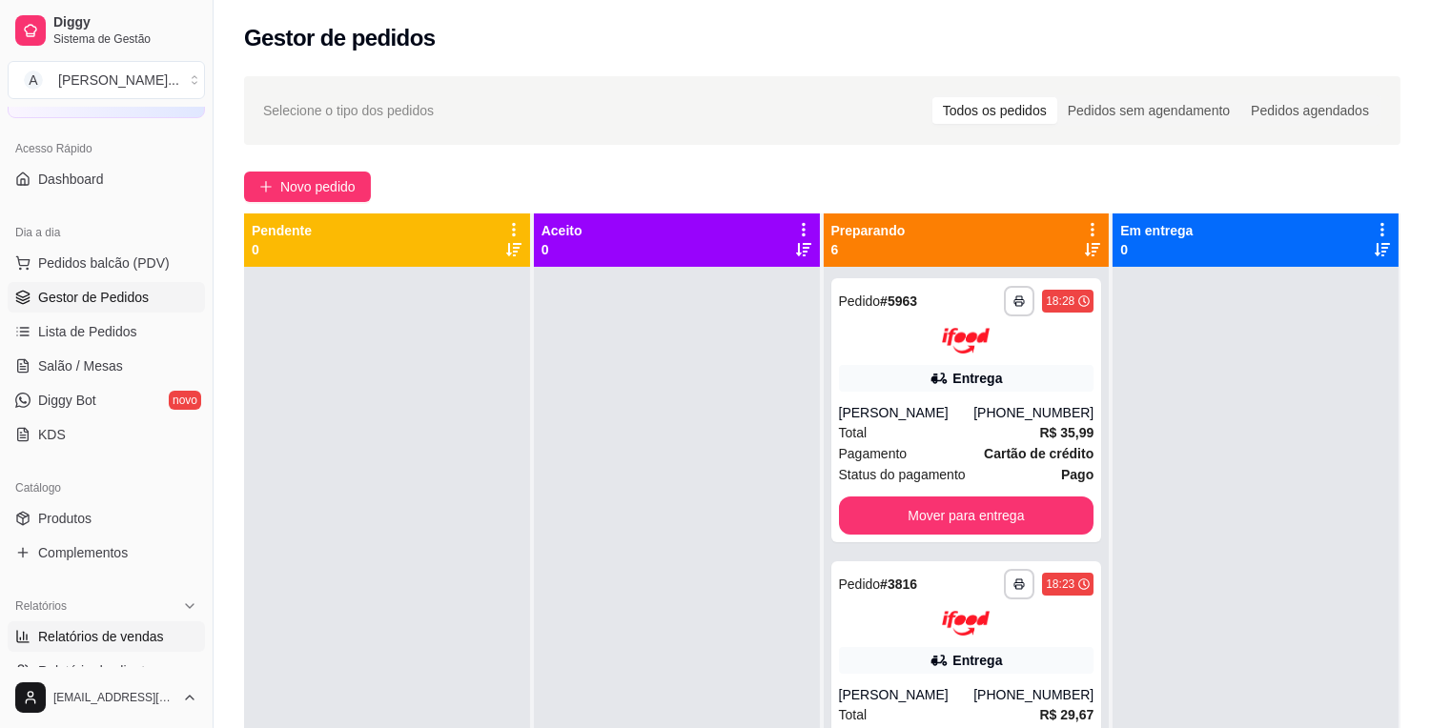
click at [138, 621] on link "Relatórios de vendas" at bounding box center [106, 636] width 197 height 30
select select "ALL"
select select "0"
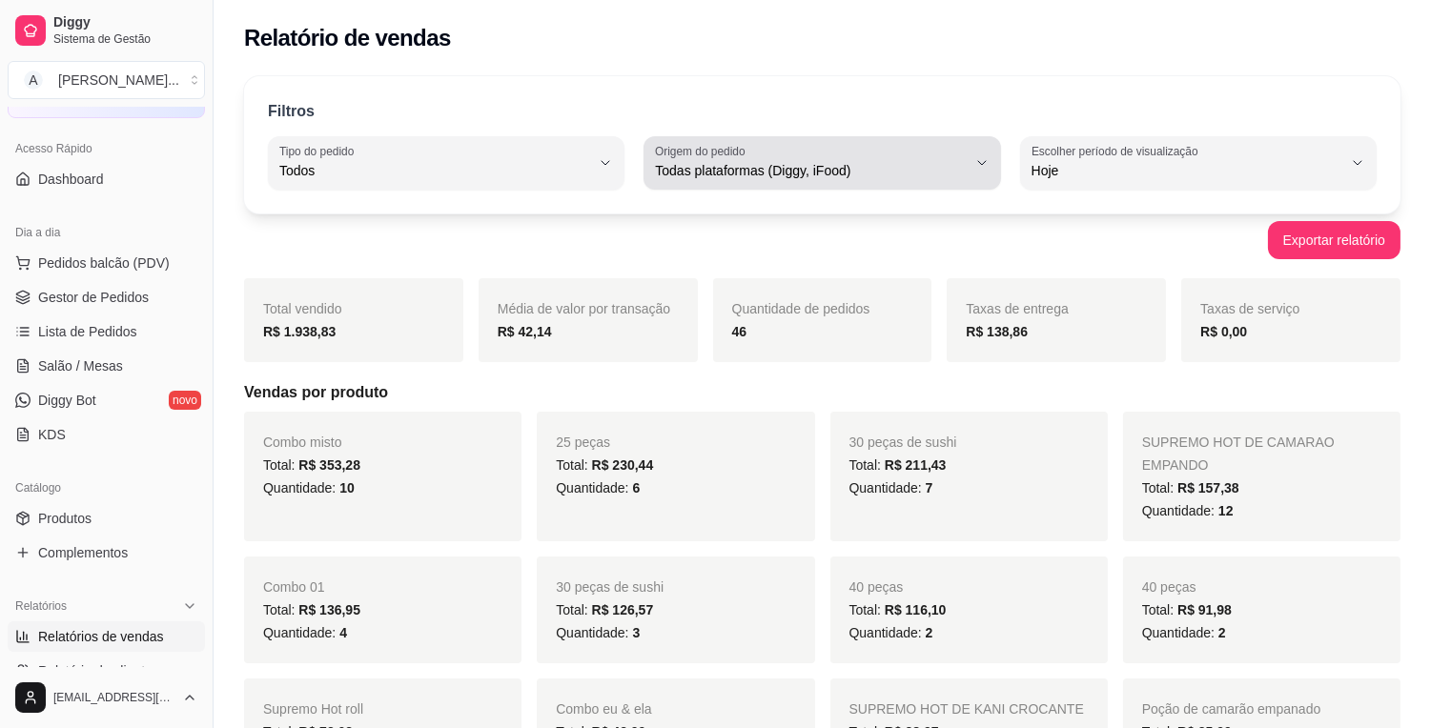
click at [949, 177] on span "Todas plataformas (Diggy, iFood)" at bounding box center [810, 170] width 311 height 19
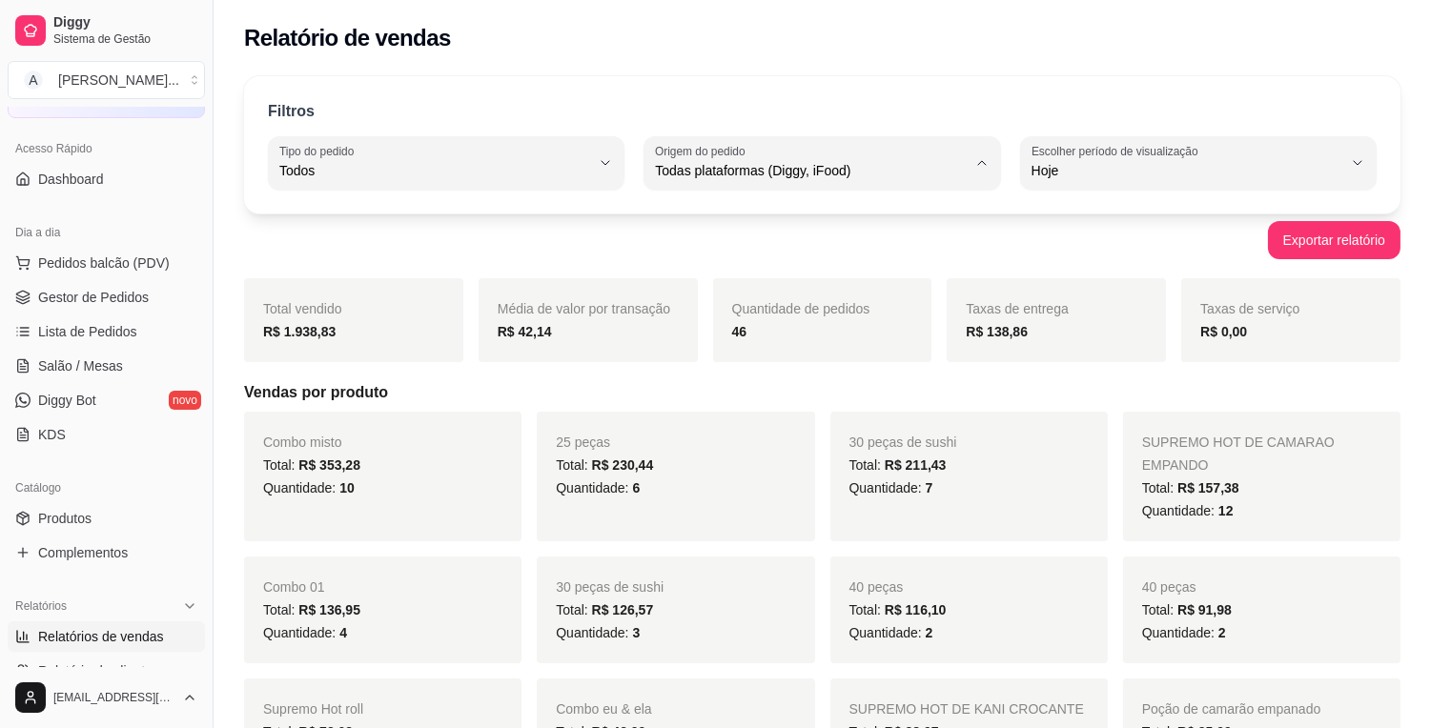
click at [897, 251] on span "Diggy" at bounding box center [812, 247] width 295 height 18
type input "DIGGY"
select select "DIGGY"
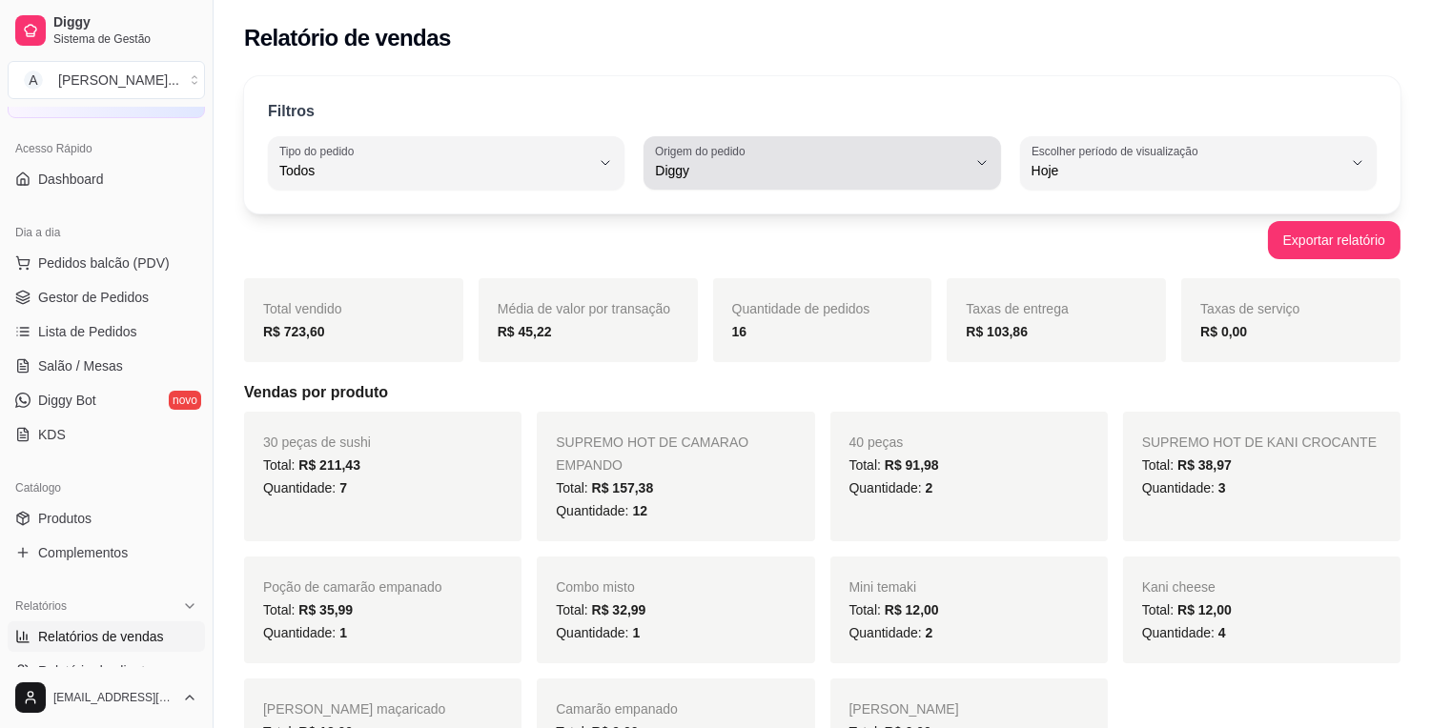
click at [744, 162] on span "Diggy" at bounding box center [810, 170] width 311 height 19
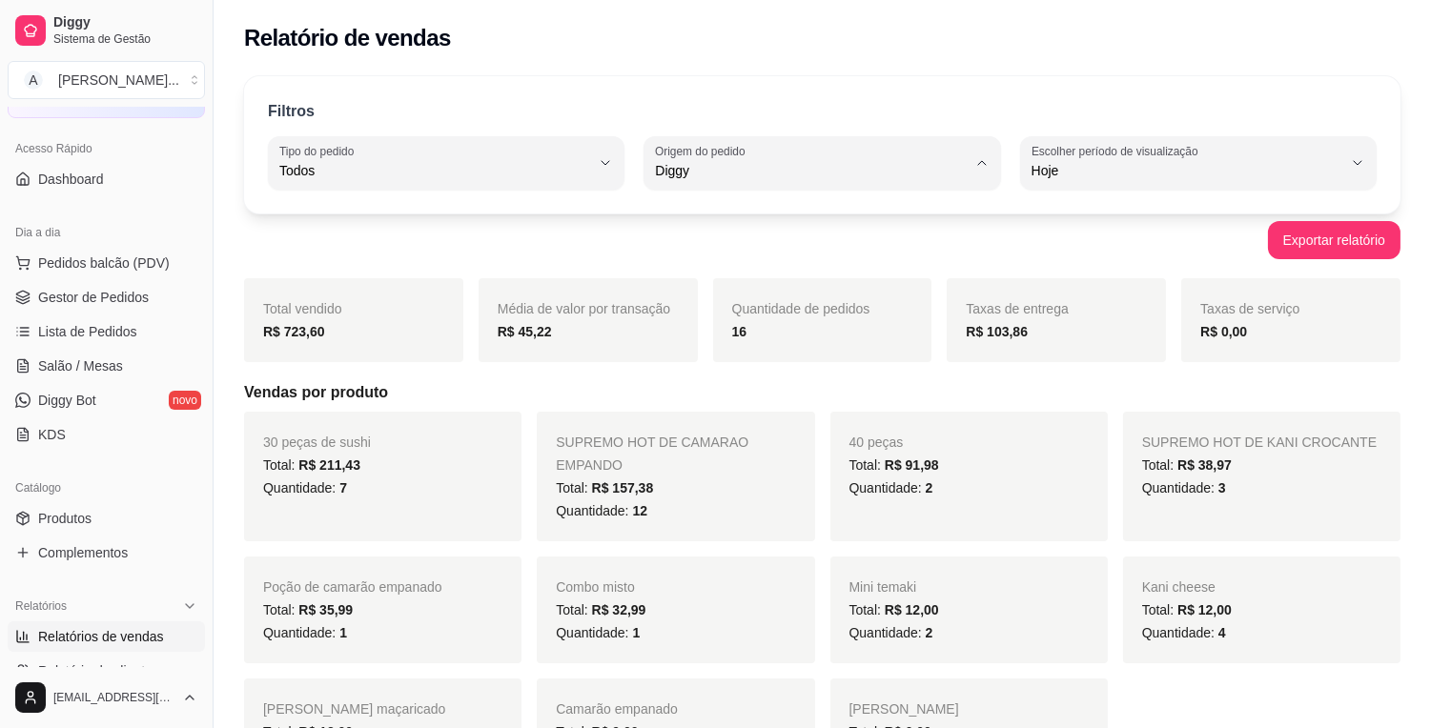
click at [713, 268] on li "iFood" at bounding box center [823, 279] width 328 height 30
type input "IFOOD"
select select "IFOOD"
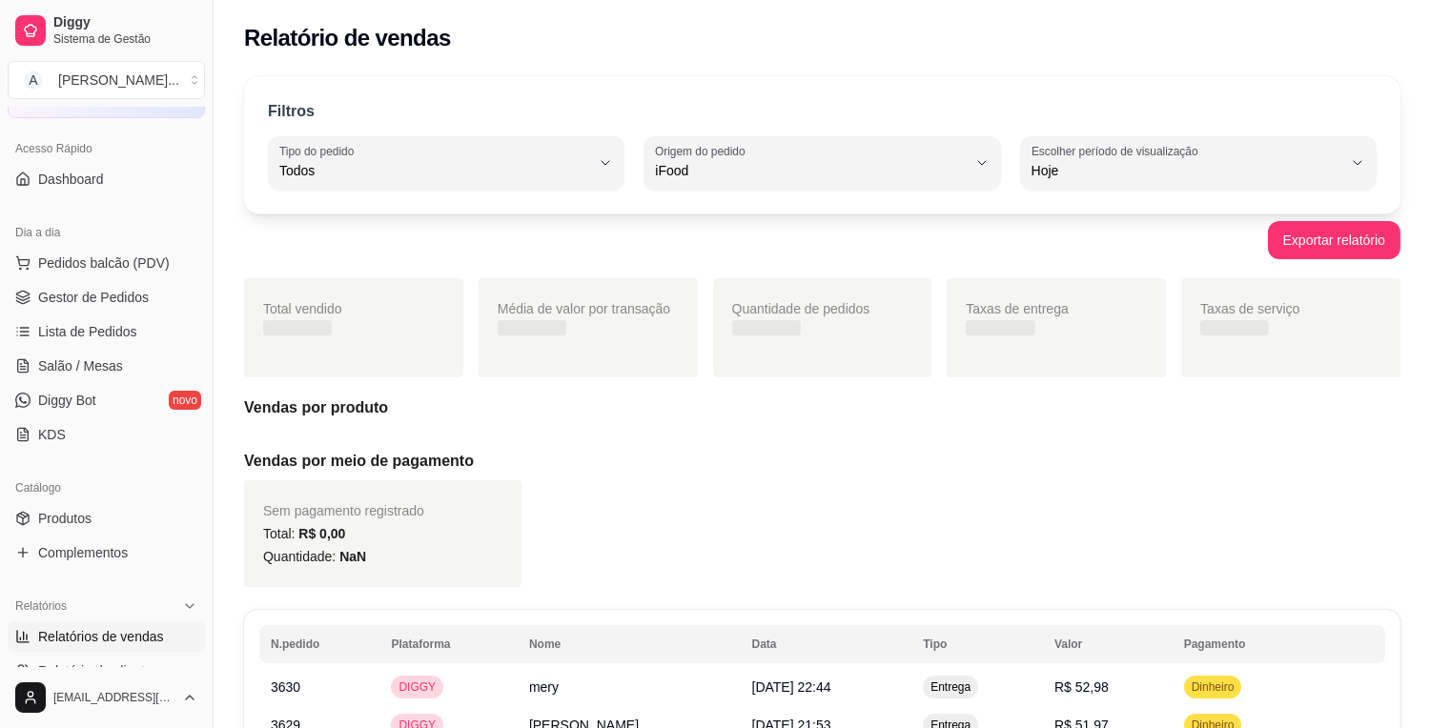
scroll to position [17, 0]
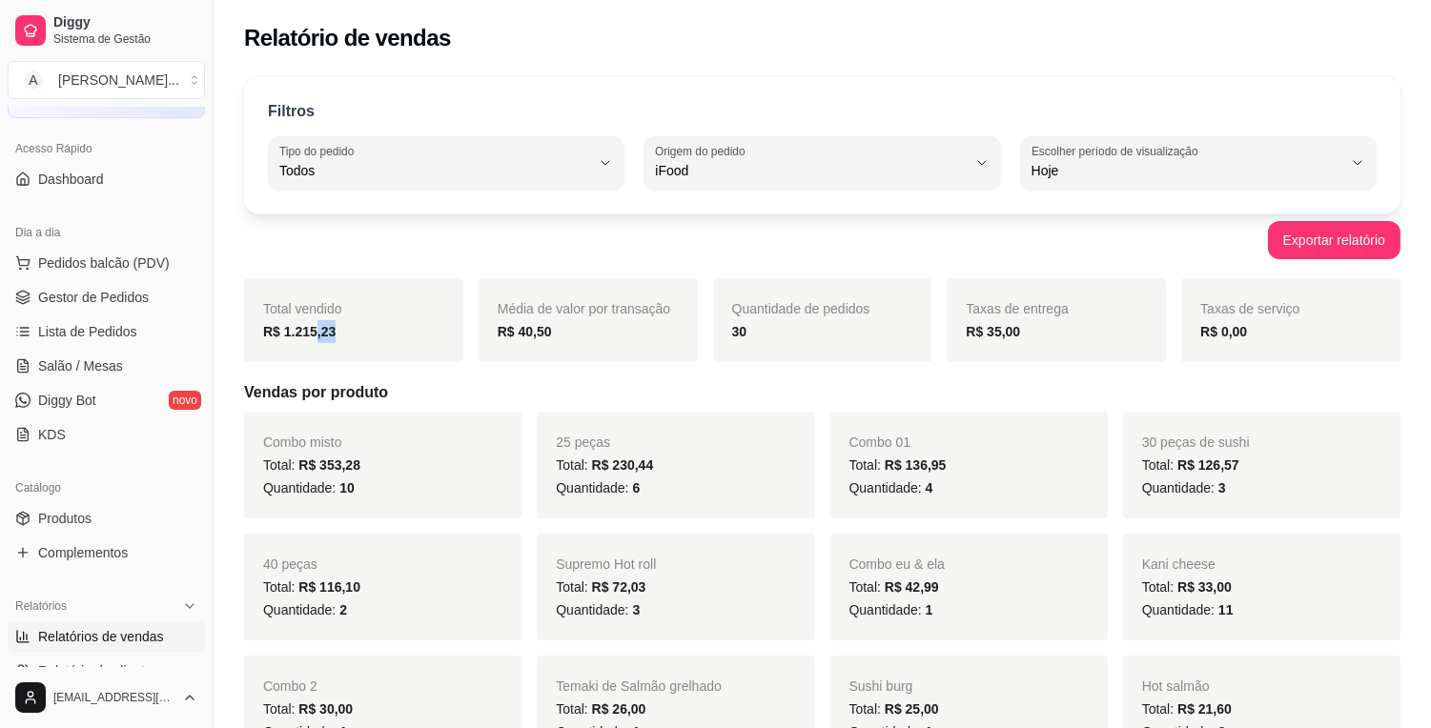
drag, startPoint x: 335, startPoint y: 332, endPoint x: 307, endPoint y: 332, distance: 28.6
click at [307, 332] on div "R$ 1.215,23" at bounding box center [353, 331] width 181 height 23
click at [280, 332] on strong "R$ 1.215,23" at bounding box center [299, 331] width 72 height 15
click at [281, 332] on strong "R$ 1.215,23" at bounding box center [299, 331] width 72 height 15
click at [283, 332] on strong "R$ 1.215,23" at bounding box center [299, 331] width 72 height 15
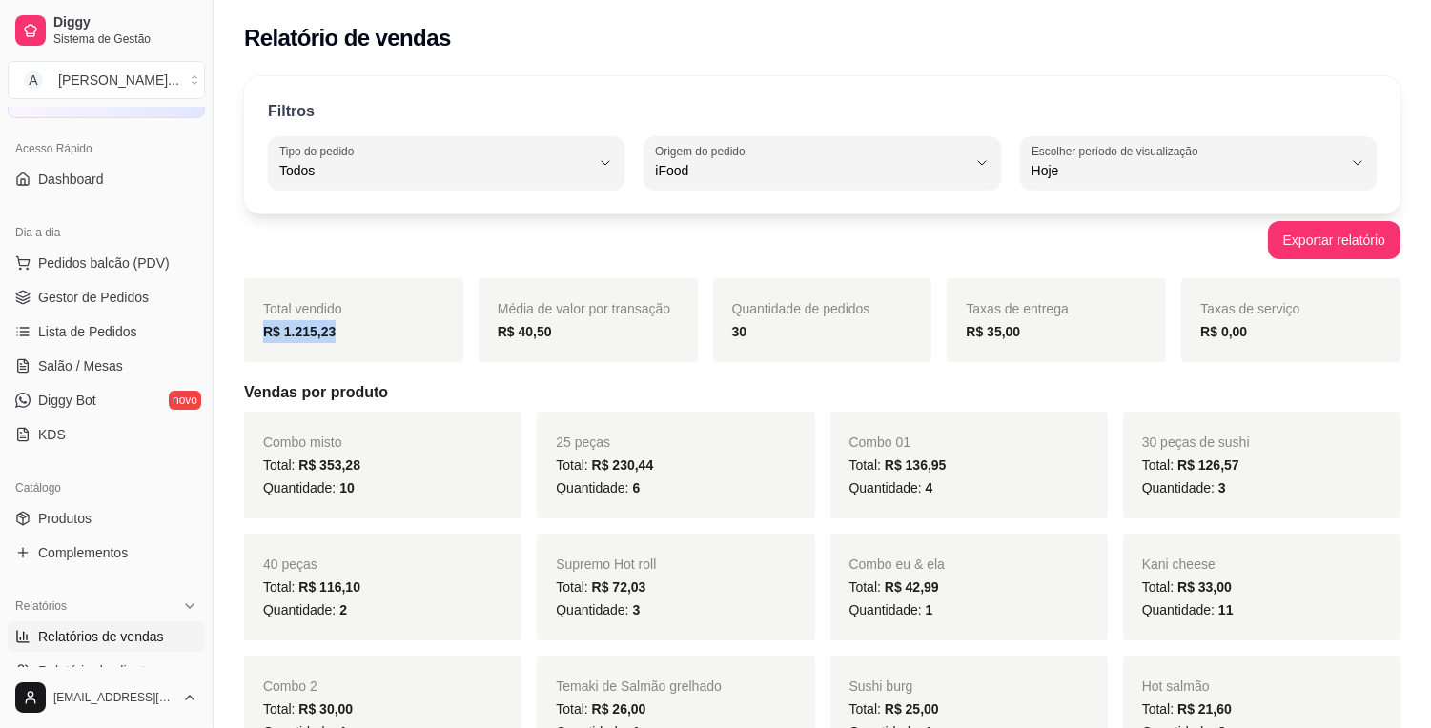
copy strong "R$ 1.215,23"
